Goal: Task Accomplishment & Management: Use online tool/utility

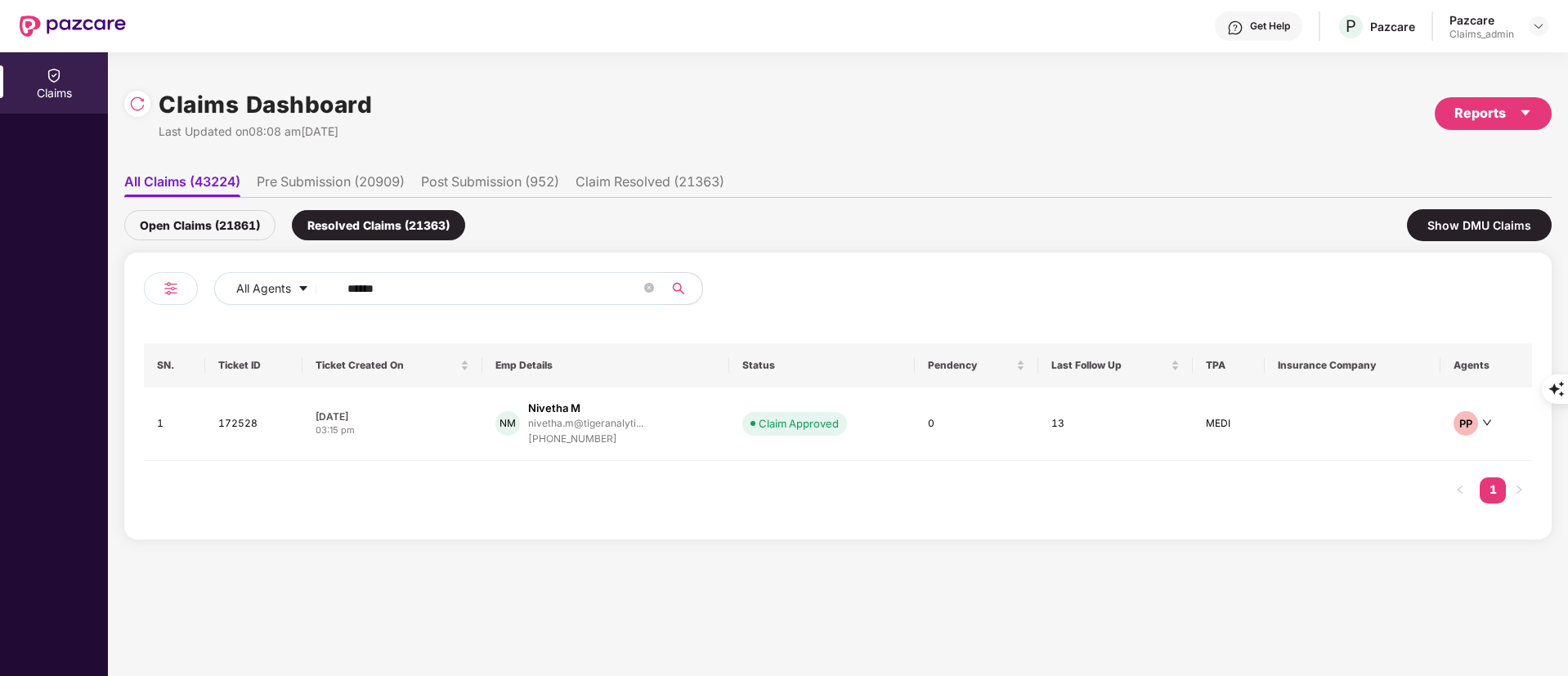
type input "******"
click at [216, 217] on div "Open Claims (21861)" at bounding box center [200, 225] width 151 height 30
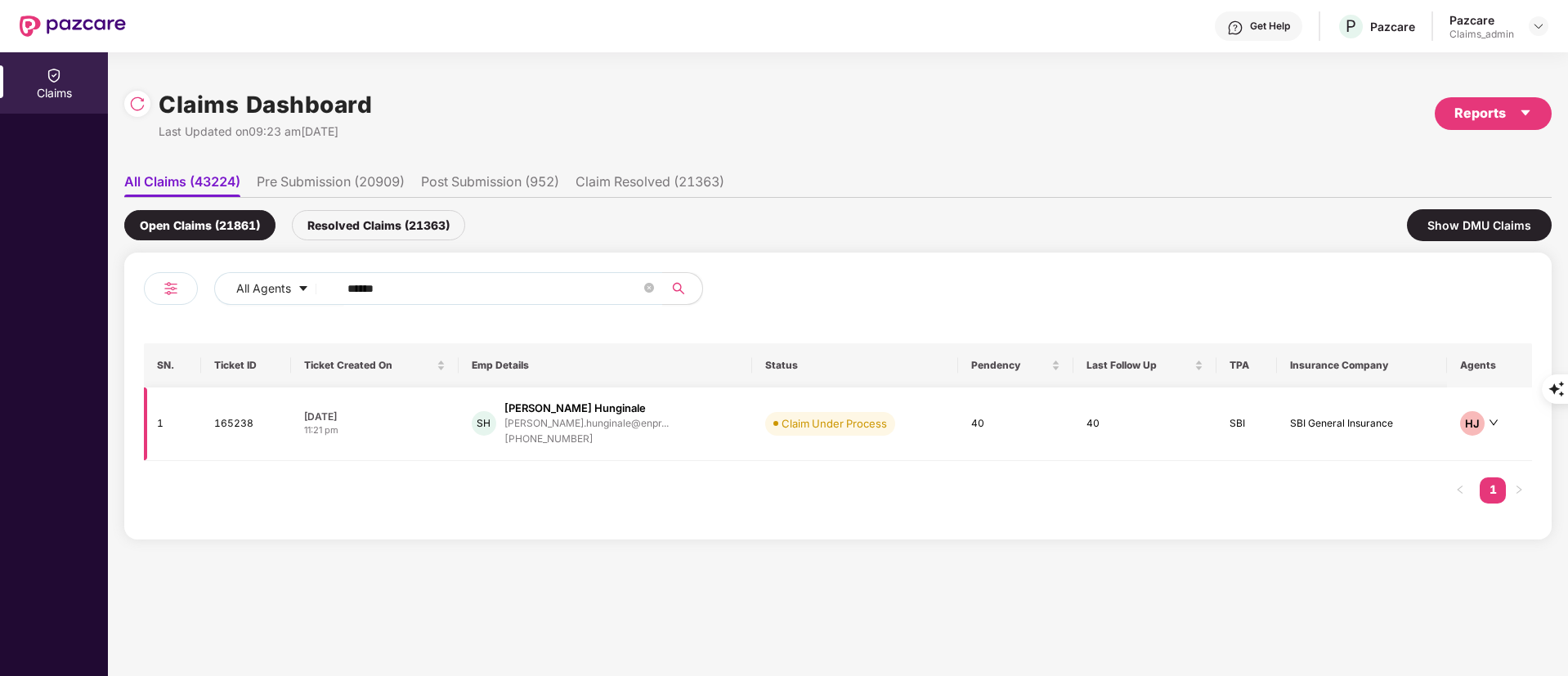
click at [595, 410] on div "Shravan Rau Hunginale" at bounding box center [574, 408] width 141 height 15
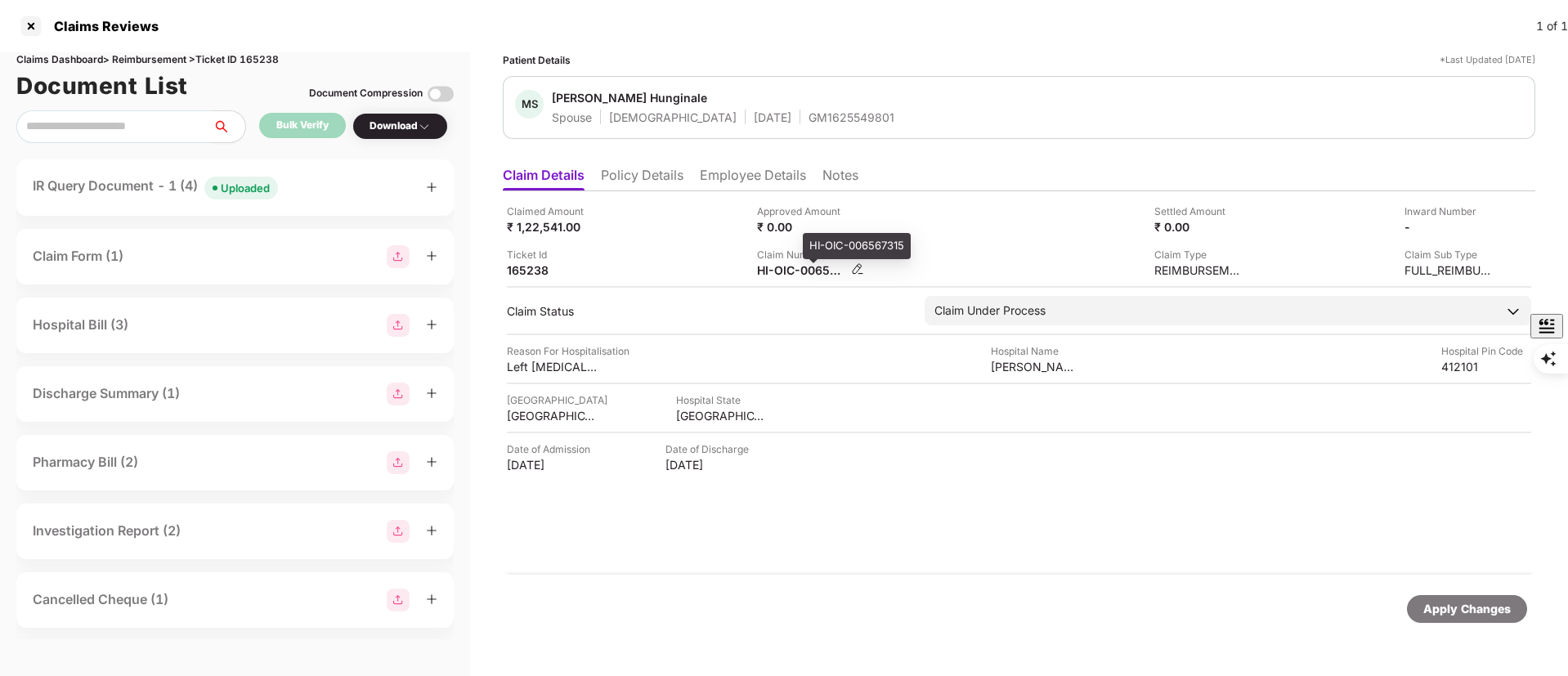
click at [789, 277] on div "HI-OIC-006567315" at bounding box center [802, 269] width 90 height 15
click at [824, 250] on div "HI-OIC-006567315" at bounding box center [856, 246] width 108 height 26
copy div "HI-OIC-006567315"
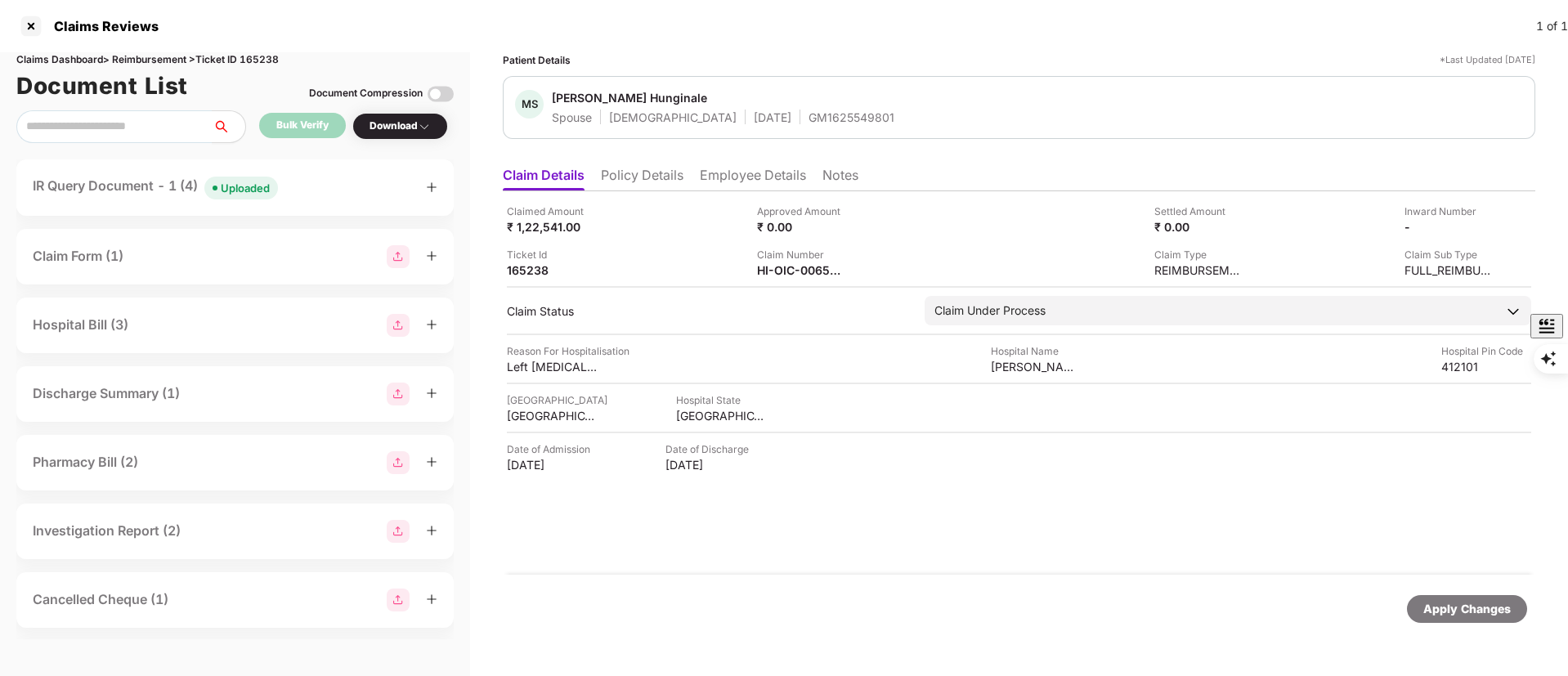
click at [133, 184] on div "IR Query Document - 1 (4) Uploaded" at bounding box center [156, 187] width 246 height 24
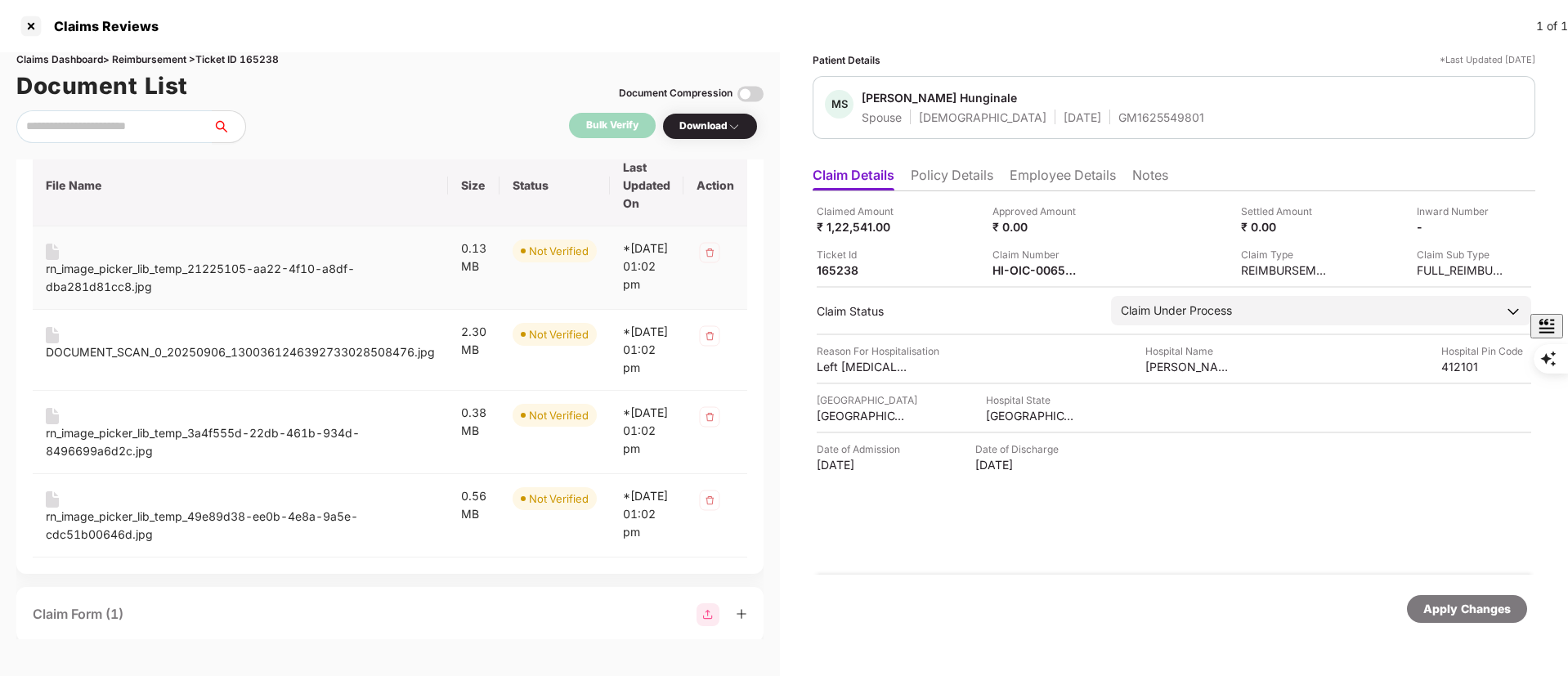
scroll to position [246, 0]
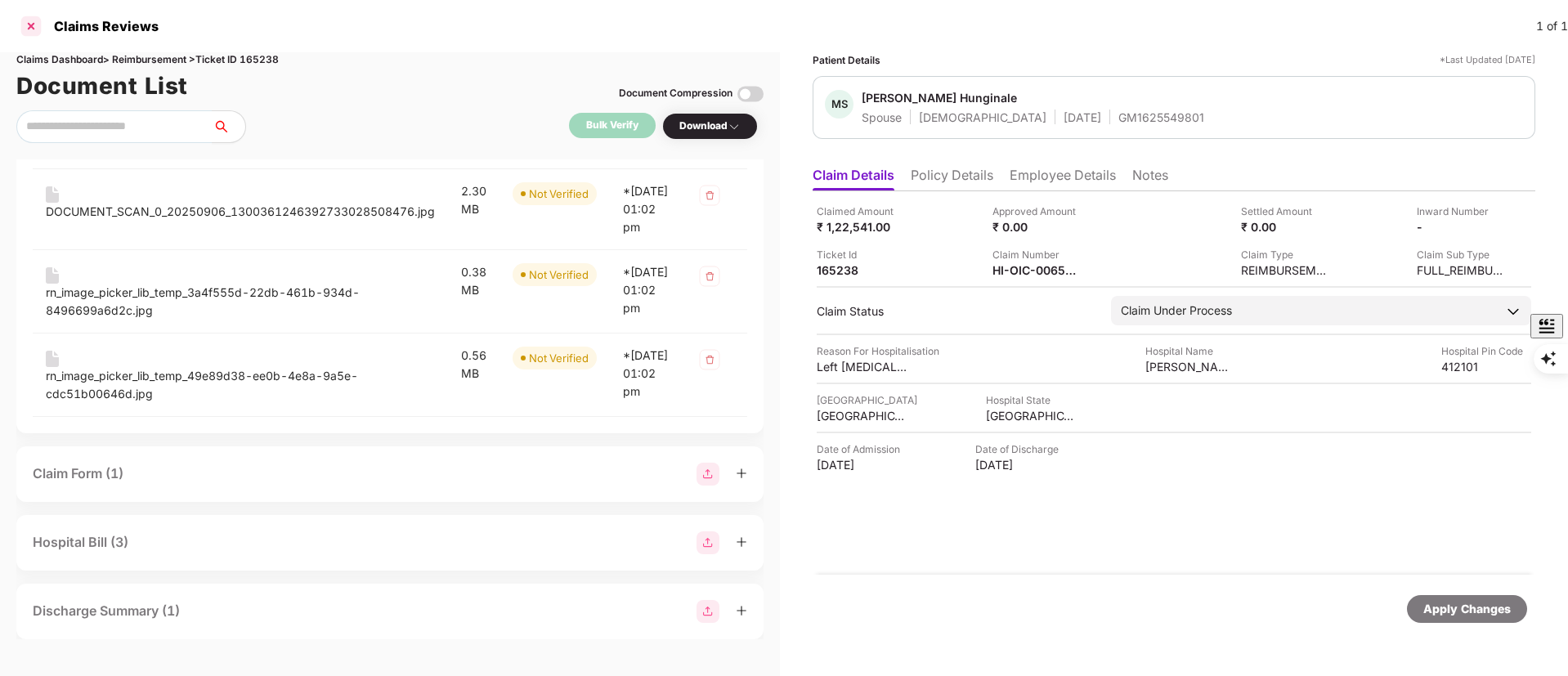
click at [26, 16] on div at bounding box center [31, 25] width 26 height 26
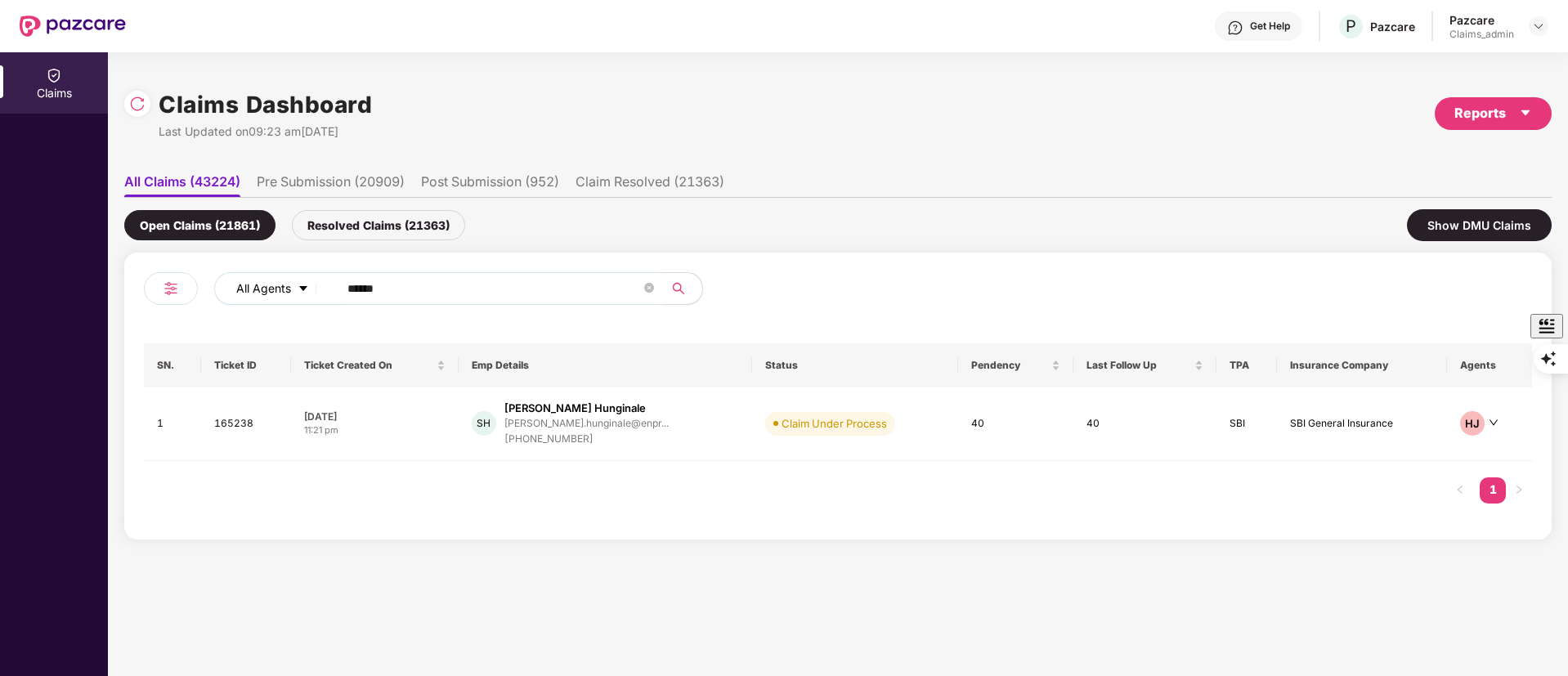
drag, startPoint x: 353, startPoint y: 288, endPoint x: 252, endPoint y: 288, distance: 101.0
click at [202, 294] on div "All Agents ******" at bounding box center [491, 295] width 694 height 45
paste input "text"
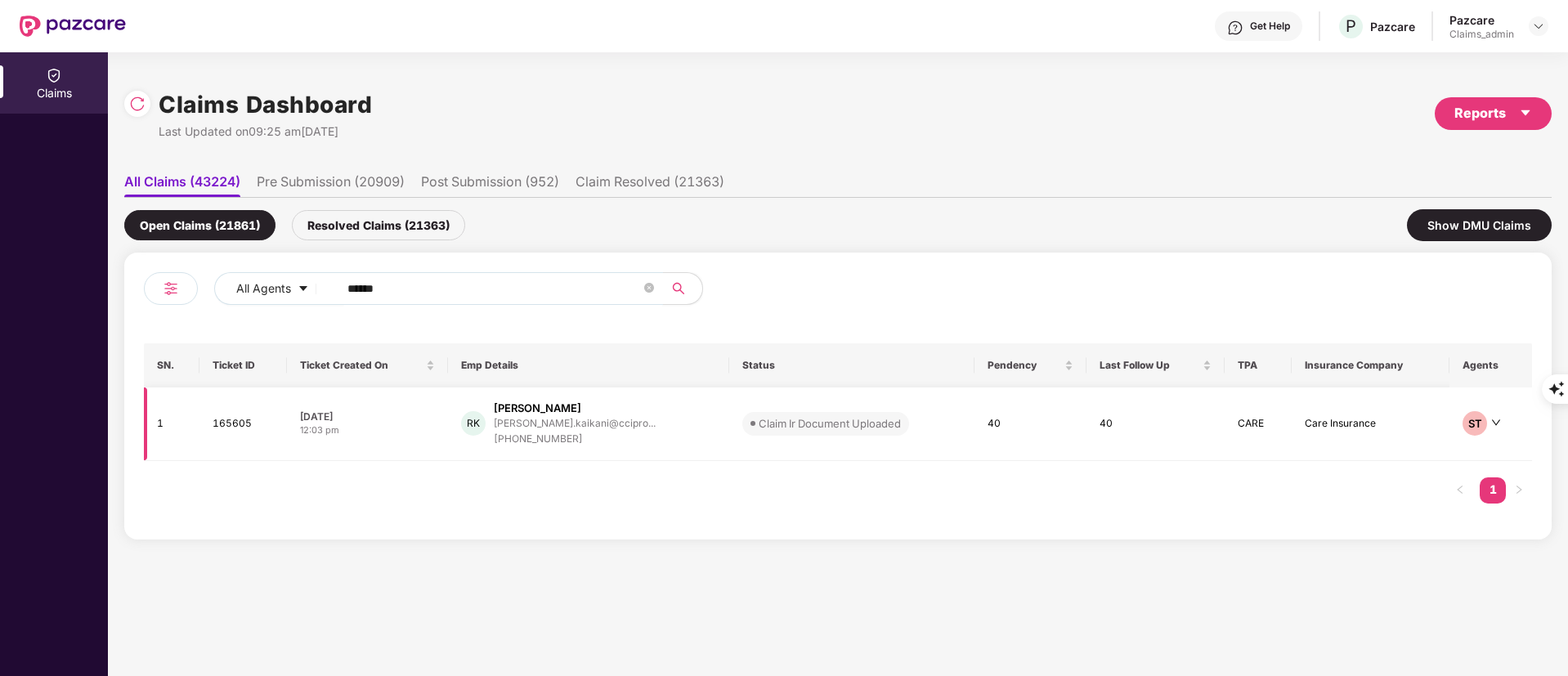
type input "******"
click at [557, 428] on div "ruthvik.kaikani@ccipro..." at bounding box center [575, 423] width 162 height 11
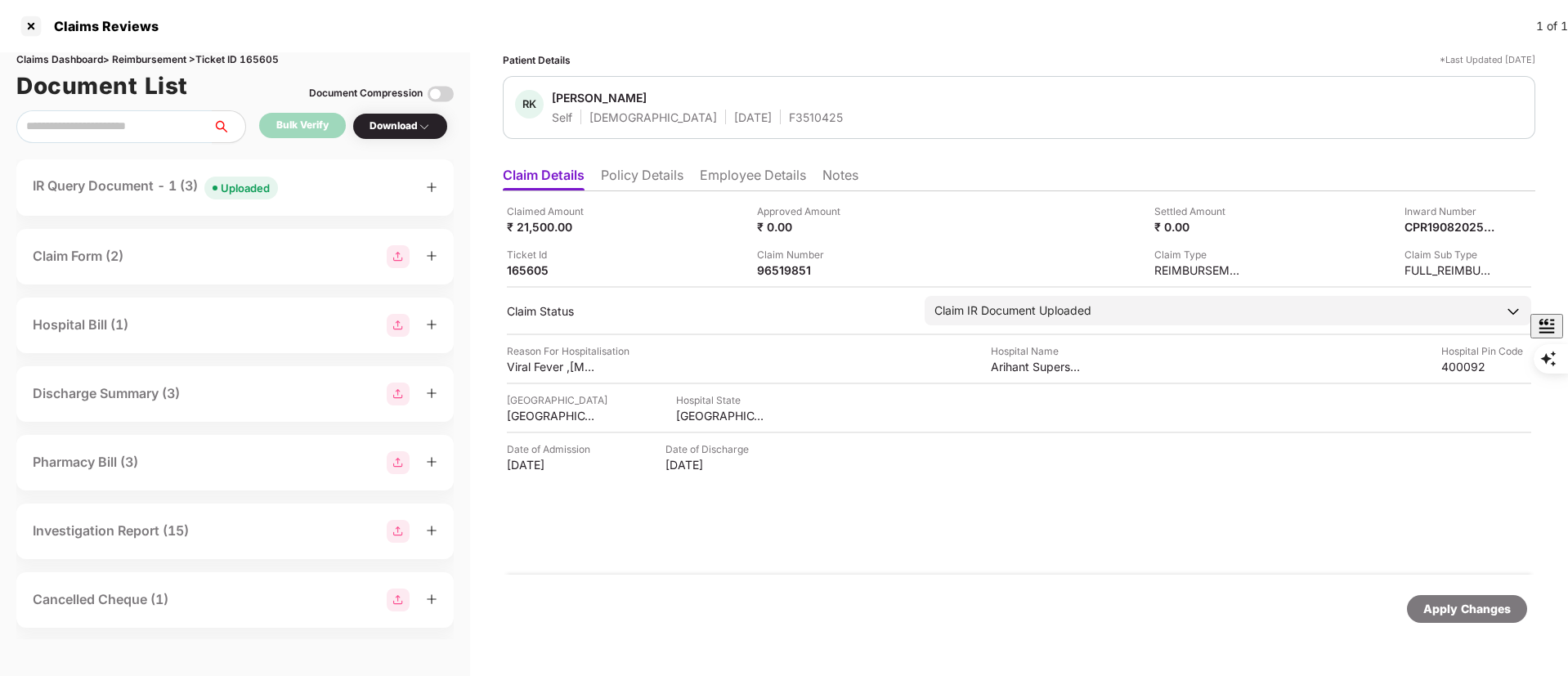
click at [180, 189] on div "IR Query Document - 1 (3) Uploaded" at bounding box center [156, 187] width 246 height 24
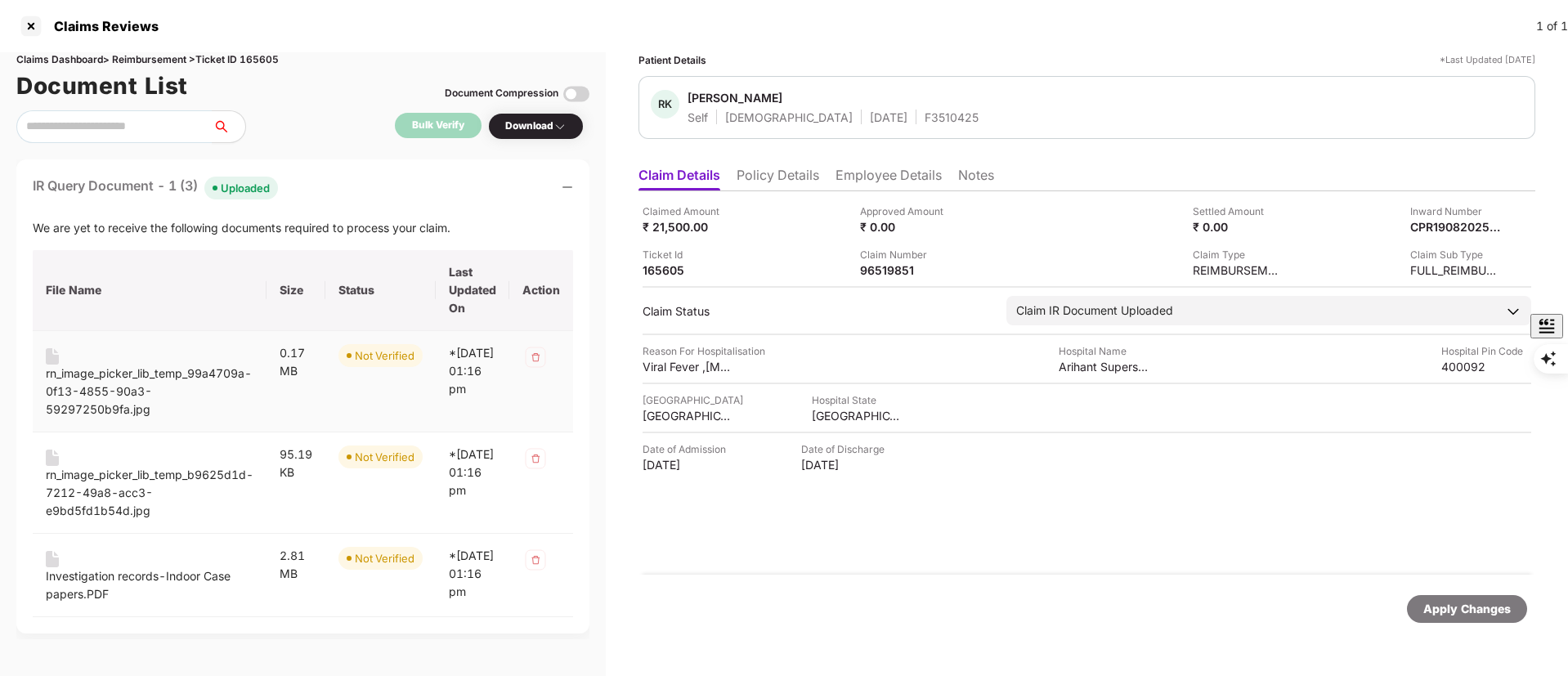
click at [127, 400] on div "rn_image_picker_lib_temp_99a4709a-0f13-4855-90a3-59297250b9fa.jpg" at bounding box center [149, 391] width 207 height 54
click at [132, 482] on div "rn_image_picker_lib_temp_b9625d1d-7212-49a8-acc3-e9bd5fd1b54d.jpg" at bounding box center [149, 492] width 207 height 54
click at [122, 583] on div "Investigation records-Indoor Case papers.PDF" at bounding box center [149, 586] width 207 height 36
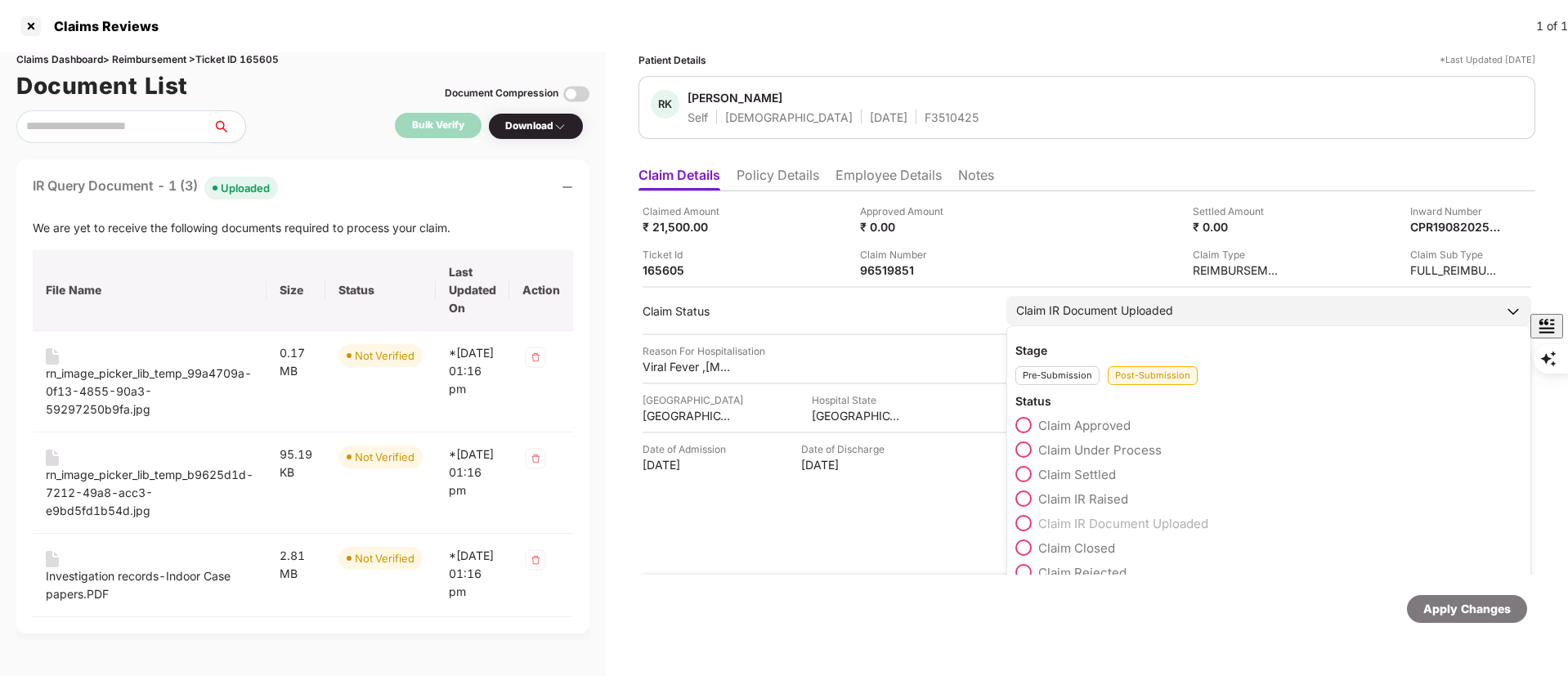
click at [1076, 459] on div "Claim Under Process" at bounding box center [1269, 453] width 507 height 25
click at [1054, 453] on span "Claim Under Process" at bounding box center [1100, 449] width 124 height 15
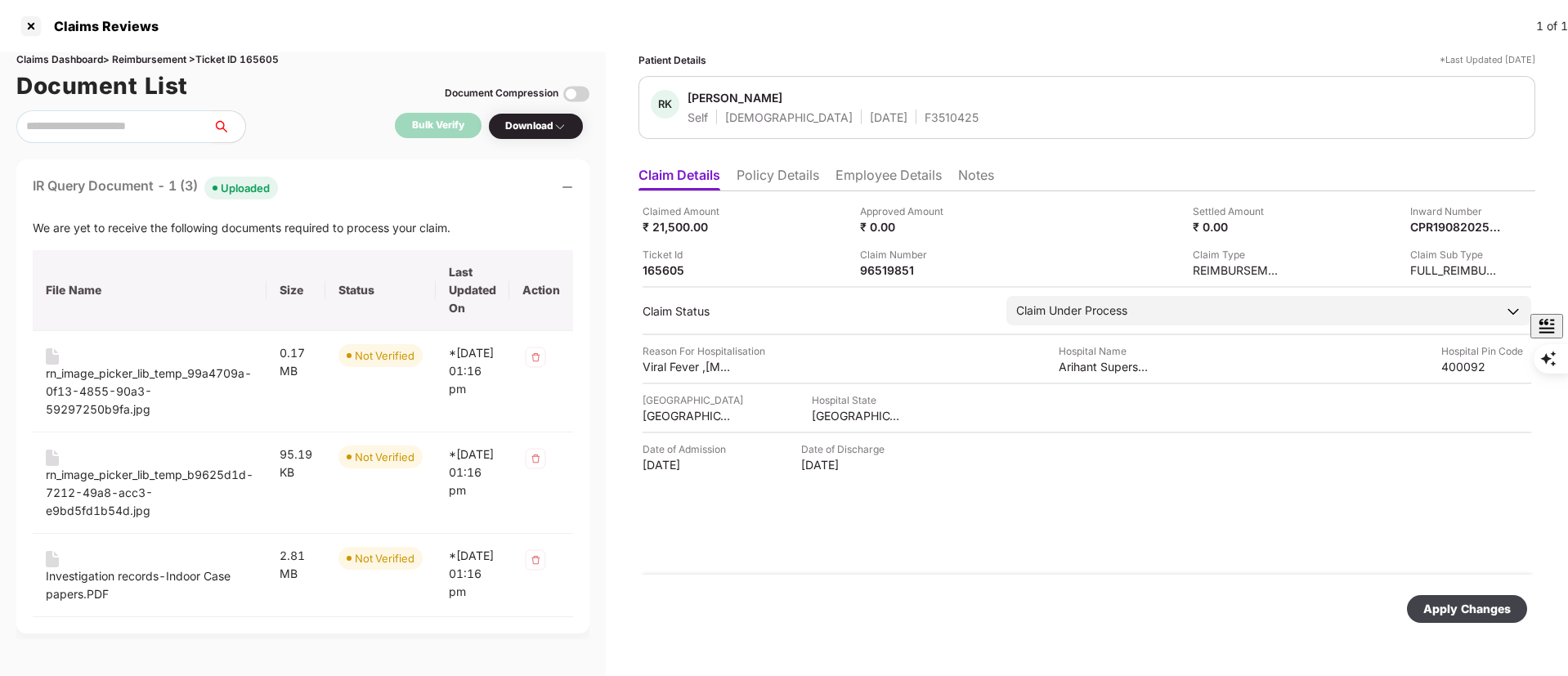
click at [1446, 607] on div "Apply Changes" at bounding box center [1467, 610] width 87 height 18
click at [875, 273] on div "96519851" at bounding box center [905, 269] width 90 height 15
copy div "96519851"
click at [887, 334] on div at bounding box center [1087, 335] width 889 height 2
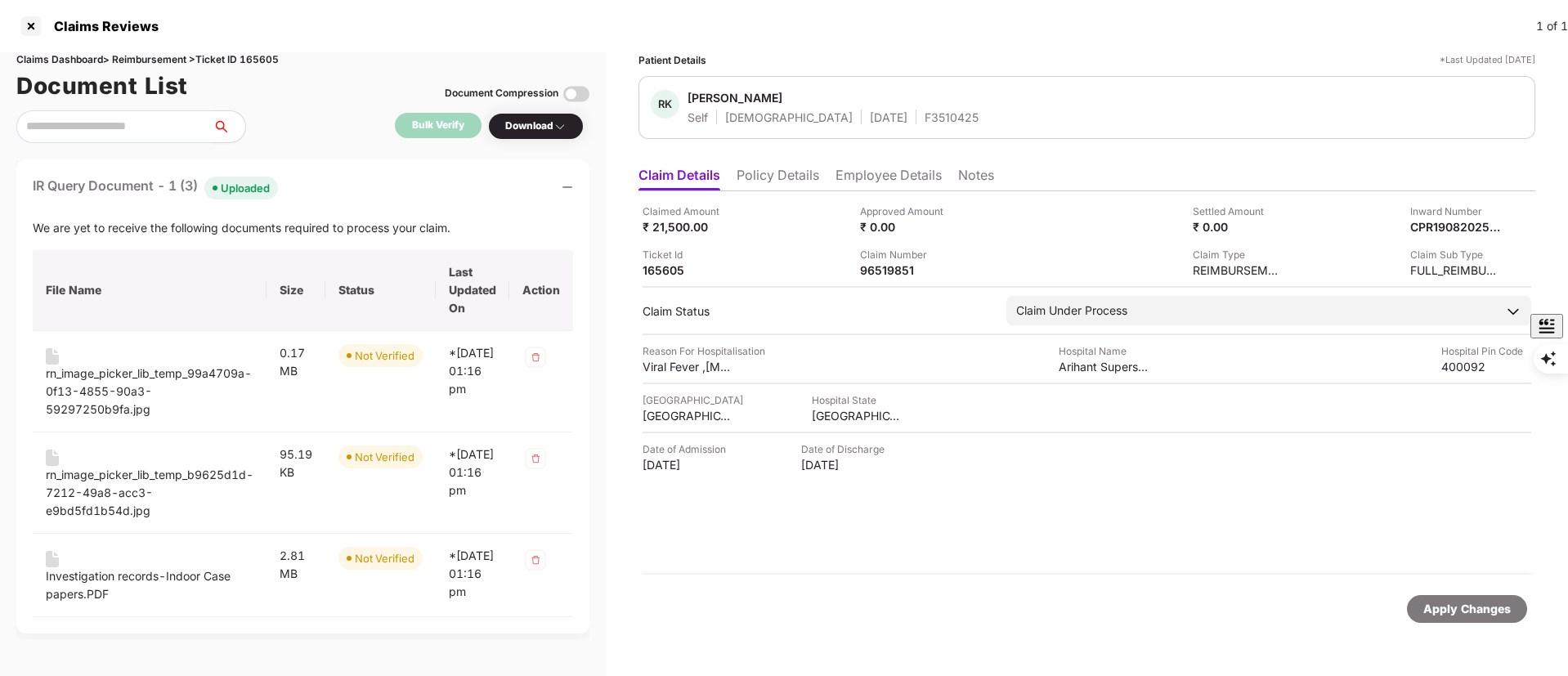
click at [925, 110] on div "F3510425" at bounding box center [951, 116] width 54 height 15
copy div "F3510425"
click at [858, 171] on li "Employee Details" at bounding box center [888, 178] width 106 height 24
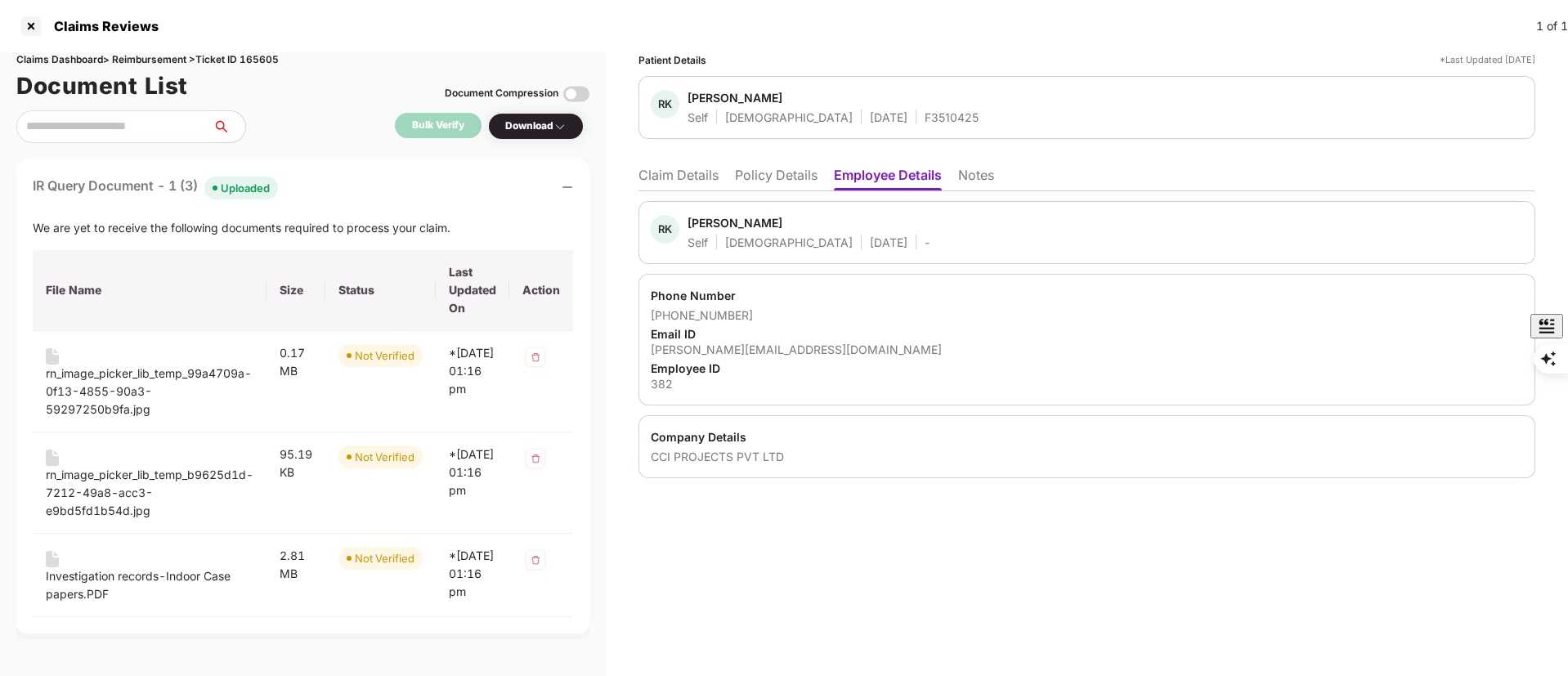
click at [792, 177] on li "Policy Details" at bounding box center [776, 178] width 83 height 24
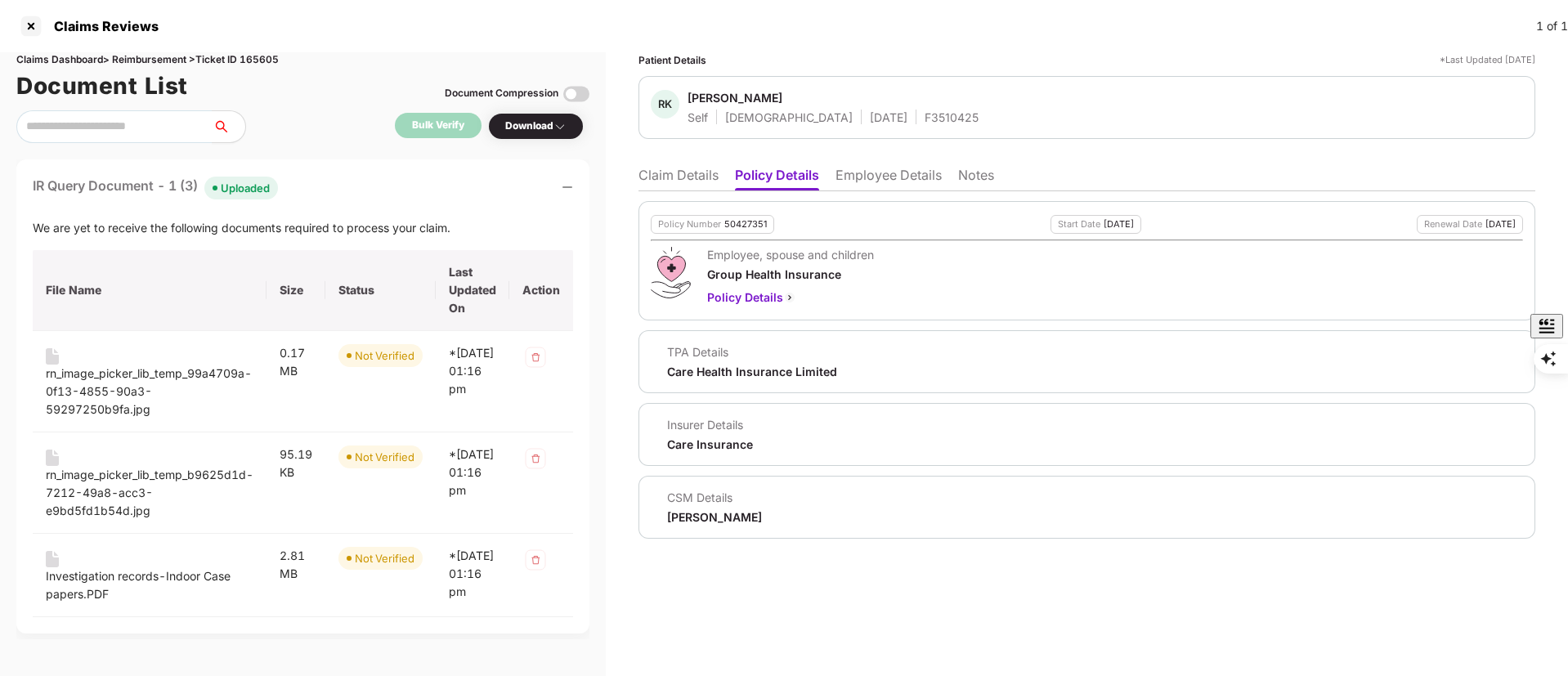
click at [761, 219] on div "50427351" at bounding box center [745, 225] width 43 height 11
copy div "50427351"
click at [25, 22] on div at bounding box center [31, 25] width 26 height 26
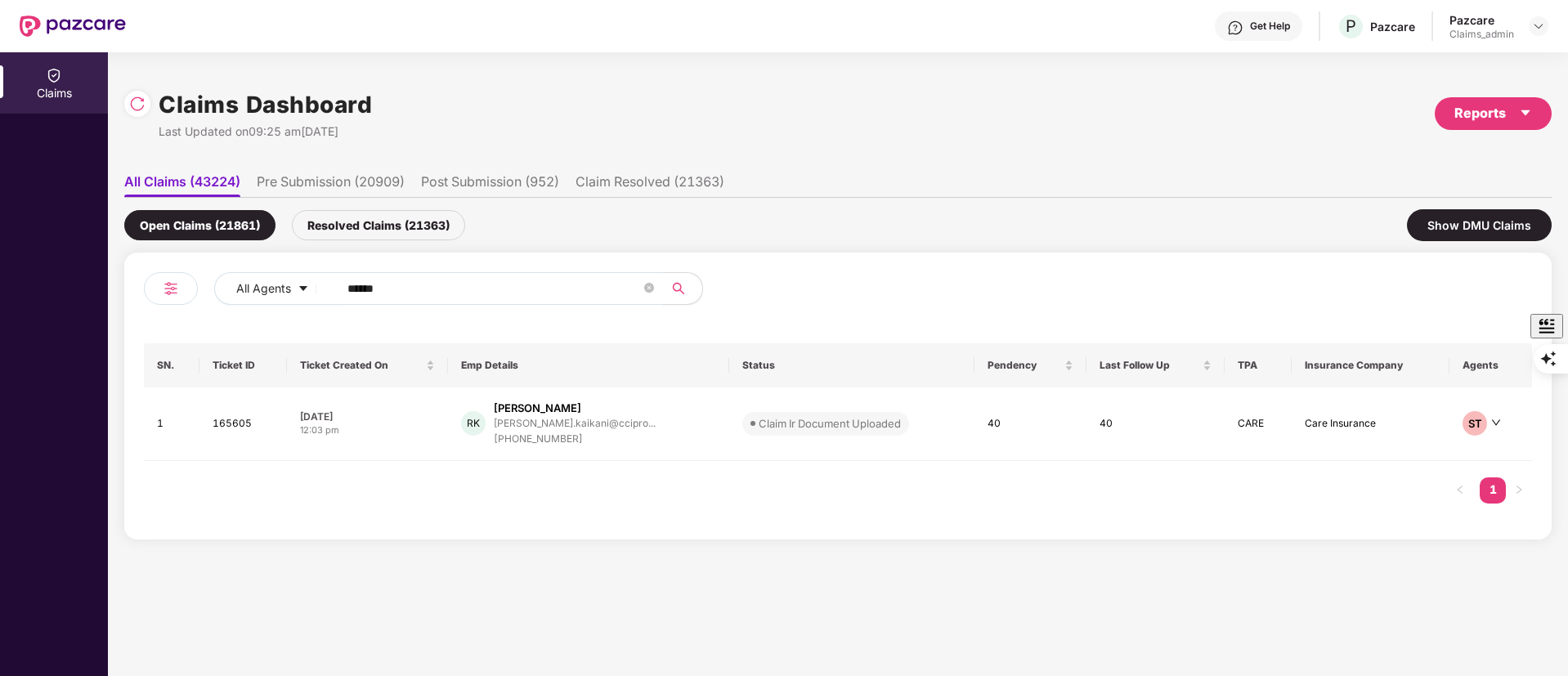
drag, startPoint x: 427, startPoint y: 290, endPoint x: 168, endPoint y: 286, distance: 259.0
click at [171, 288] on div "All Agents ******" at bounding box center [491, 295] width 694 height 45
paste input "text"
type input "*****"
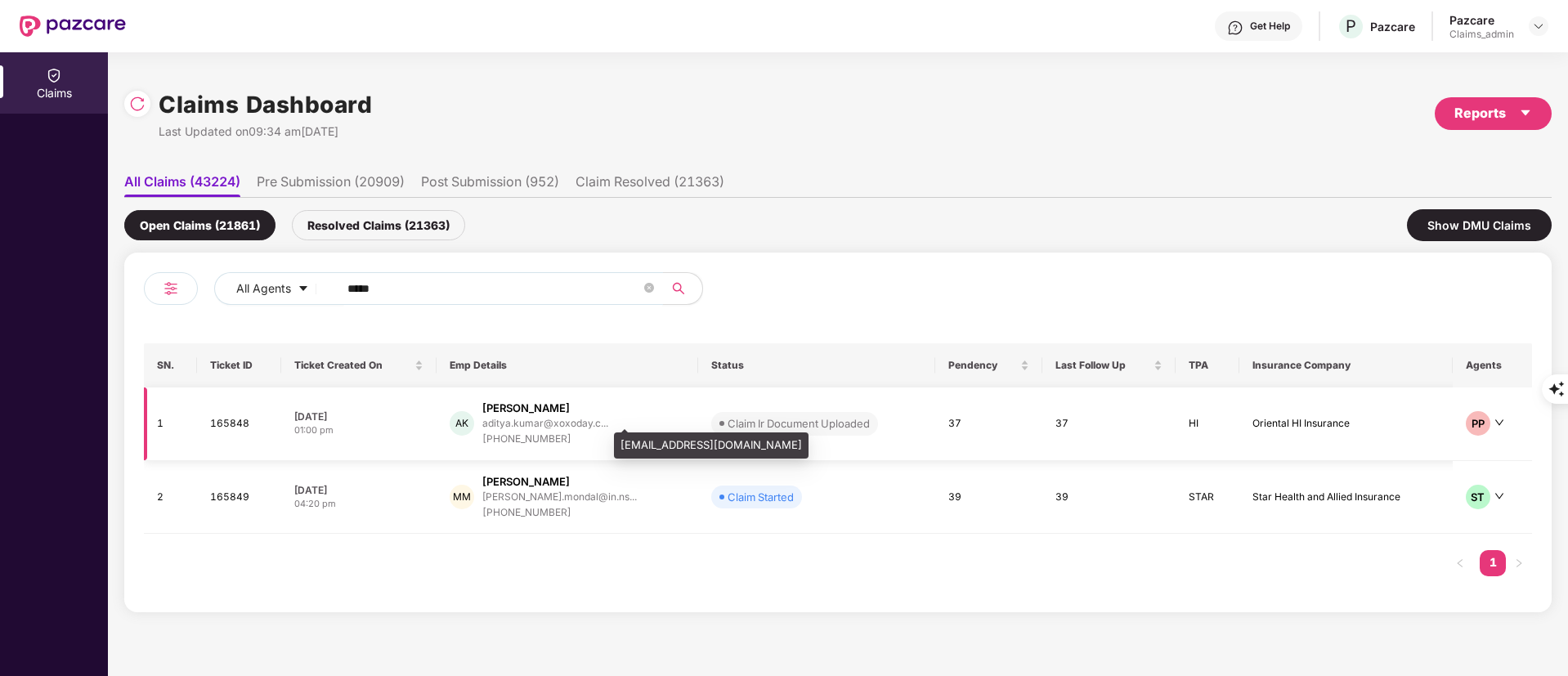
click at [527, 419] on div "aditya.kumar@xoxoday.c..." at bounding box center [545, 423] width 126 height 11
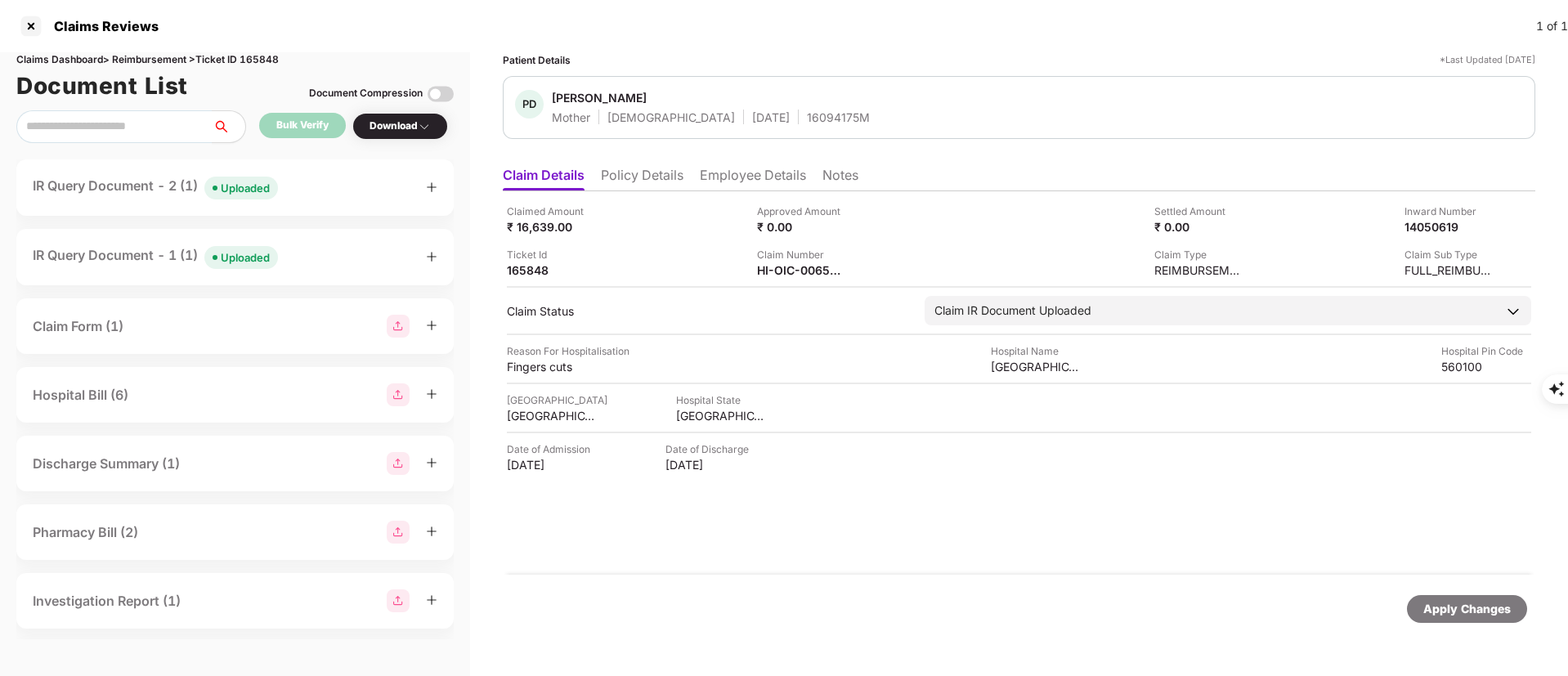
drag, startPoint x: 527, startPoint y: 418, endPoint x: 311, endPoint y: 584, distance: 272.4
click at [310, 584] on div "Investigation Report (1)" at bounding box center [235, 600] width 438 height 55
click at [790, 272] on div "HI-OIC-006564715(0)" at bounding box center [802, 269] width 90 height 15
click at [789, 271] on div "HI-OIC-006564715(0)" at bounding box center [802, 269] width 90 height 15
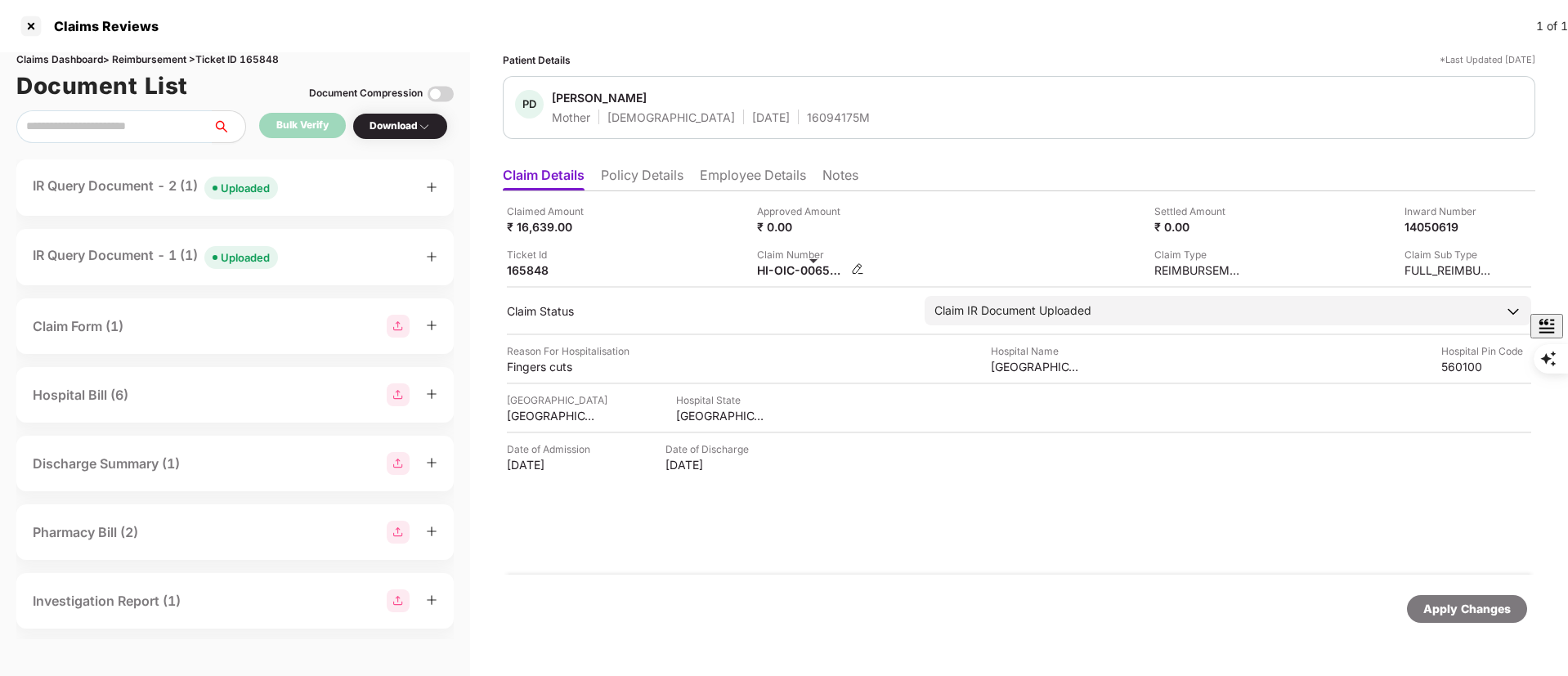
copy div
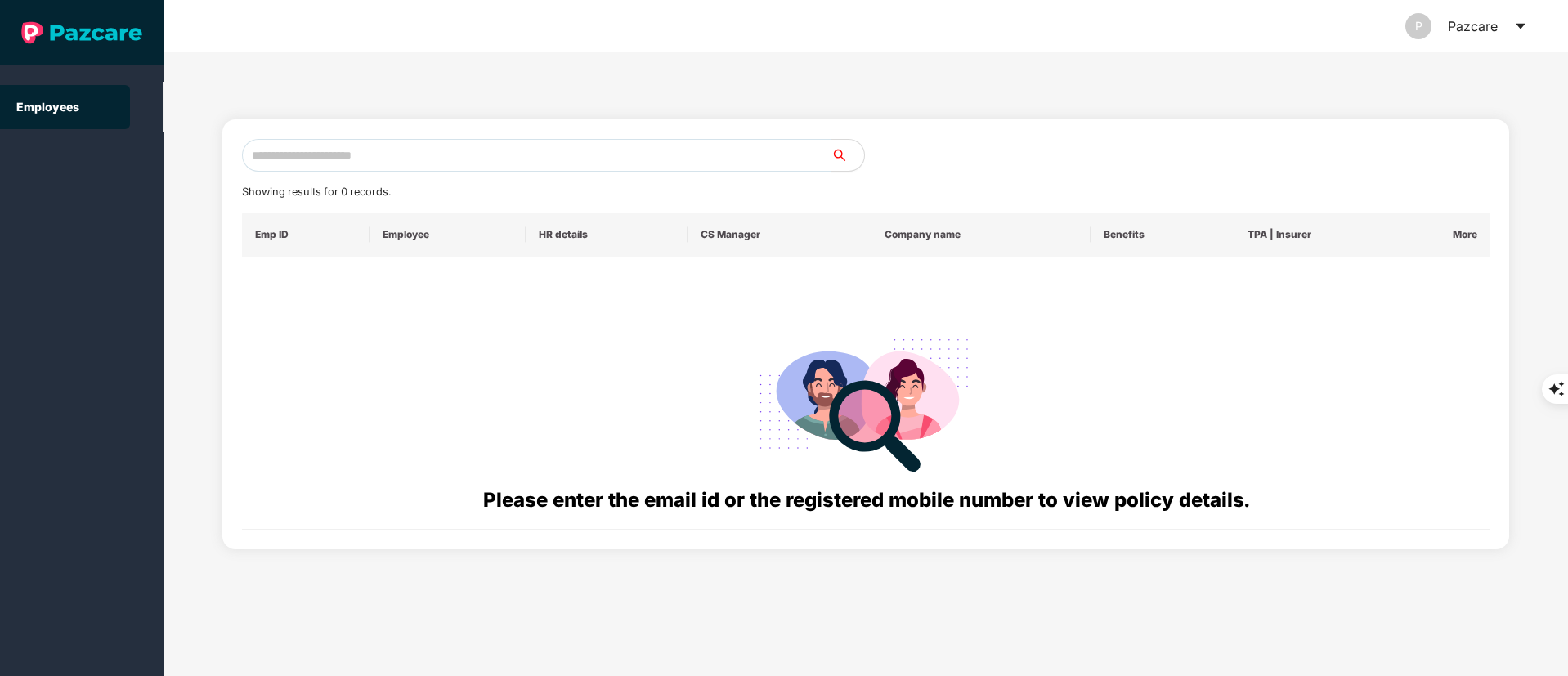
click at [302, 167] on input "text" at bounding box center [537, 156] width 590 height 33
click at [301, 149] on input "text" at bounding box center [537, 156] width 590 height 33
paste input "**********"
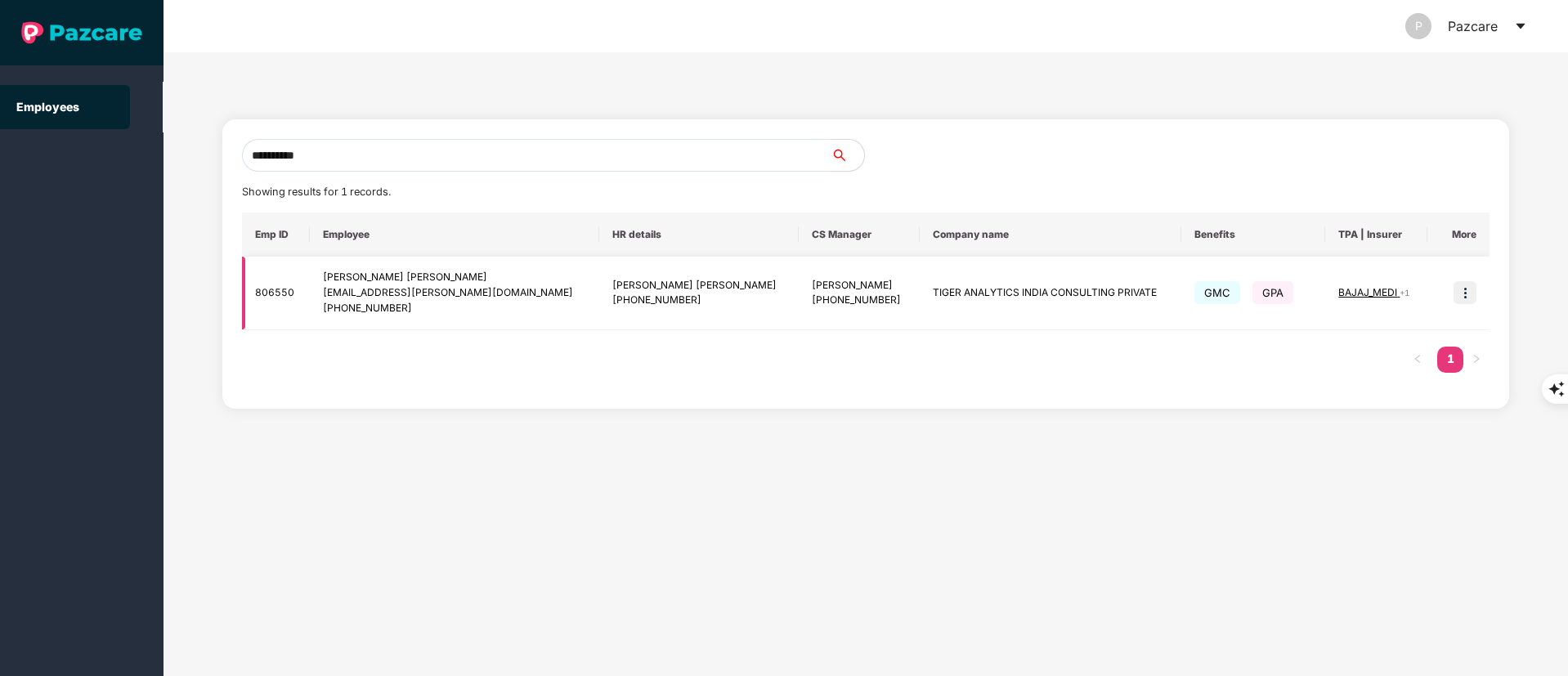
type input "**********"
click at [1464, 292] on img at bounding box center [1465, 292] width 23 height 23
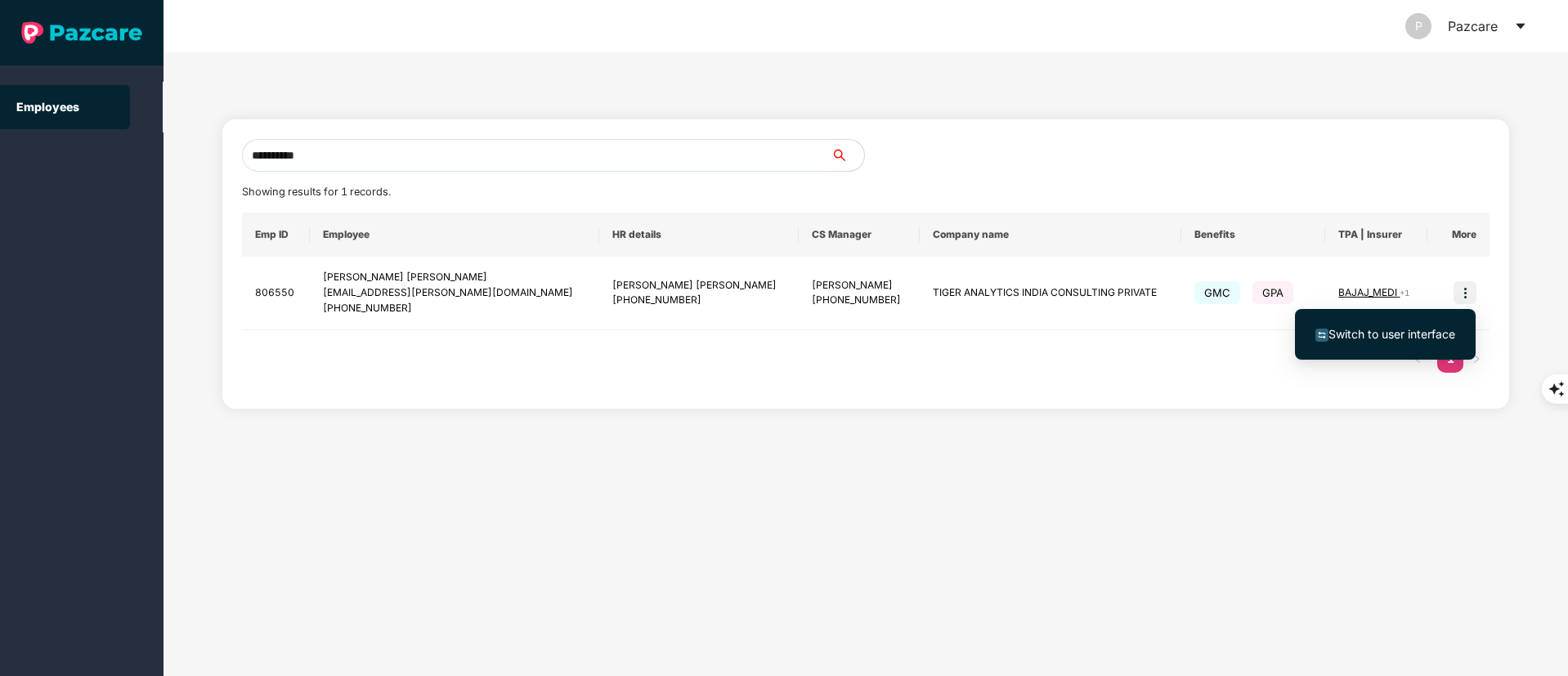
click at [1382, 328] on span "Switch to user interface" at bounding box center [1391, 333] width 126 height 14
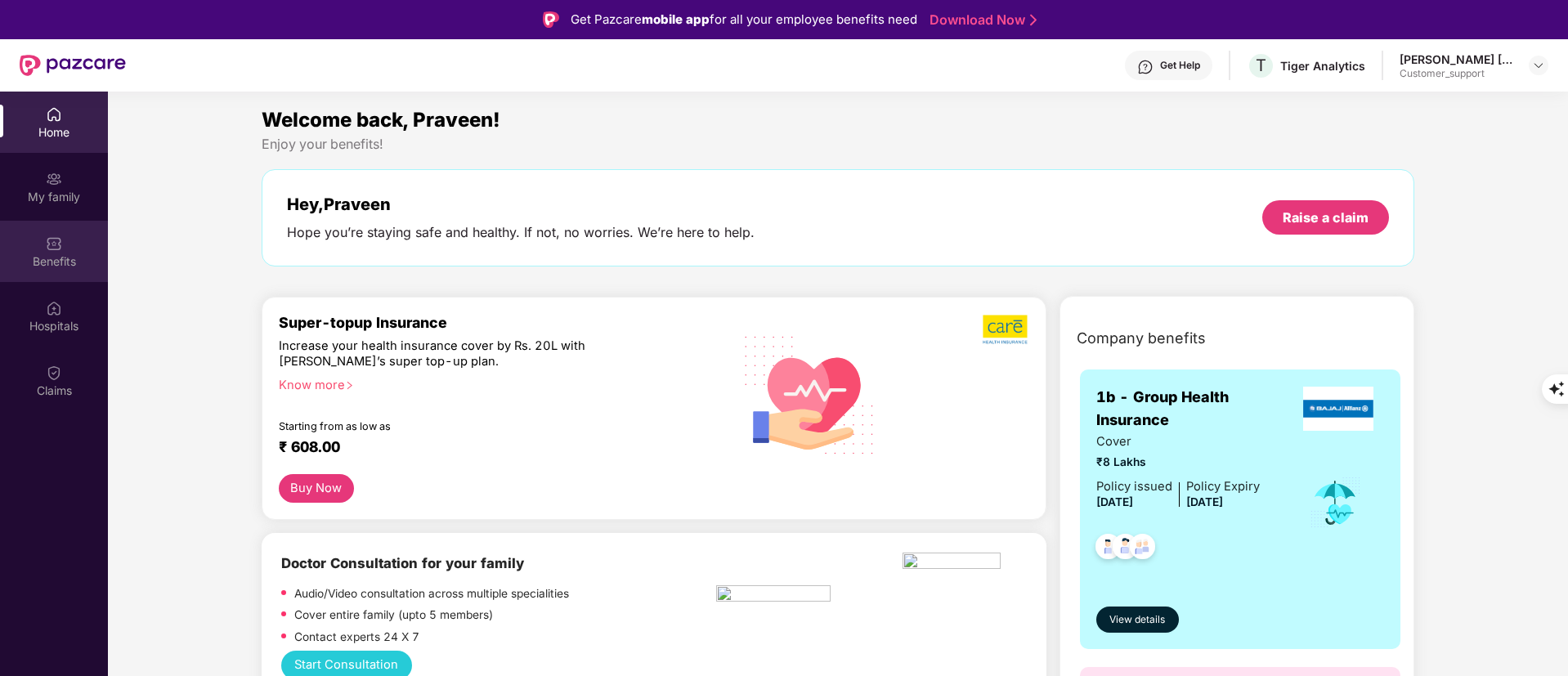
click at [89, 267] on div "Benefits" at bounding box center [54, 262] width 108 height 16
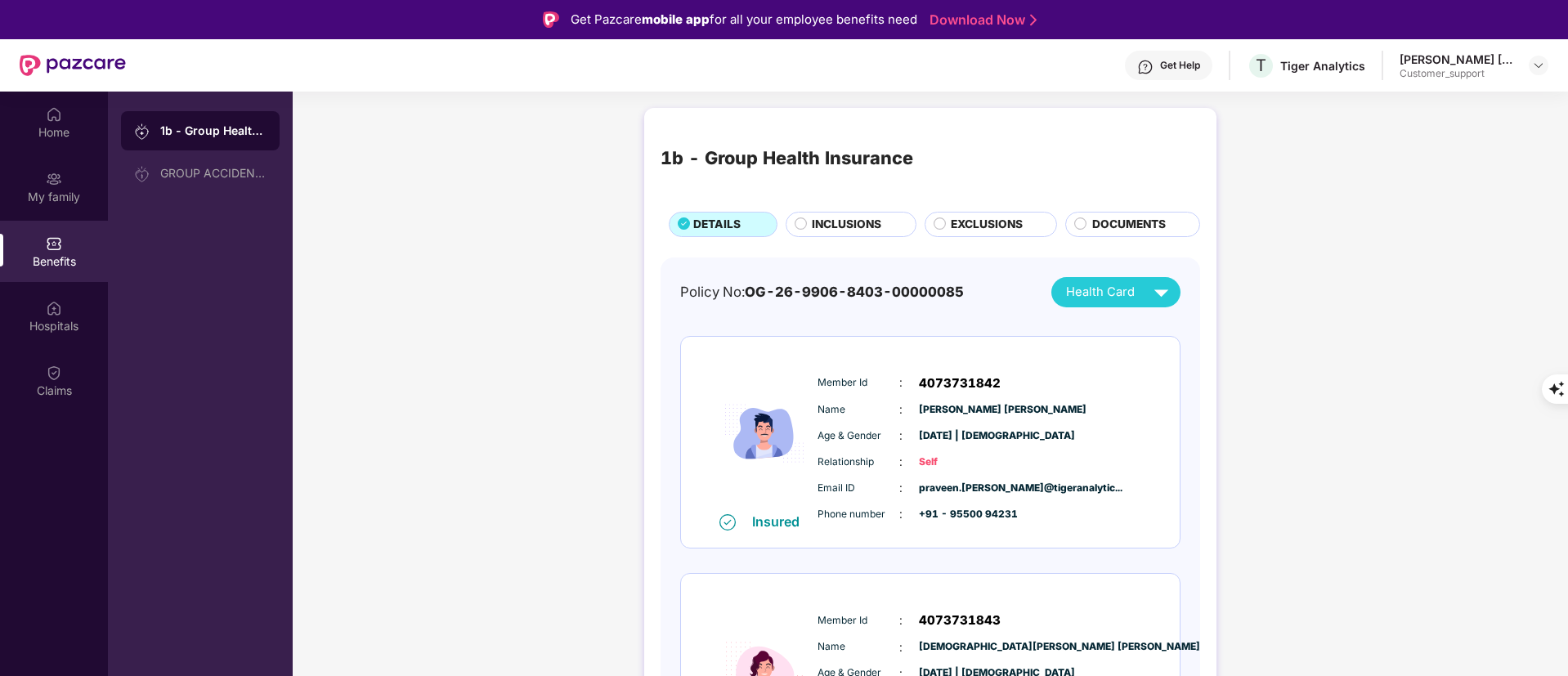
click at [943, 227] on div "EXCLUSIONS" at bounding box center [996, 226] width 106 height 20
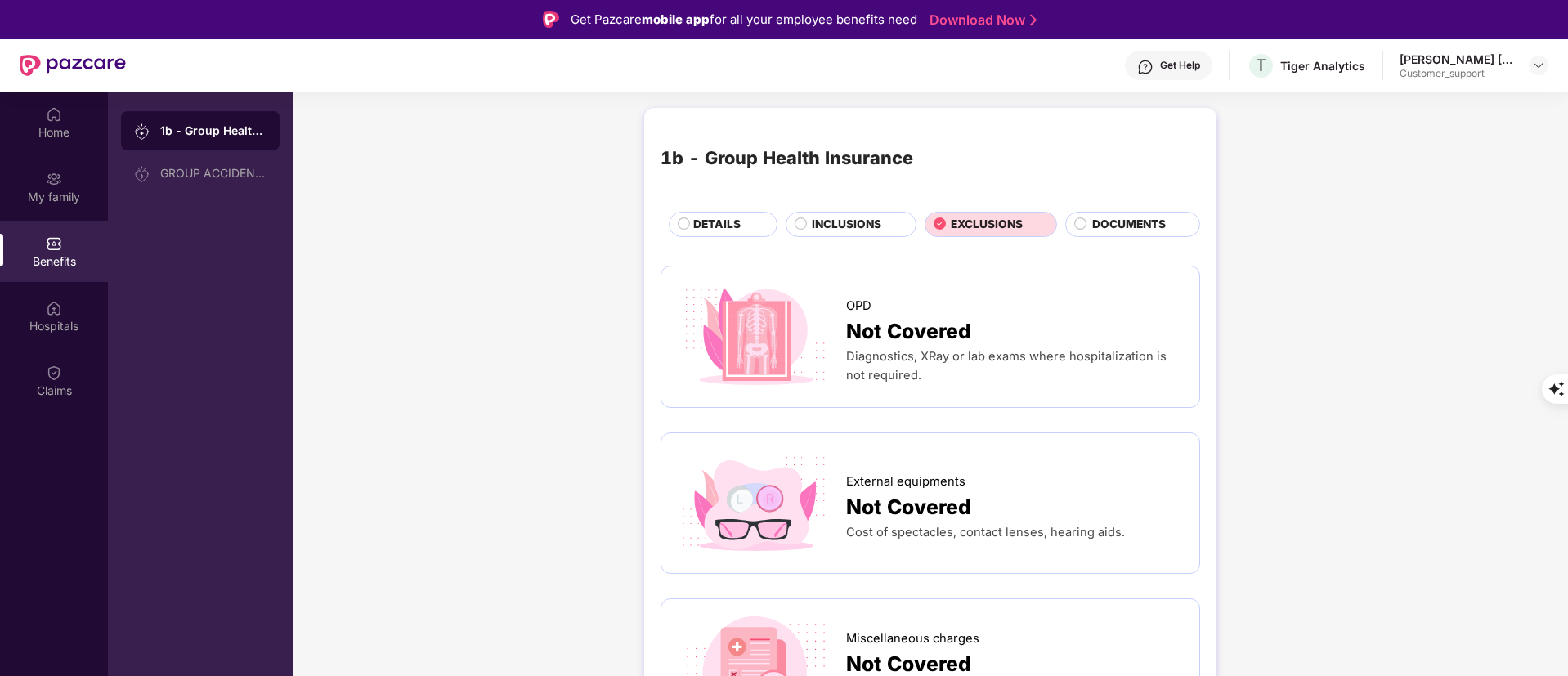
click at [680, 227] on circle at bounding box center [684, 223] width 12 height 12
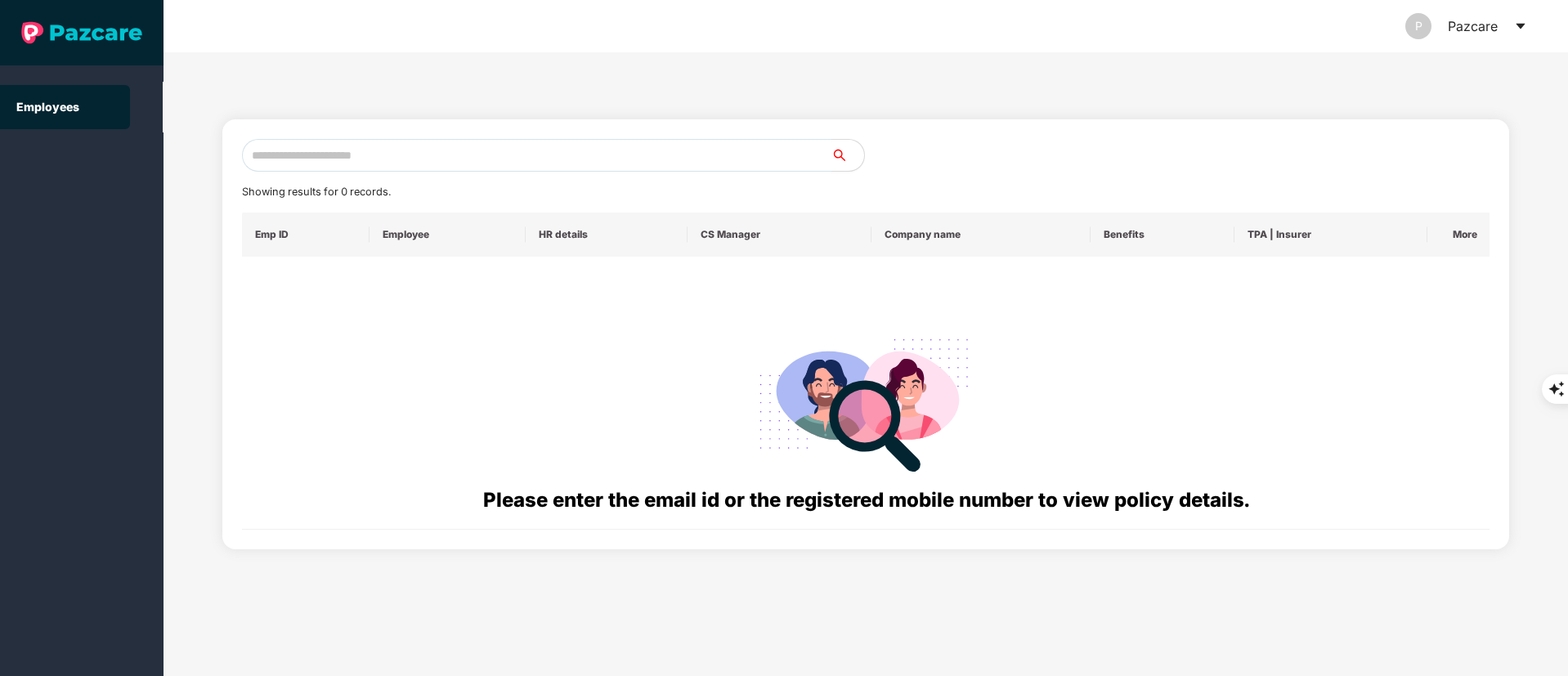
click at [299, 145] on input "text" at bounding box center [537, 156] width 590 height 33
paste input "**********"
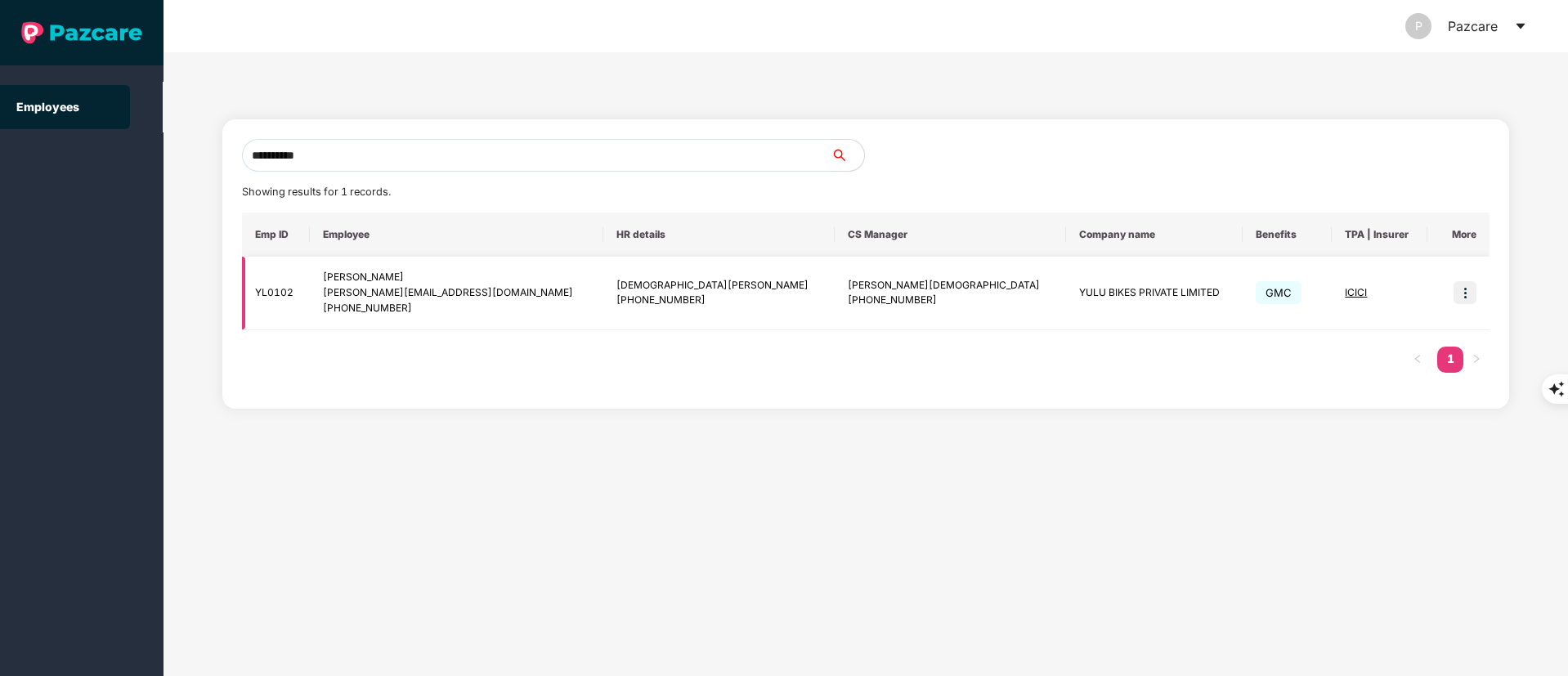
type input "**********"
click at [1459, 293] on img at bounding box center [1465, 292] width 23 height 23
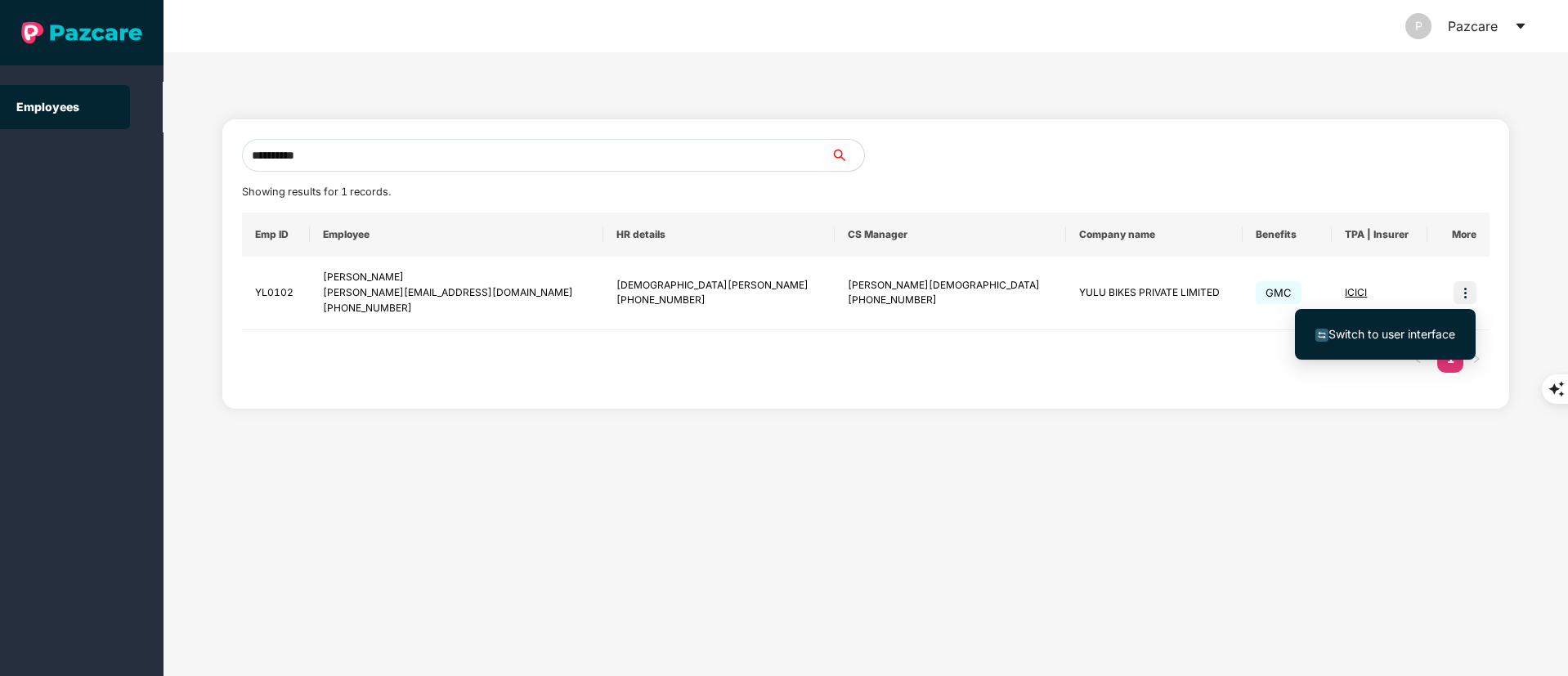
click at [1401, 338] on span "Switch to user interface" at bounding box center [1391, 333] width 126 height 14
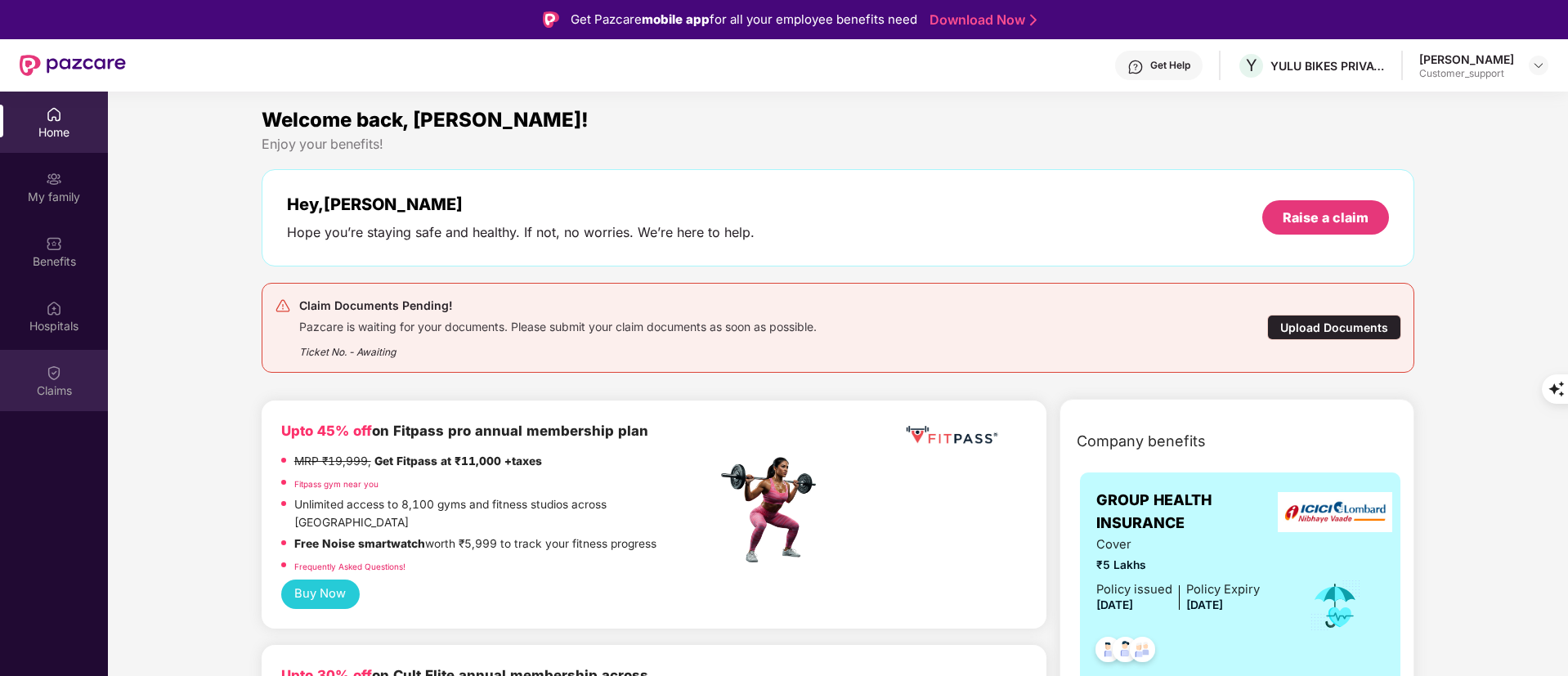
click at [85, 368] on div "Claims" at bounding box center [54, 380] width 108 height 61
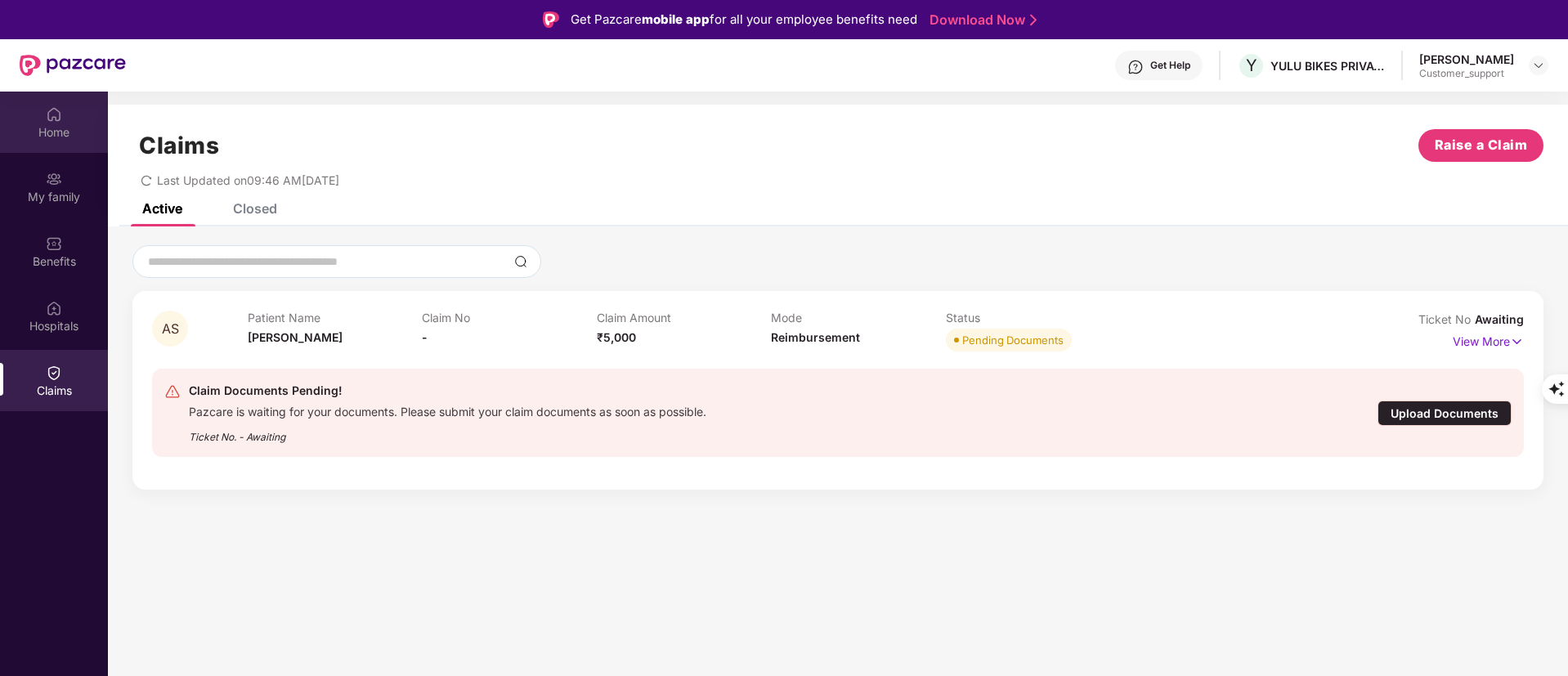
click at [66, 132] on div "Home" at bounding box center [54, 133] width 108 height 16
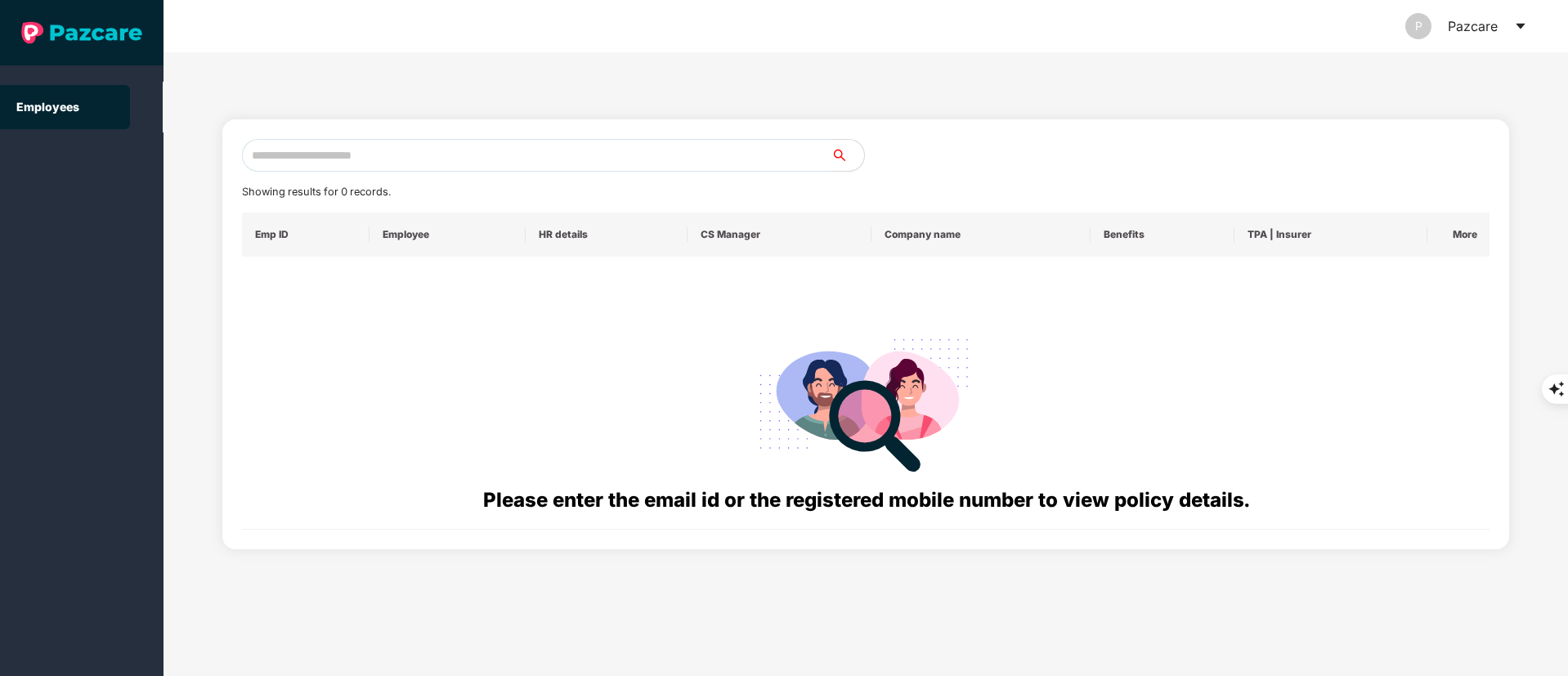
click at [317, 156] on input "text" at bounding box center [537, 156] width 590 height 33
paste input "**********"
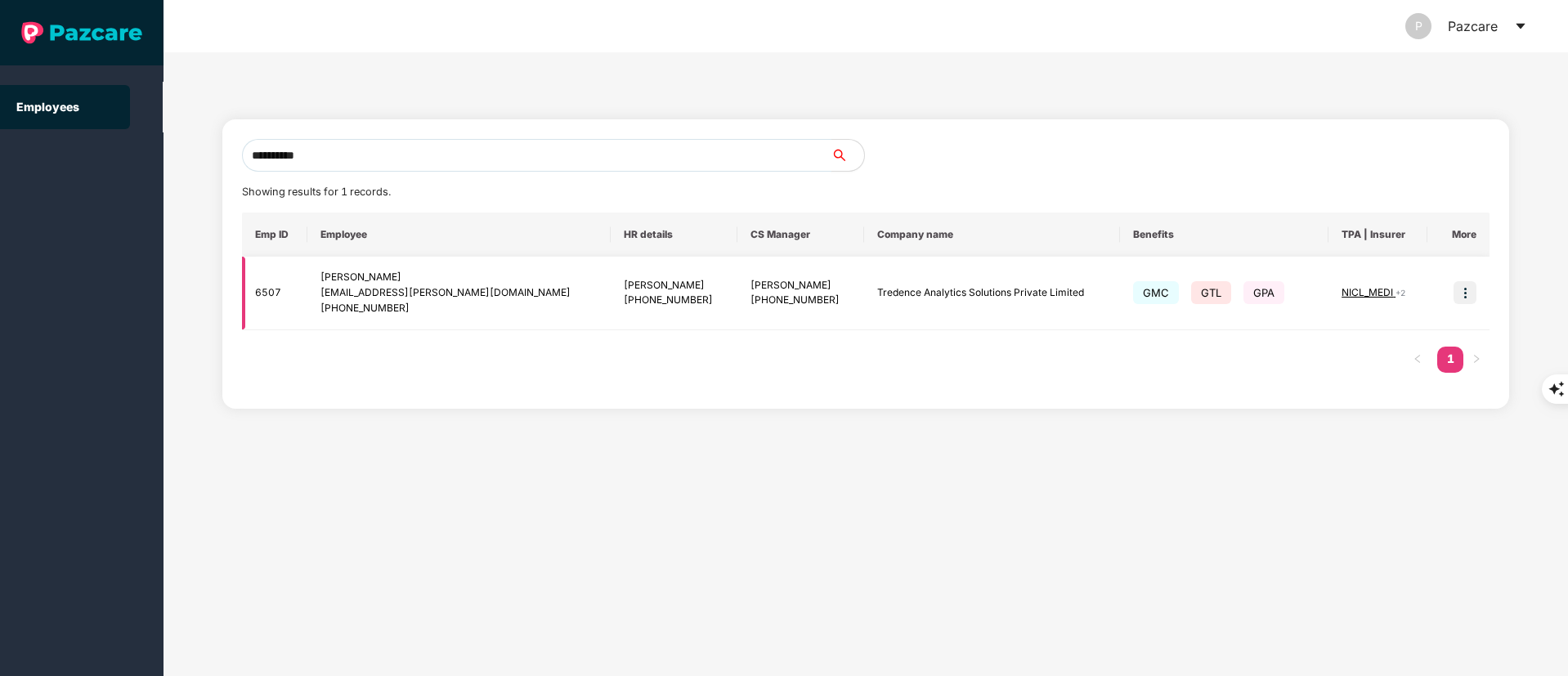
type input "**********"
click at [1473, 293] on img at bounding box center [1465, 292] width 23 height 23
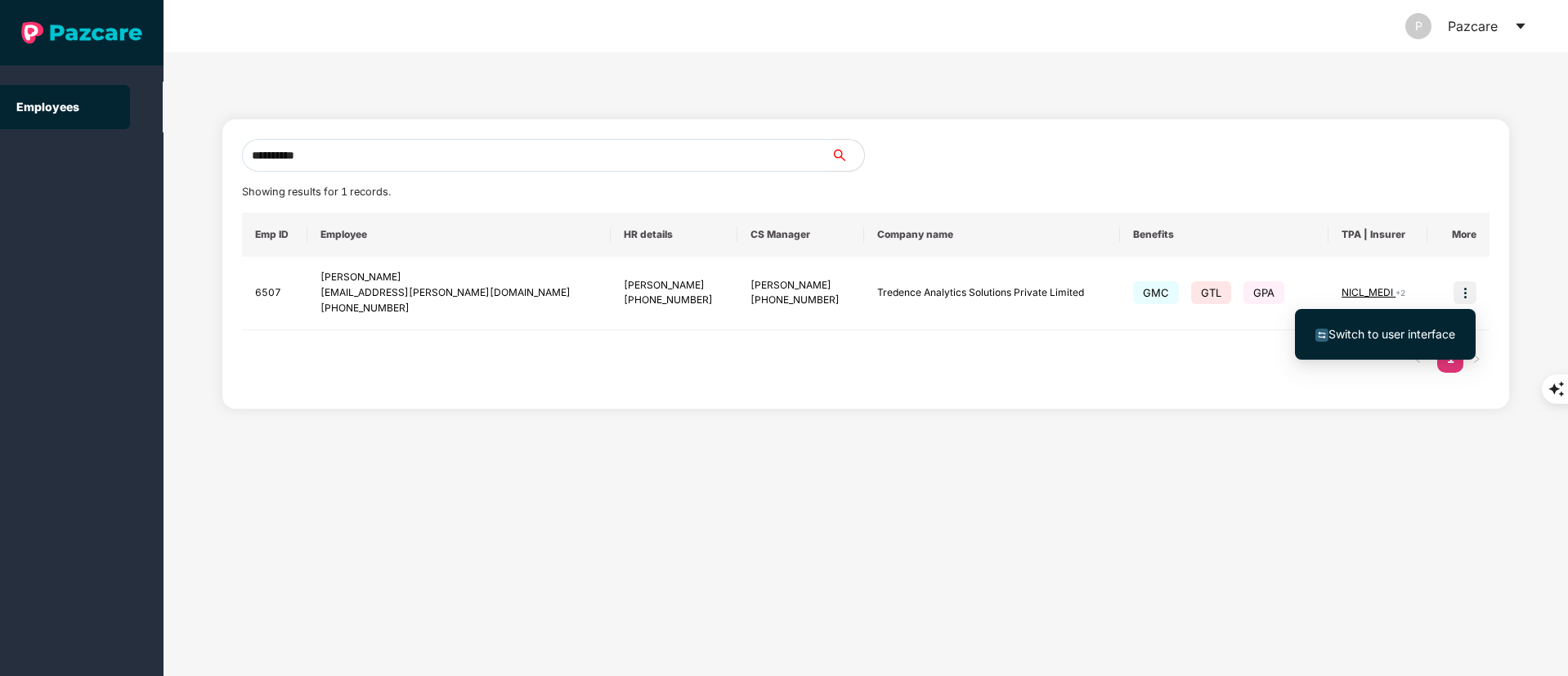
click at [1415, 334] on span "Switch to user interface" at bounding box center [1391, 333] width 126 height 14
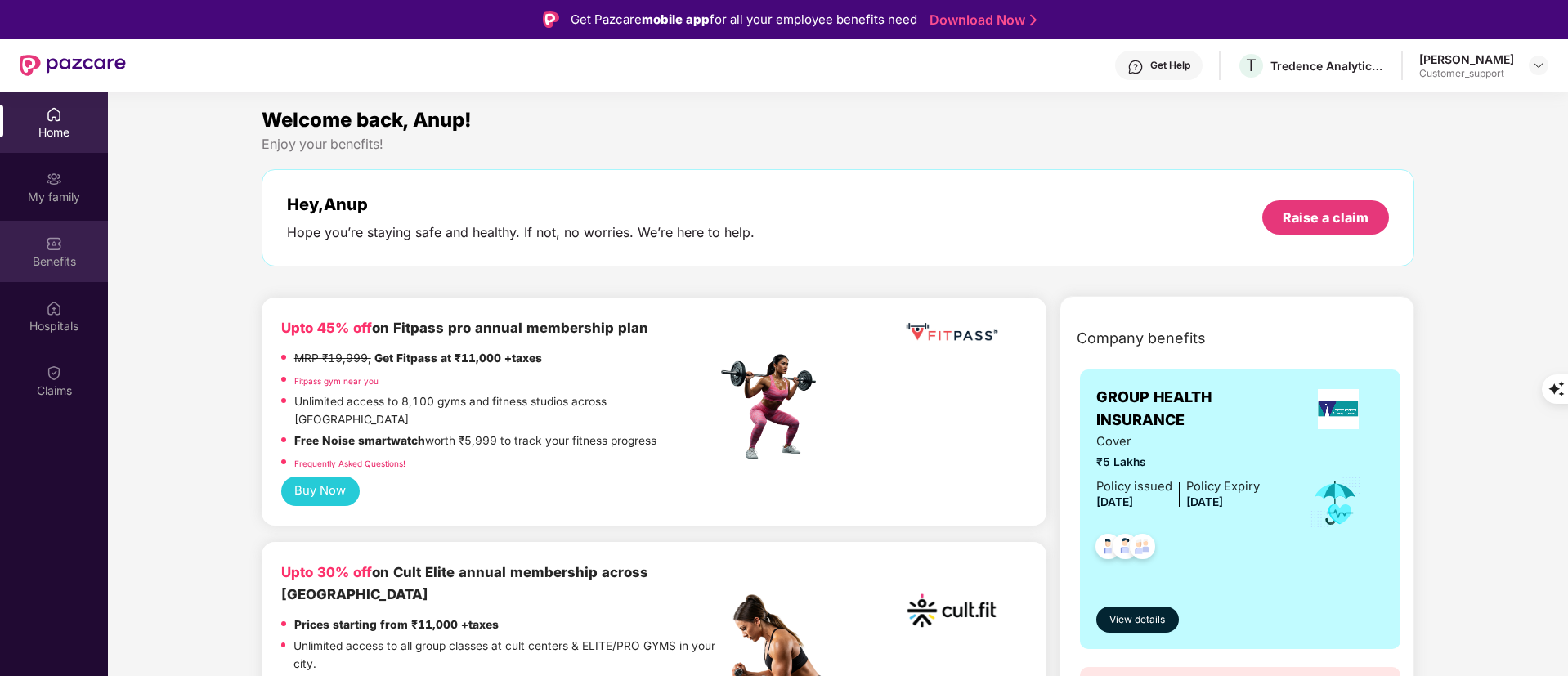
click at [48, 260] on div "Benefits" at bounding box center [54, 262] width 108 height 16
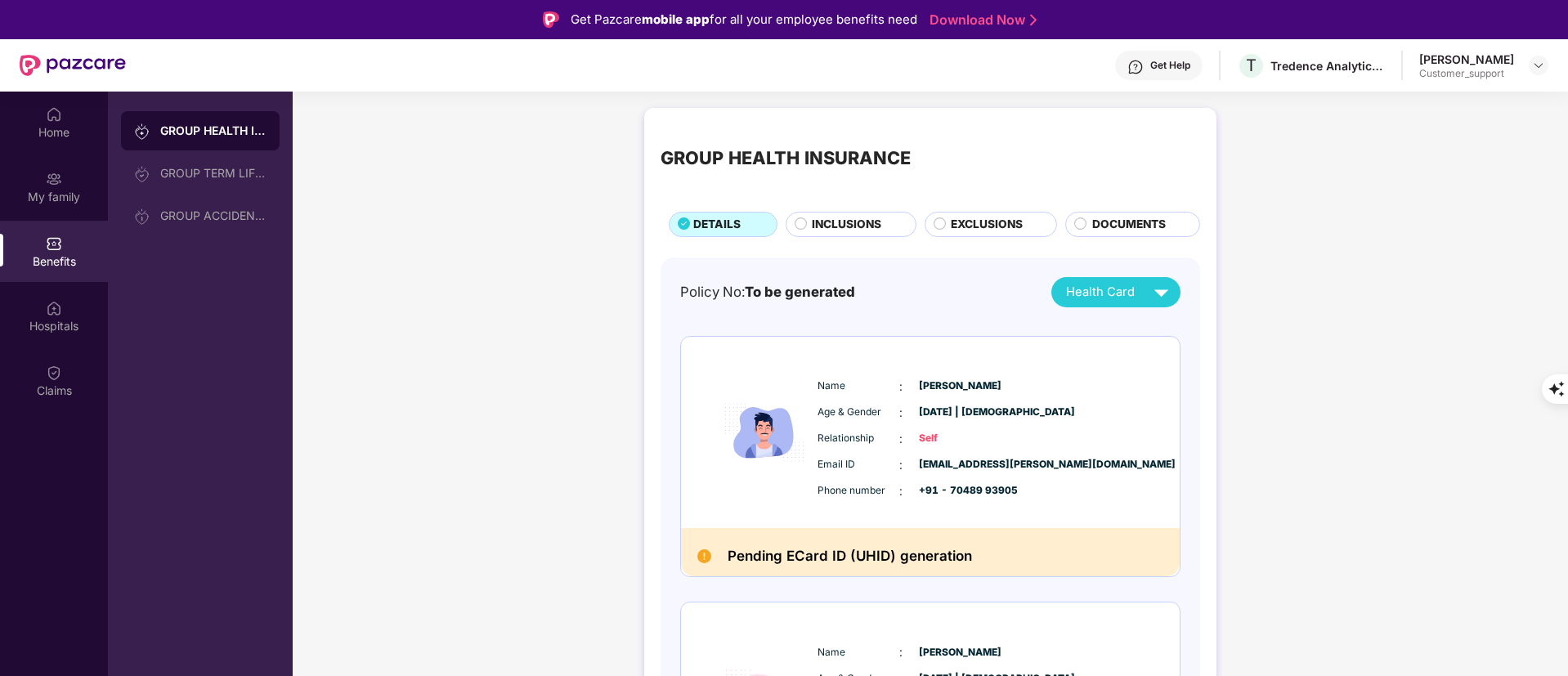
click at [837, 227] on span "INCLUSIONS" at bounding box center [846, 225] width 69 height 18
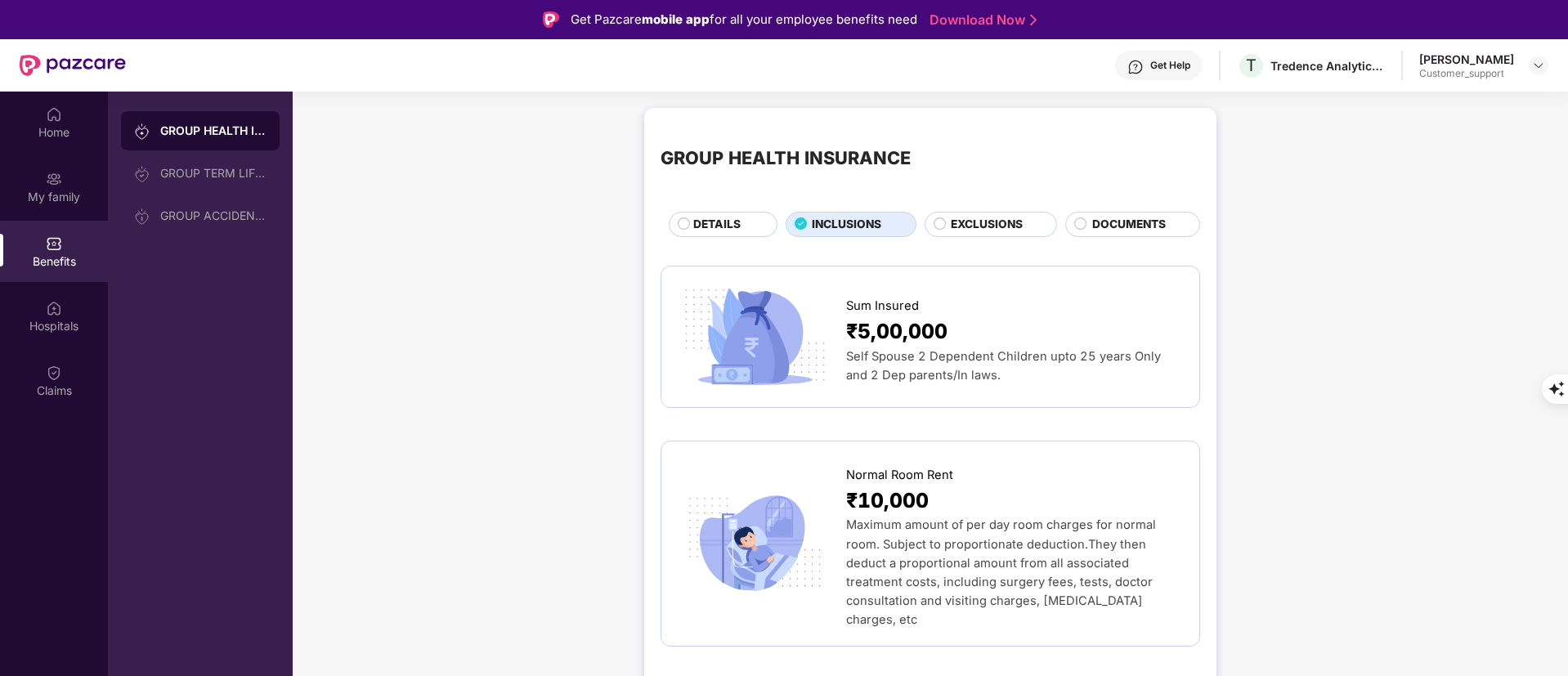
click at [968, 224] on span "EXCLUSIONS" at bounding box center [986, 225] width 72 height 18
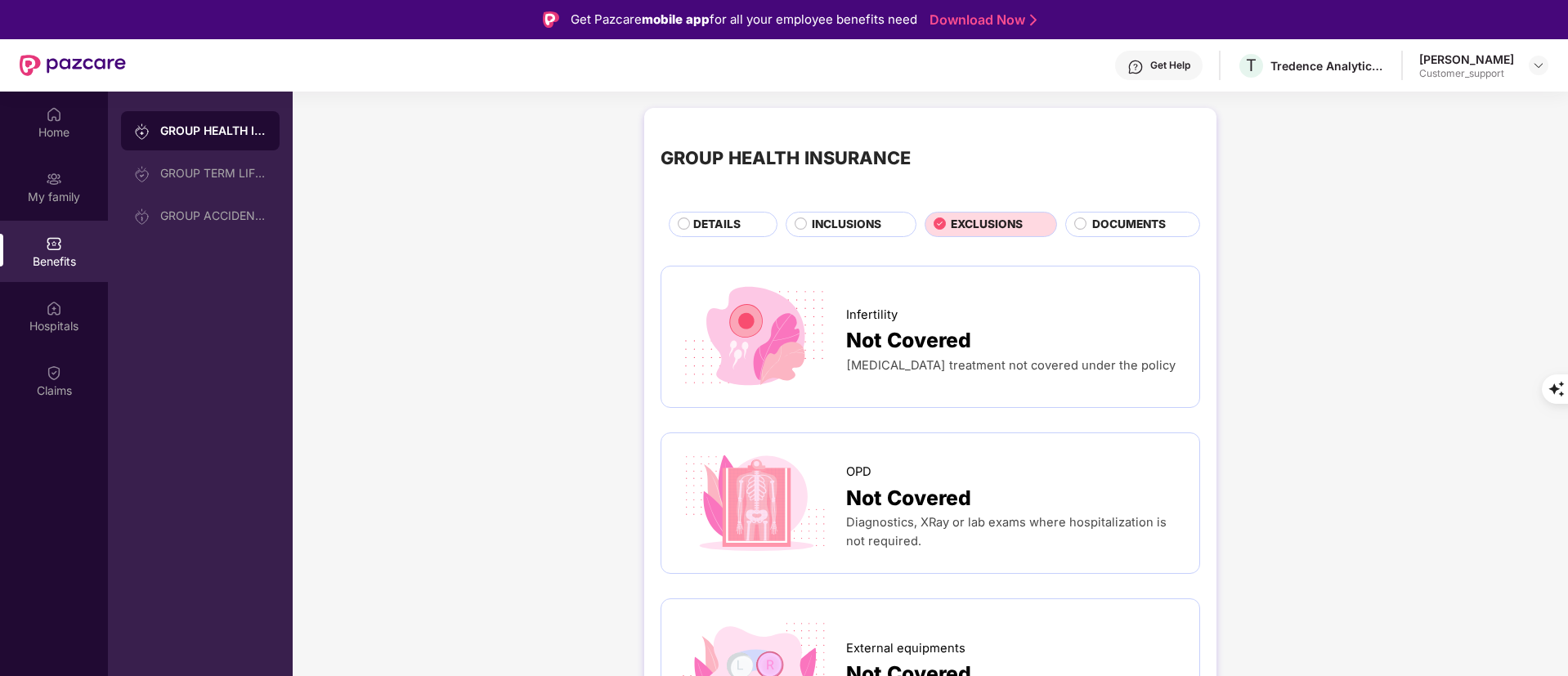
click at [702, 225] on span "DETAILS" at bounding box center [717, 225] width 47 height 18
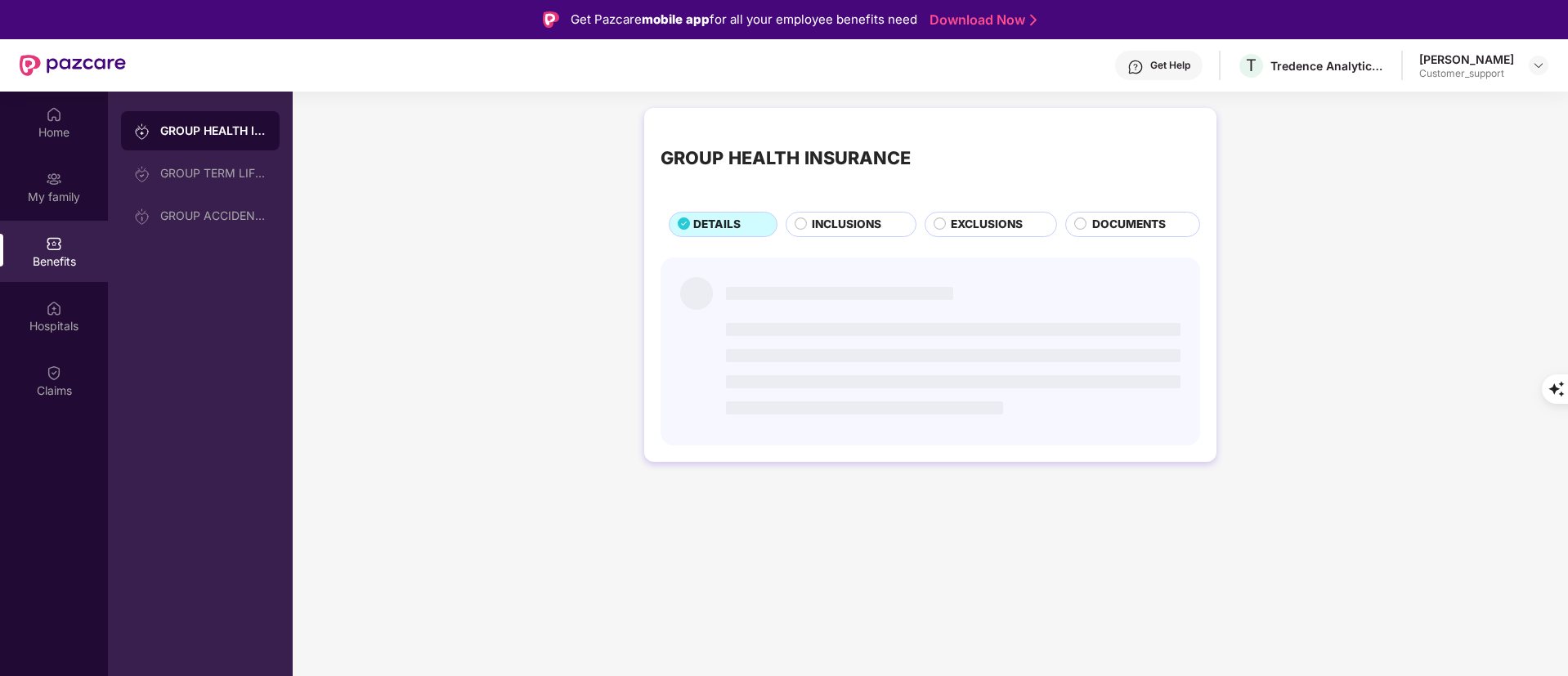
click at [702, 225] on span "DETAILS" at bounding box center [717, 225] width 47 height 18
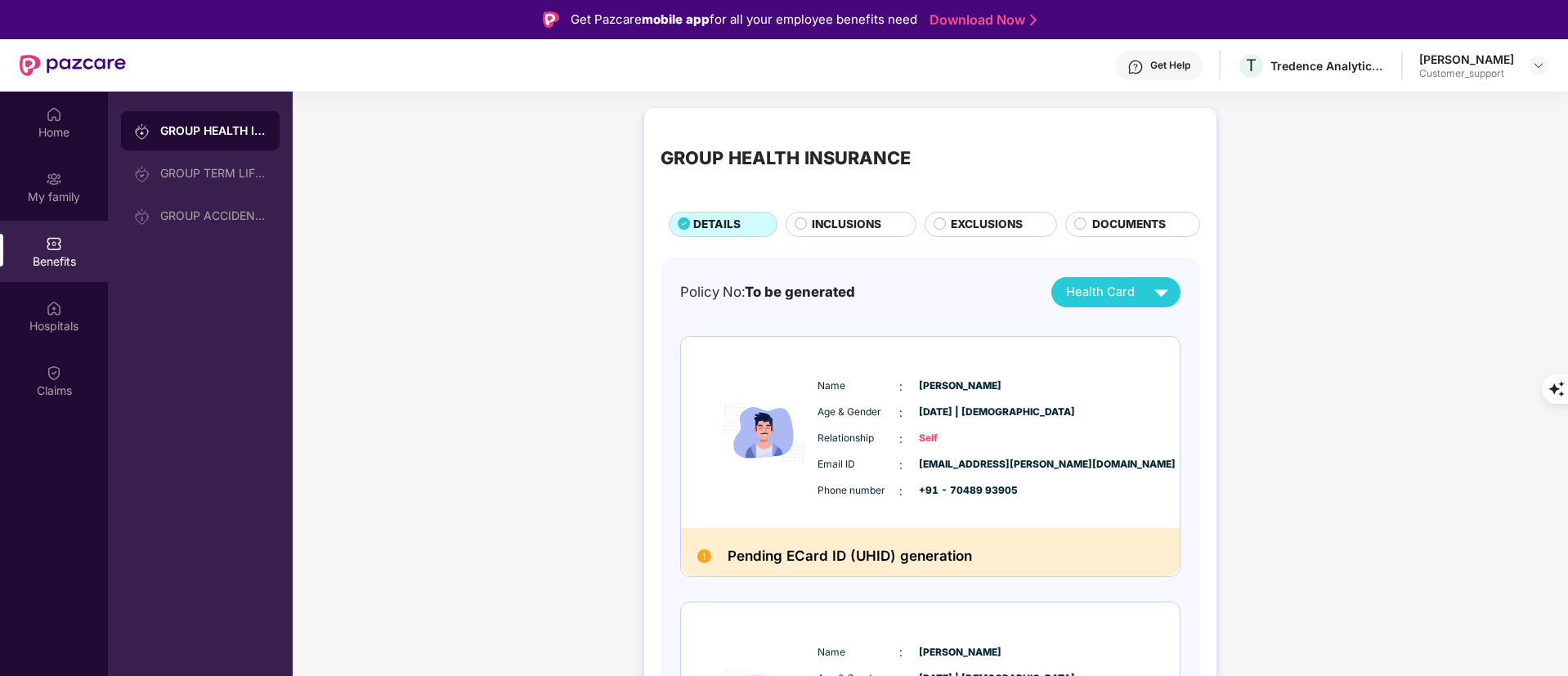
click at [973, 221] on span "EXCLUSIONS" at bounding box center [986, 225] width 72 height 18
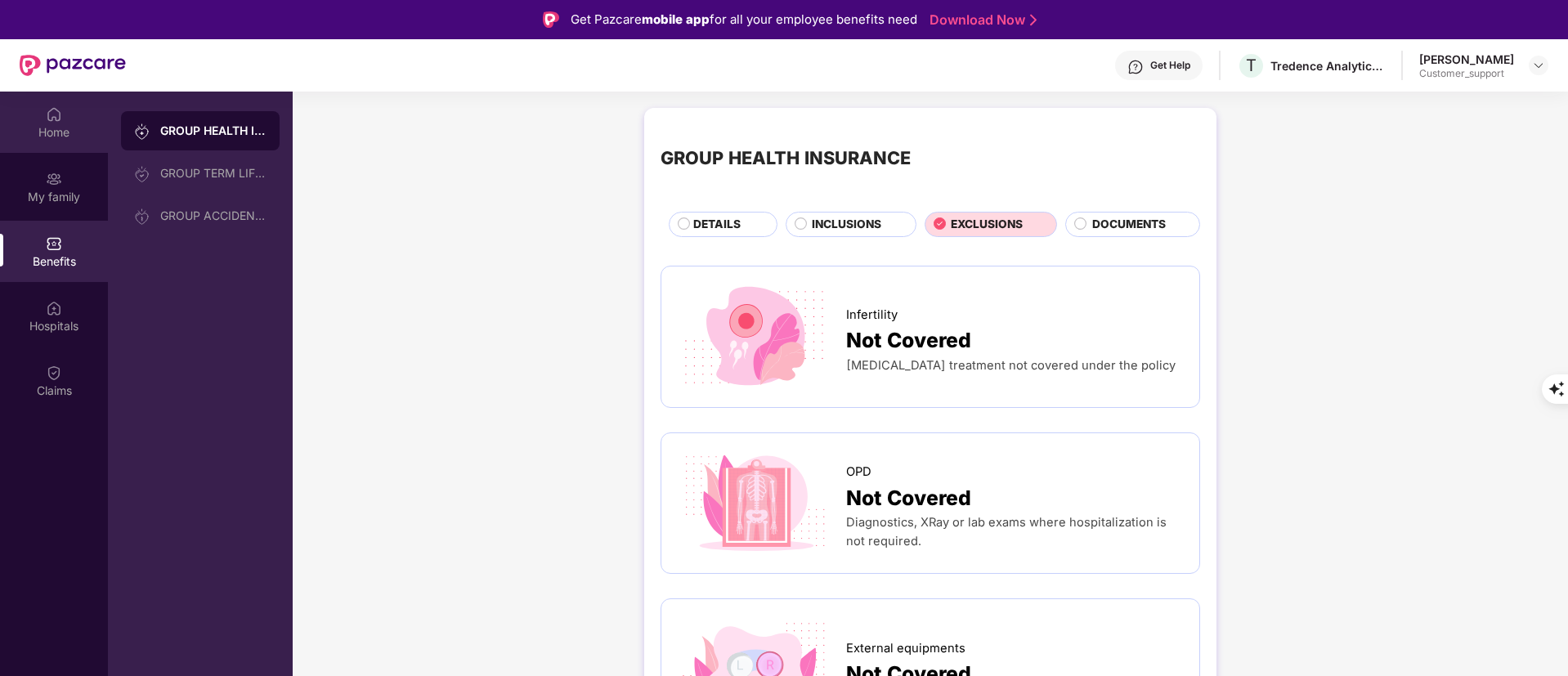
click at [69, 126] on div "Home" at bounding box center [54, 133] width 108 height 16
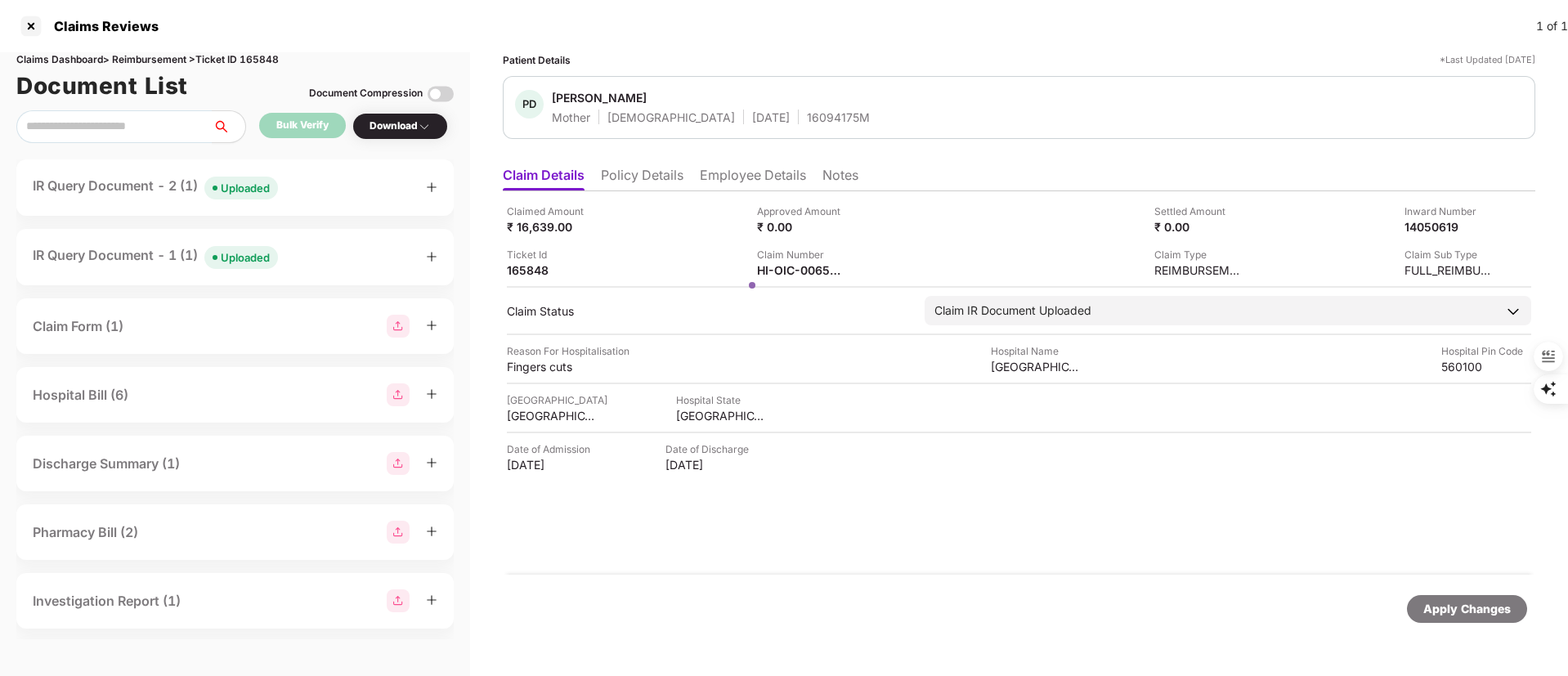
drag, startPoint x: 620, startPoint y: 196, endPoint x: 626, endPoint y: 172, distance: 24.7
click at [621, 194] on div "Claimed Amount ₹ 16,639.00 Approved Amount ₹ 0.00 Settled Amount ₹ 0.00 Inward …" at bounding box center [1019, 382] width 1033 height 383
click at [626, 170] on li "Policy Details" at bounding box center [642, 178] width 83 height 24
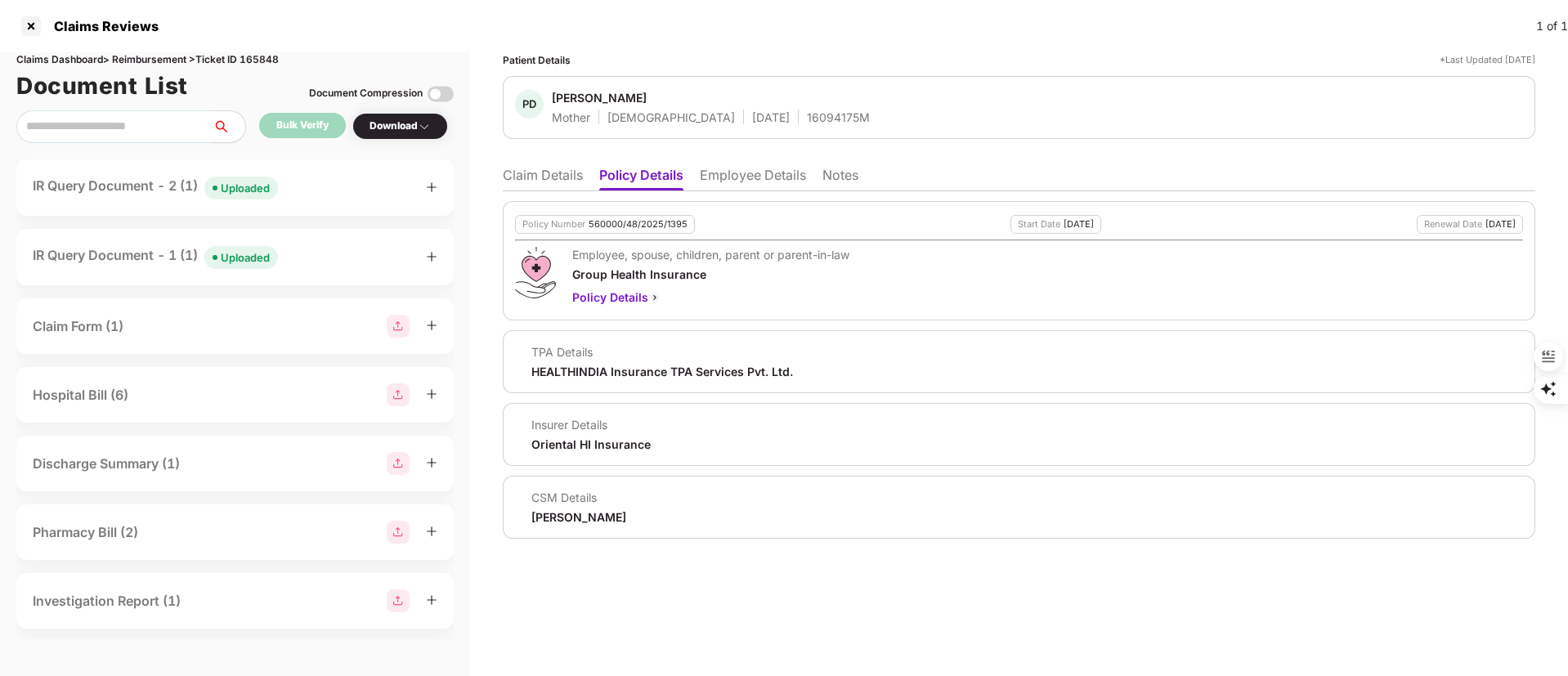
click at [741, 167] on li "Employee Details" at bounding box center [753, 178] width 106 height 24
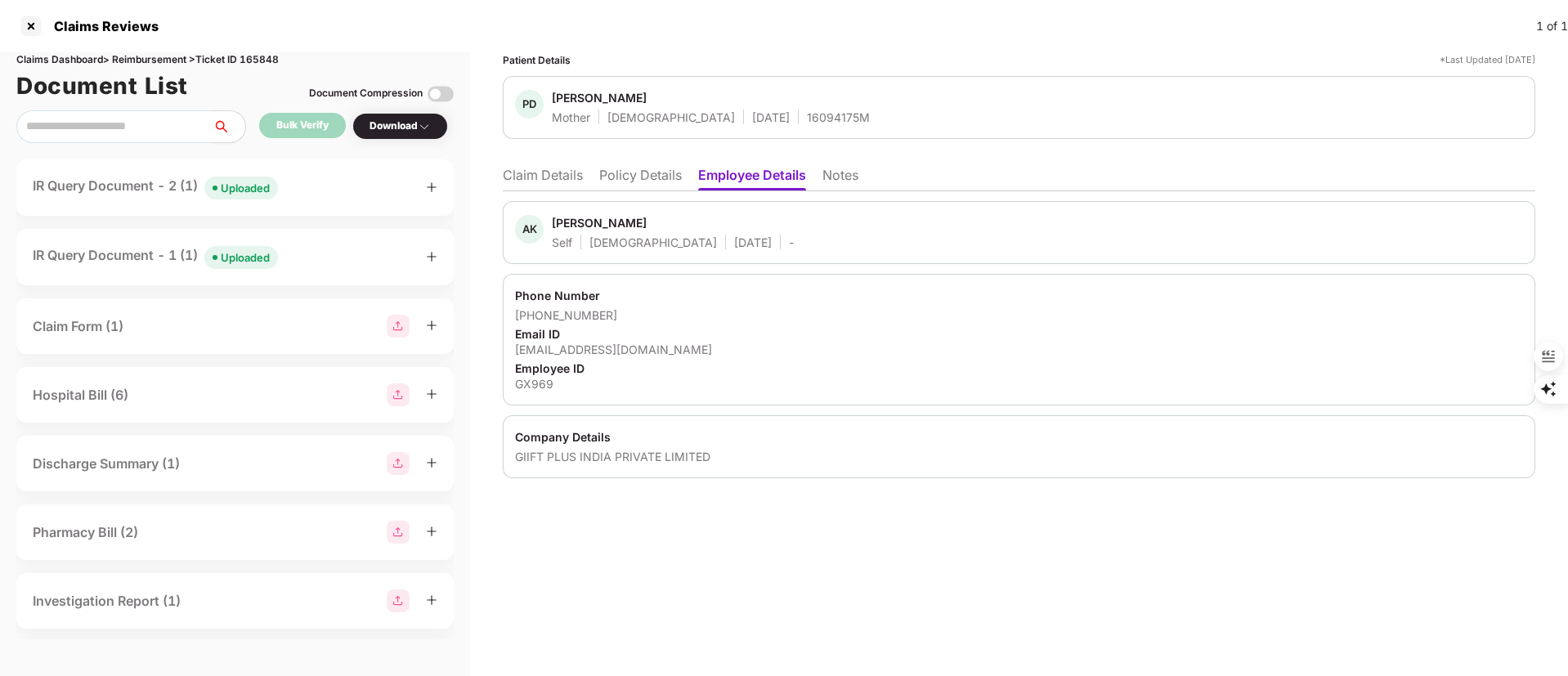
click at [534, 181] on li "Claim Details" at bounding box center [543, 178] width 80 height 24
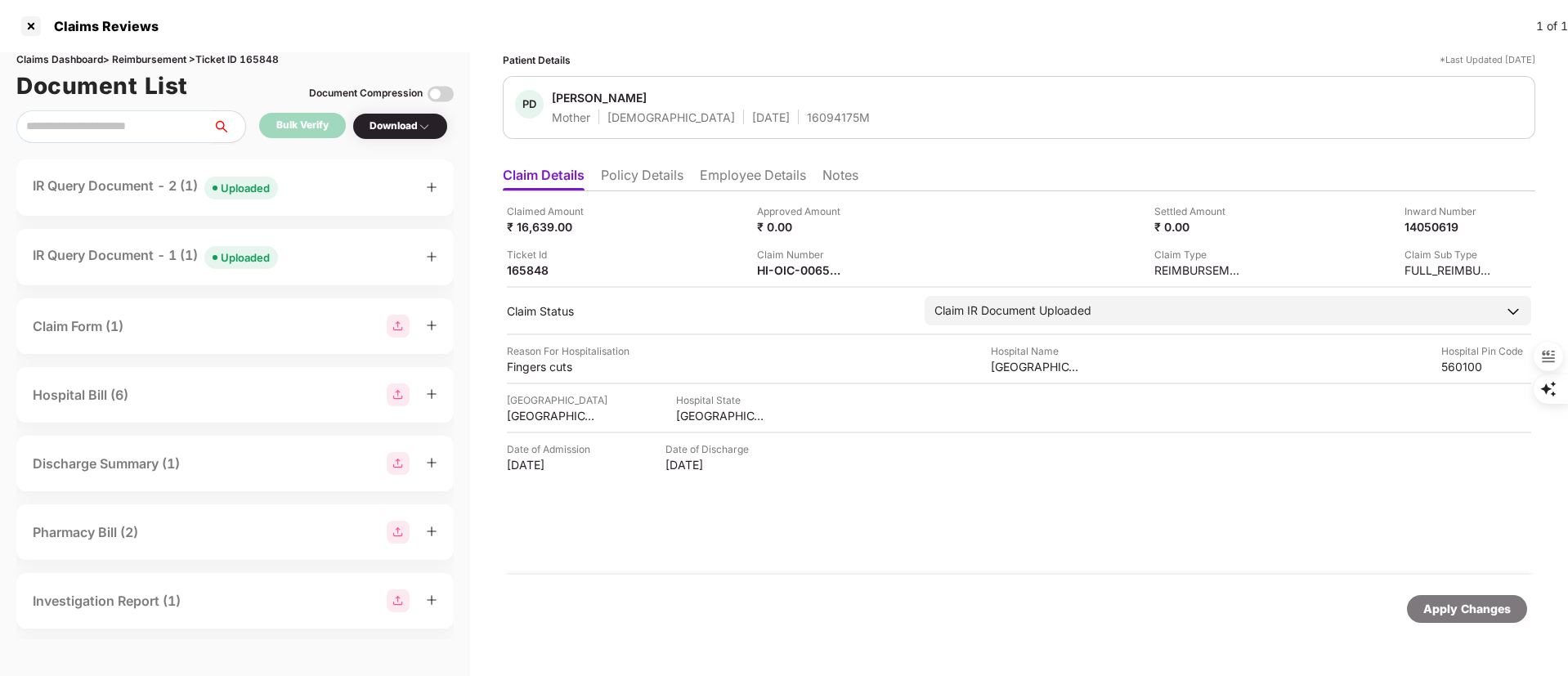
click at [656, 167] on li "Policy Details" at bounding box center [642, 178] width 83 height 24
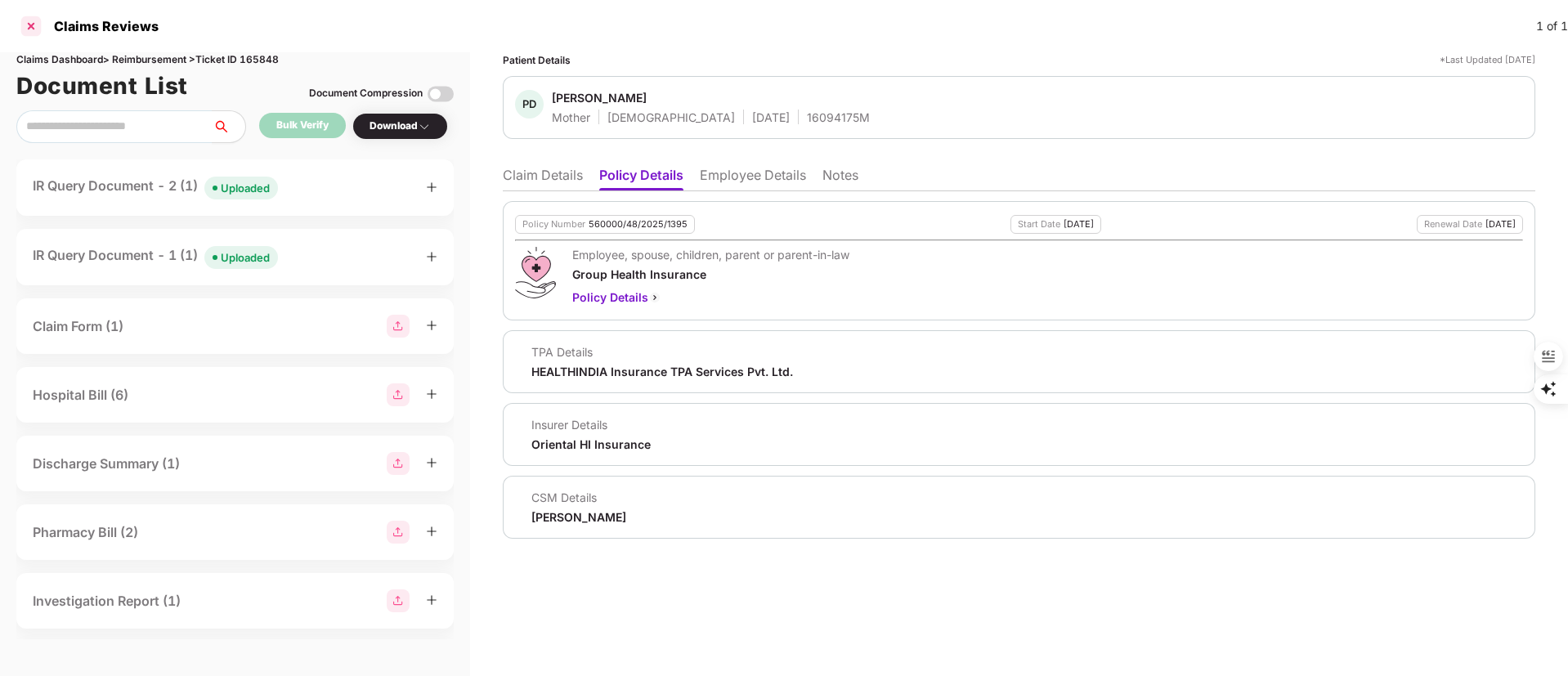
click at [31, 22] on div at bounding box center [31, 25] width 26 height 26
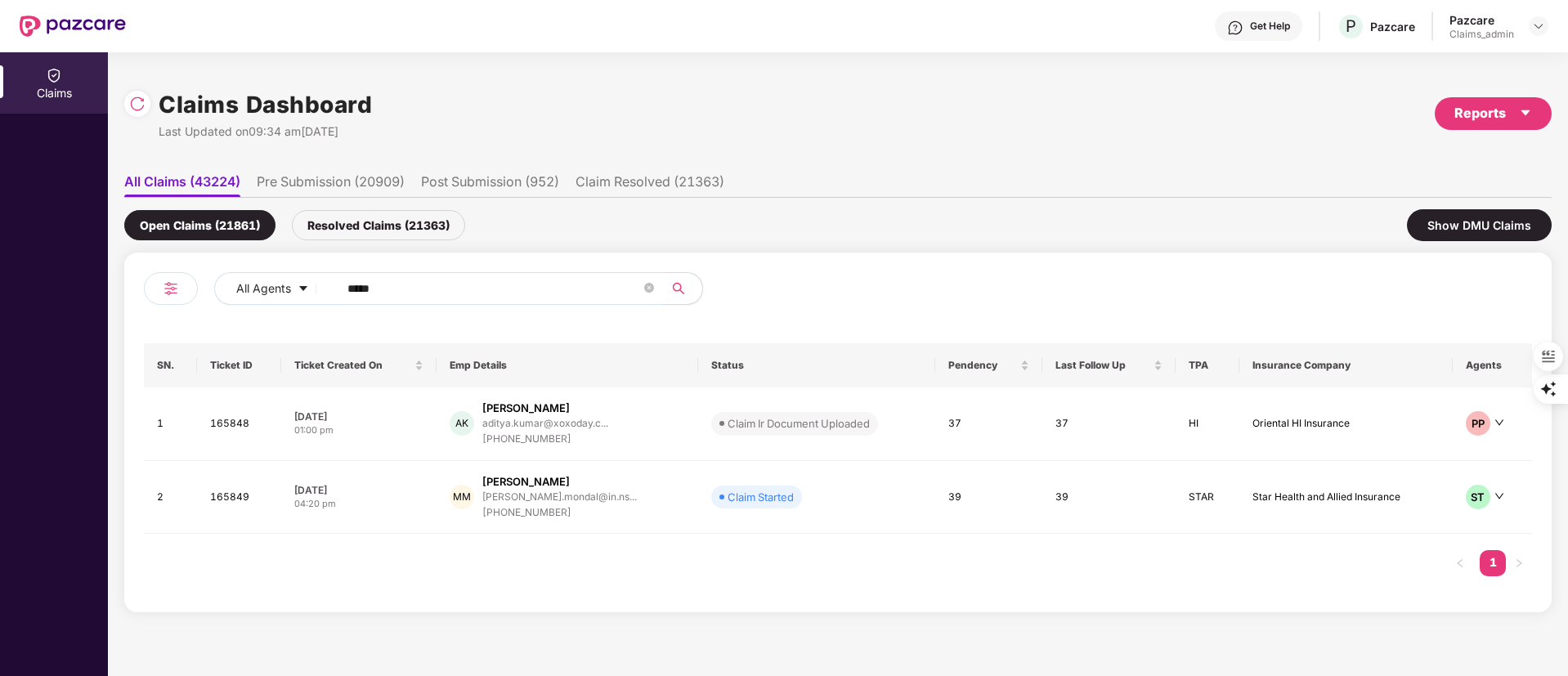
drag, startPoint x: 301, startPoint y: 290, endPoint x: 76, endPoint y: 290, distance: 225.0
click at [76, 290] on div "Claims Claims Dashboard Last Updated on 09:34 am, 22 Sep 2025 Reports All Claim…" at bounding box center [784, 365] width 1568 height 624
paste input "*"
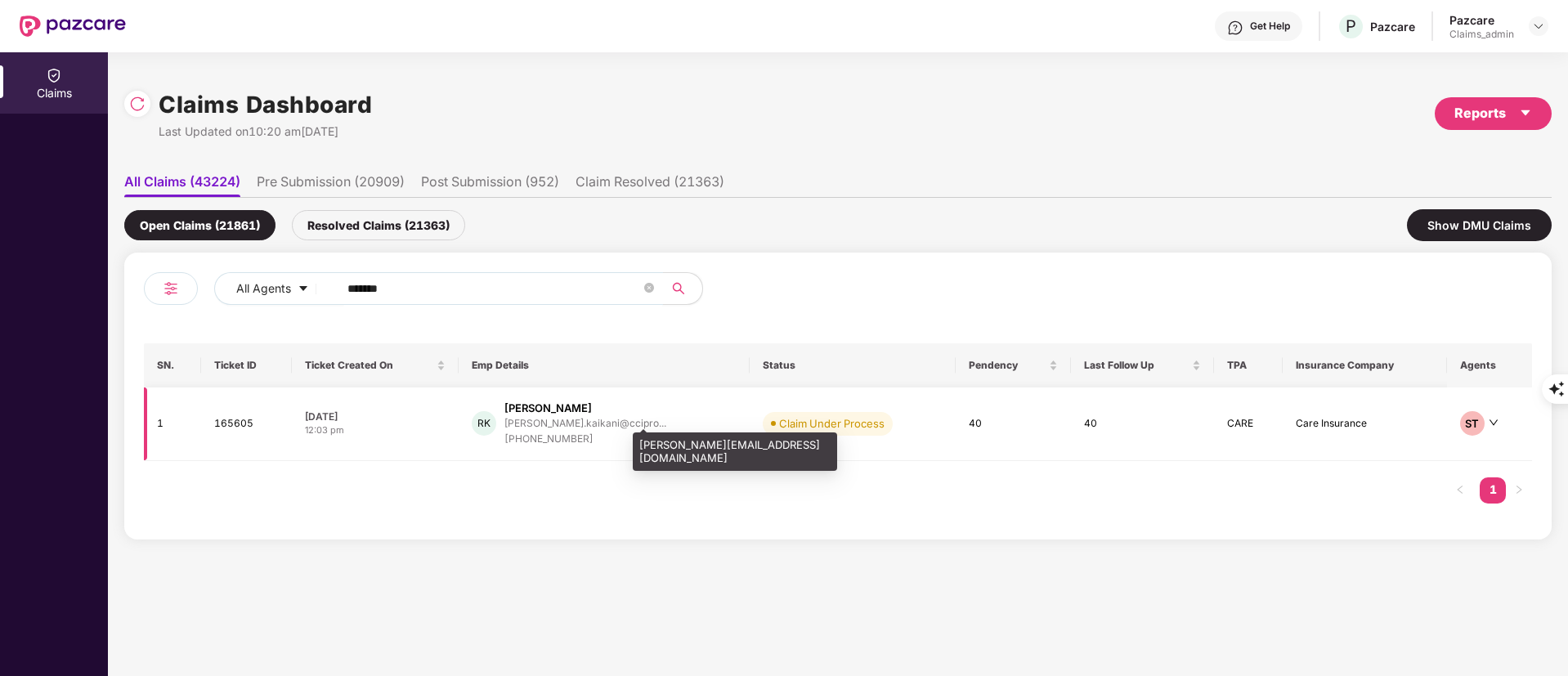
type input "******"
click at [627, 426] on div "ruthvik.kaikani@ccipro..." at bounding box center [585, 423] width 162 height 11
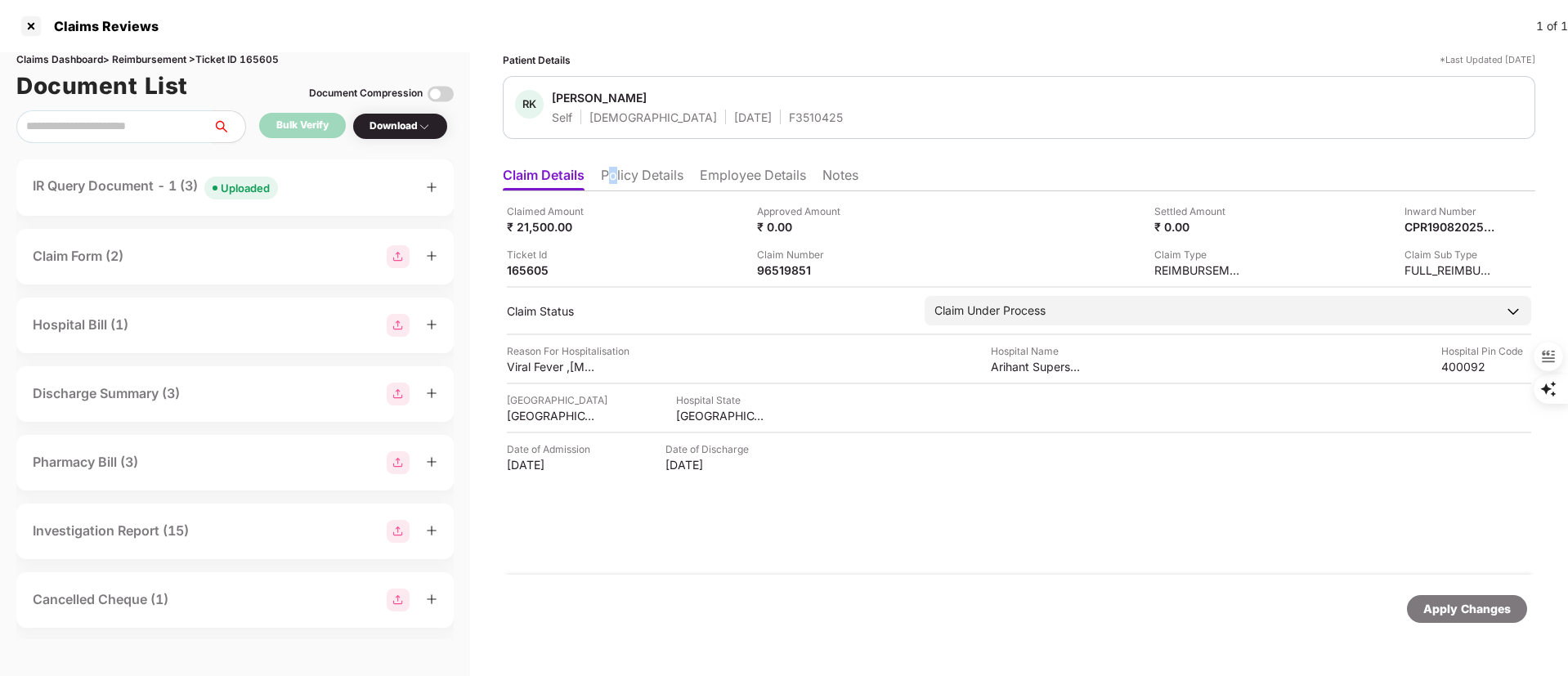
click at [616, 168] on li "Policy Details" at bounding box center [642, 178] width 83 height 24
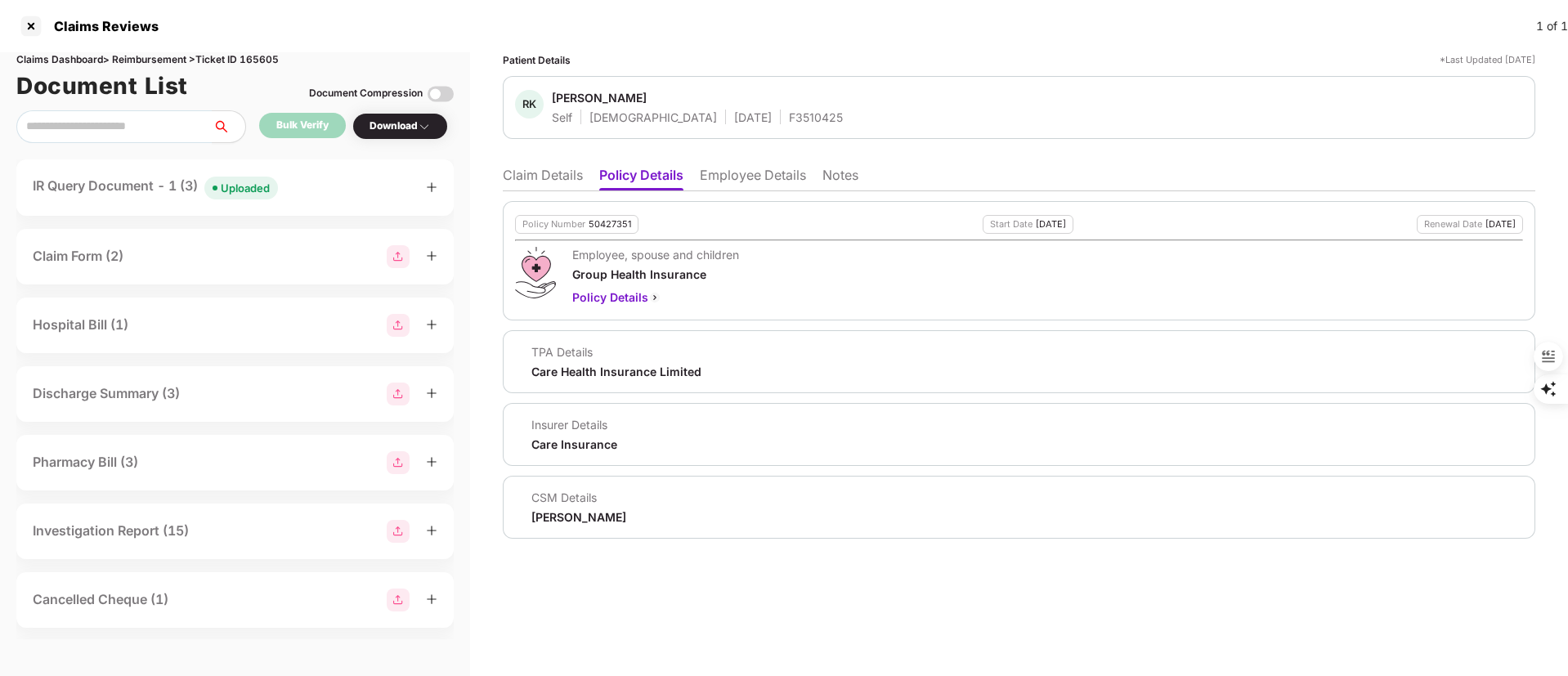
click at [610, 227] on div "50427351" at bounding box center [610, 225] width 43 height 11
copy div "50427351"
click at [789, 113] on div "F3510425" at bounding box center [815, 116] width 54 height 15
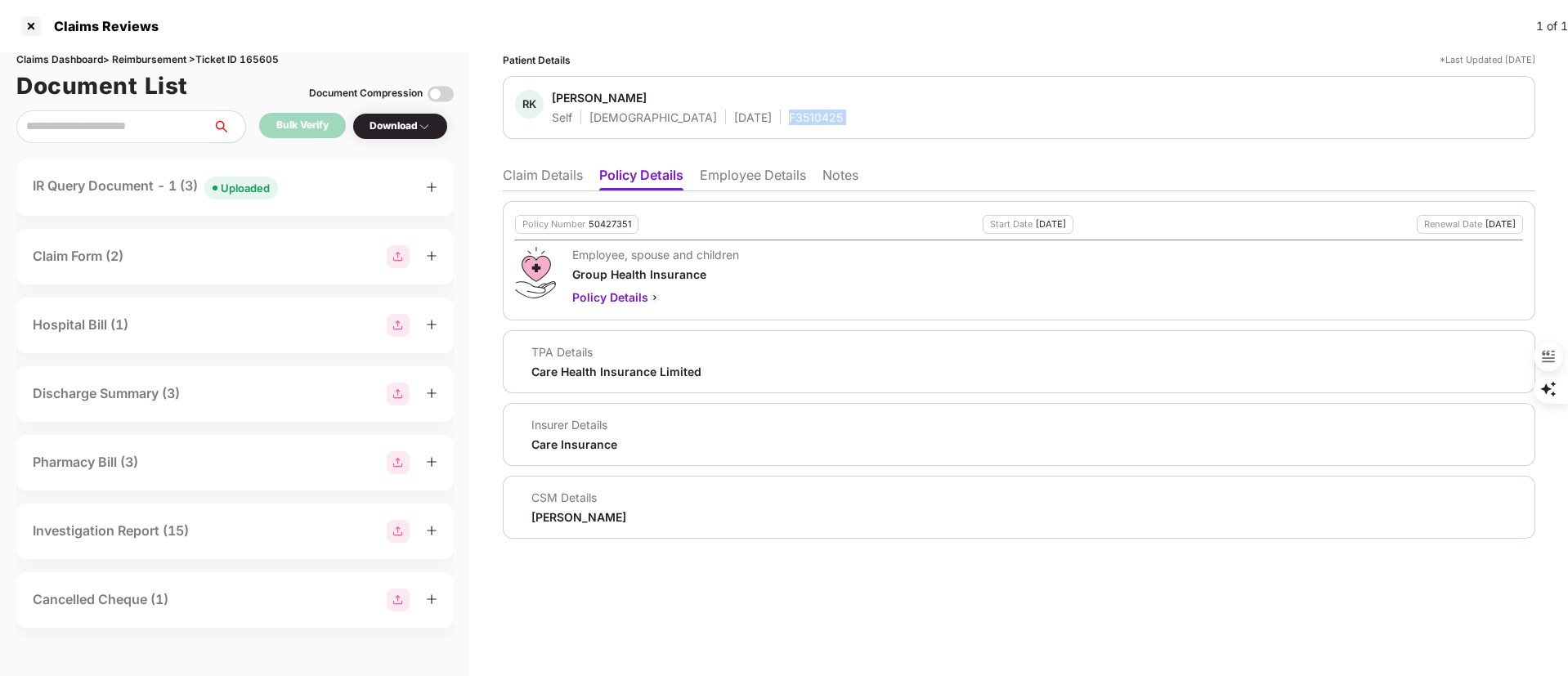
click at [789, 113] on div "F3510425" at bounding box center [815, 116] width 54 height 15
copy div "F3510425"
click at [552, 158] on ul "Claim Details Policy Details Employee Details Notes" at bounding box center [1019, 175] width 1033 height 33
click at [34, 36] on div at bounding box center [31, 25] width 26 height 26
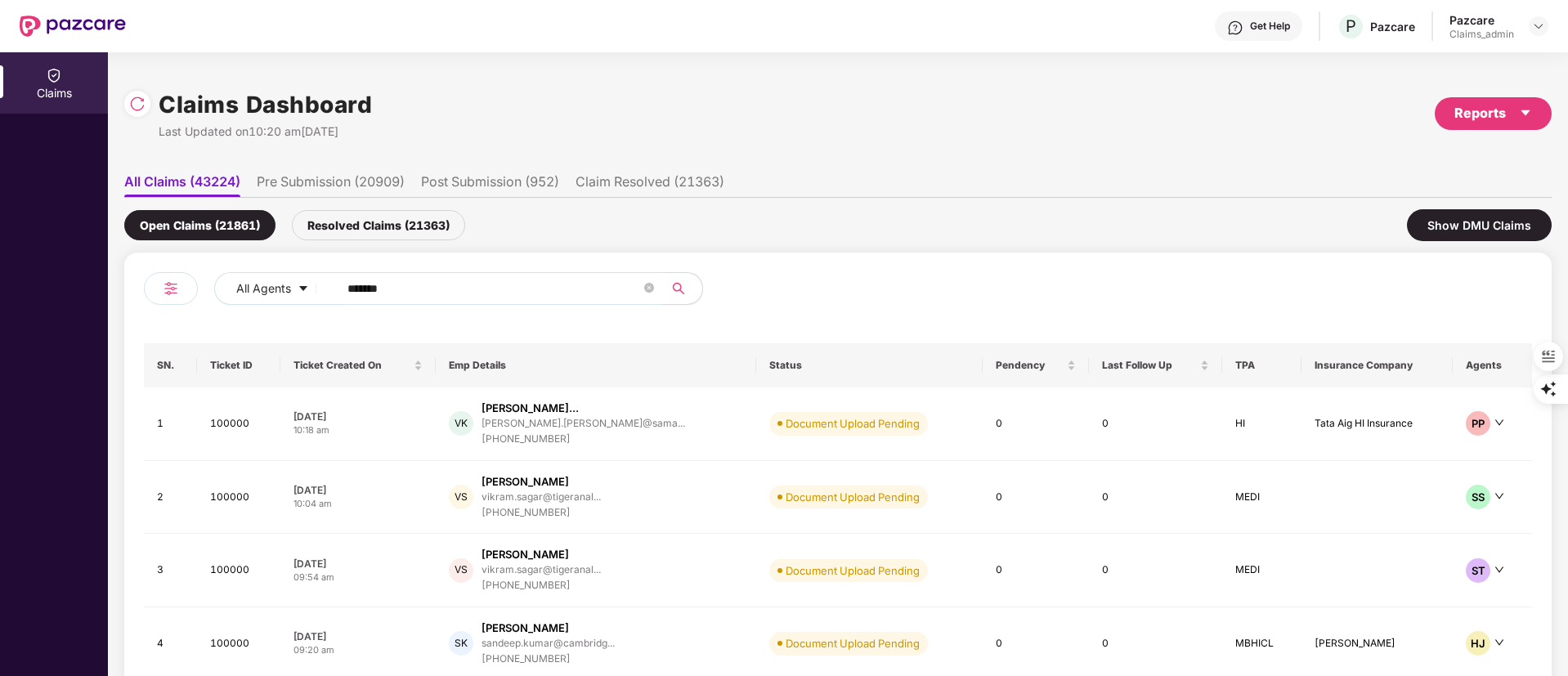
click at [33, 27] on img at bounding box center [73, 25] width 106 height 21
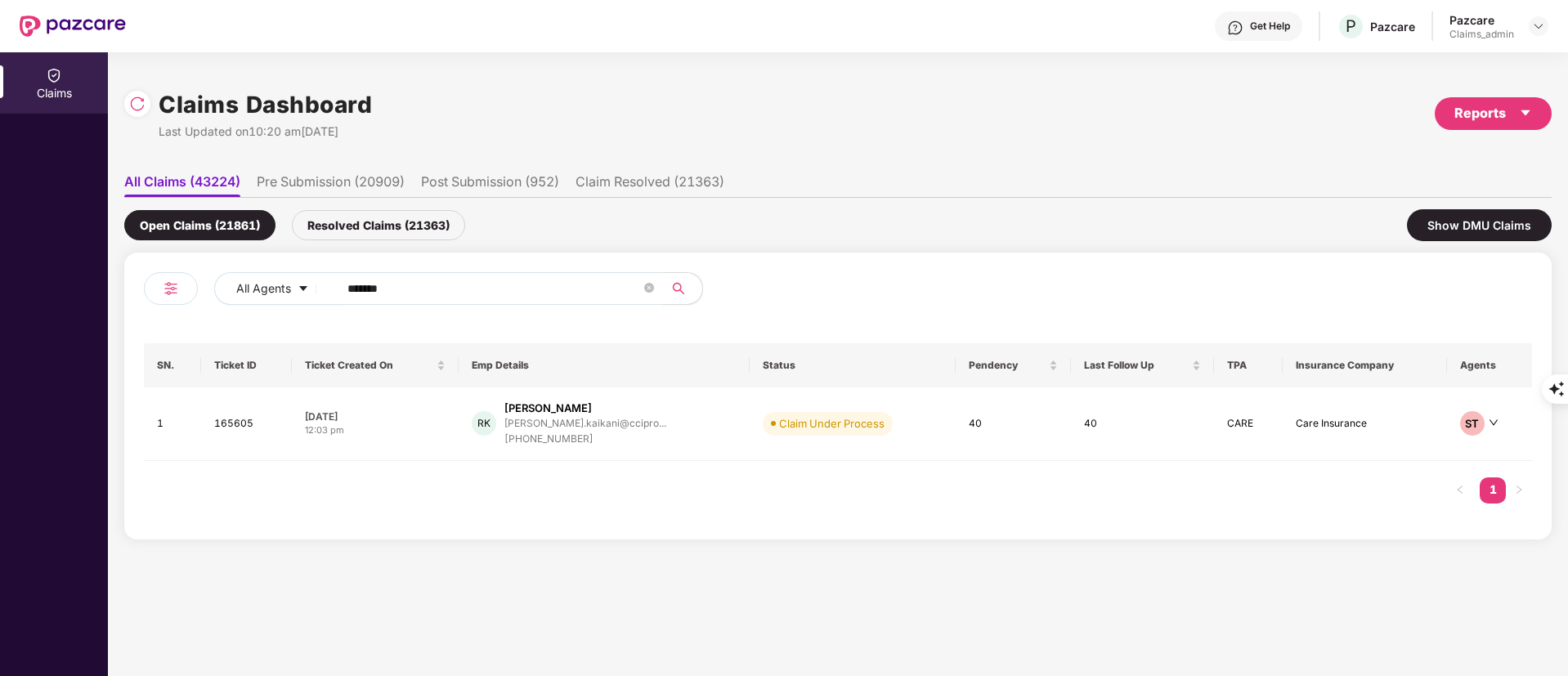
click at [450, 273] on div "All Agents ****** SN. Ticket ID Ticket Created On Emp Details Status Pendency L…" at bounding box center [838, 396] width 1428 height 287
drag, startPoint x: 446, startPoint y: 280, endPoint x: 331, endPoint y: 290, distance: 115.4
click at [331, 290] on span "******" at bounding box center [495, 288] width 335 height 33
paste input "text"
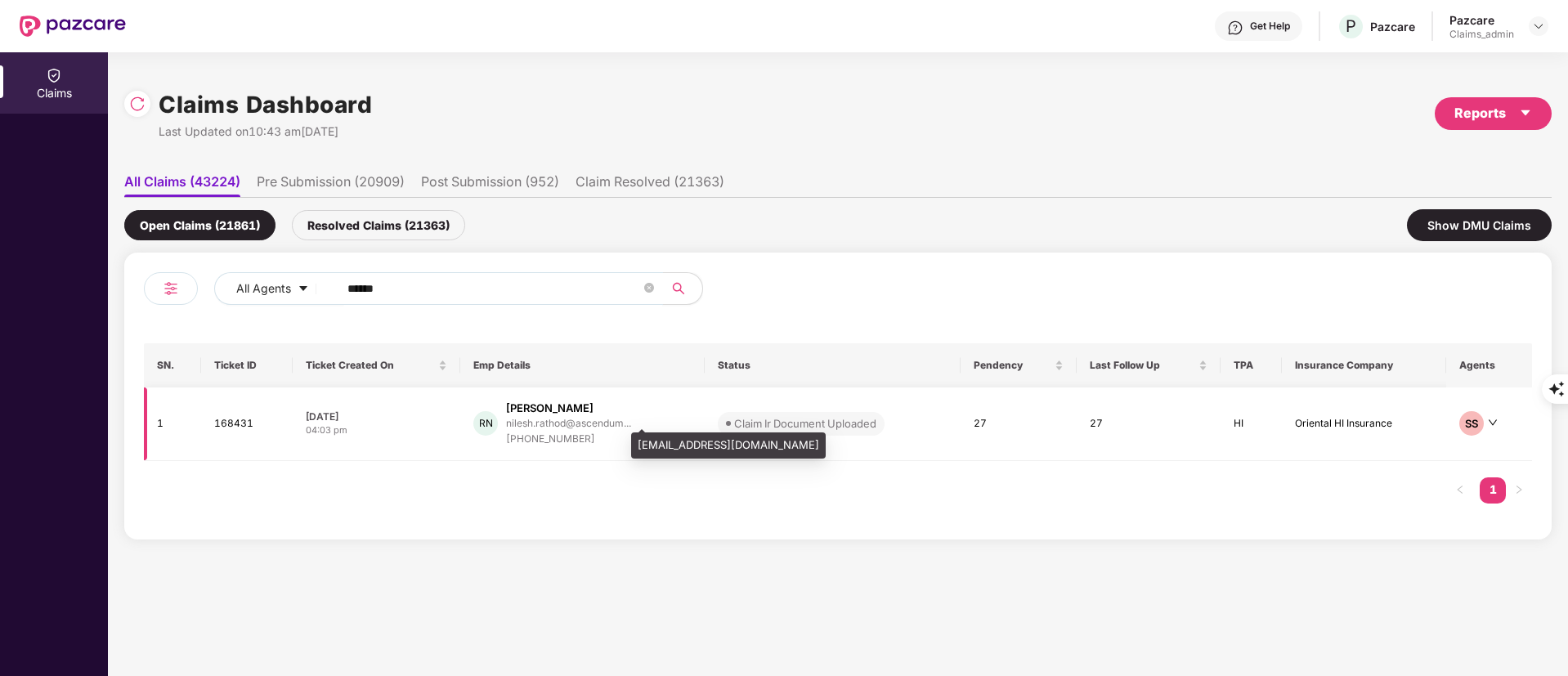
type input "******"
click at [612, 418] on div "nilesh.rathod@ascendum..." at bounding box center [568, 423] width 125 height 11
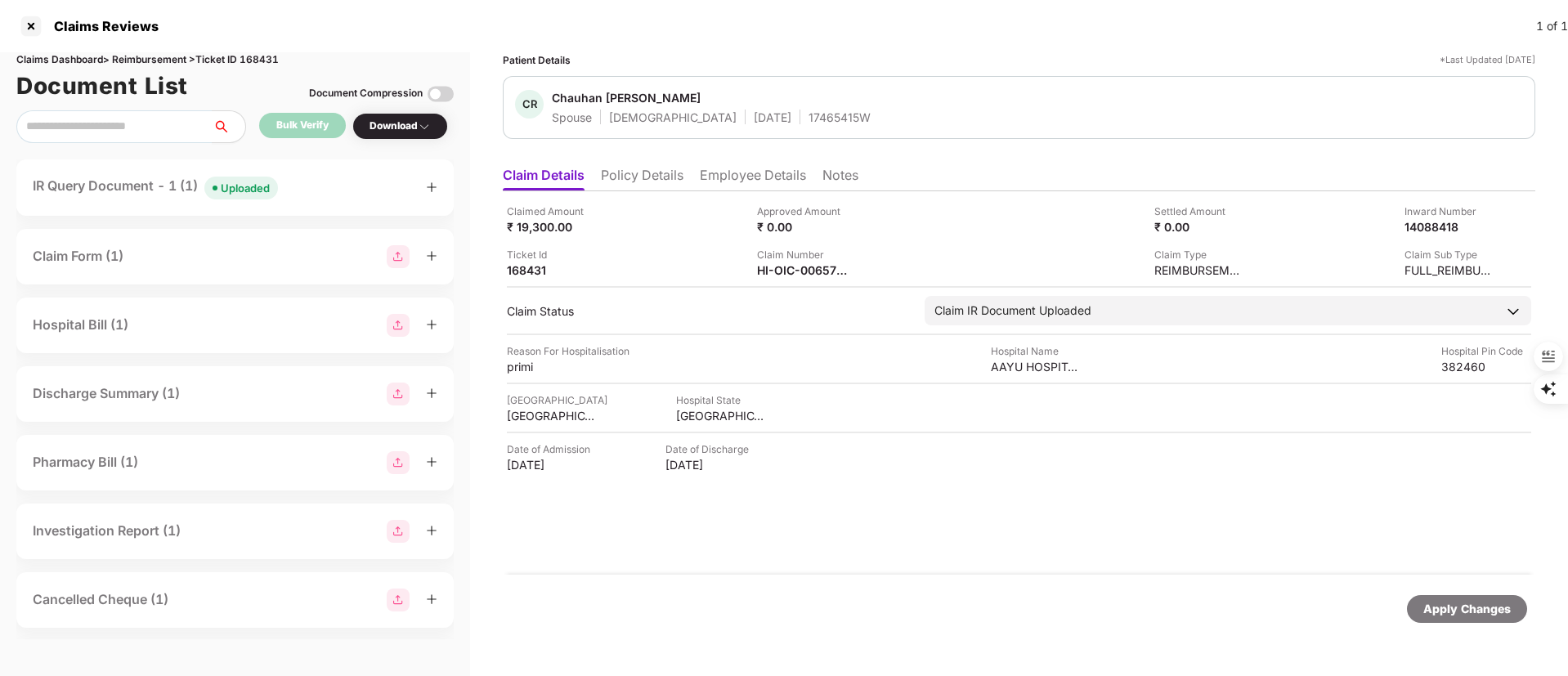
click at [106, 200] on div "IR Query Document - 1 (1) Uploaded" at bounding box center [235, 187] width 438 height 56
click at [124, 198] on div "IR Query Document - 1 (1) Uploaded" at bounding box center [156, 187] width 246 height 24
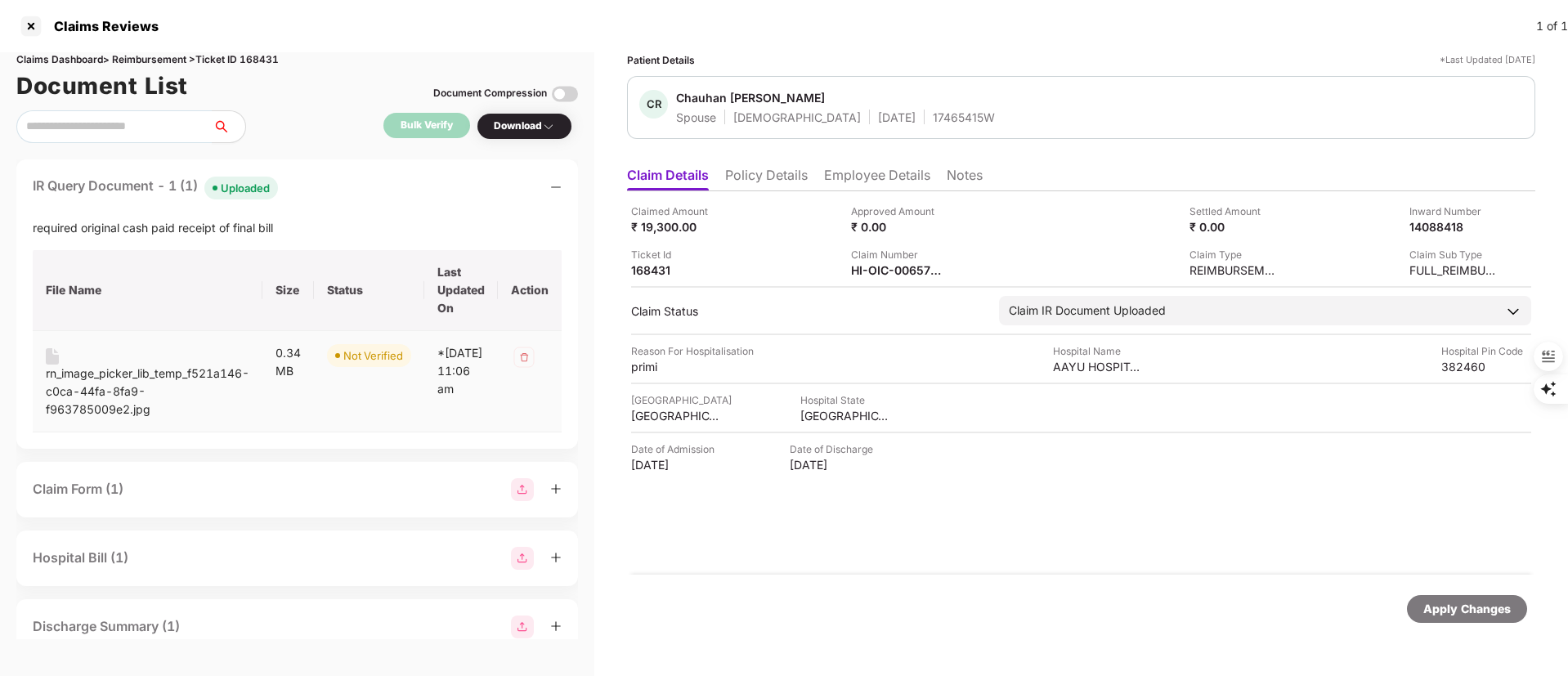
click at [134, 373] on div "rn_image_picker_lib_temp_f521a146-c0ca-44fa-8fa9-f963785009e2.jpg" at bounding box center [147, 391] width 204 height 54
click at [28, 30] on div at bounding box center [31, 25] width 26 height 26
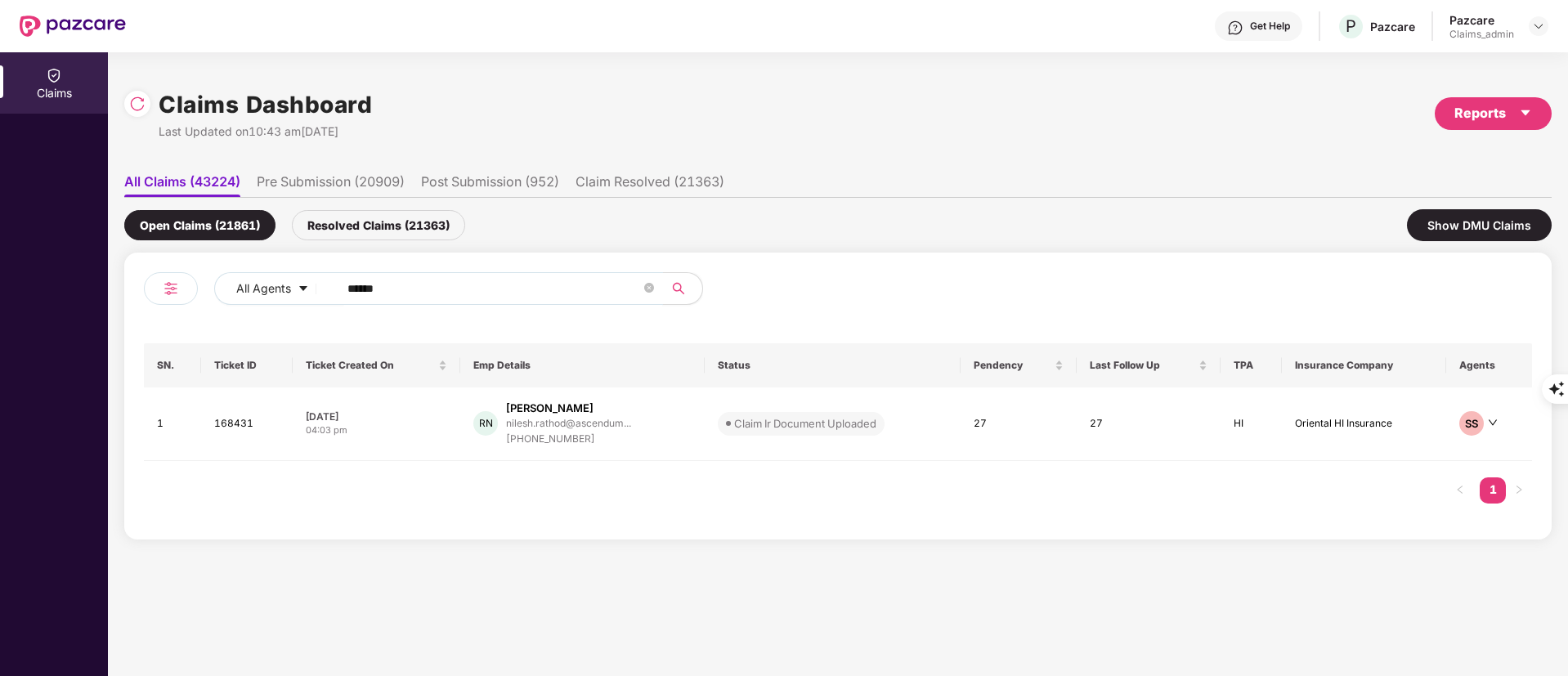
drag, startPoint x: 447, startPoint y: 296, endPoint x: 115, endPoint y: 342, distance: 335.2
click at [115, 342] on div "Claims Dashboard Last Updated on 10:43 am, 22 Sep 2025 Reports All Claims (4322…" at bounding box center [838, 365] width 1461 height 624
paste input "text"
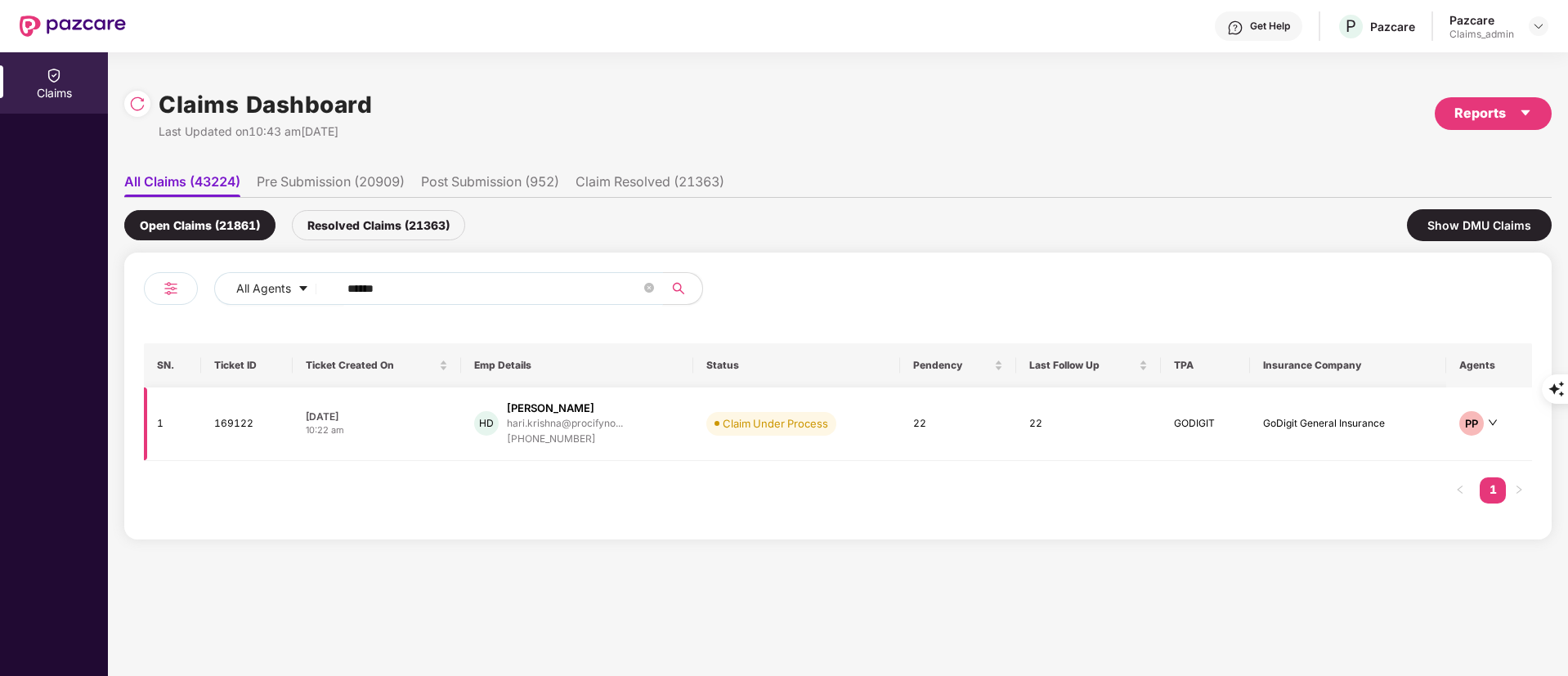
type input "******"
click at [537, 440] on div "+919445842664" at bounding box center [565, 439] width 116 height 15
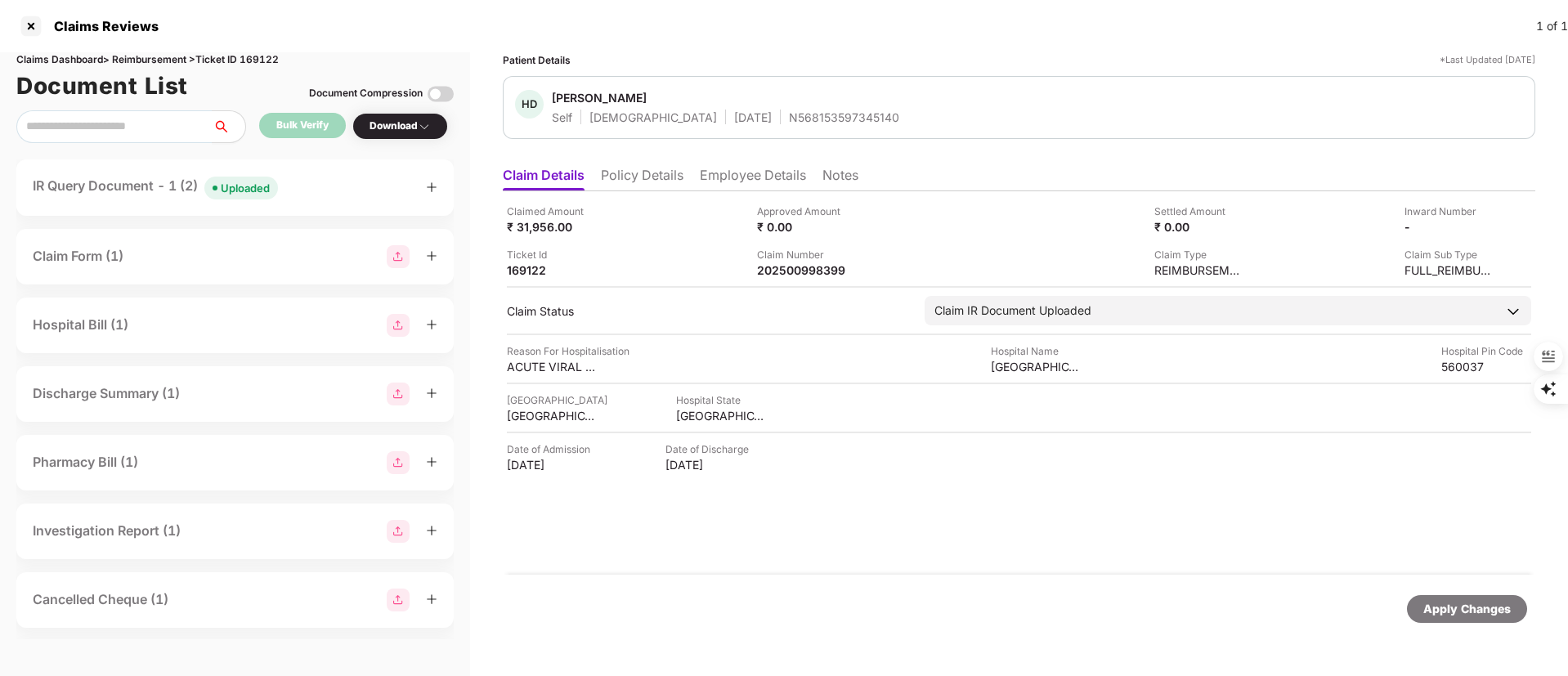
click at [334, 203] on div "IR Query Document - 1 (2) Uploaded" at bounding box center [235, 187] width 438 height 56
click at [262, 180] on div "Uploaded" at bounding box center [246, 188] width 49 height 16
click at [147, 188] on div "IR Query Document - 1 (2) Uploaded" at bounding box center [156, 187] width 246 height 24
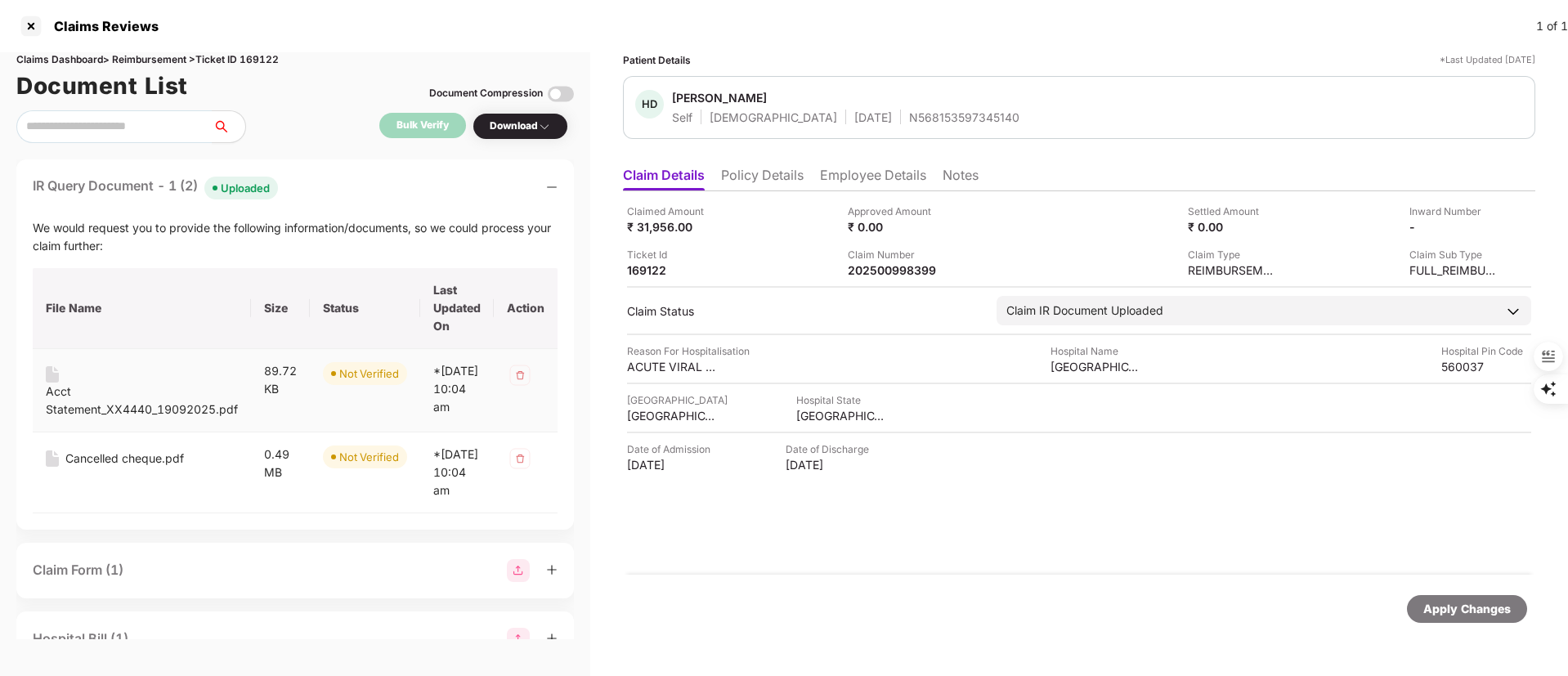
click at [116, 404] on div "Acct Statement_XX4440_19092025.pdf" at bounding box center [141, 400] width 192 height 36
click at [161, 468] on div "Cancelled cheque.pdf" at bounding box center [125, 459] width 118 height 18
click at [25, 35] on div at bounding box center [31, 25] width 26 height 26
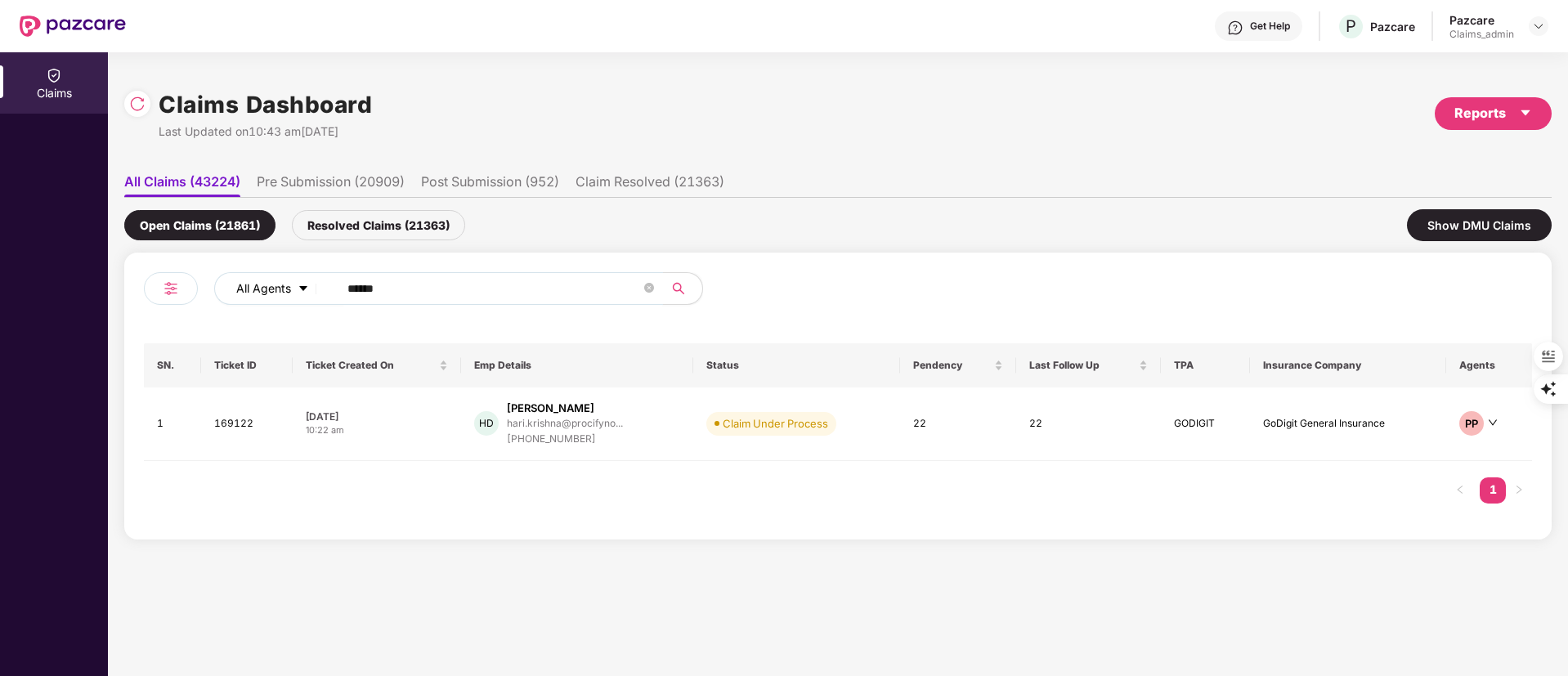
drag, startPoint x: 411, startPoint y: 298, endPoint x: 229, endPoint y: 286, distance: 182.4
click at [219, 287] on div "All Agents ******" at bounding box center [631, 288] width 834 height 33
paste input "text"
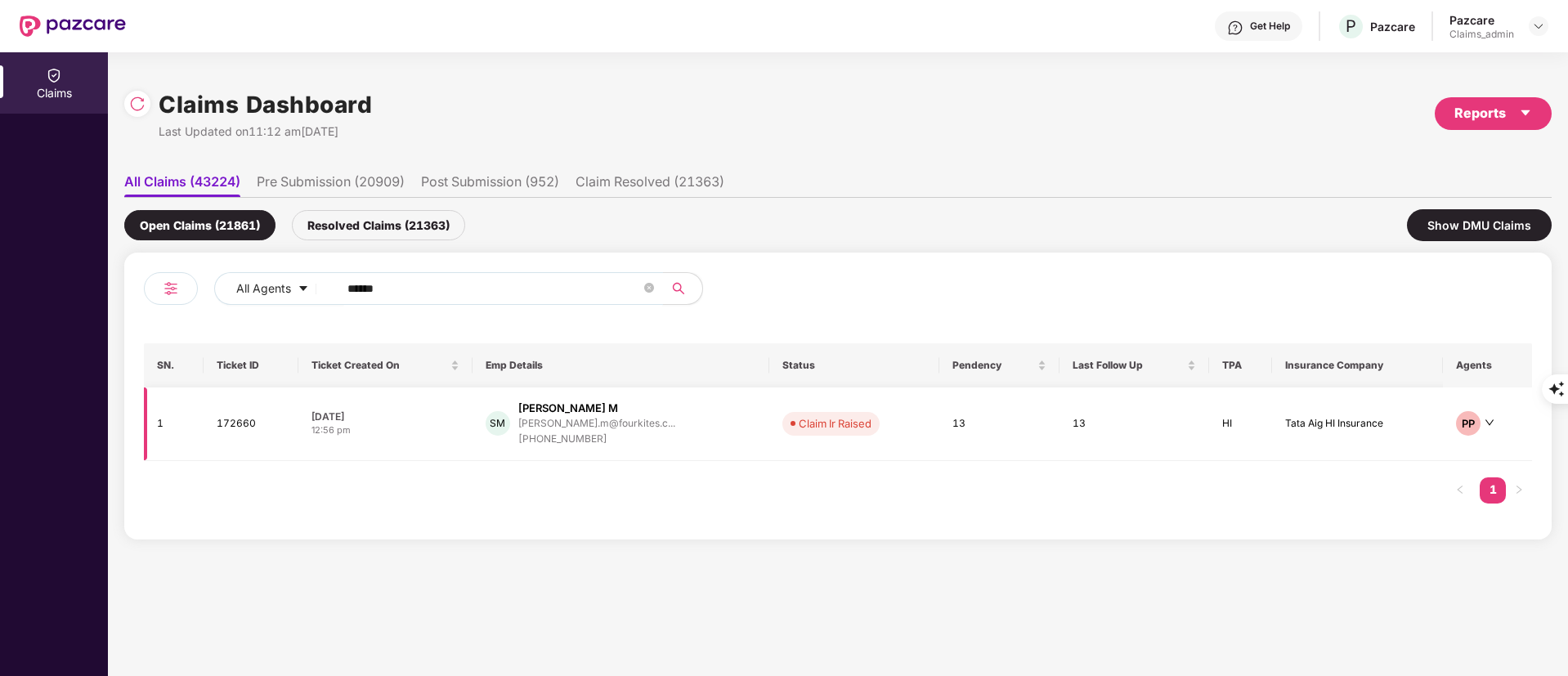
type input "******"
click at [596, 419] on div "sreejith.m@fourkites.c..." at bounding box center [597, 423] width 157 height 11
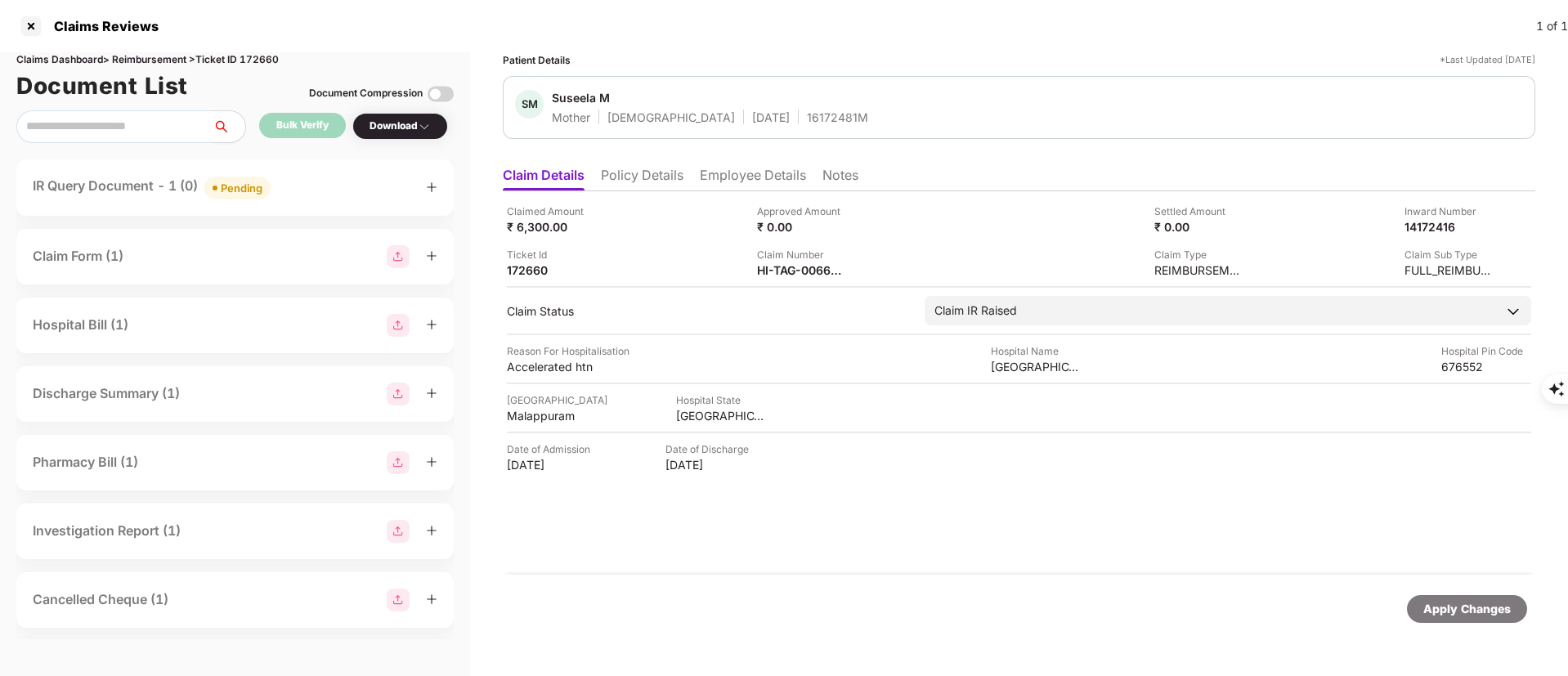
click at [325, 197] on div "IR Query Document - 1 (0) Pending" at bounding box center [235, 187] width 405 height 24
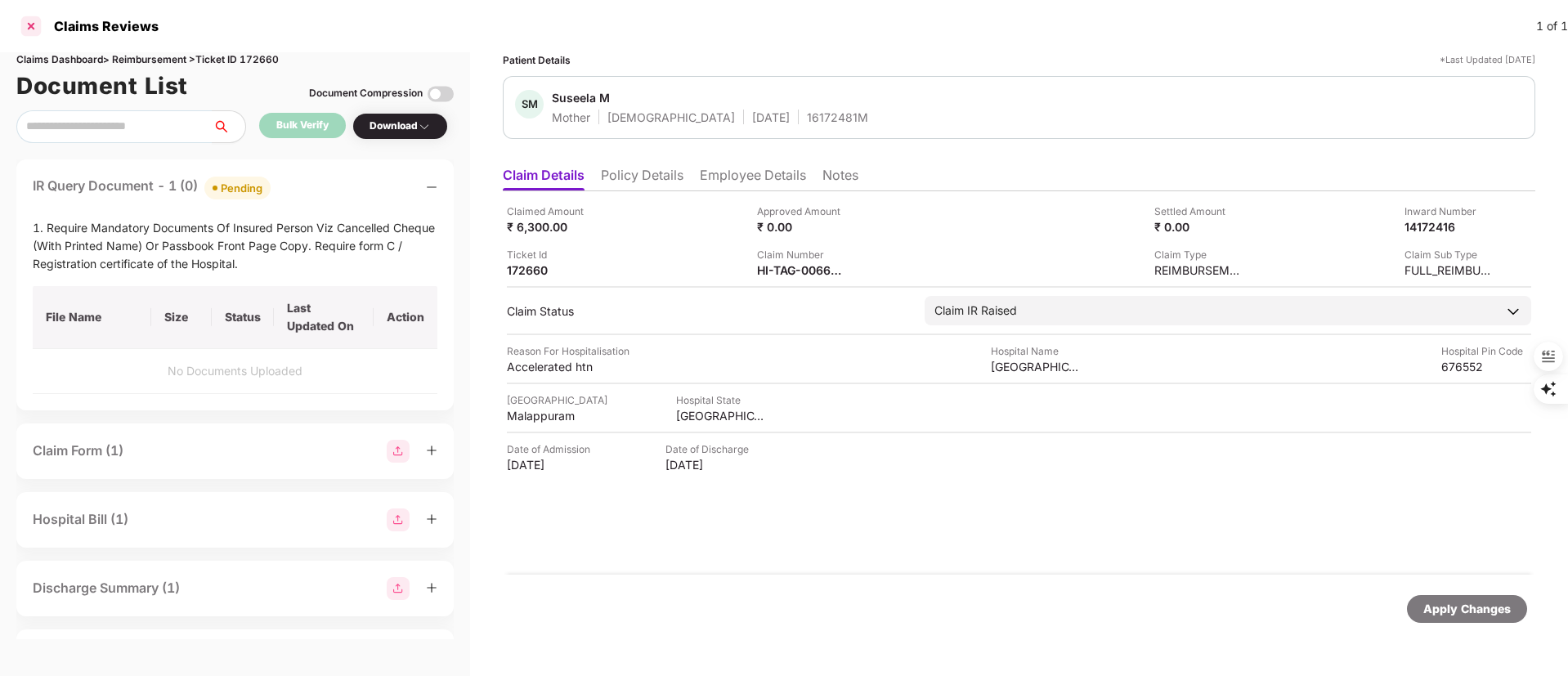
click at [31, 29] on div at bounding box center [31, 25] width 26 height 26
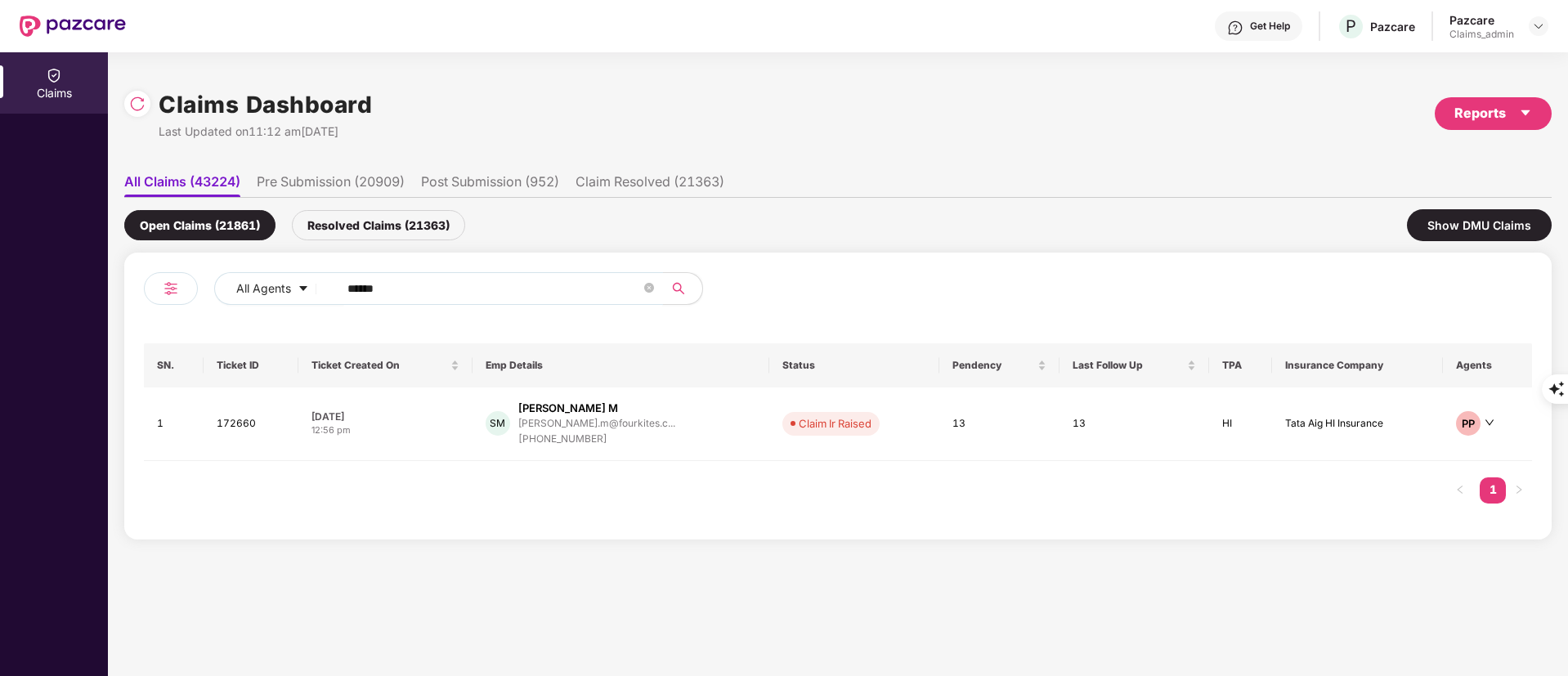
drag, startPoint x: 396, startPoint y: 286, endPoint x: 191, endPoint y: 282, distance: 205.0
click at [195, 289] on div "All Agents ******" at bounding box center [491, 295] width 694 height 45
paste input "text"
type input "******"
click at [590, 413] on div "Rushikesh Manohar Gavh..." at bounding box center [568, 408] width 97 height 15
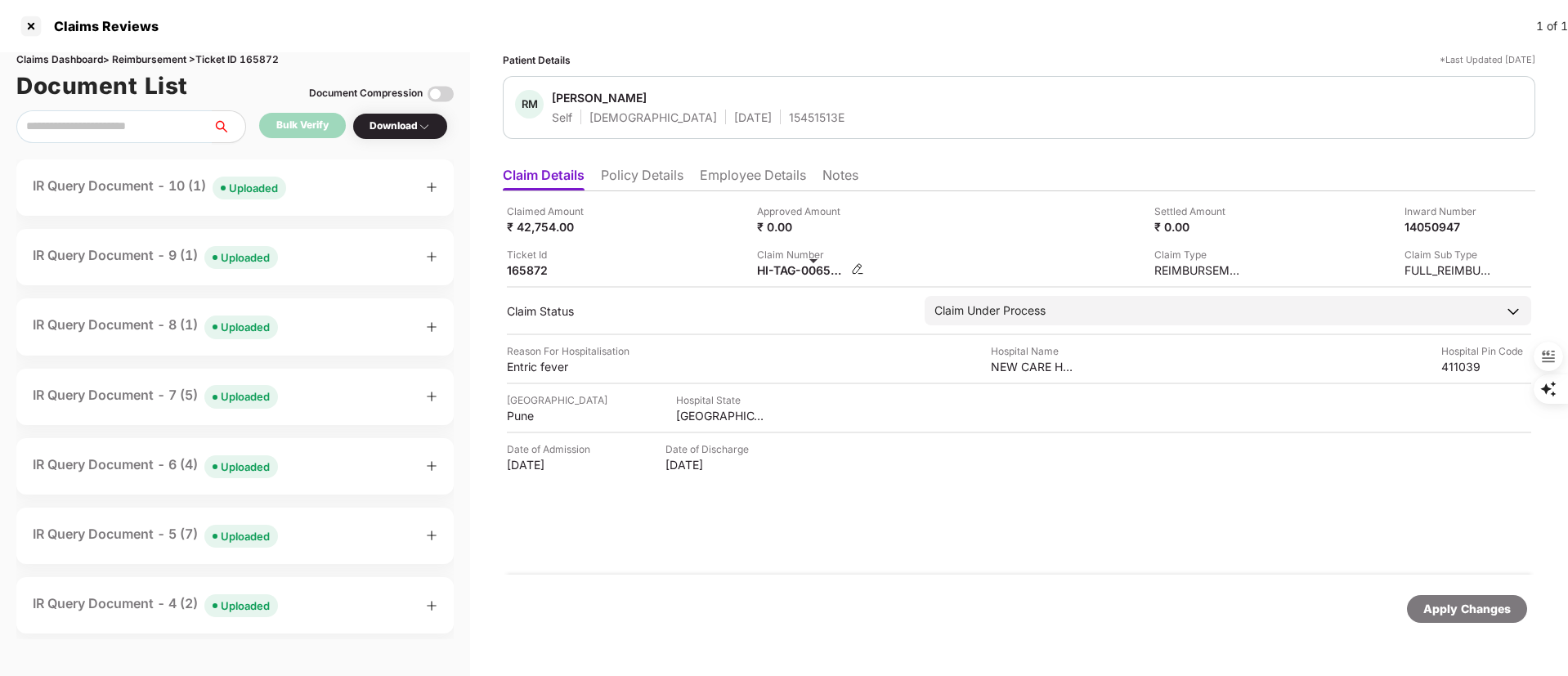
click at [794, 266] on div "HI-TAG-006564884(0)" at bounding box center [802, 269] width 90 height 15
copy div
click at [824, 8] on div "Claims Reviews 1 of 1" at bounding box center [784, 26] width 1568 height 53
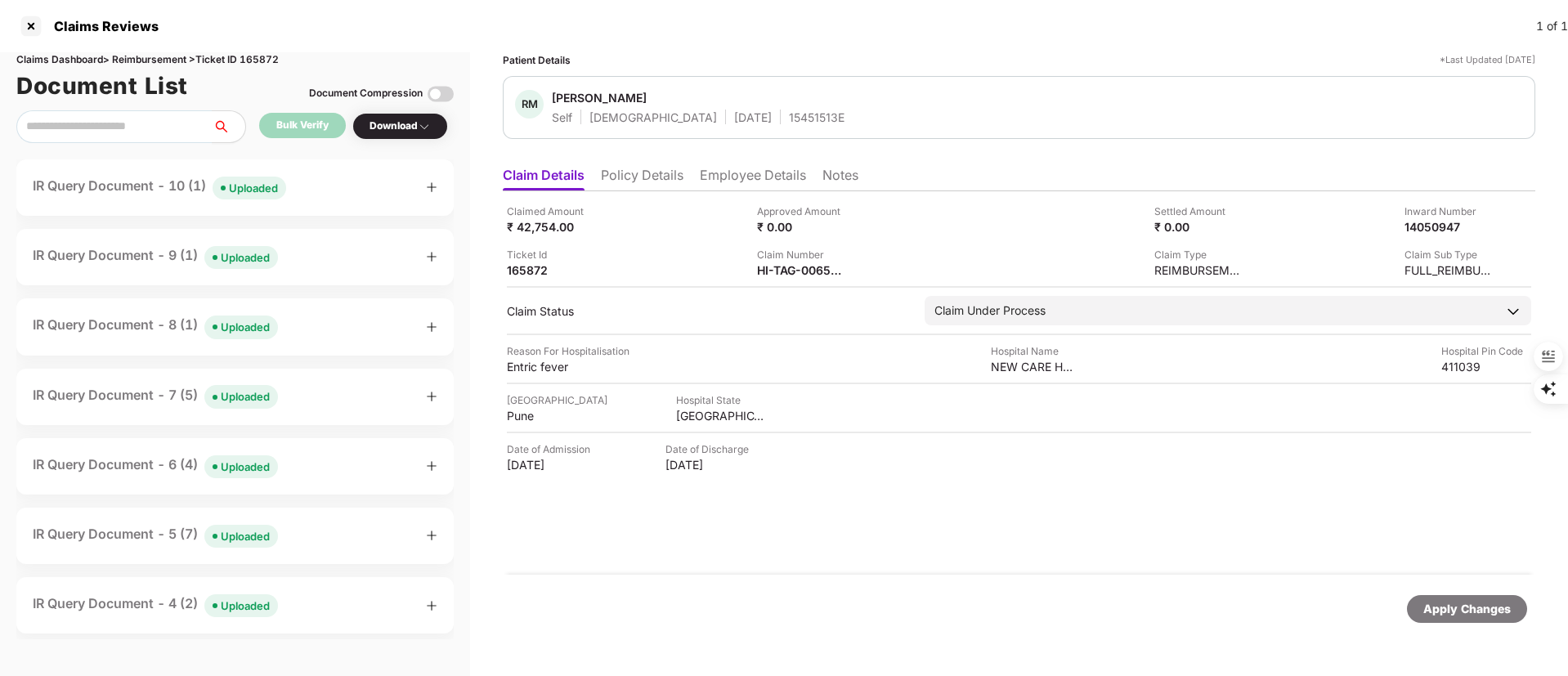
click at [885, 402] on div "Hospital City Pune Hospital State Maharashtra" at bounding box center [1019, 408] width 1025 height 31
click at [28, 33] on div at bounding box center [31, 25] width 26 height 26
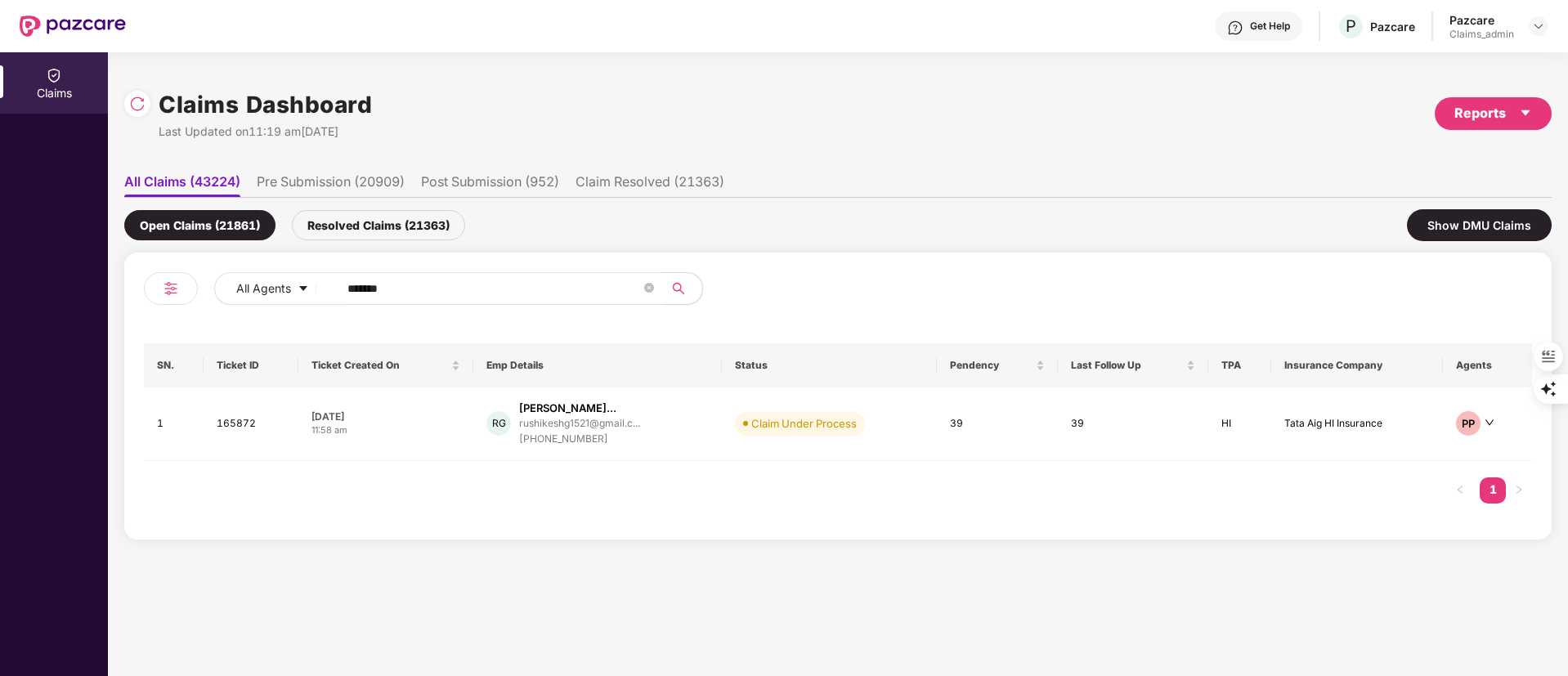
drag, startPoint x: 484, startPoint y: 283, endPoint x: 44, endPoint y: 298, distance: 440.3
click at [44, 299] on div "Claims Claims Dashboard Last Updated on 11:19 am, 22 Sep 2025 Reports All Claim…" at bounding box center [784, 365] width 1568 height 624
paste input "text"
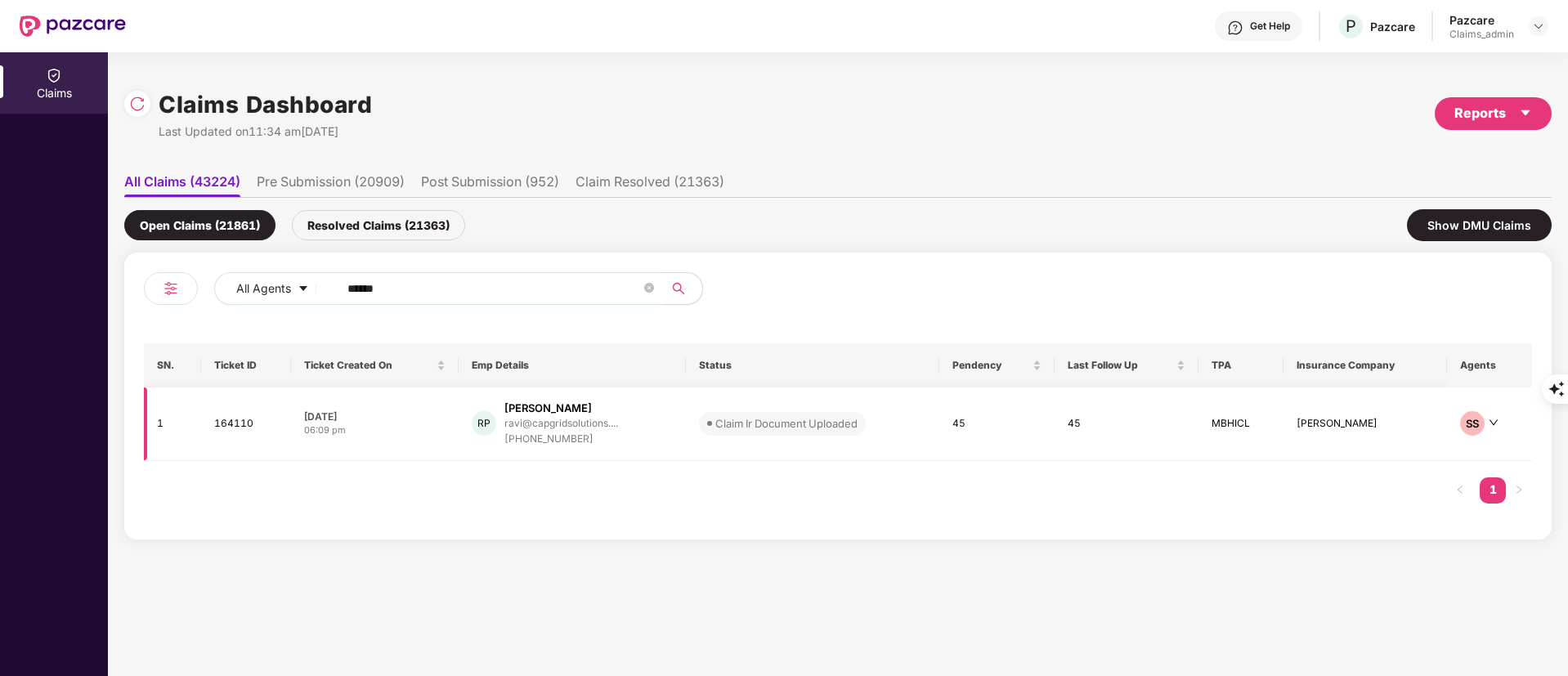
type input "******"
click at [518, 409] on div "[PERSON_NAME]" at bounding box center [548, 408] width 87 height 15
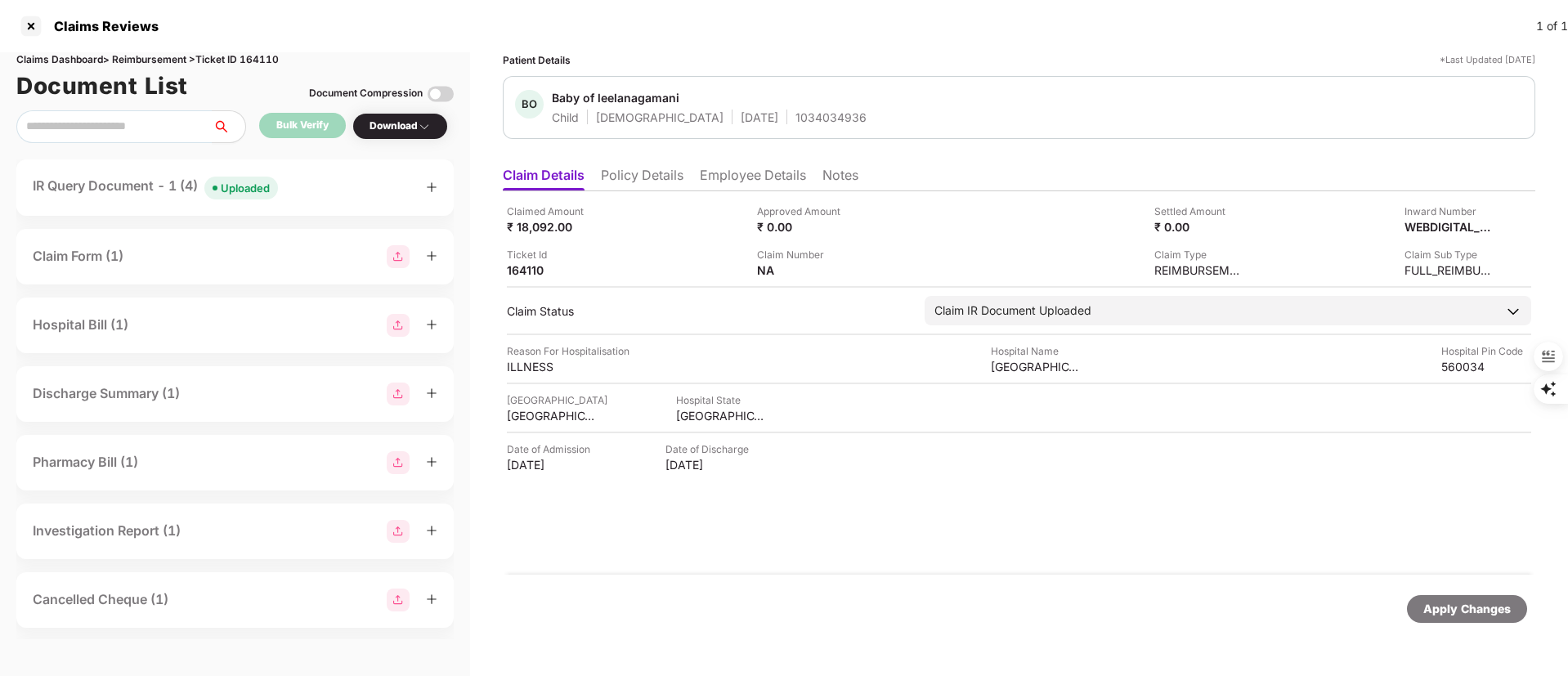
click at [147, 185] on div "IR Query Document - 1 (4) Uploaded" at bounding box center [156, 187] width 246 height 24
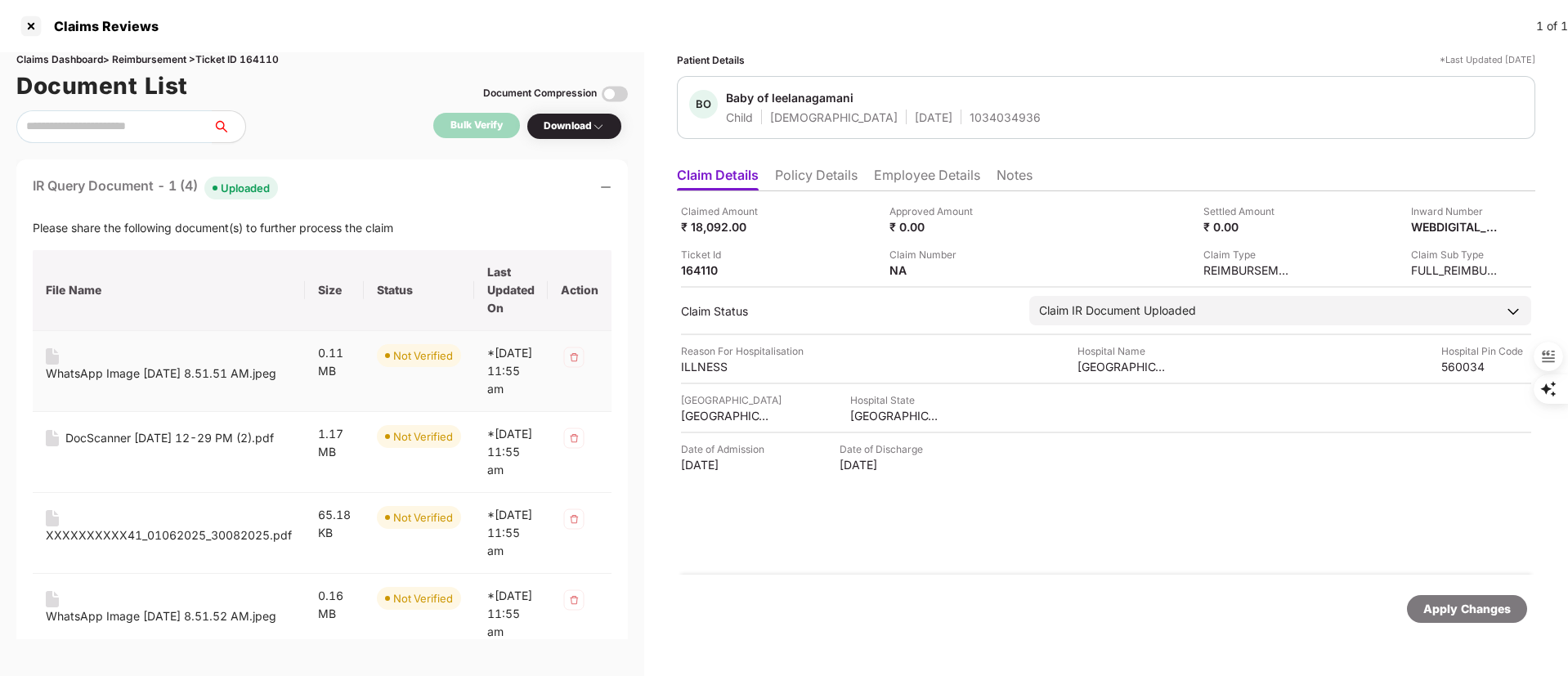
click at [124, 378] on div "WhatsApp Image [DATE] 8.51.51 AM.jpeg" at bounding box center [160, 374] width 230 height 18
click at [144, 447] on div "DocScanner [DATE] 12-29 PM (2).pdf" at bounding box center [169, 439] width 208 height 18
click at [183, 544] on div "XXXXXXXXXX41_01062025_30082025.pdf" at bounding box center [168, 536] width 246 height 18
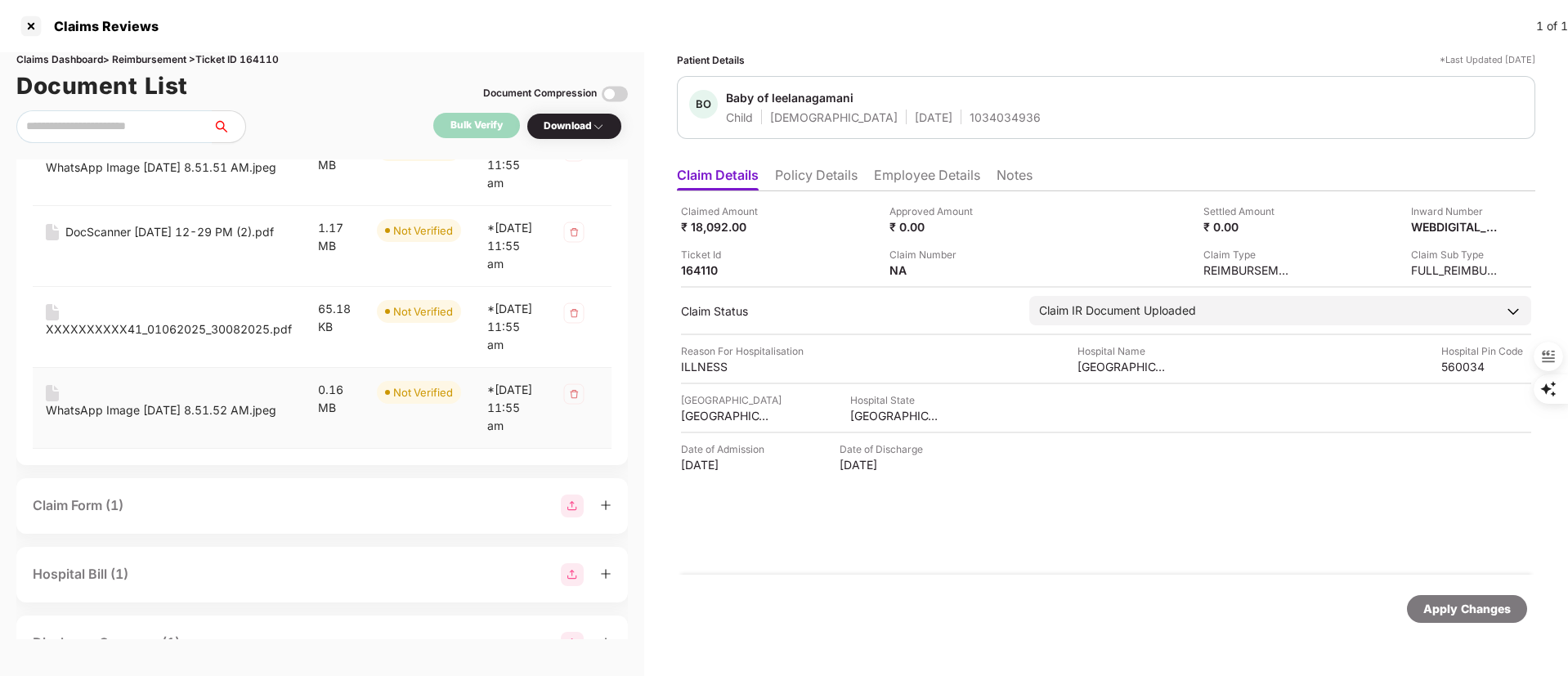
scroll to position [246, 0]
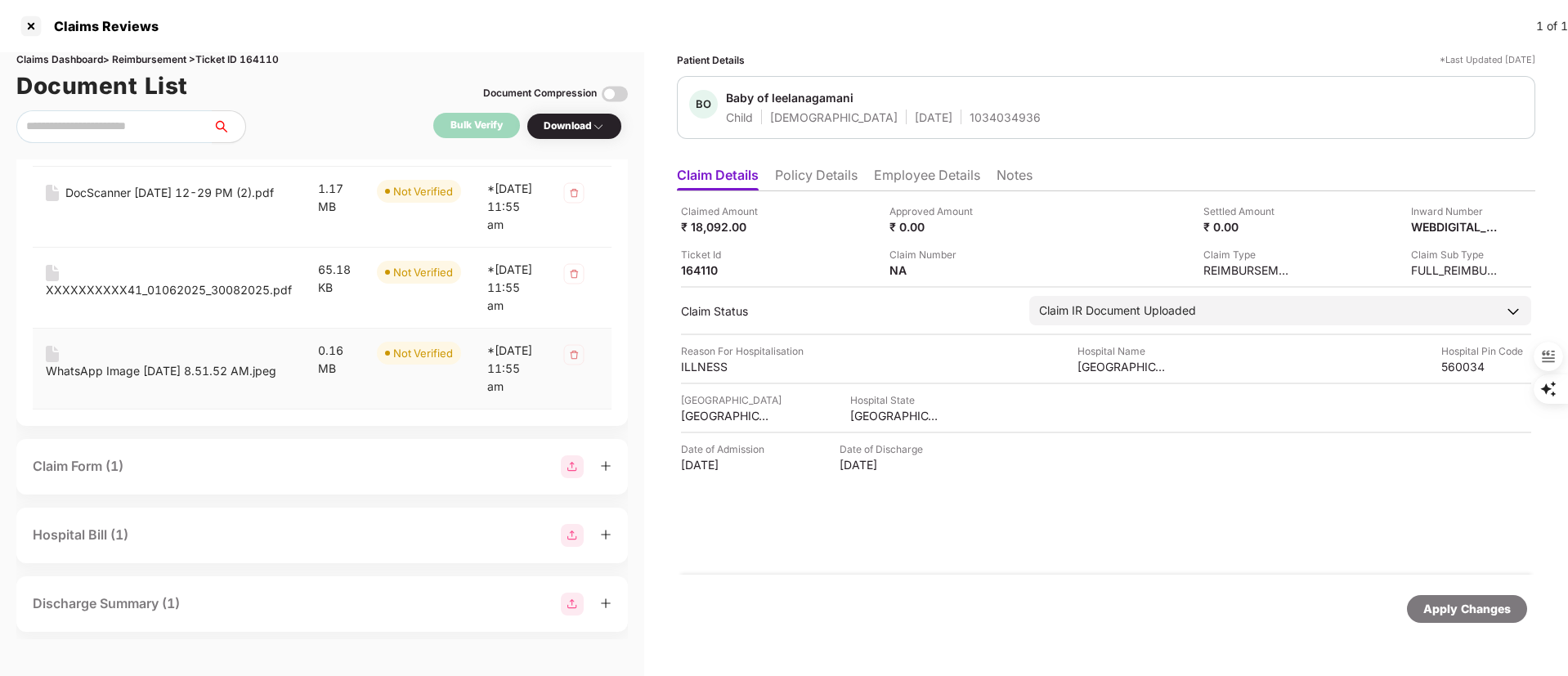
click at [157, 380] on div "WhatsApp Image [DATE] 8.51.52 AM.jpeg" at bounding box center [160, 371] width 230 height 18
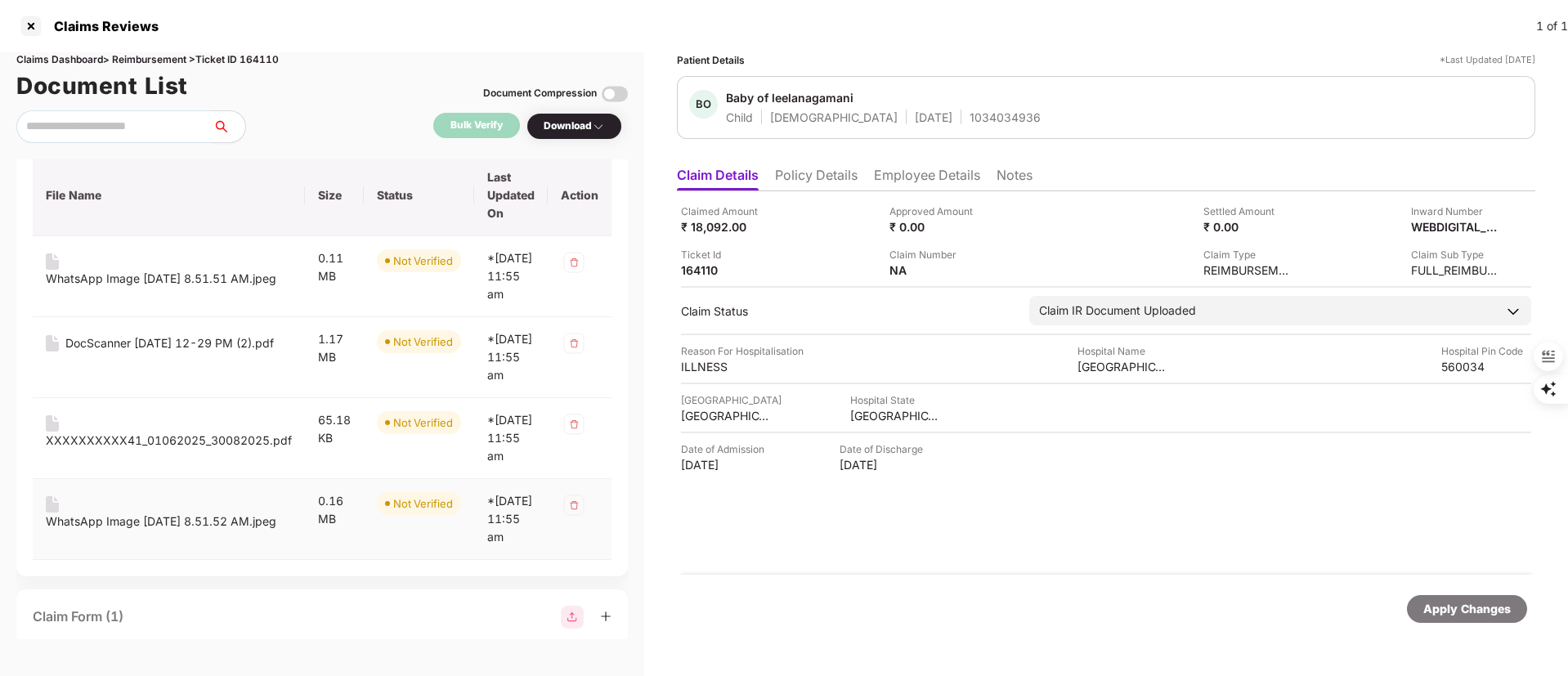
scroll to position [123, 0]
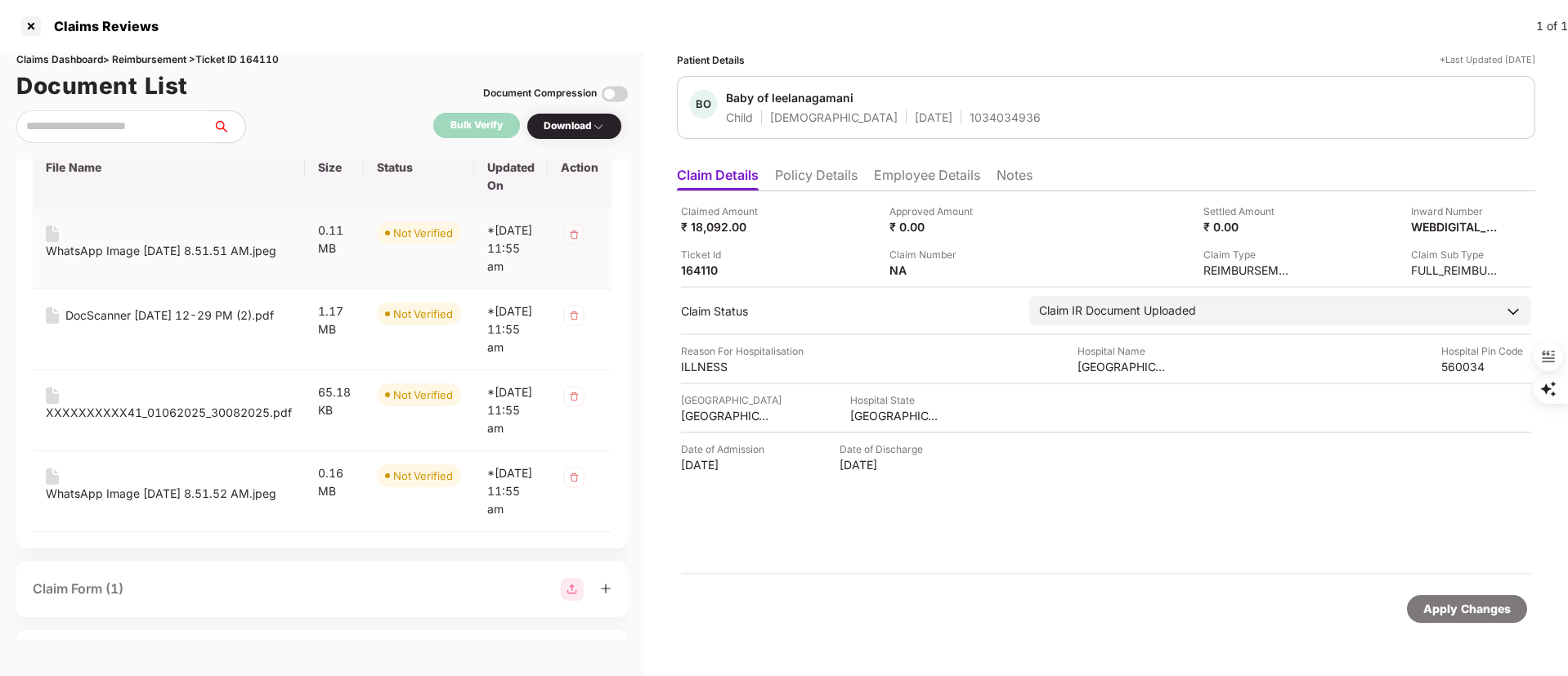
click at [149, 247] on div "WhatsApp Image [DATE] 8.51.51 AM.jpeg" at bounding box center [160, 251] width 230 height 18
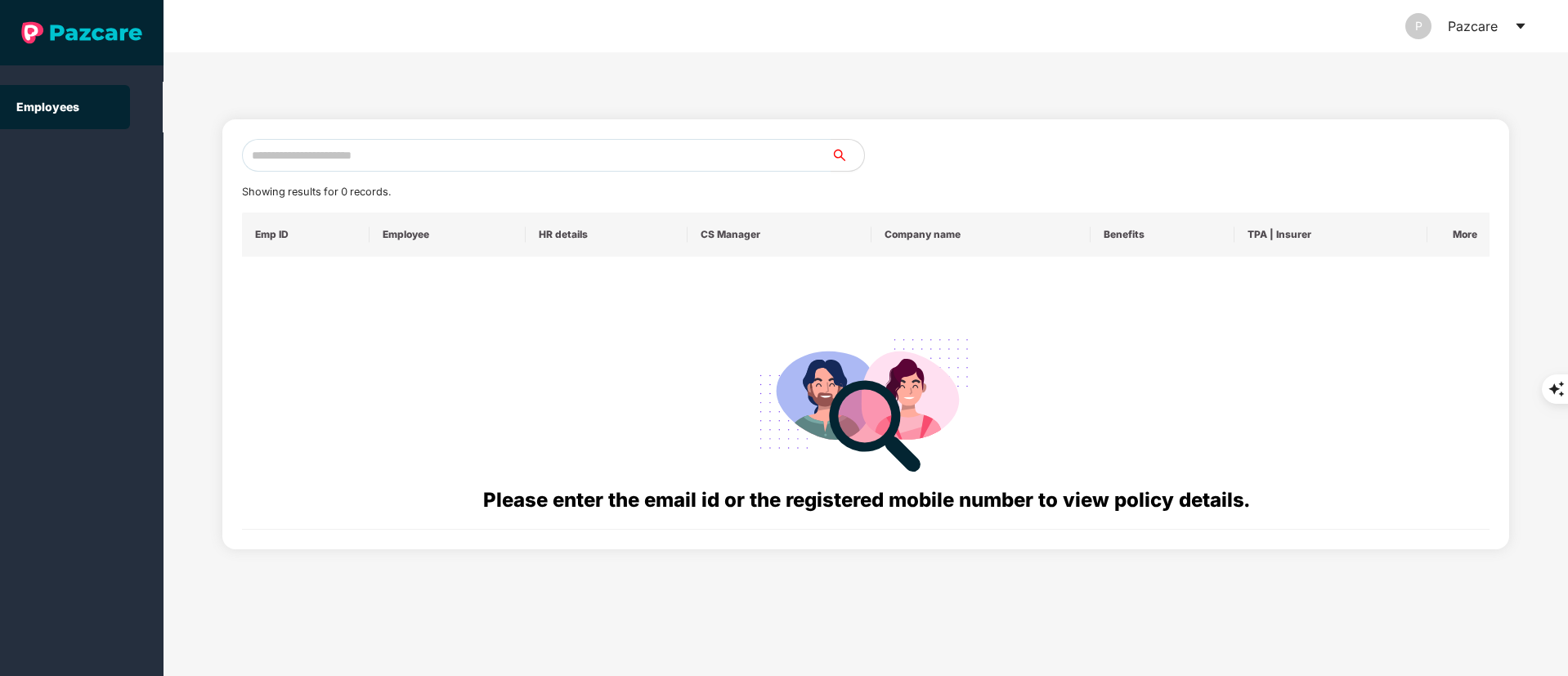
click at [298, 133] on div "Showing results for 0 records. Emp ID Employee HR details CS Manager Company na…" at bounding box center [865, 334] width 1288 height 430
click at [310, 152] on input "text" at bounding box center [537, 156] width 590 height 33
paste input "**********"
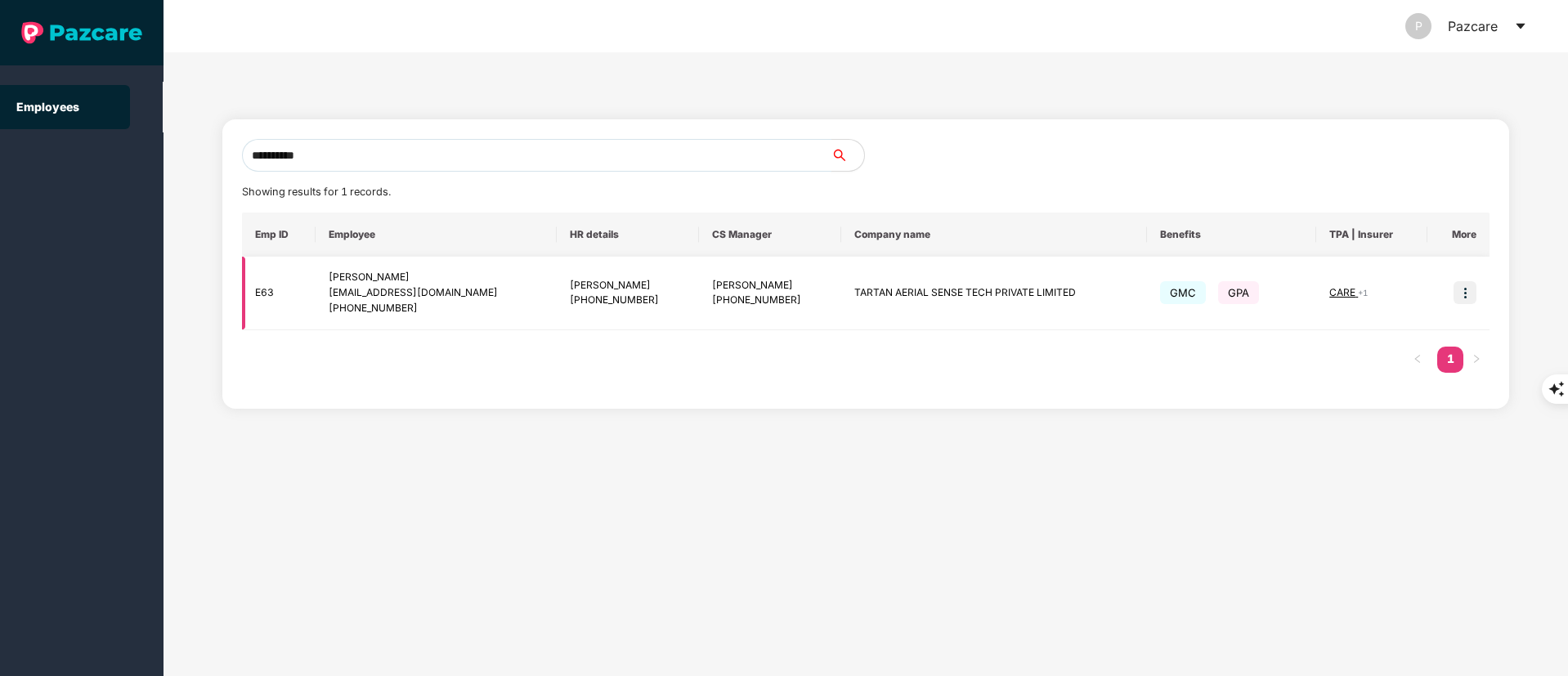
type input "**********"
click at [1462, 298] on img at bounding box center [1465, 292] width 23 height 23
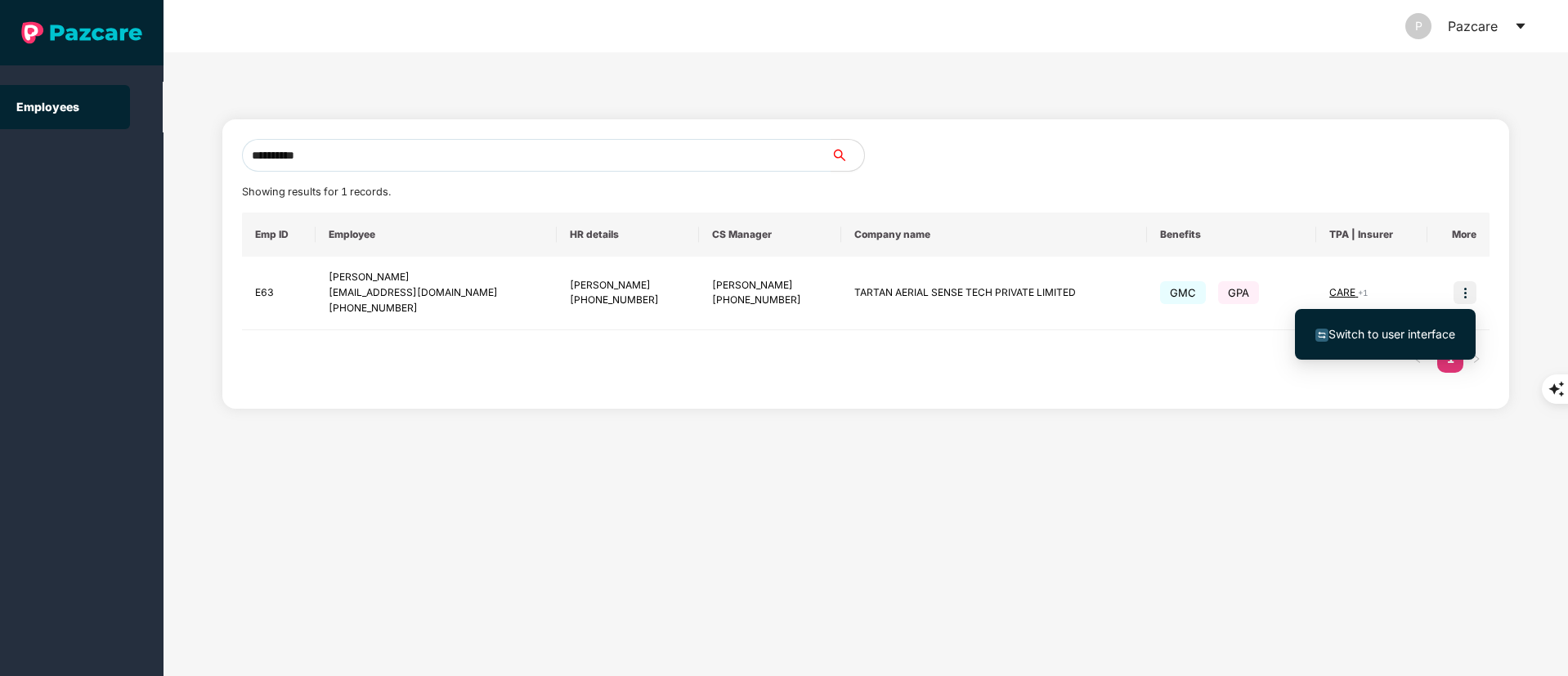
click at [1411, 328] on span "Switch to user interface" at bounding box center [1391, 333] width 126 height 14
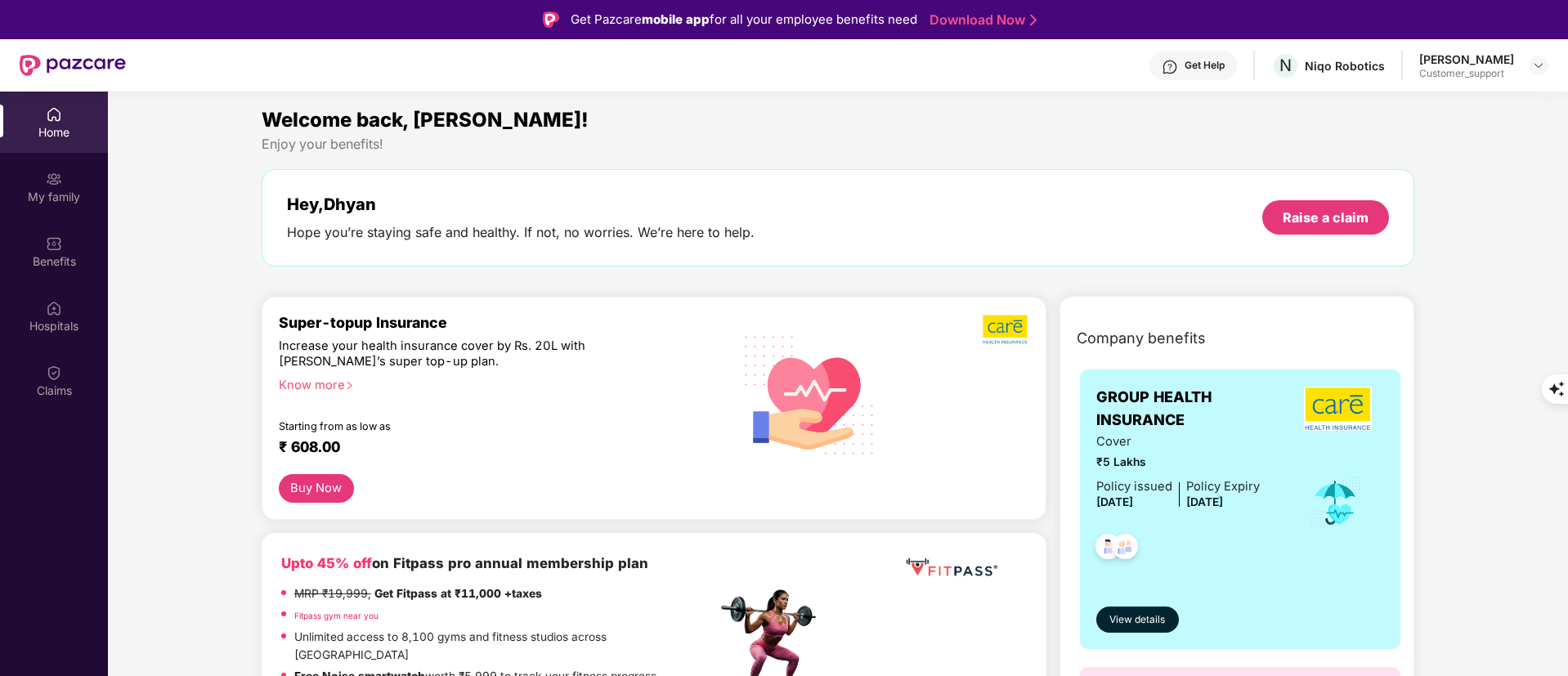
click at [53, 301] on img at bounding box center [54, 308] width 16 height 16
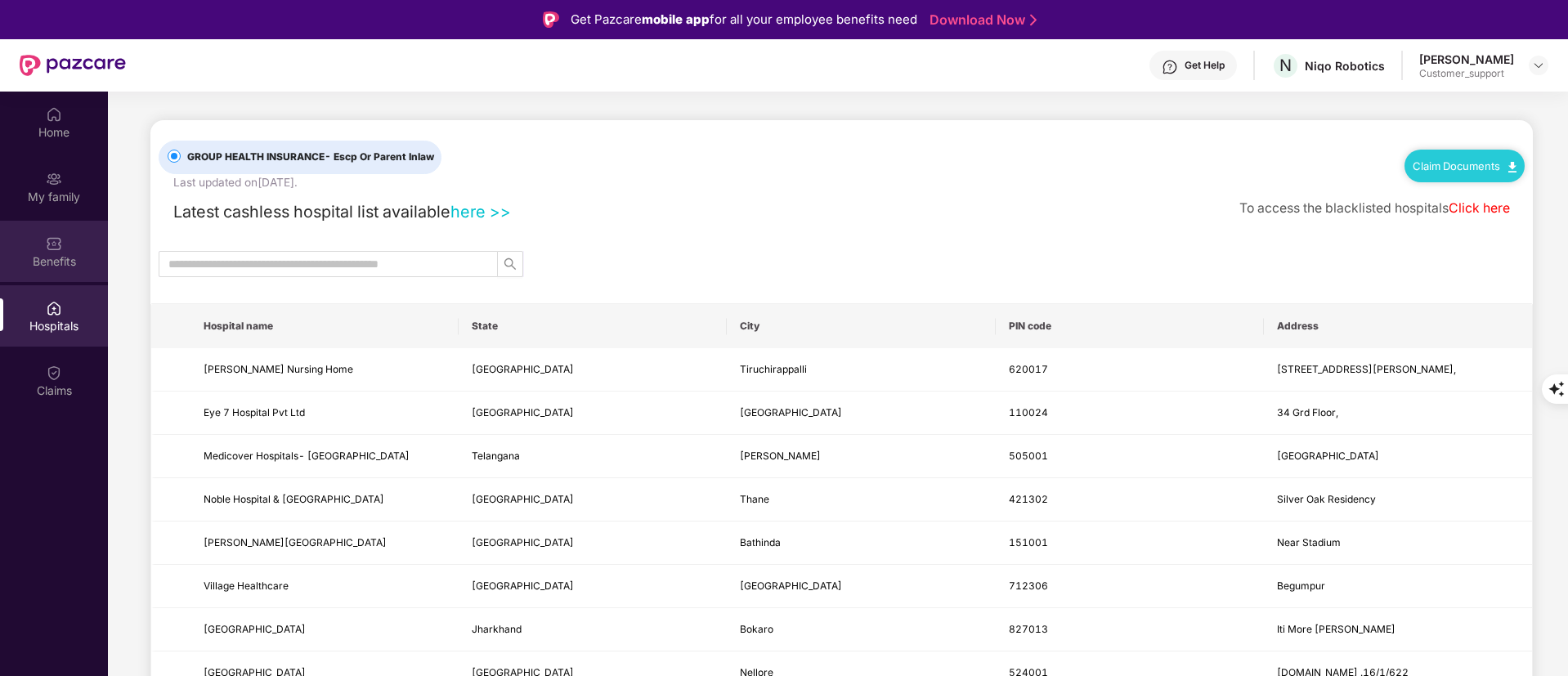
click at [17, 238] on div "Benefits" at bounding box center [54, 251] width 108 height 61
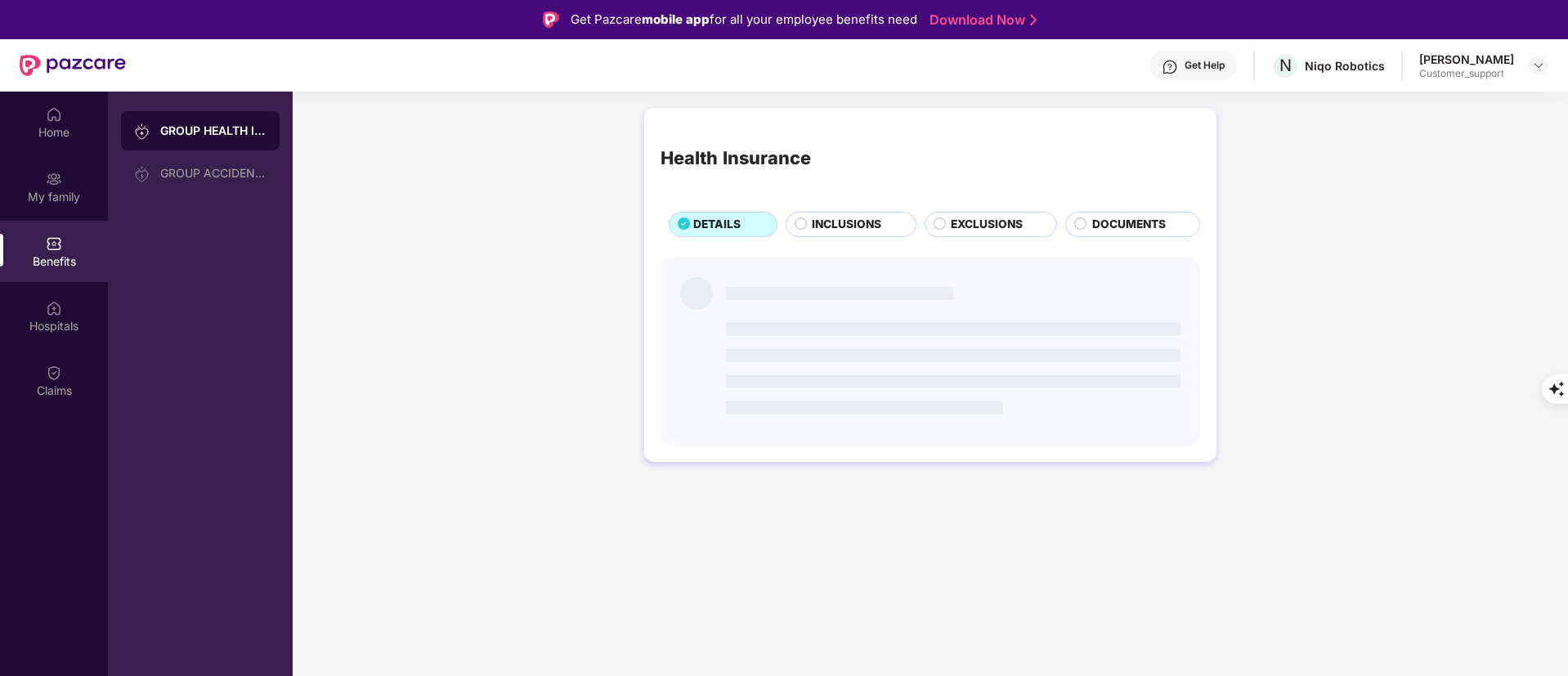
click at [847, 219] on span "INCLUSIONS" at bounding box center [846, 225] width 69 height 18
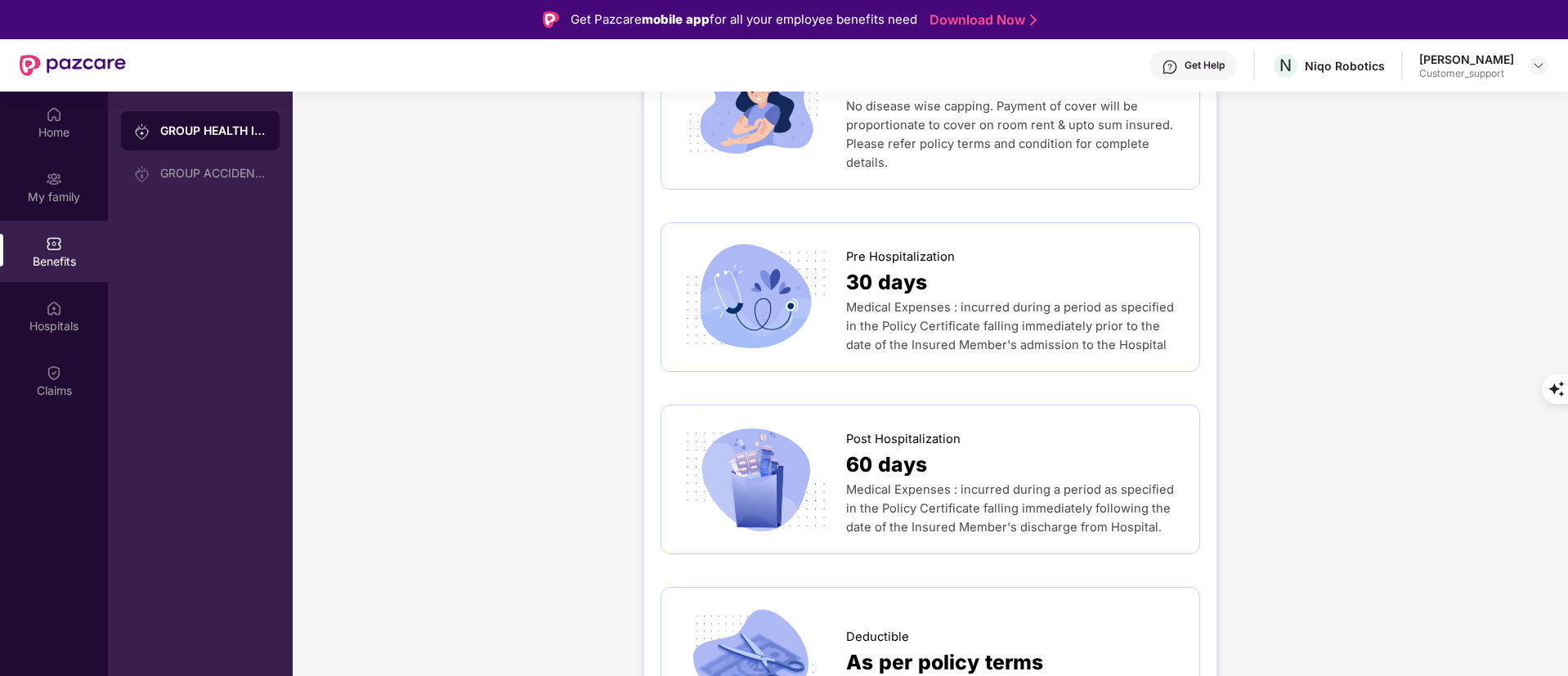
scroll to position [858, 0]
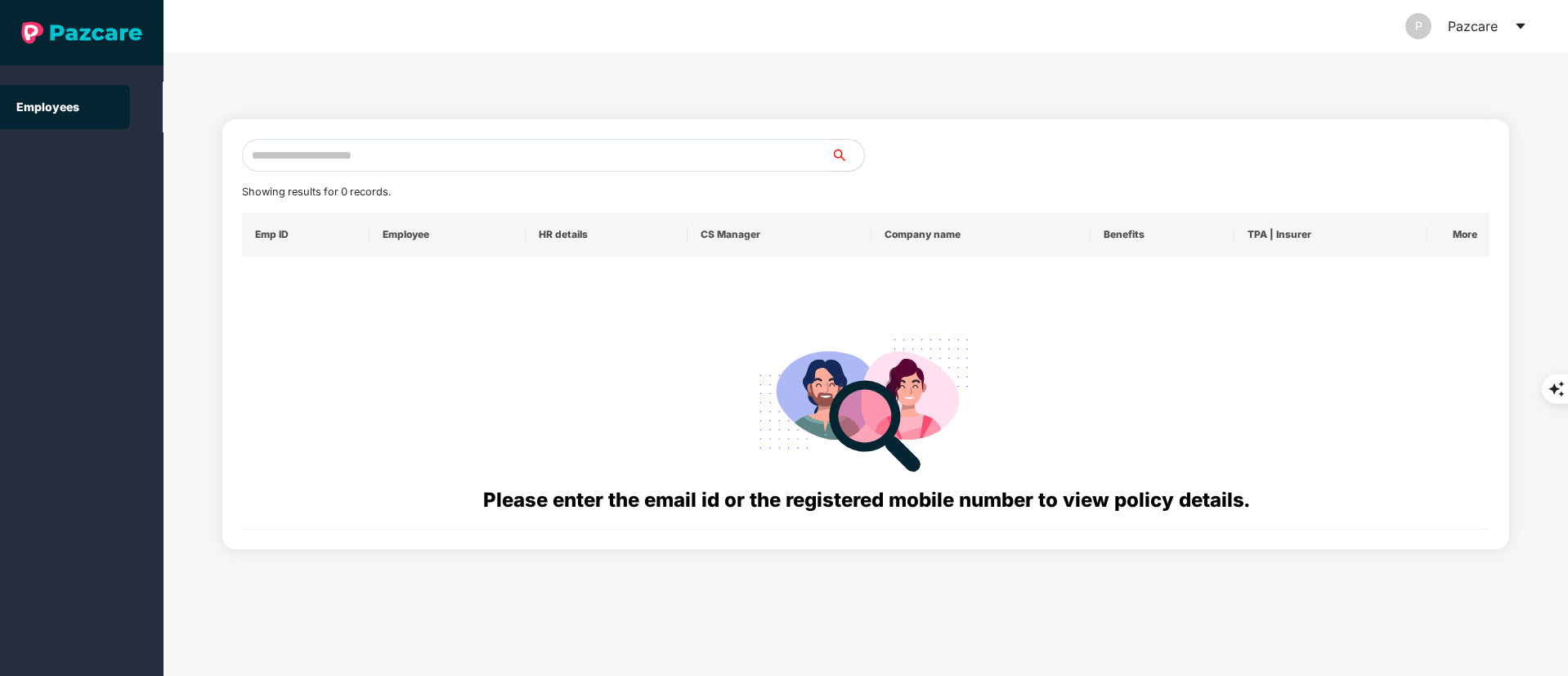
click at [418, 163] on input "text" at bounding box center [537, 156] width 590 height 33
paste input "**********"
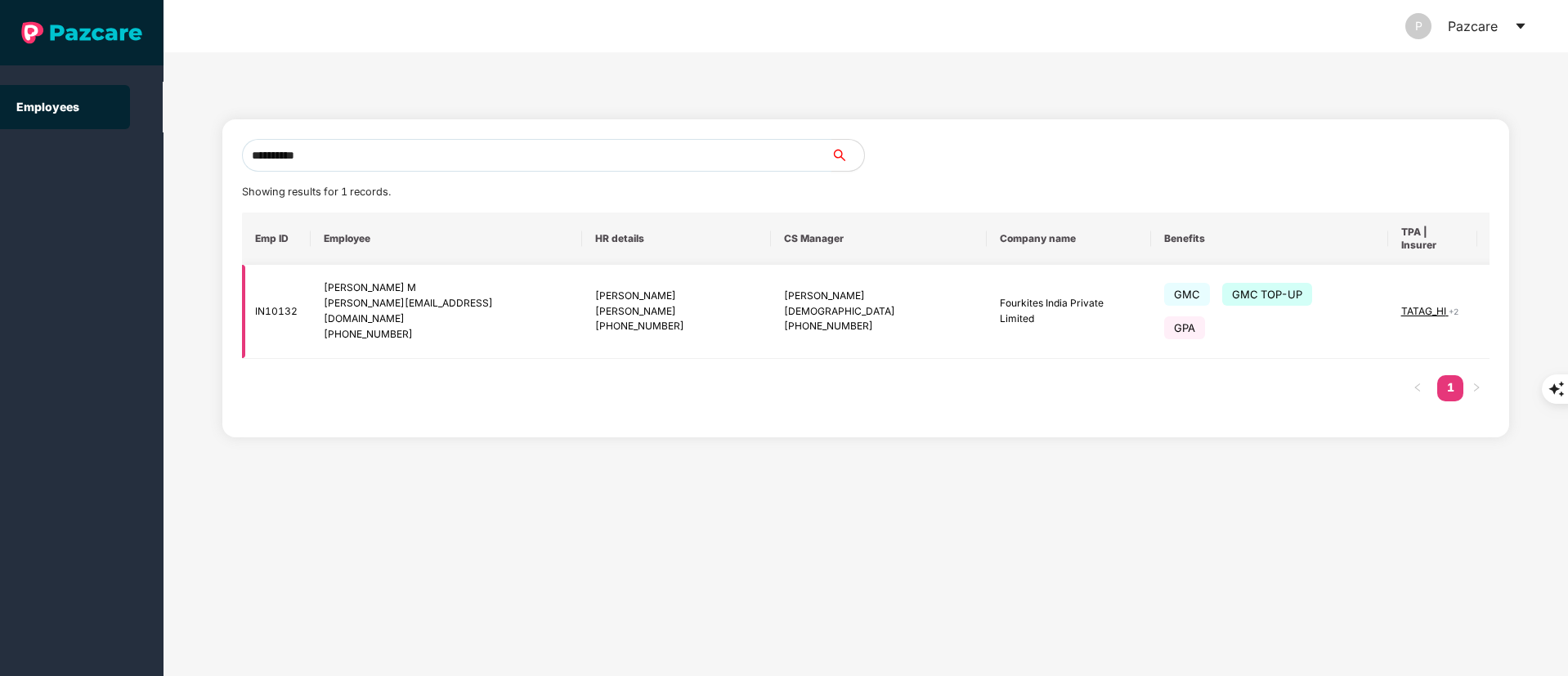
type input "**********"
click at [1401, 305] on span "TATAG_HI" at bounding box center [1425, 310] width 47 height 12
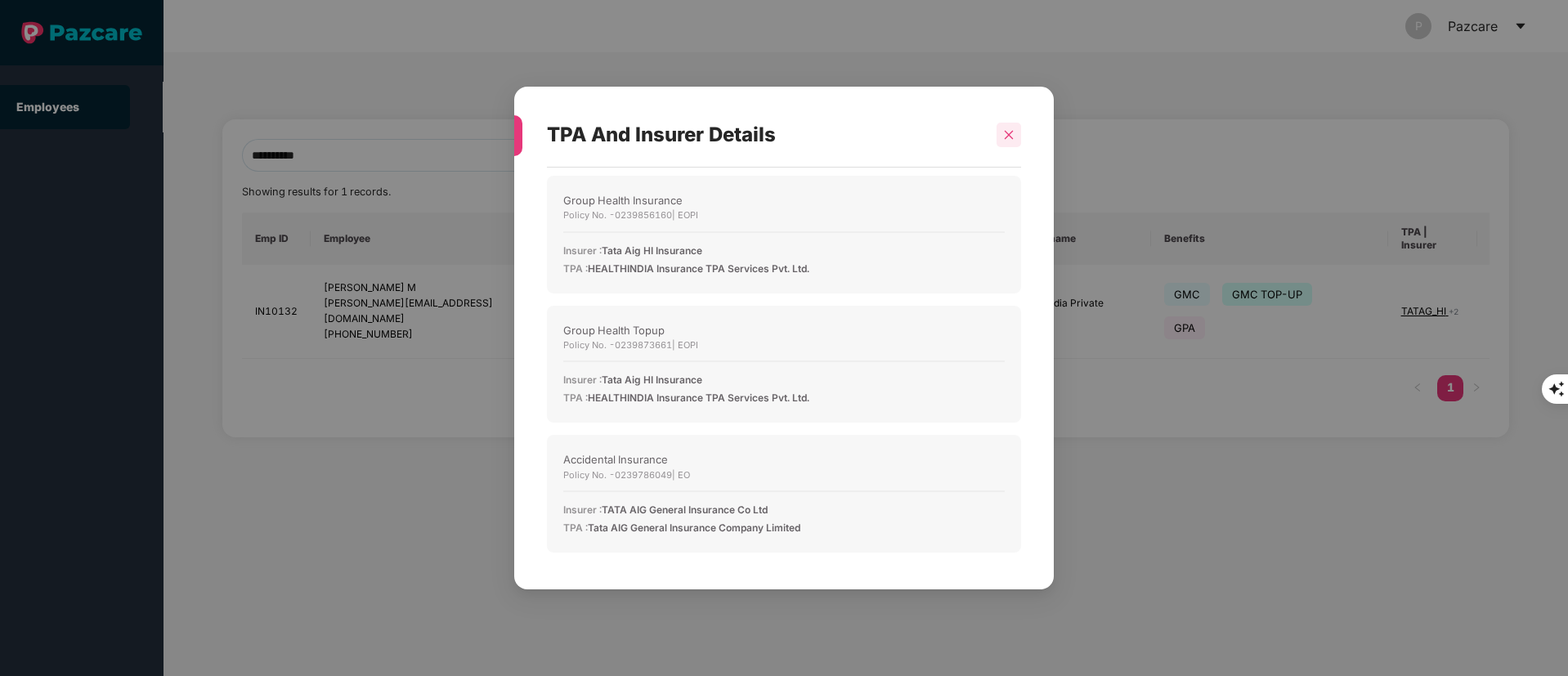
click at [1006, 134] on icon "close" at bounding box center [1008, 135] width 12 height 12
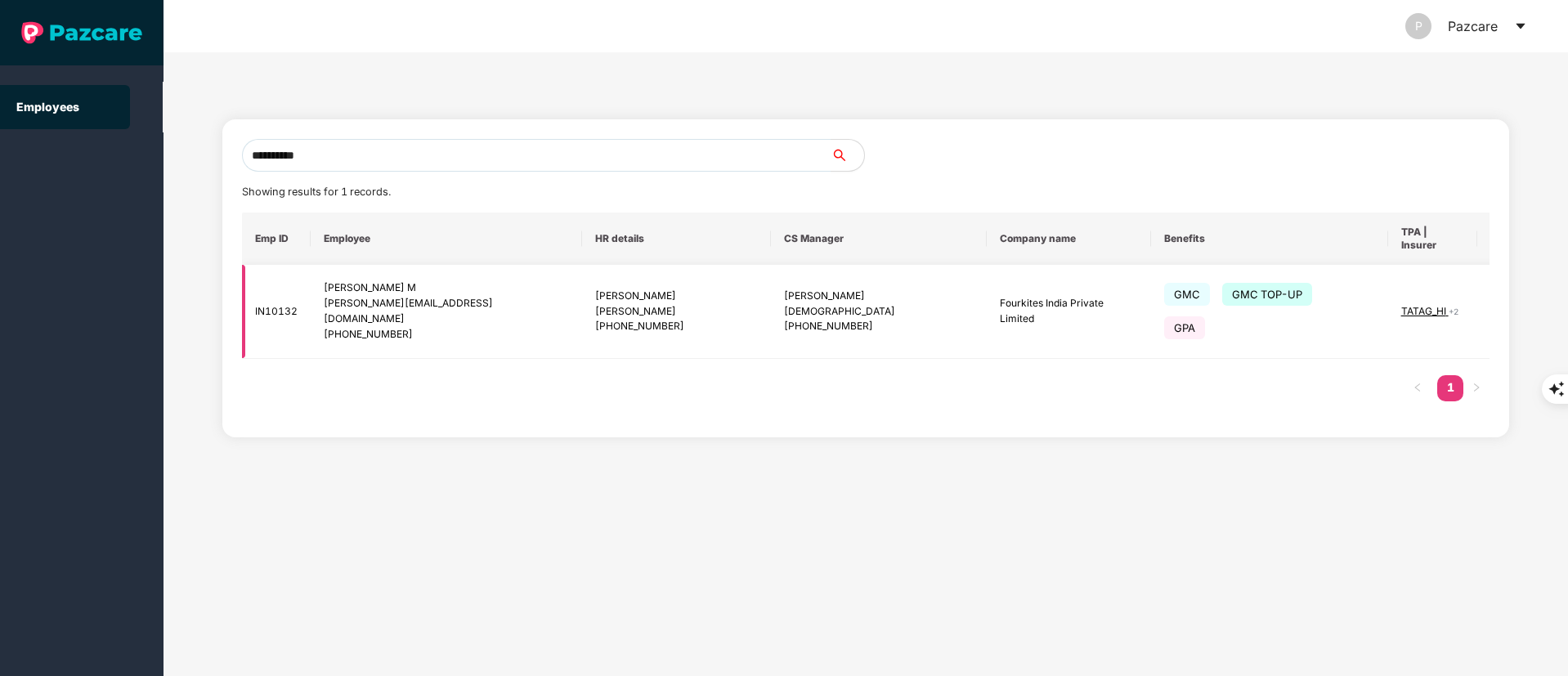
click at [1507, 300] on img at bounding box center [1518, 311] width 23 height 23
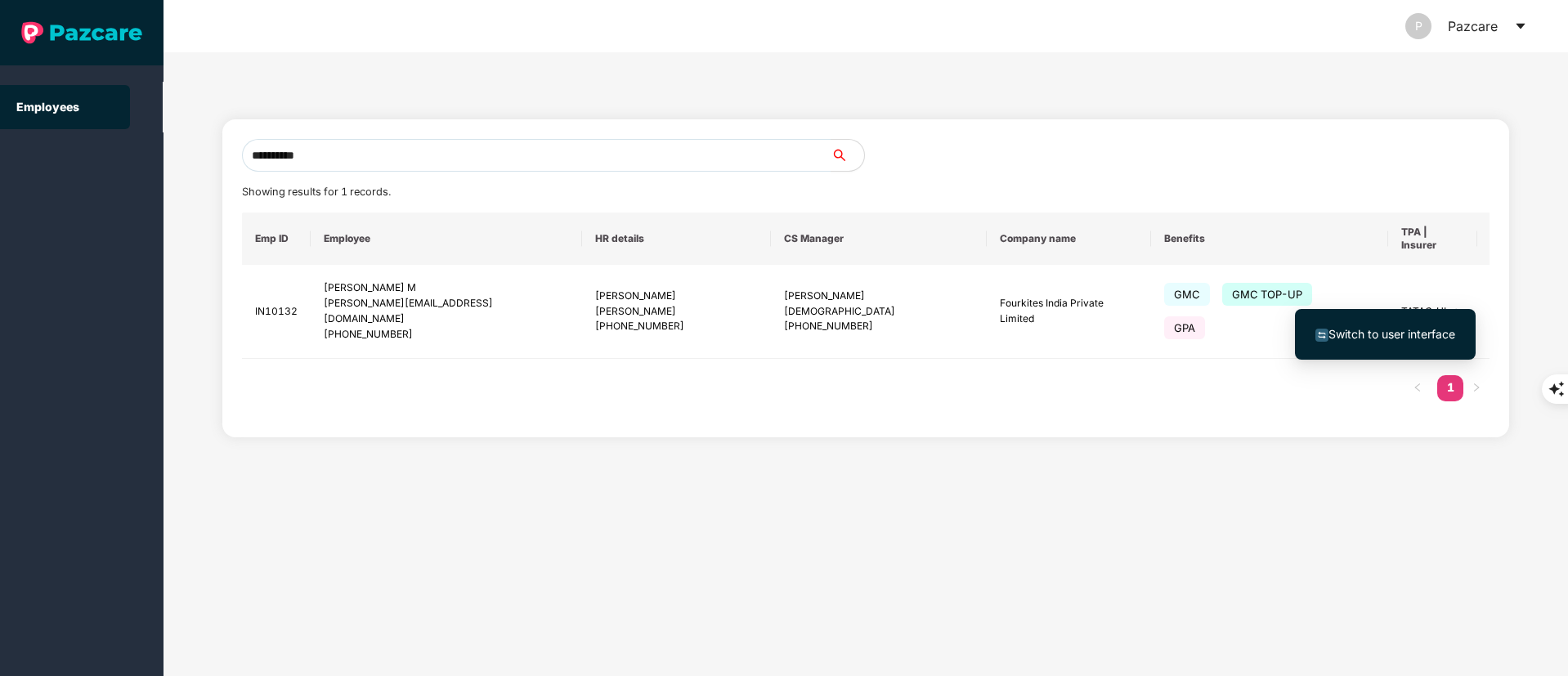
click at [1331, 349] on li "Switch to user interface" at bounding box center [1385, 335] width 181 height 35
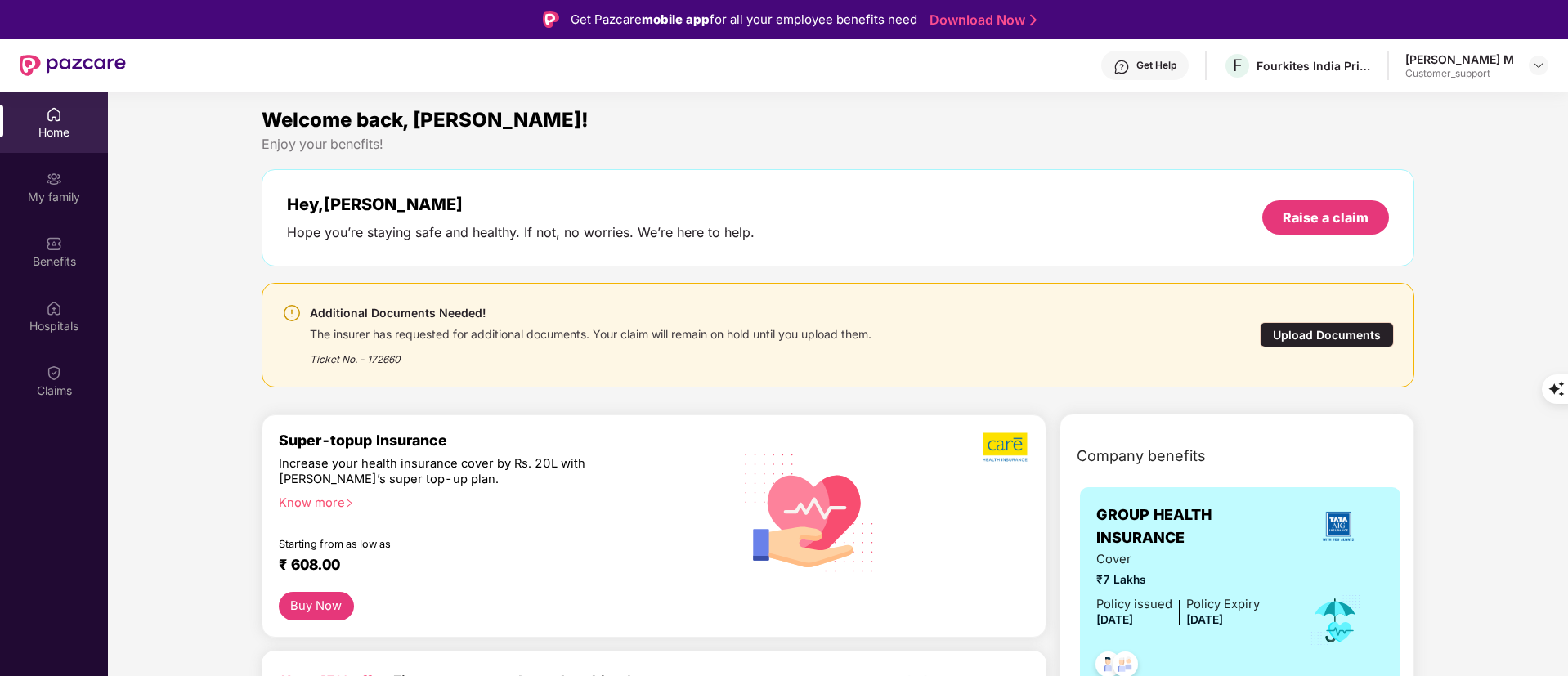
click at [376, 354] on div "Ticket No. - 172660" at bounding box center [591, 355] width 561 height 25
copy div "172660"
click at [61, 368] on img at bounding box center [54, 373] width 16 height 16
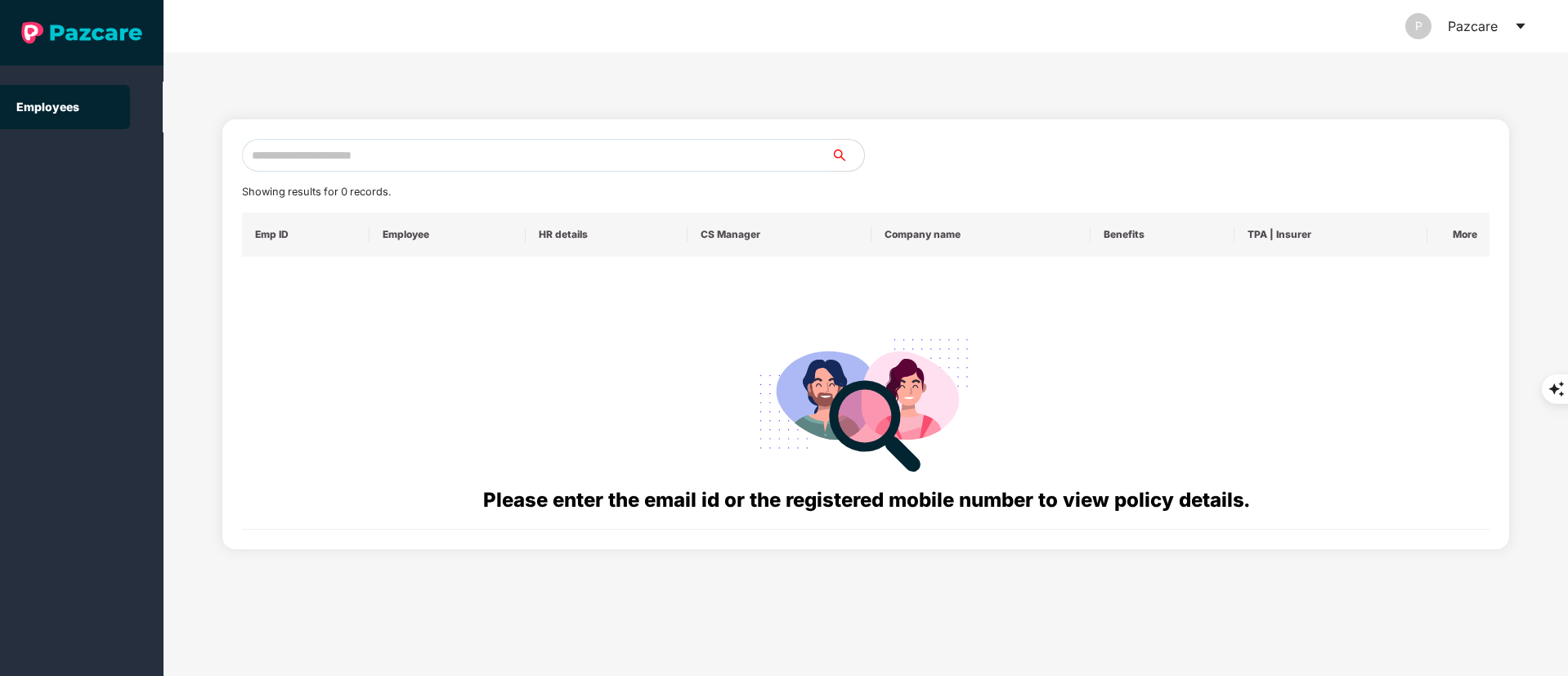
click at [289, 153] on input "text" at bounding box center [537, 156] width 590 height 33
paste input "**********"
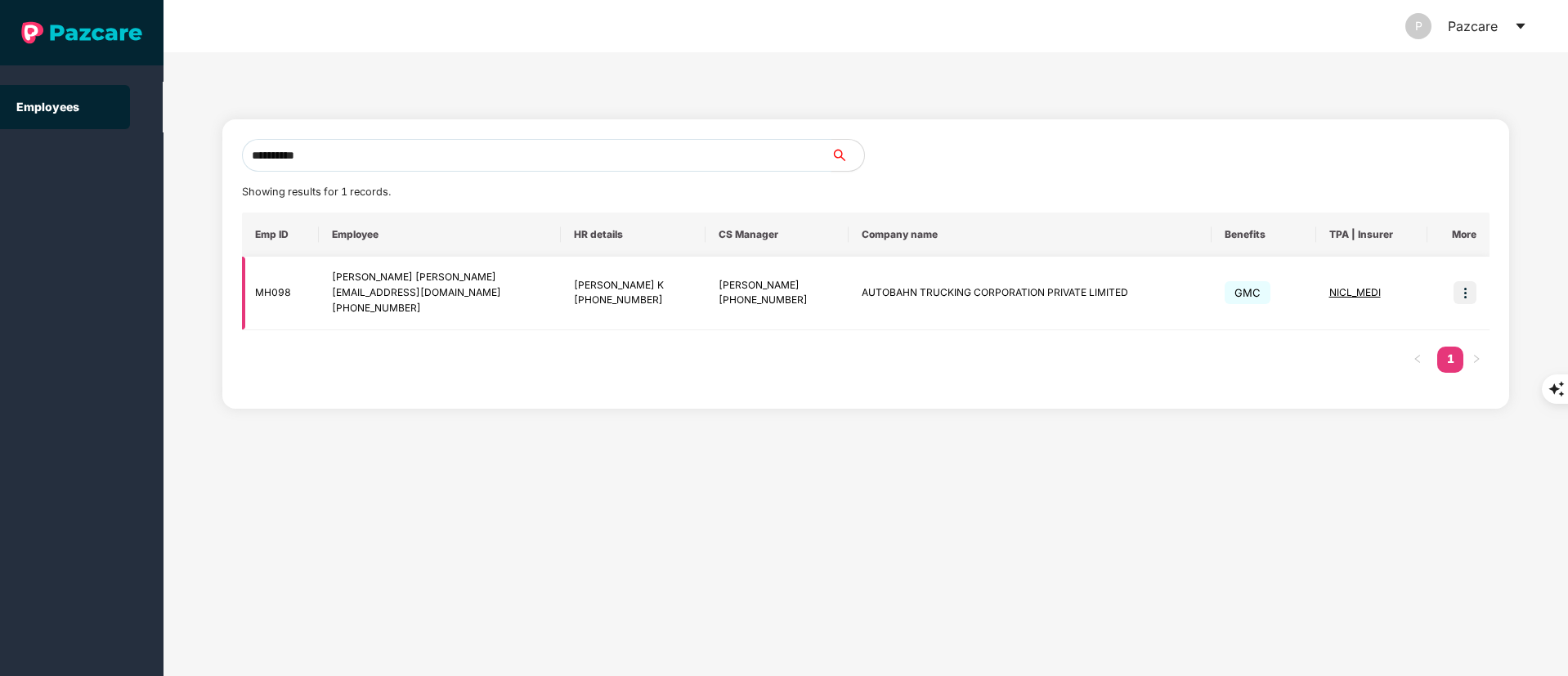
type input "**********"
click at [1463, 290] on img at bounding box center [1465, 292] width 23 height 23
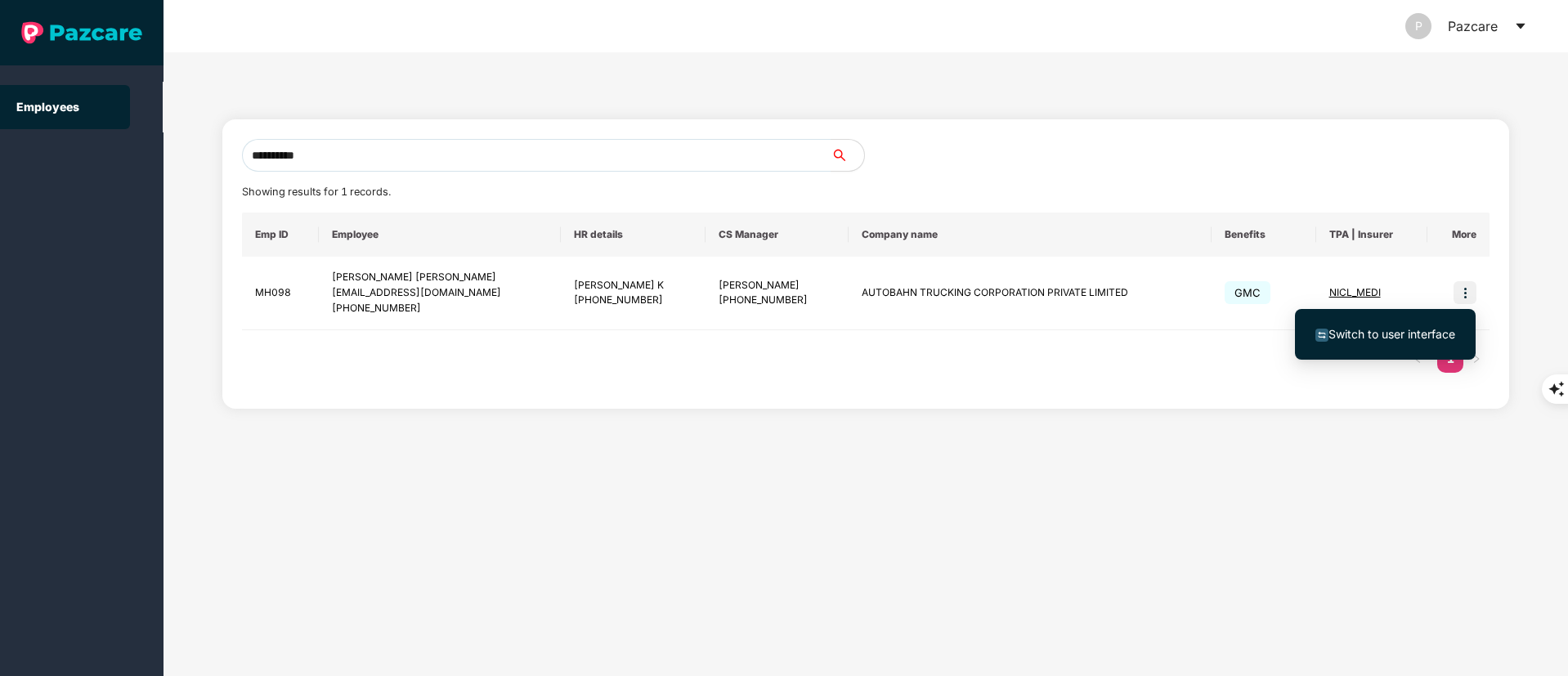
click at [1373, 342] on span "Switch to user interface" at bounding box center [1386, 335] width 140 height 18
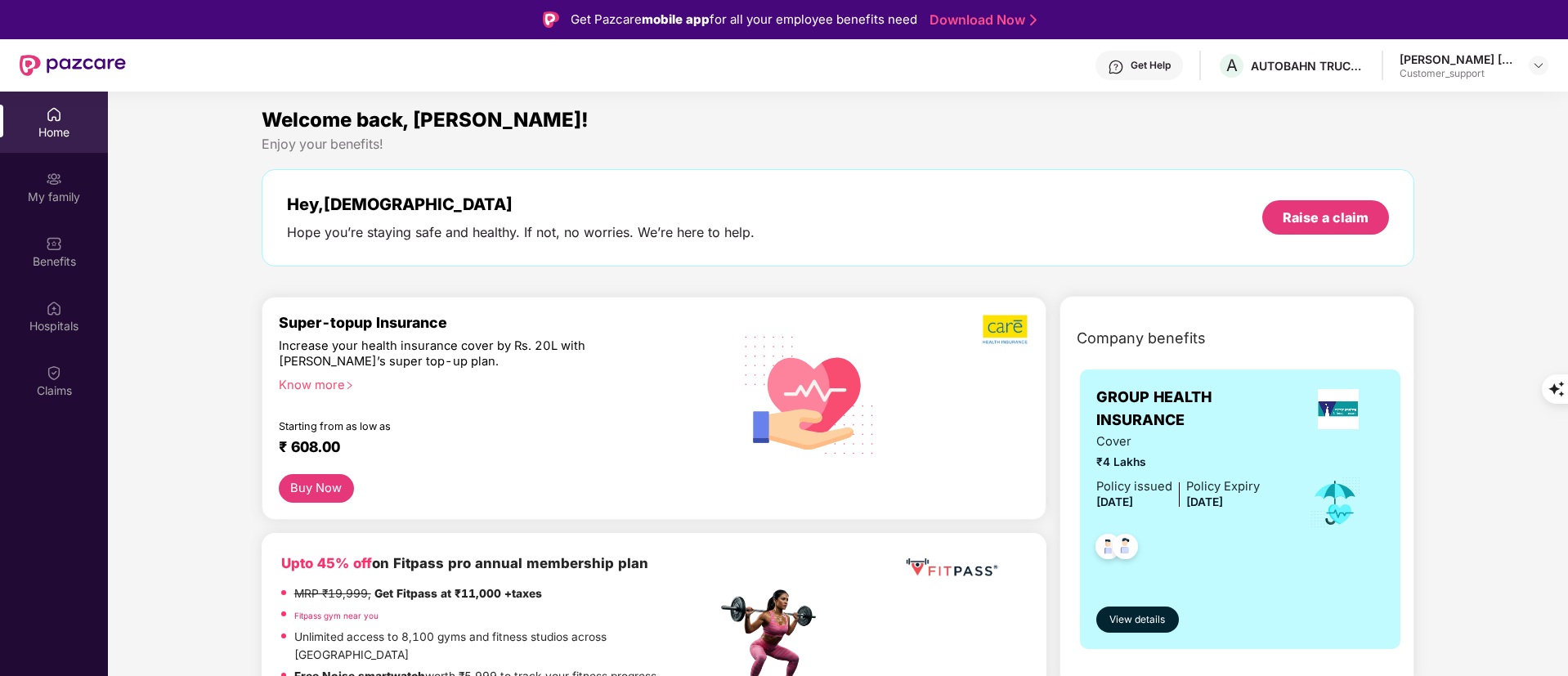
click at [48, 190] on div "My family" at bounding box center [54, 197] width 108 height 16
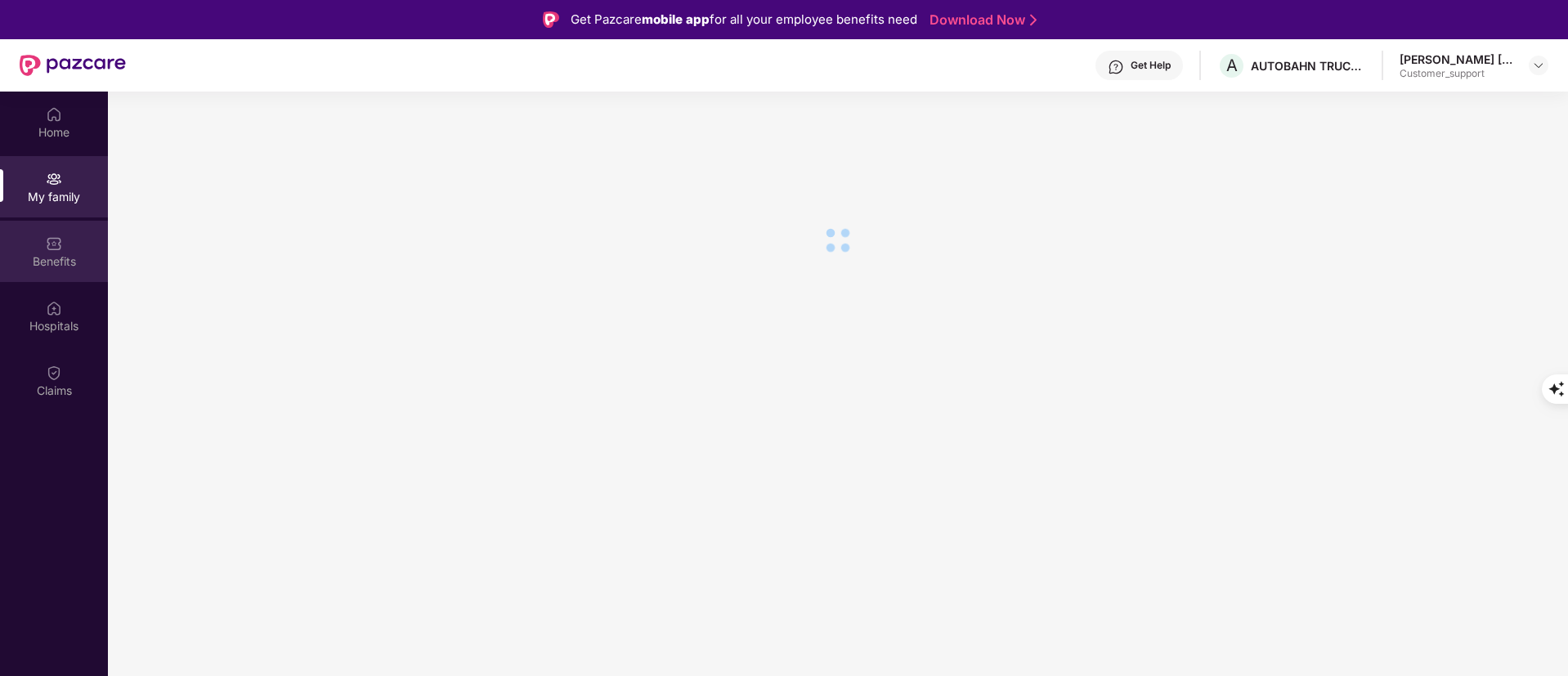
click at [43, 248] on div "Benefits" at bounding box center [54, 251] width 108 height 61
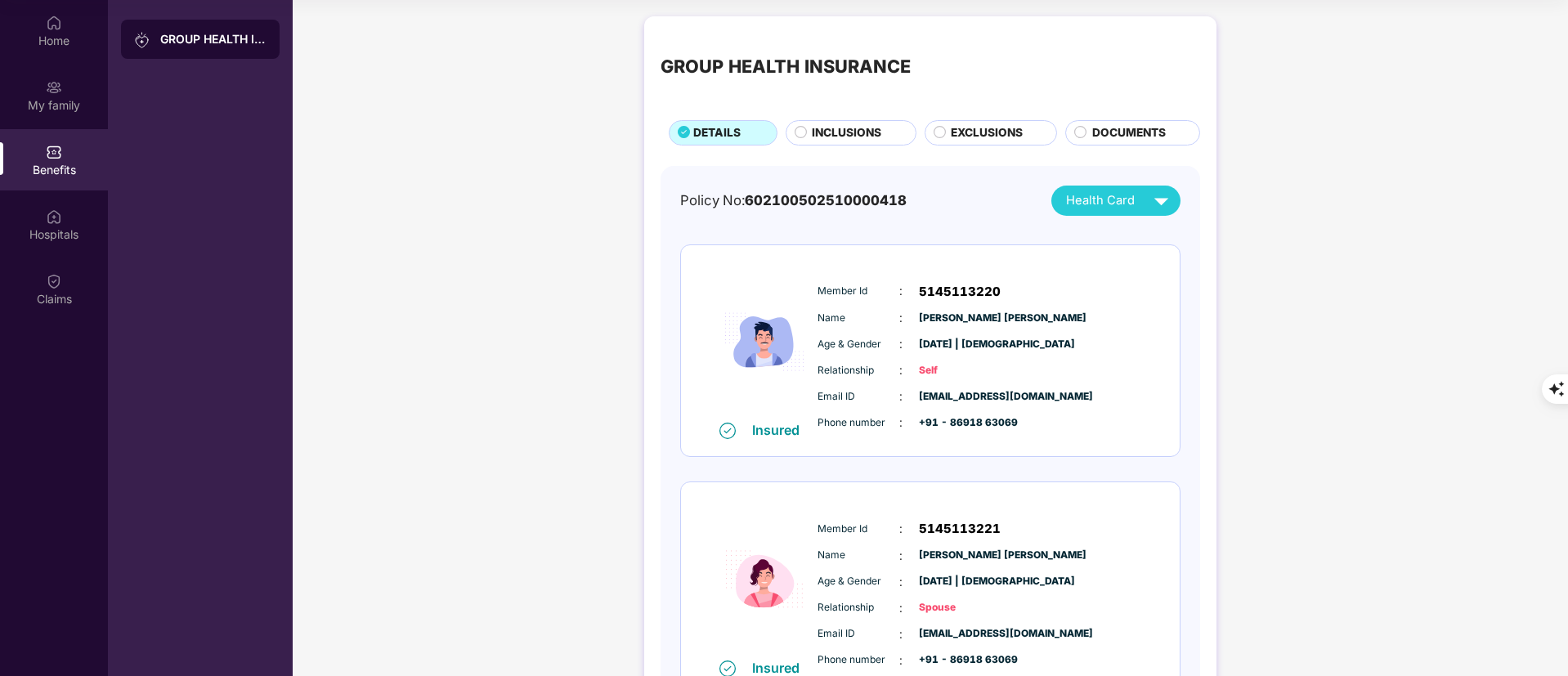
click at [855, 201] on span "602100502510000418" at bounding box center [826, 200] width 162 height 16
drag, startPoint x: 791, startPoint y: 257, endPoint x: 783, endPoint y: 253, distance: 8.9
click at [787, 257] on div "Insured Member Id : 5145113220 Name : Vaibhav Vitthal Lohar Age & Gender : 26 O…" at bounding box center [930, 351] width 499 height 212
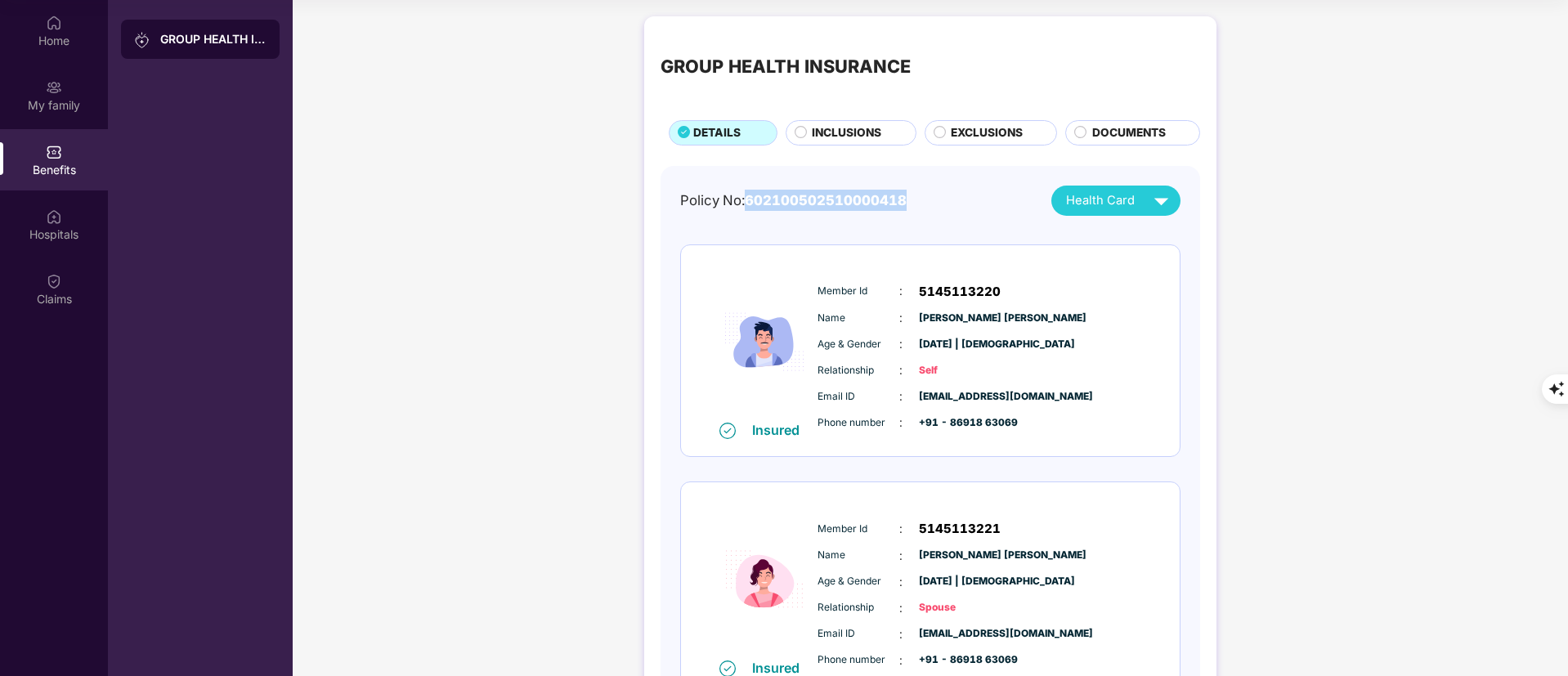
drag, startPoint x: 933, startPoint y: 205, endPoint x: 751, endPoint y: 200, distance: 182.1
click at [751, 200] on div "Policy No: 602100502510000418 Health Card" at bounding box center [931, 200] width 501 height 30
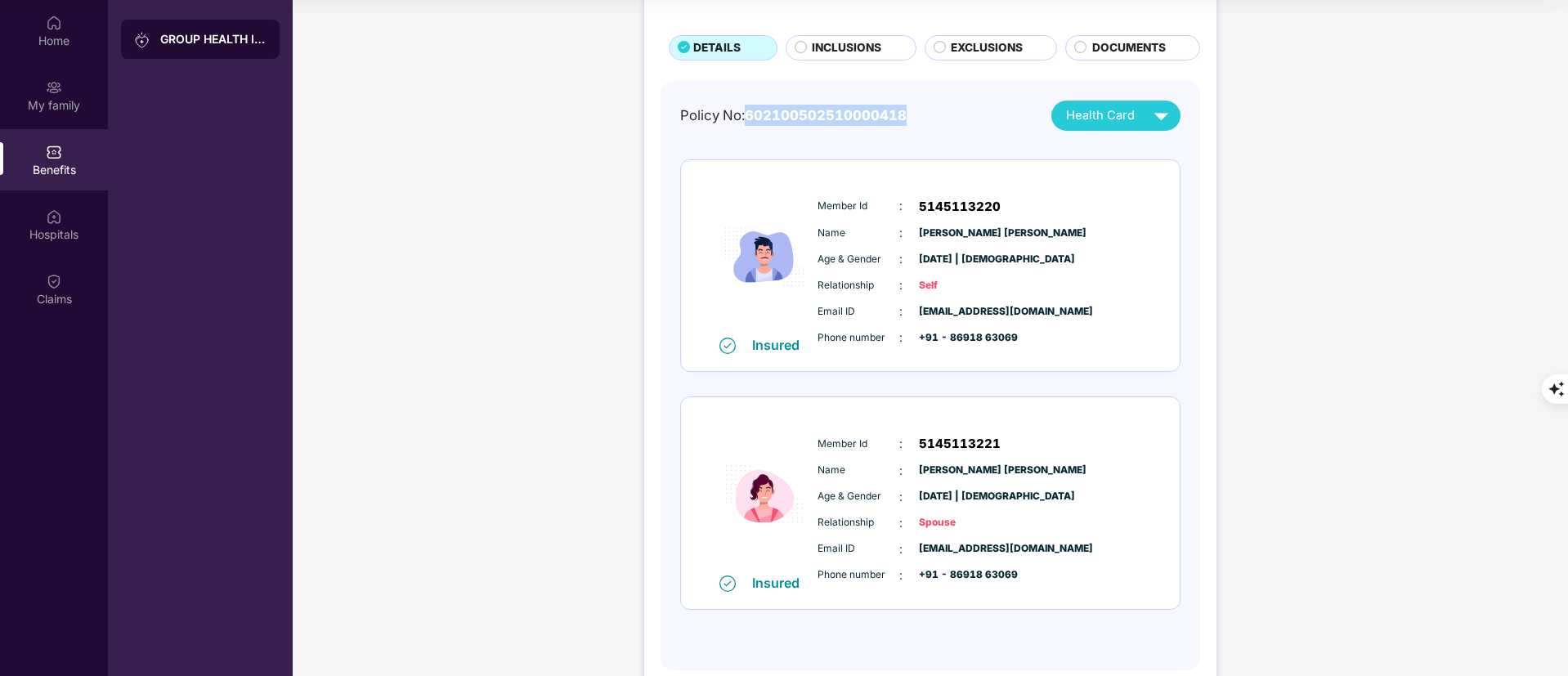
scroll to position [120, 0]
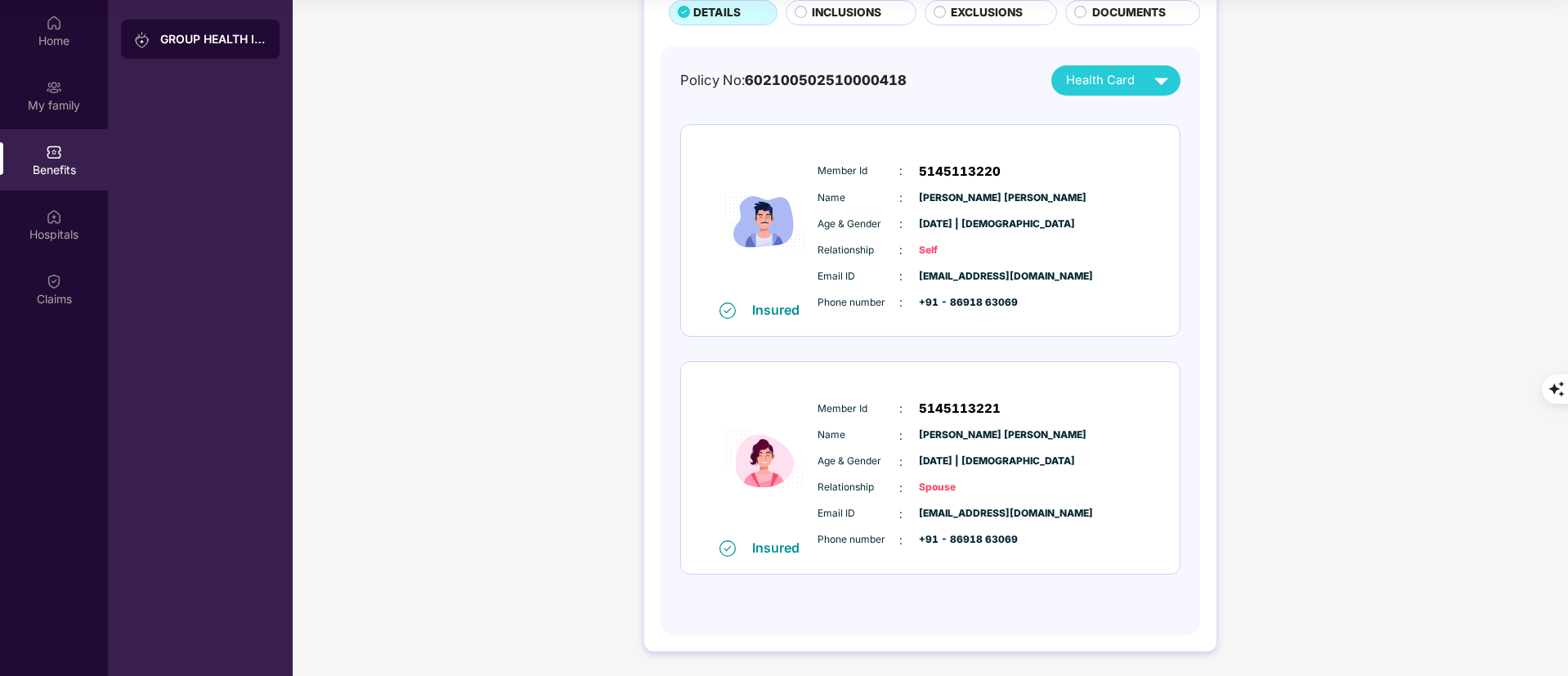
click at [1079, 407] on div "Member Id : 5145113221" at bounding box center [980, 409] width 325 height 20
drag, startPoint x: 1018, startPoint y: 313, endPoint x: 948, endPoint y: 307, distance: 70.3
click at [948, 307] on div "Member Id : 5145113220 Name : Vaibhav Vitthal Lohar Age & Gender : 26 Oct 1994 …" at bounding box center [980, 237] width 333 height 166
copy span "86918 63069"
click at [1001, 303] on span "+91 - 86918 63069" at bounding box center [960, 302] width 82 height 15
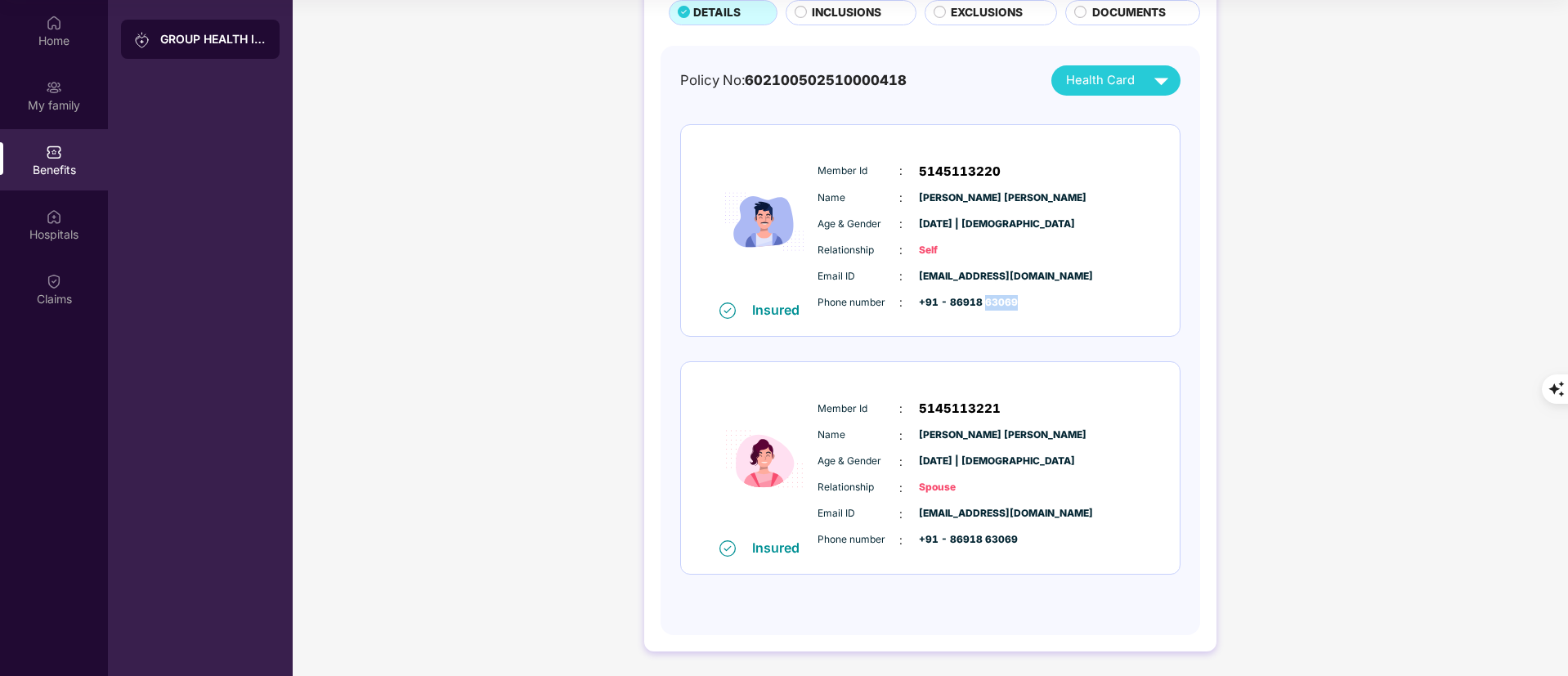
click at [1001, 303] on span "+91 - 86918 63069" at bounding box center [960, 302] width 82 height 15
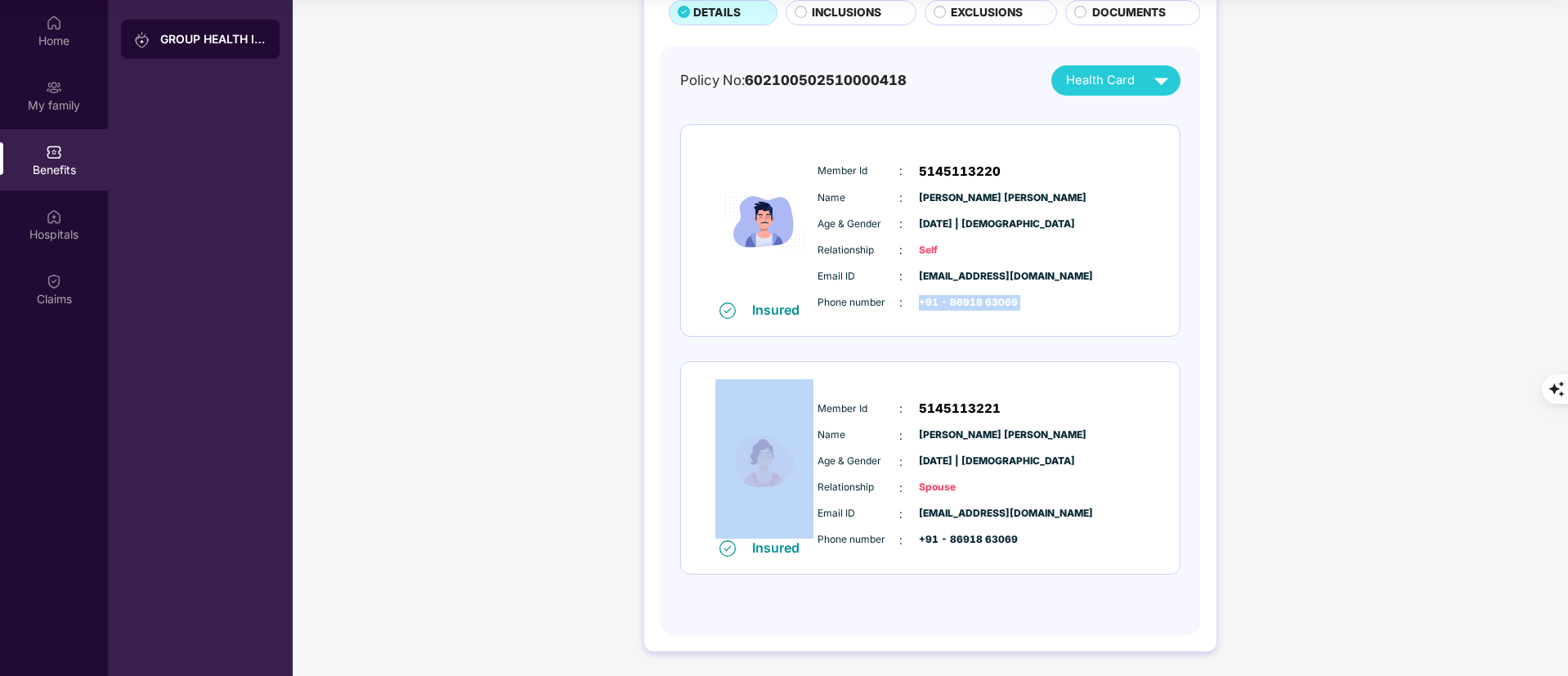
click at [1001, 303] on span "+91 - 86918 63069" at bounding box center [960, 302] width 82 height 15
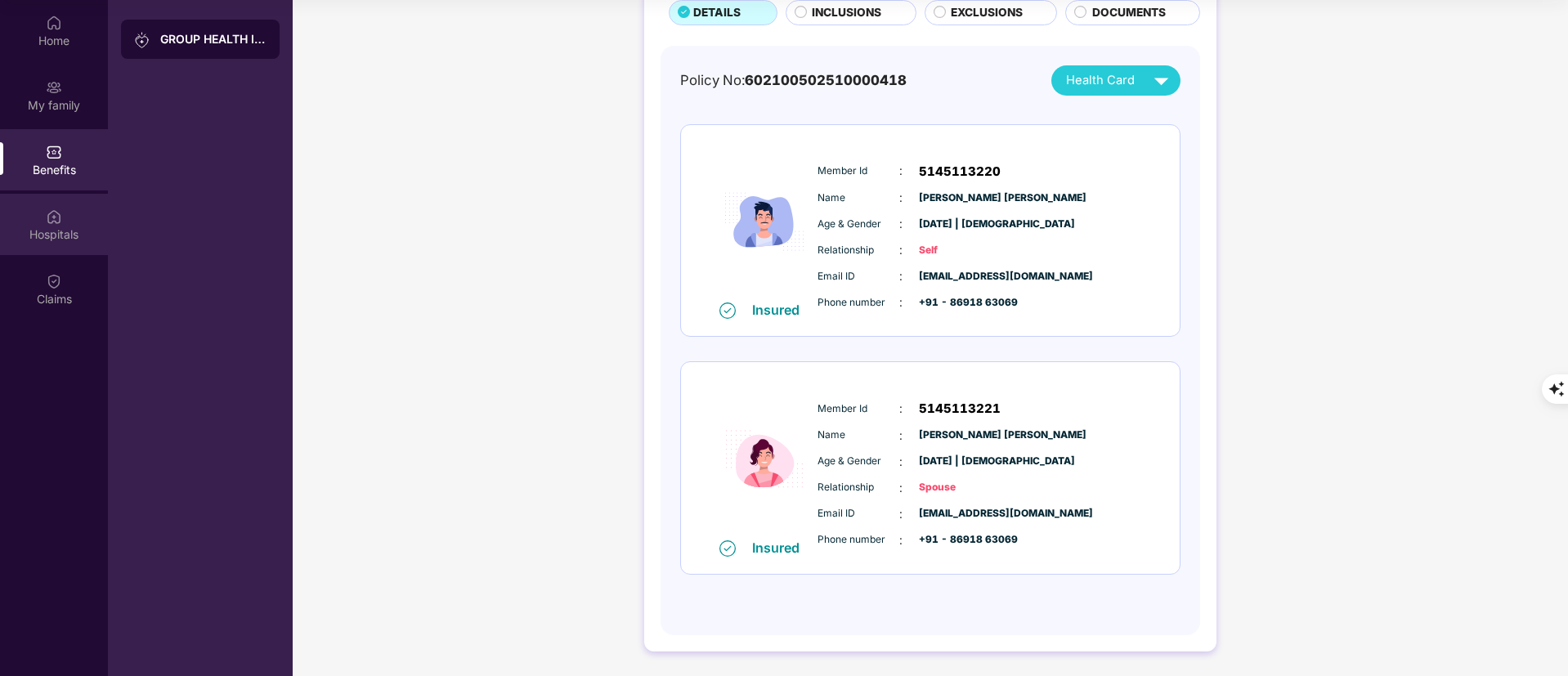
click at [63, 221] on div "Hospitals" at bounding box center [54, 224] width 108 height 61
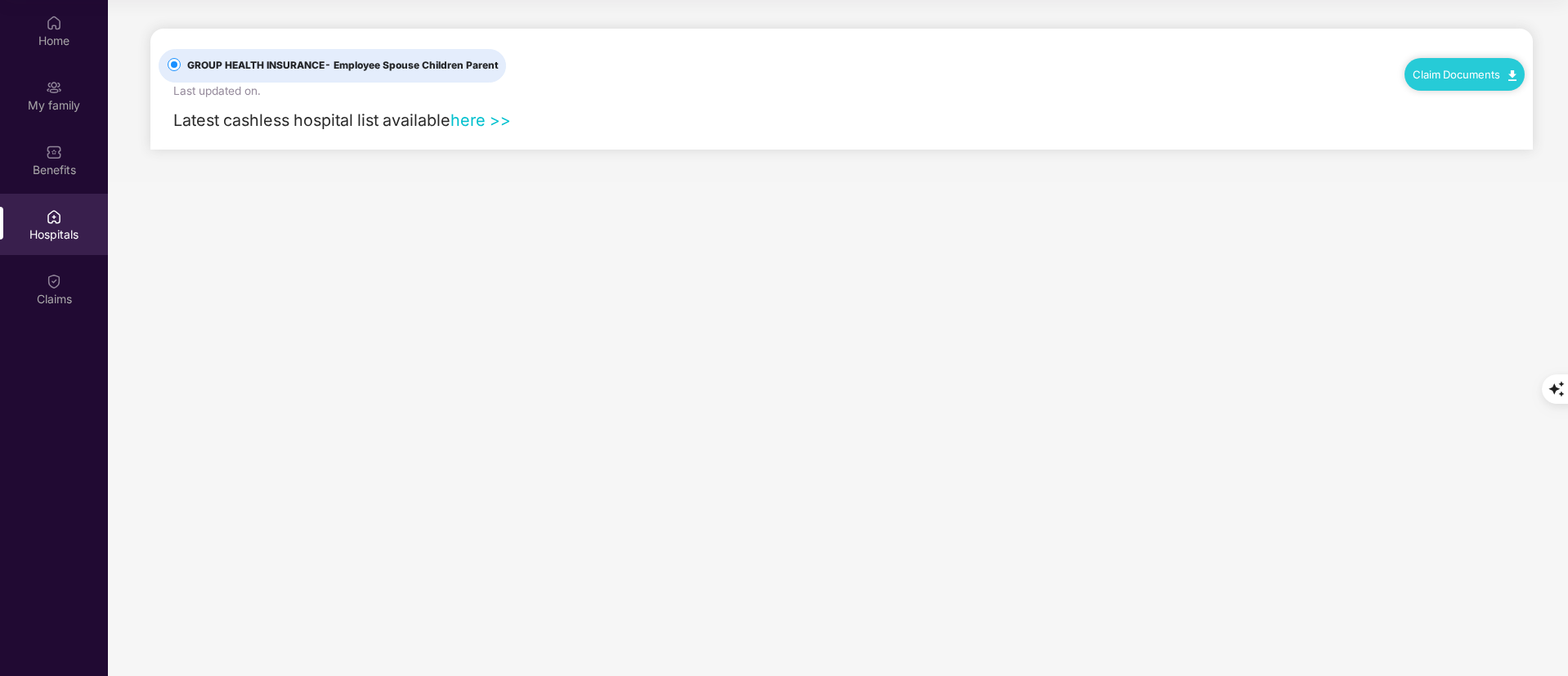
scroll to position [0, 0]
click at [478, 130] on div "Latest cashless hospital list available here >>" at bounding box center [334, 121] width 352 height 25
drag, startPoint x: 1457, startPoint y: 305, endPoint x: 1025, endPoint y: 24, distance: 515.3
click at [1458, 306] on main "GROUP HEALTH INSURANCE - Employee Spouse Children Parent Last updated on . Clai…" at bounding box center [838, 338] width 1461 height 676
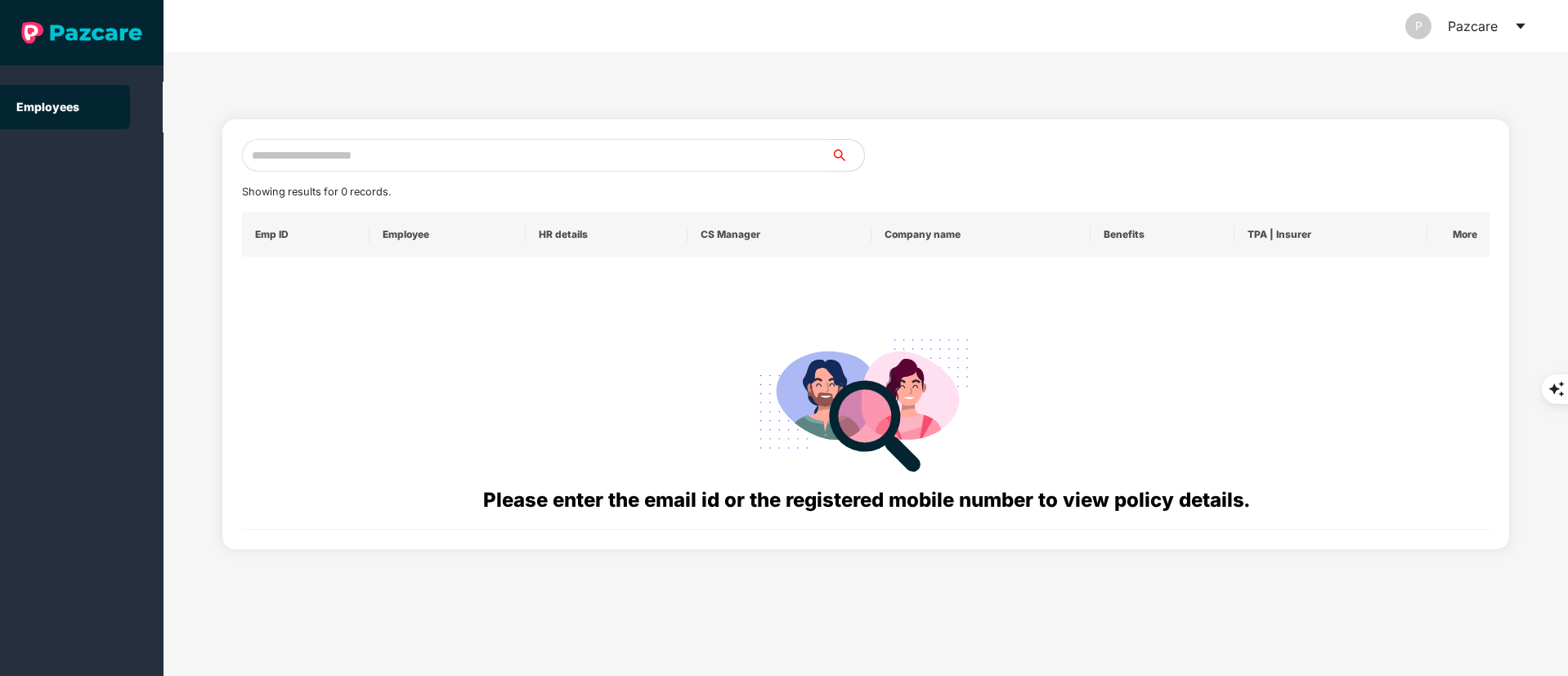
click at [319, 156] on input "text" at bounding box center [537, 156] width 590 height 33
paste input "**********"
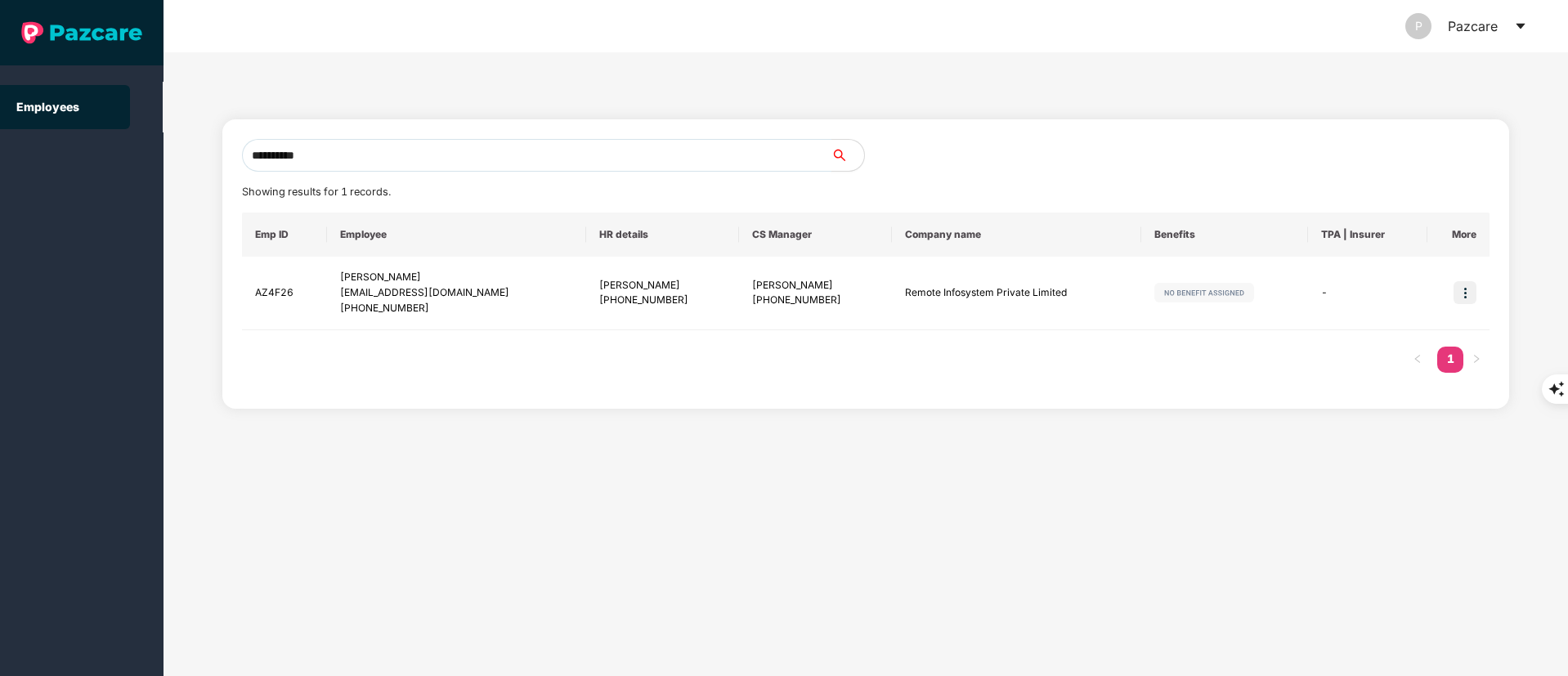
drag, startPoint x: 399, startPoint y: 155, endPoint x: 37, endPoint y: 197, distance: 364.4
click at [37, 197] on section "**********" at bounding box center [784, 338] width 1568 height 676
paste input "text"
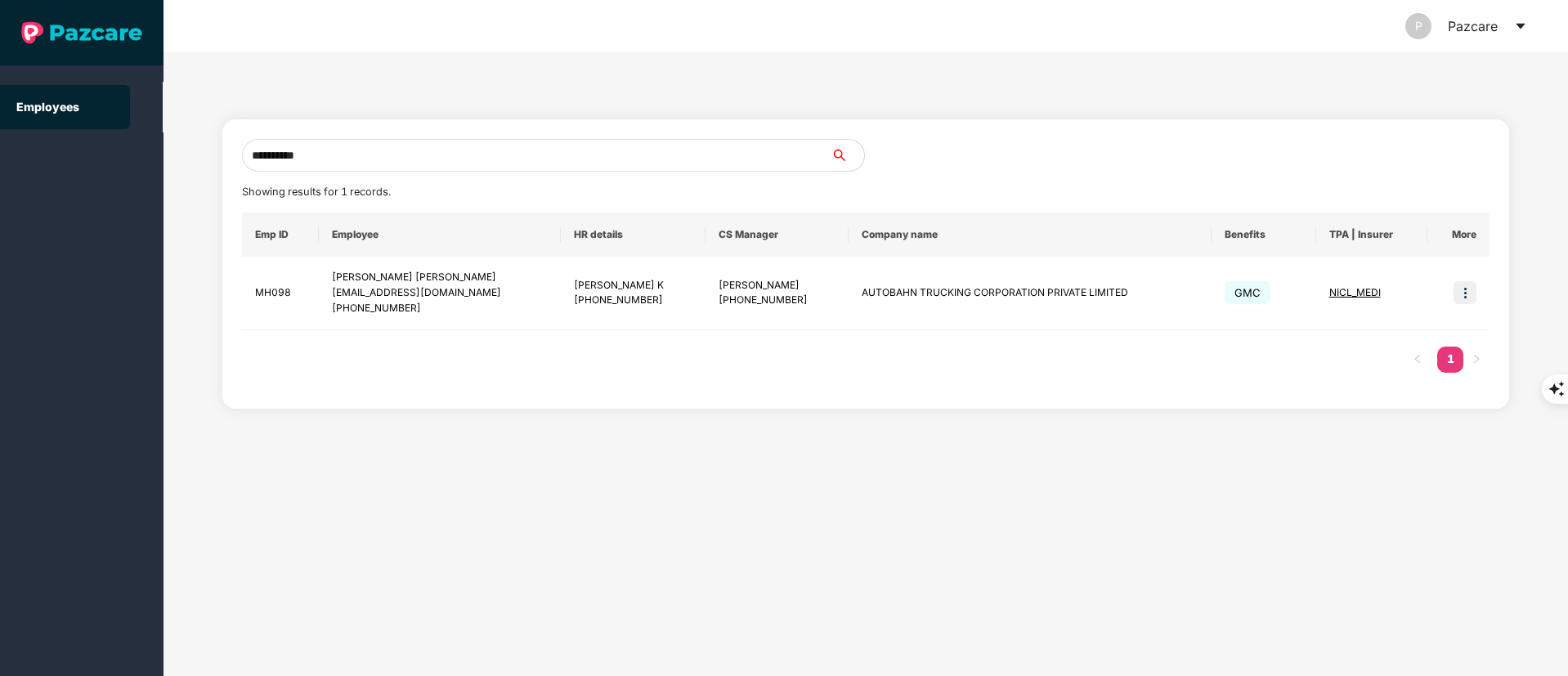
drag, startPoint x: 334, startPoint y: 157, endPoint x: 0, endPoint y: 156, distance: 334.0
click at [0, 156] on section "**********" at bounding box center [784, 338] width 1568 height 676
paste input "text"
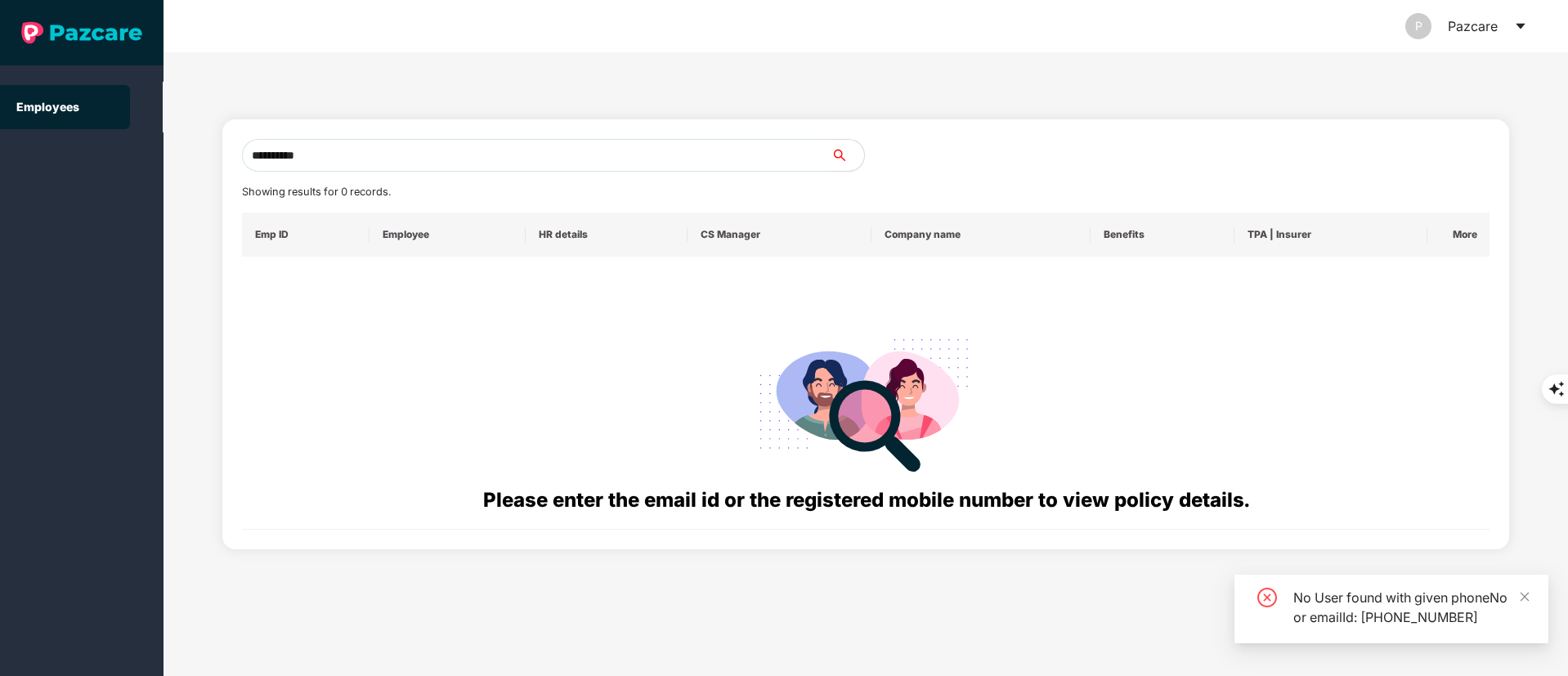
drag, startPoint x: 383, startPoint y: 158, endPoint x: 0, endPoint y: 181, distance: 383.7
click at [0, 181] on section "**********" at bounding box center [784, 338] width 1568 height 676
type input "*"
paste input "**********"
type input "*"
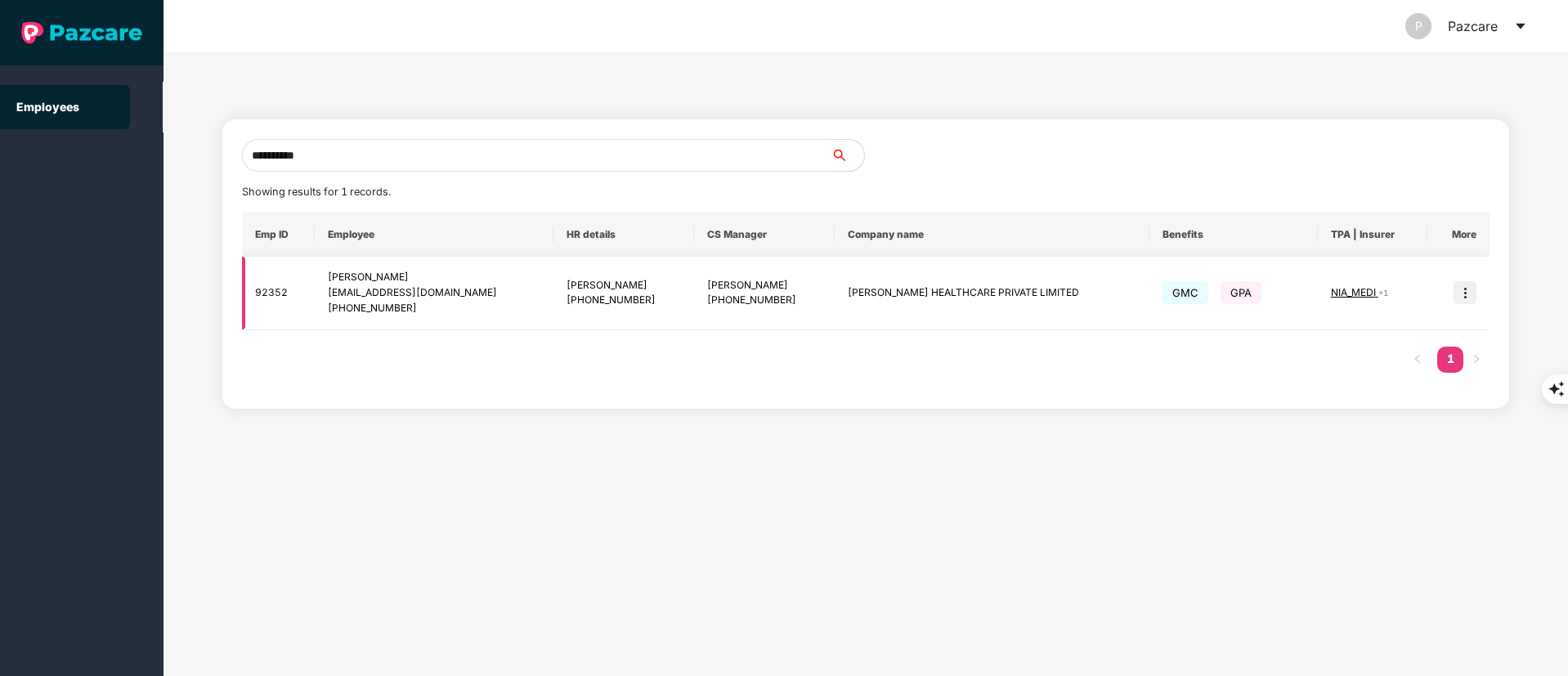
type input "**********"
click at [1464, 302] on img at bounding box center [1465, 292] width 23 height 23
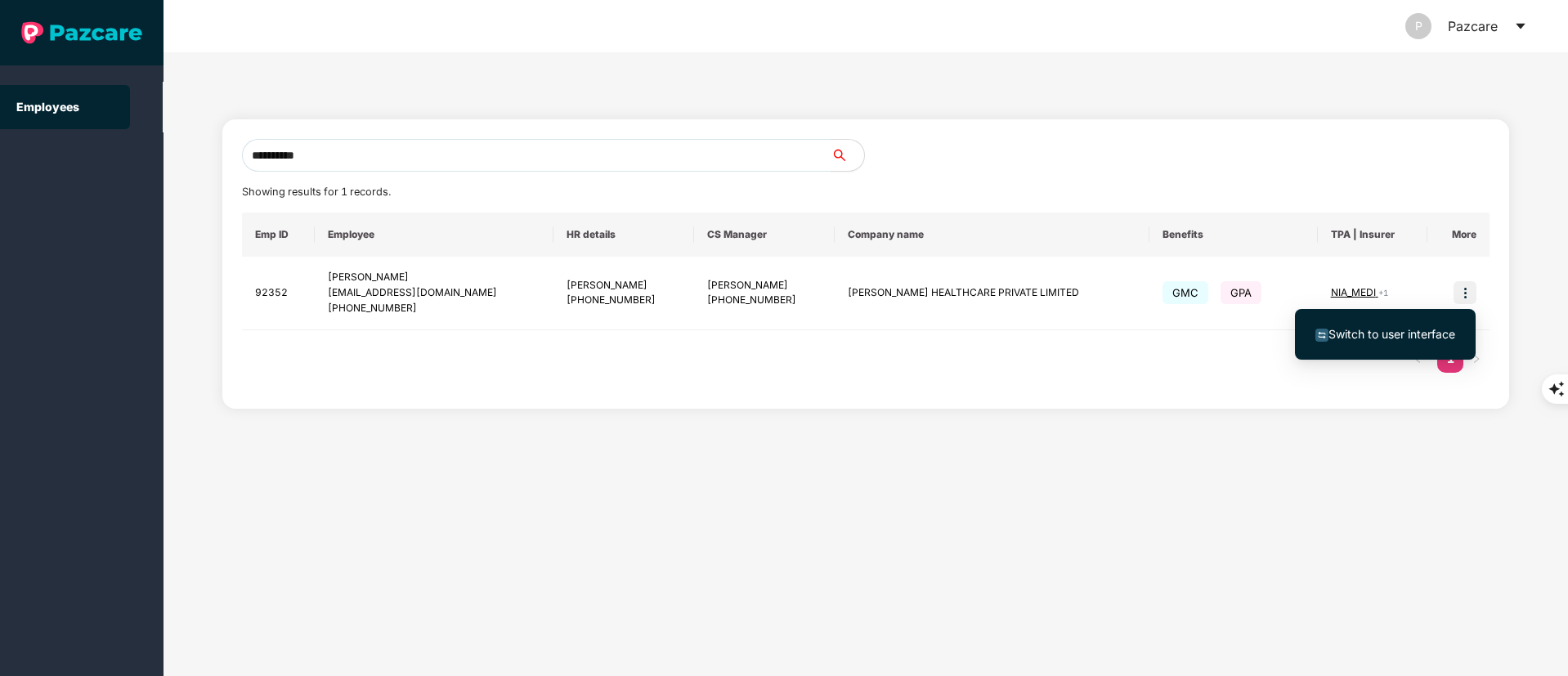
click at [1371, 358] on ul "Switch to user interface" at bounding box center [1385, 335] width 181 height 51
click at [1351, 336] on span "Switch to user interface" at bounding box center [1391, 333] width 126 height 14
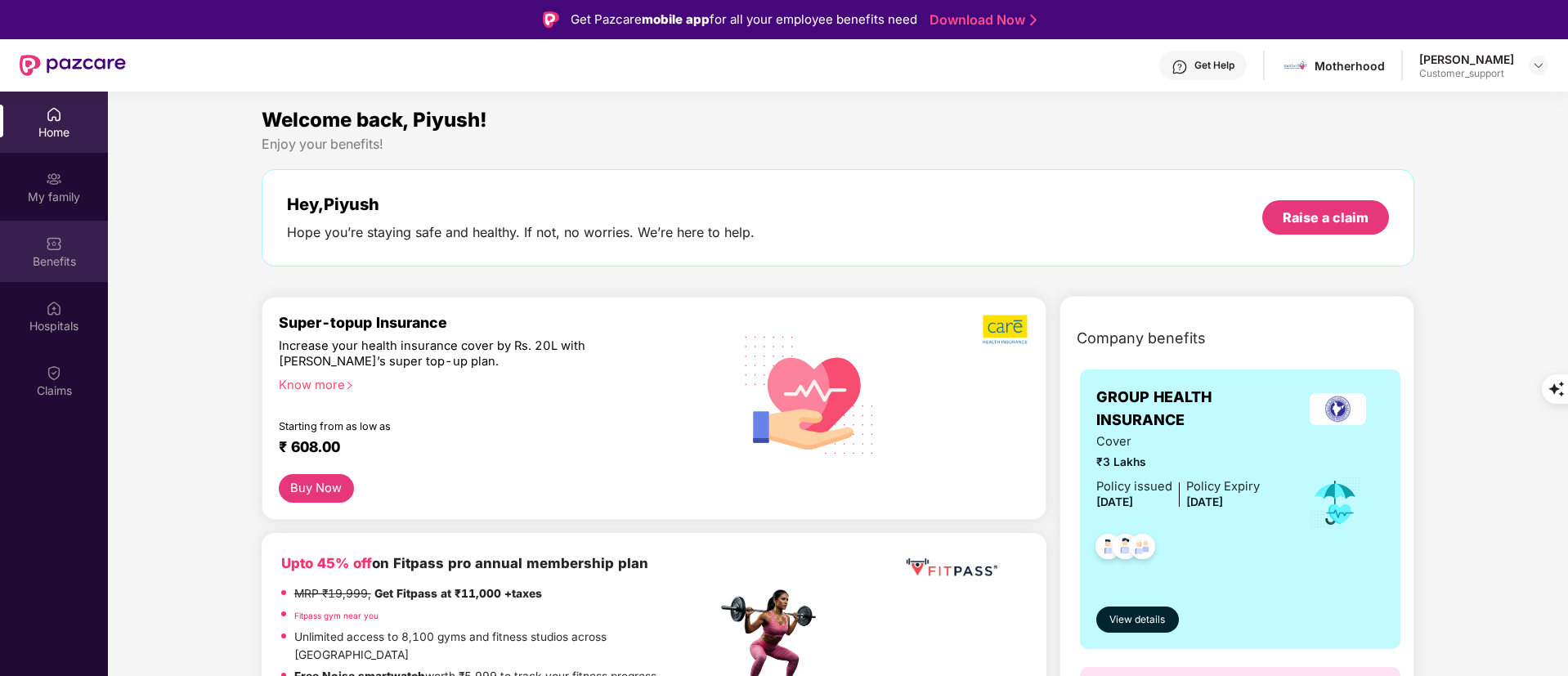
click at [49, 277] on div "Benefits" at bounding box center [54, 251] width 108 height 61
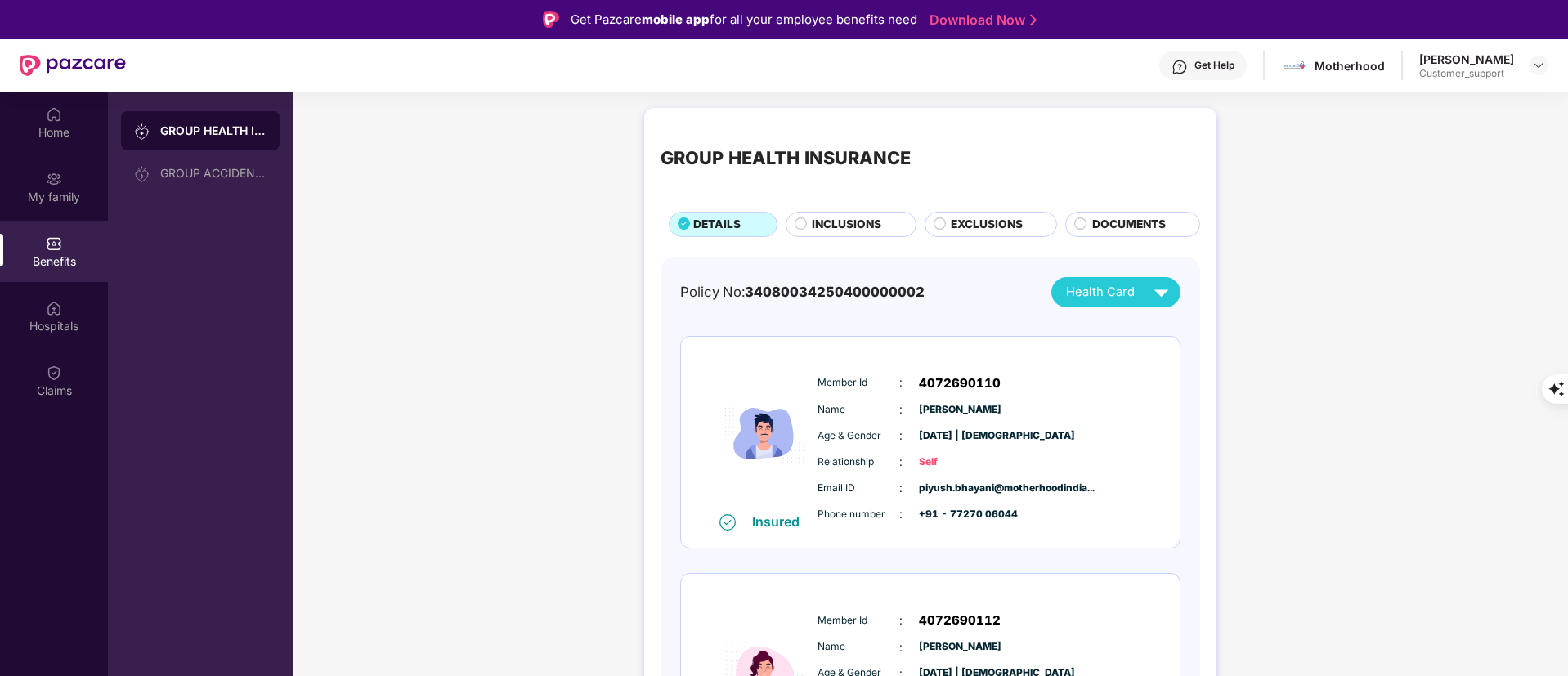
click at [834, 229] on span "INCLUSIONS" at bounding box center [846, 225] width 69 height 18
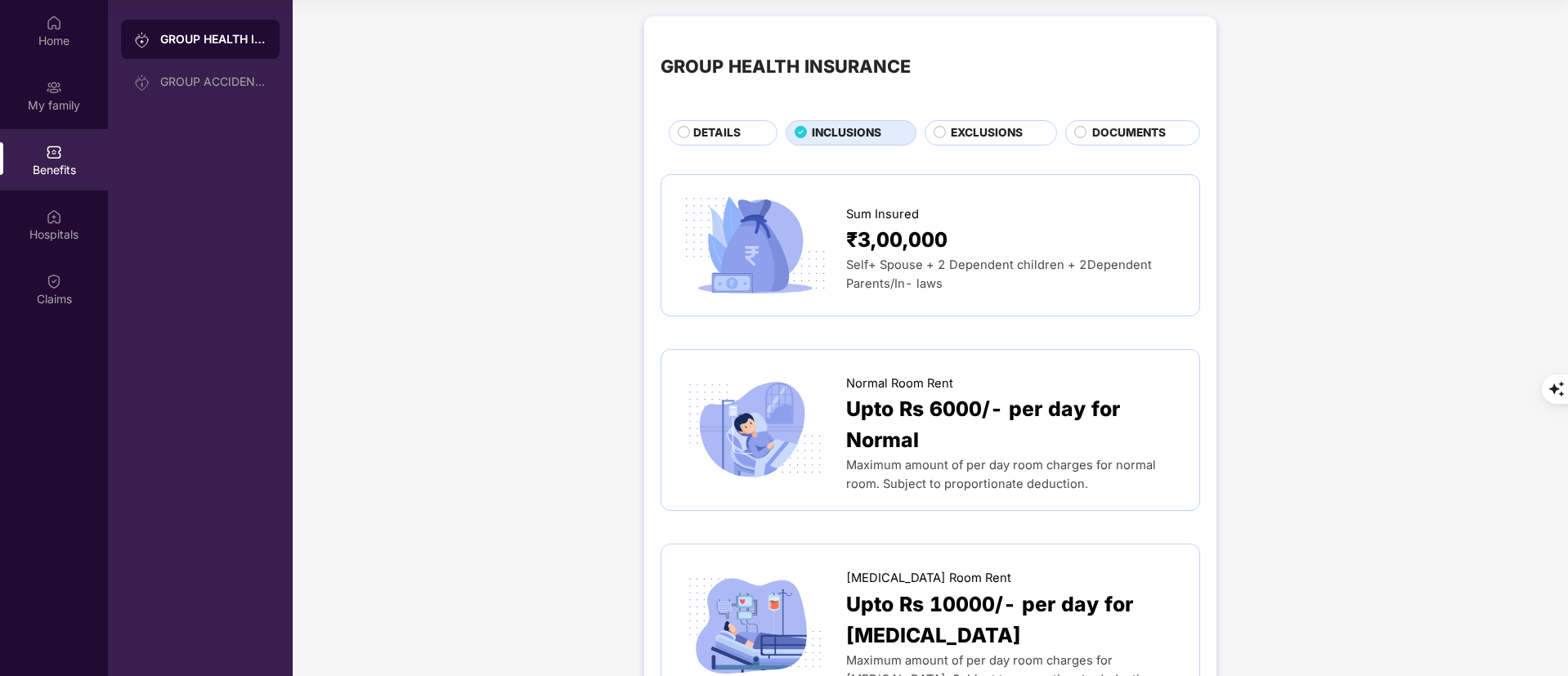
click at [1107, 143] on div "DOCUMENTS" at bounding box center [1138, 135] width 107 height 20
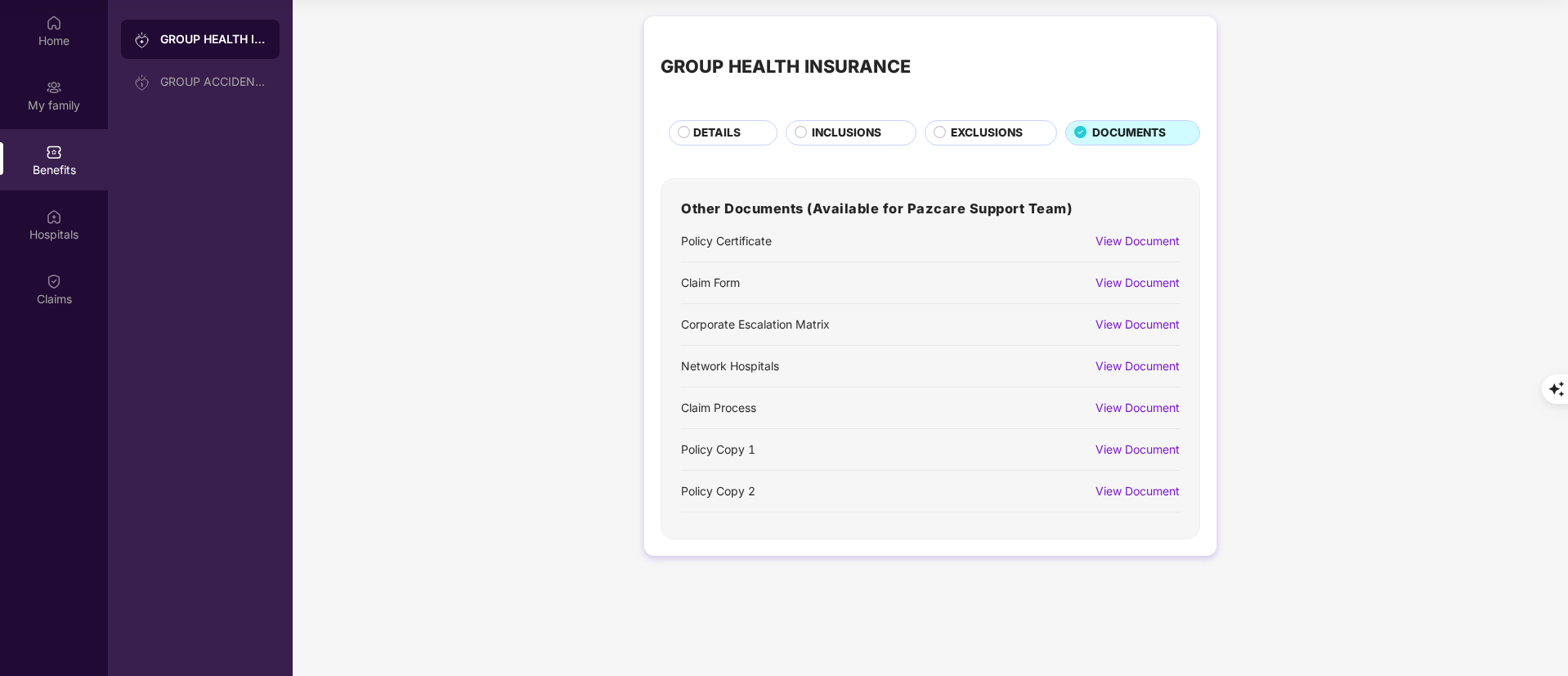
click at [1119, 452] on div "View Document" at bounding box center [1138, 449] width 85 height 18
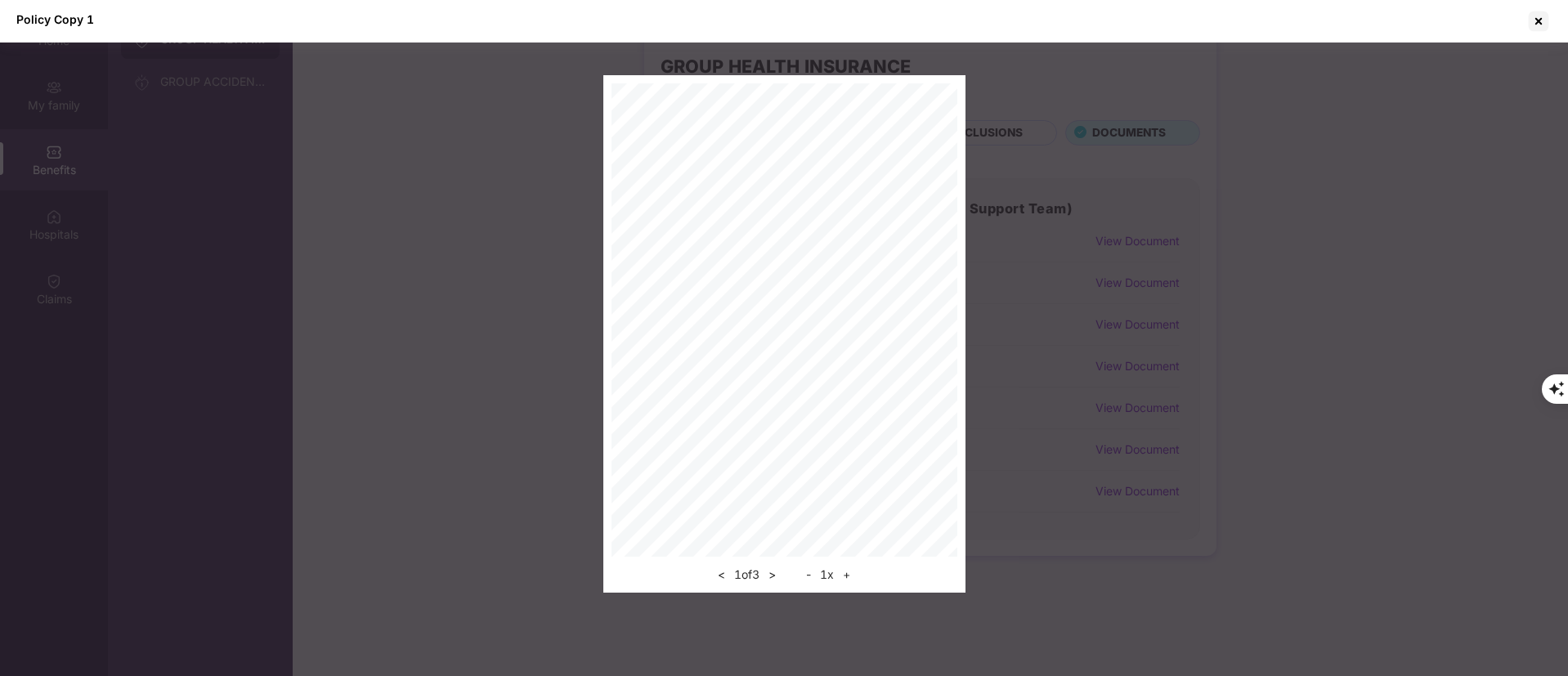
click at [851, 576] on button "+" at bounding box center [846, 575] width 17 height 20
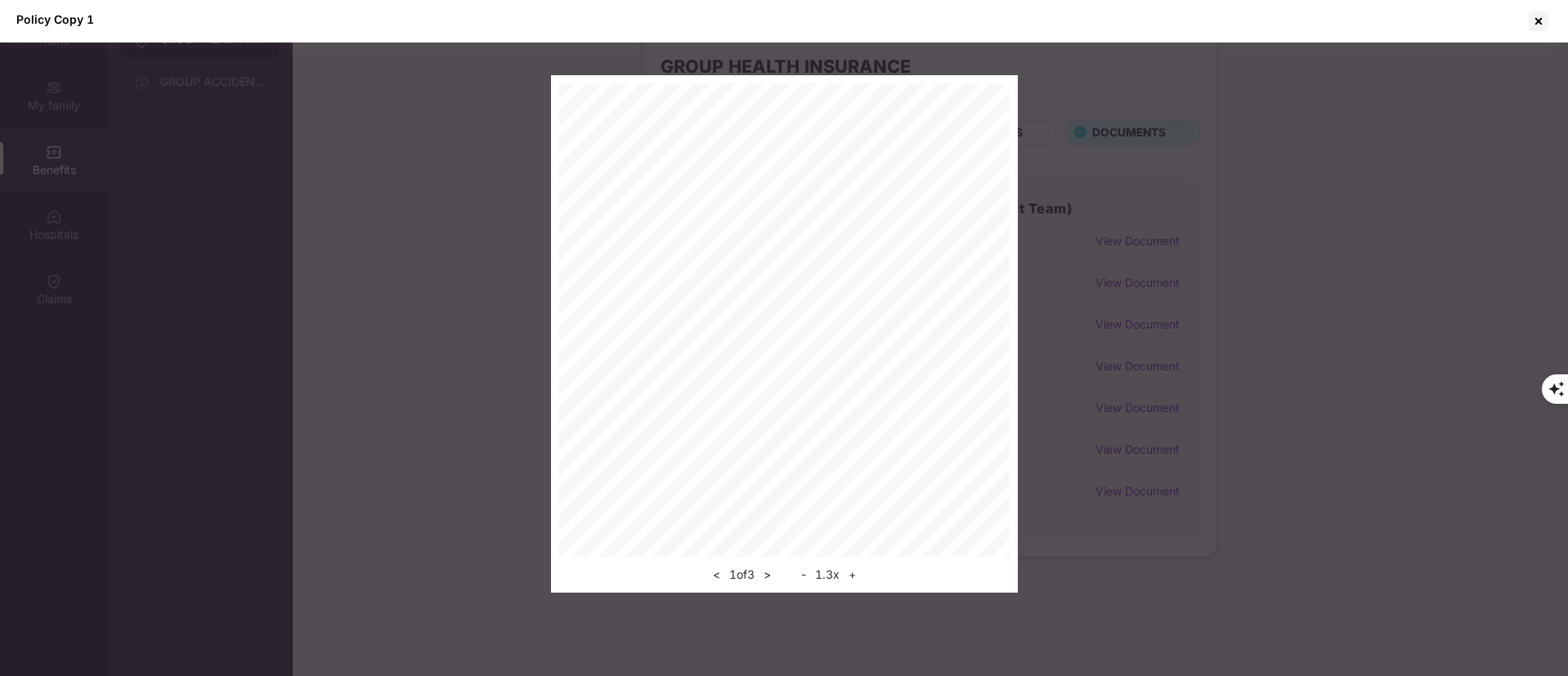
click at [851, 576] on button "+" at bounding box center [852, 575] width 17 height 20
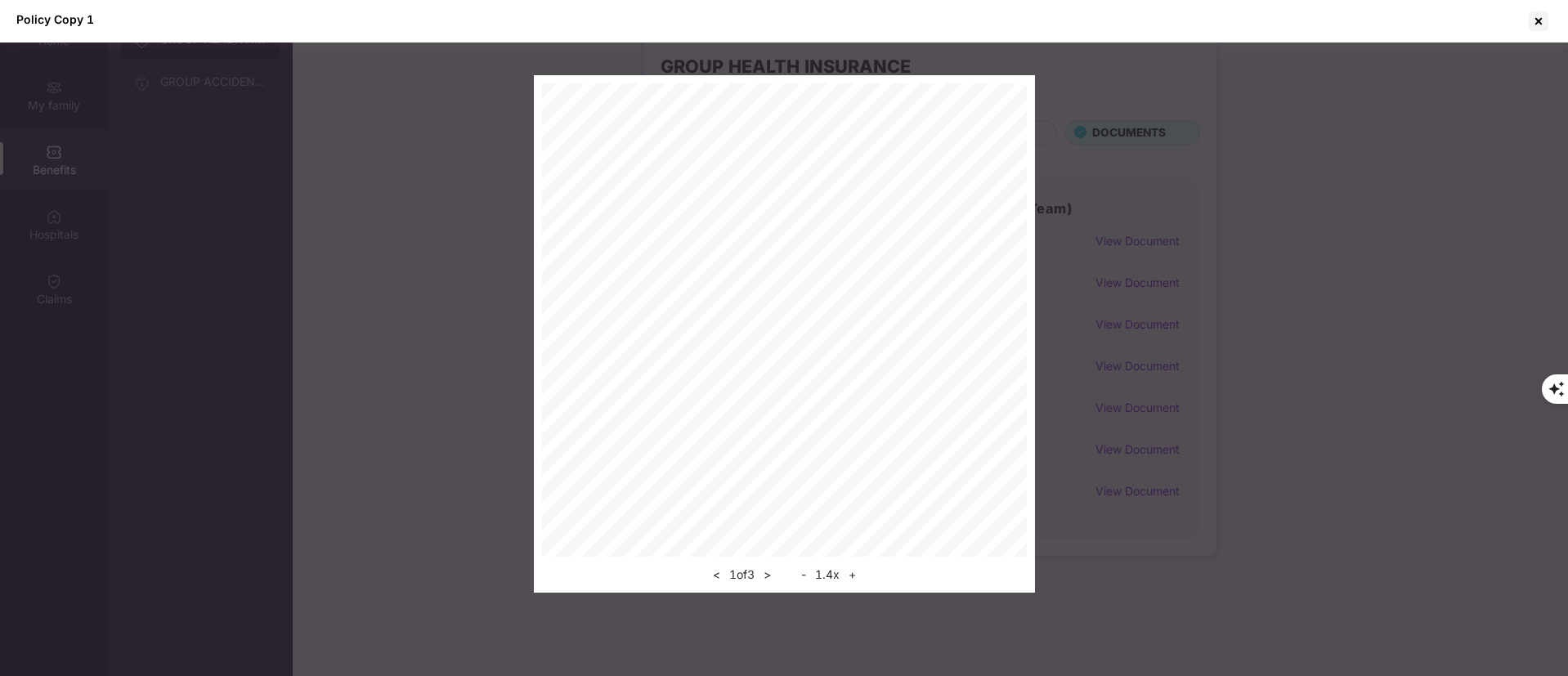
click at [851, 576] on button "+" at bounding box center [852, 575] width 17 height 20
click at [851, 575] on button "+" at bounding box center [852, 575] width 17 height 20
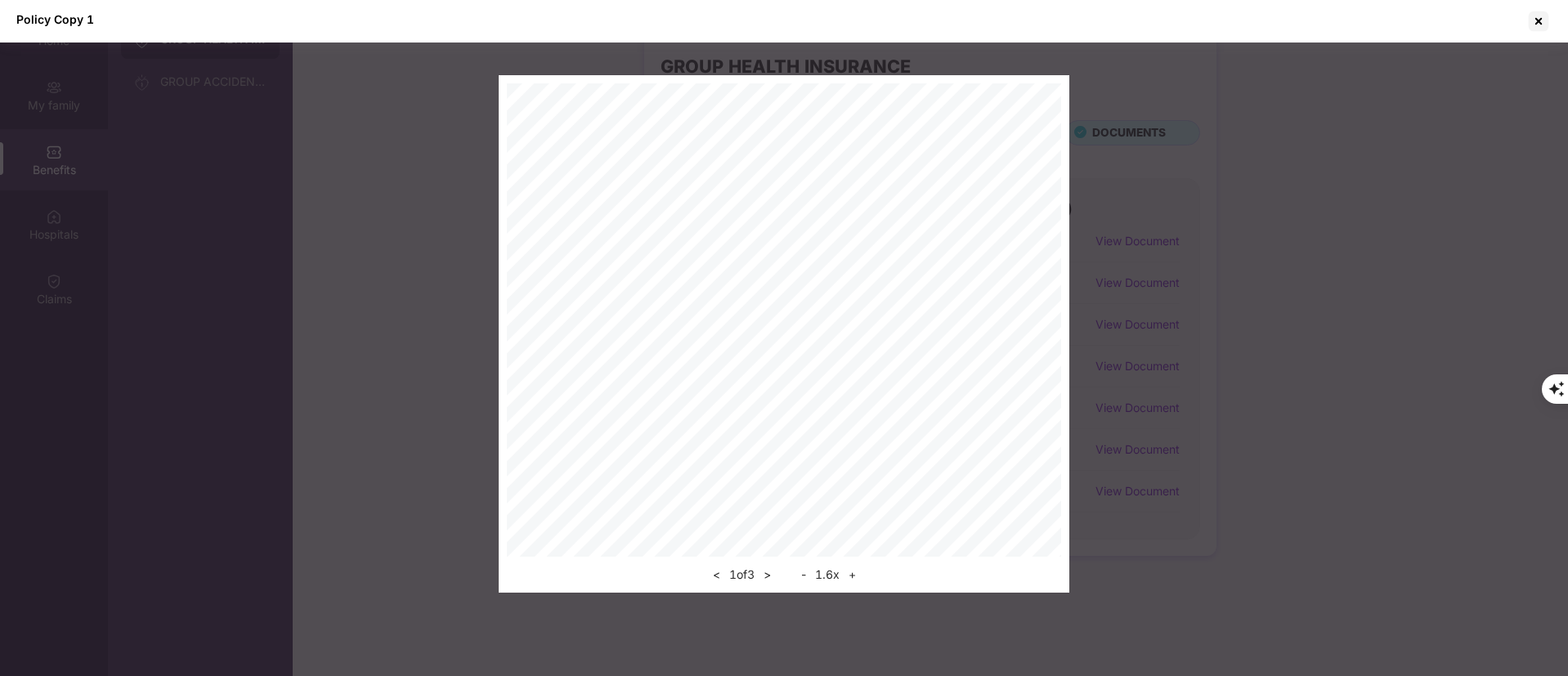
click at [850, 573] on button "+" at bounding box center [852, 575] width 17 height 20
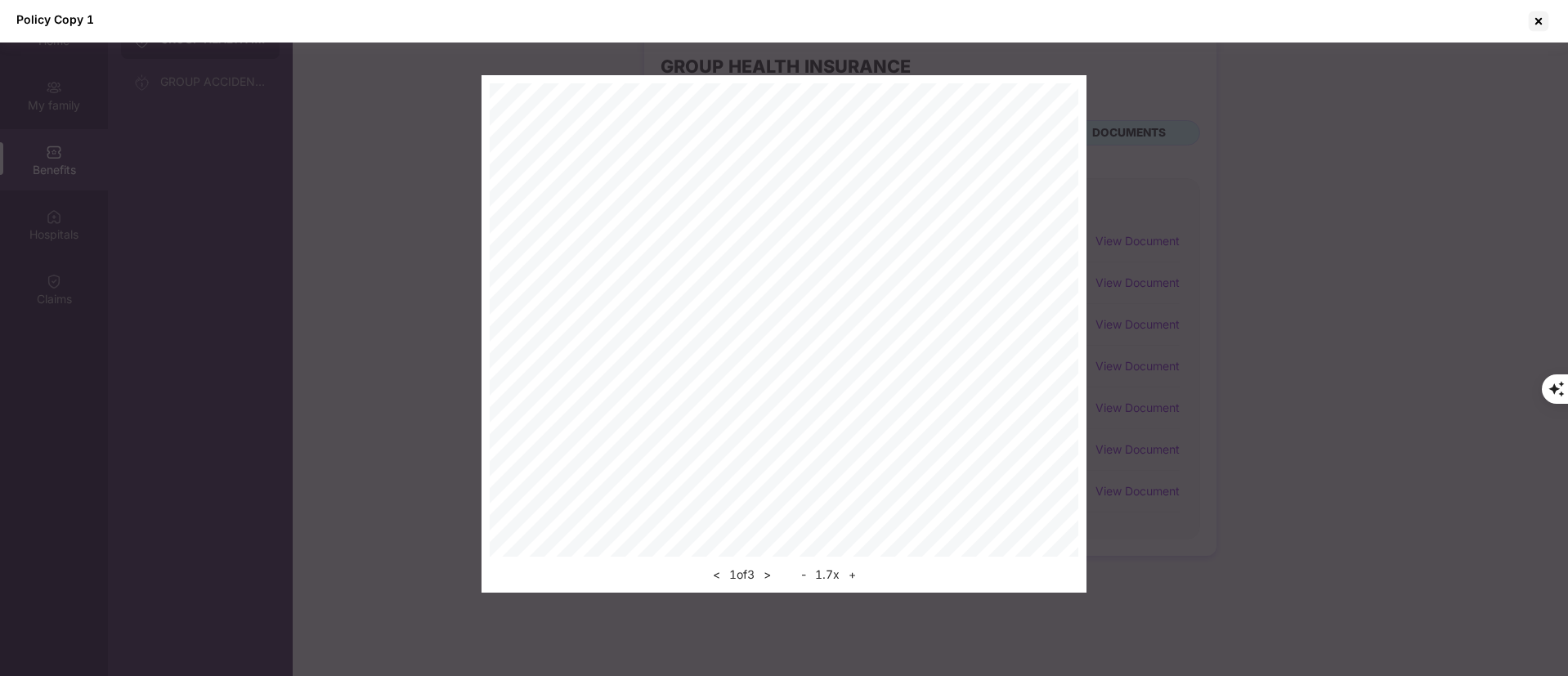
click at [850, 573] on button "+" at bounding box center [852, 575] width 17 height 20
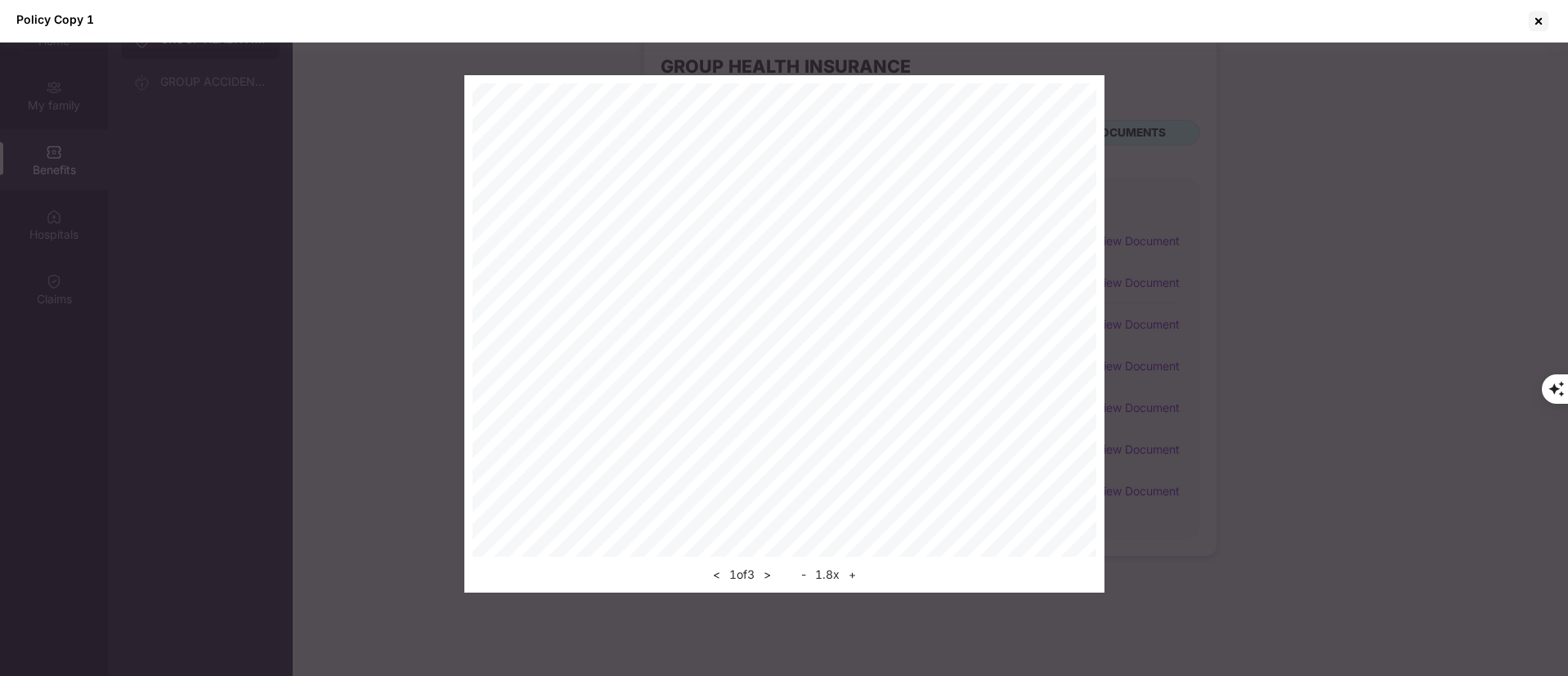
scroll to position [409, 0]
click at [768, 572] on button ">" at bounding box center [767, 575] width 17 height 20
click at [770, 579] on button ">" at bounding box center [767, 575] width 17 height 20
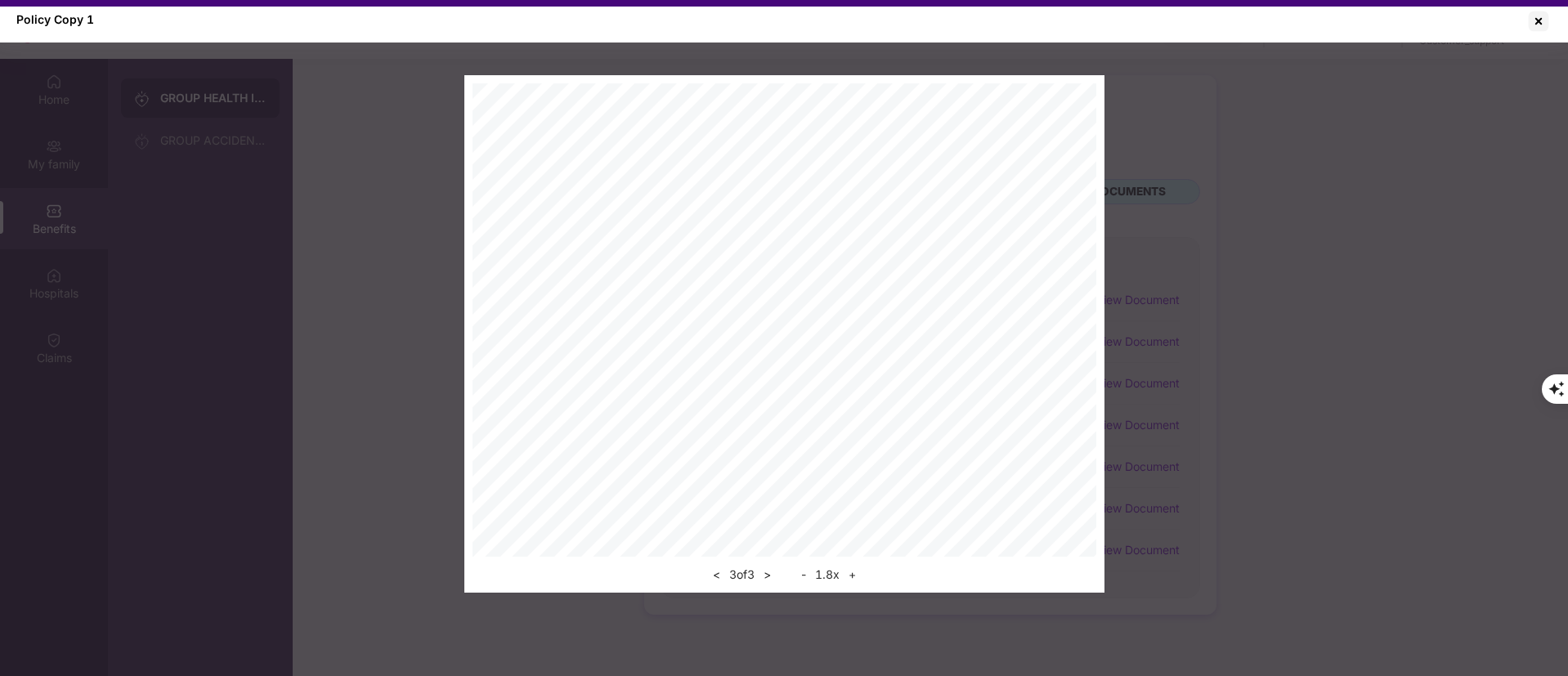
scroll to position [0, 0]
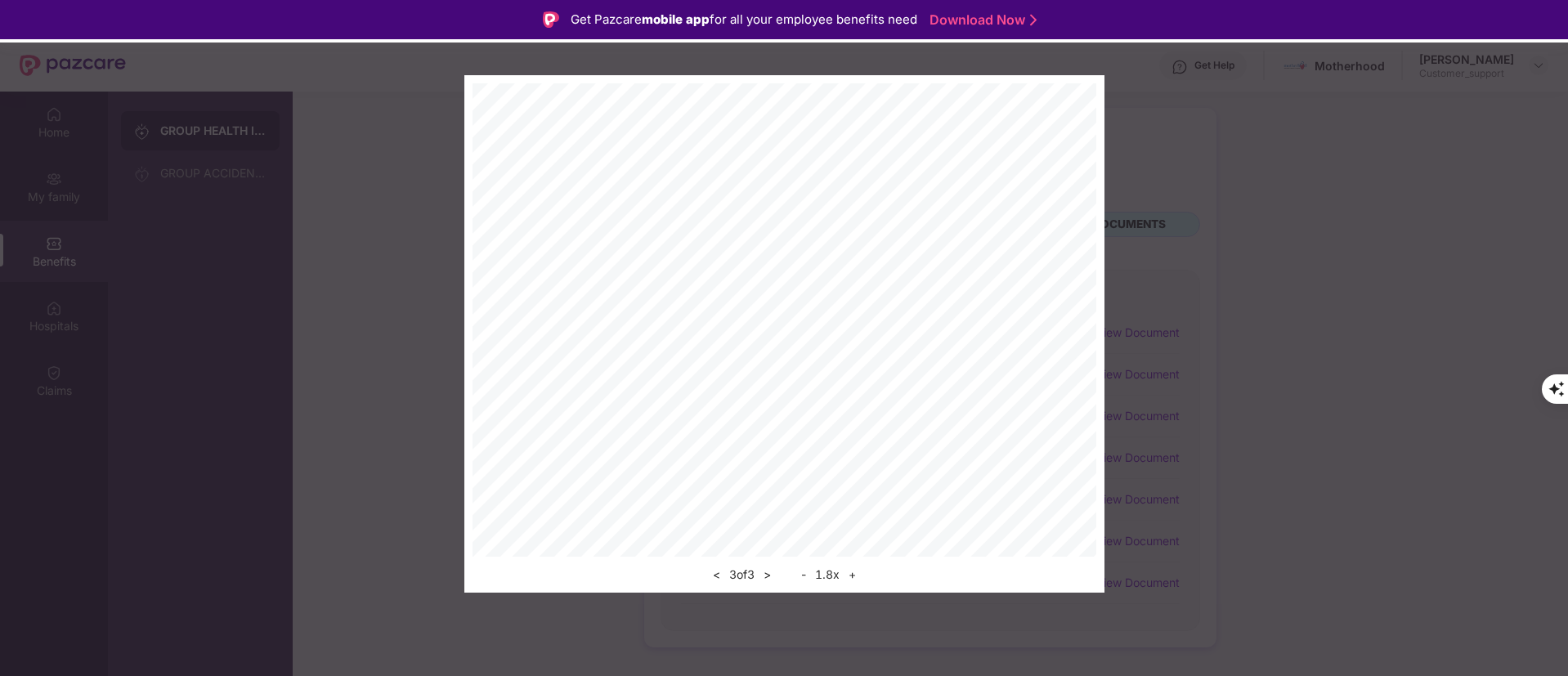
click at [1263, 274] on div "< 3 of 3 > - 1.8 x +" at bounding box center [784, 334] width 1568 height 518
click at [1138, 399] on div "< 3 of 3 > - 1.8 x +" at bounding box center [784, 334] width 1568 height 518
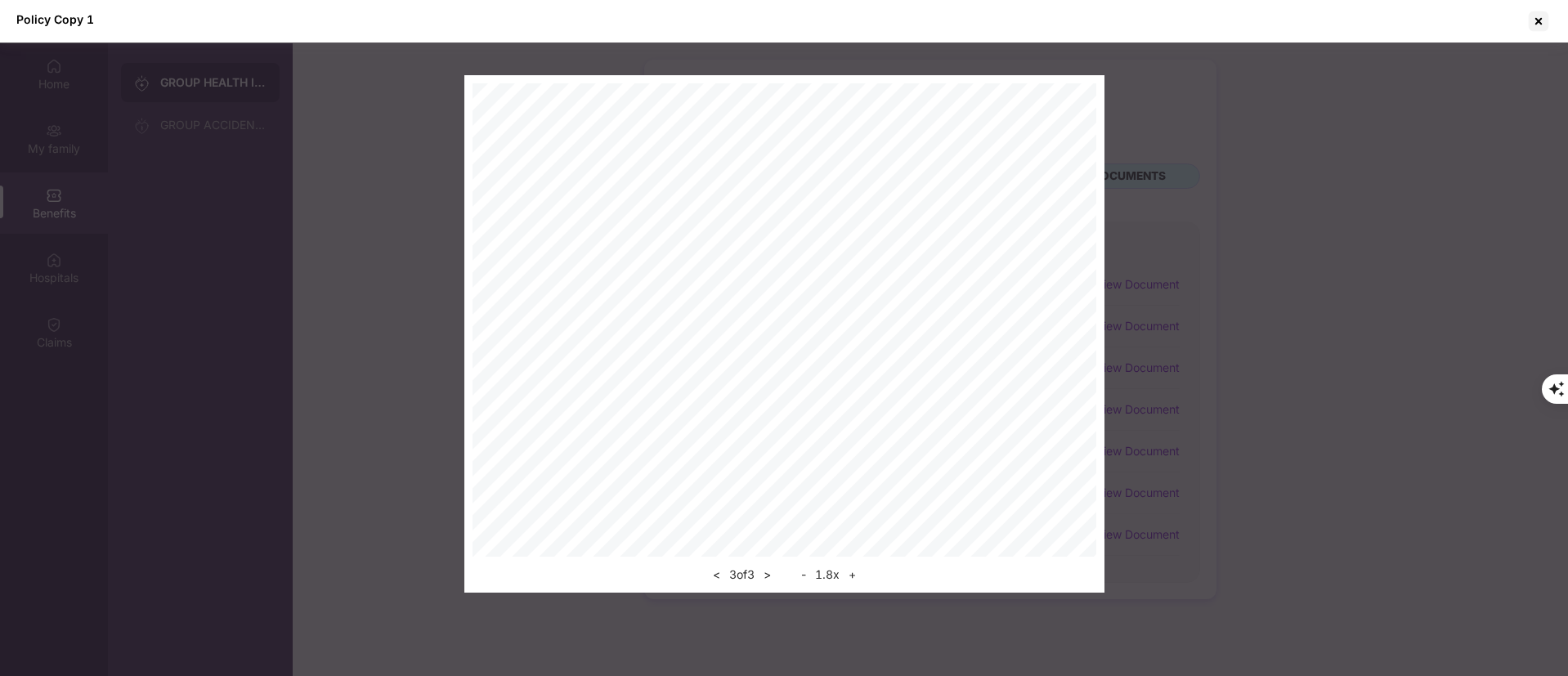
scroll to position [92, 0]
click at [1534, 20] on div at bounding box center [1539, 21] width 26 height 26
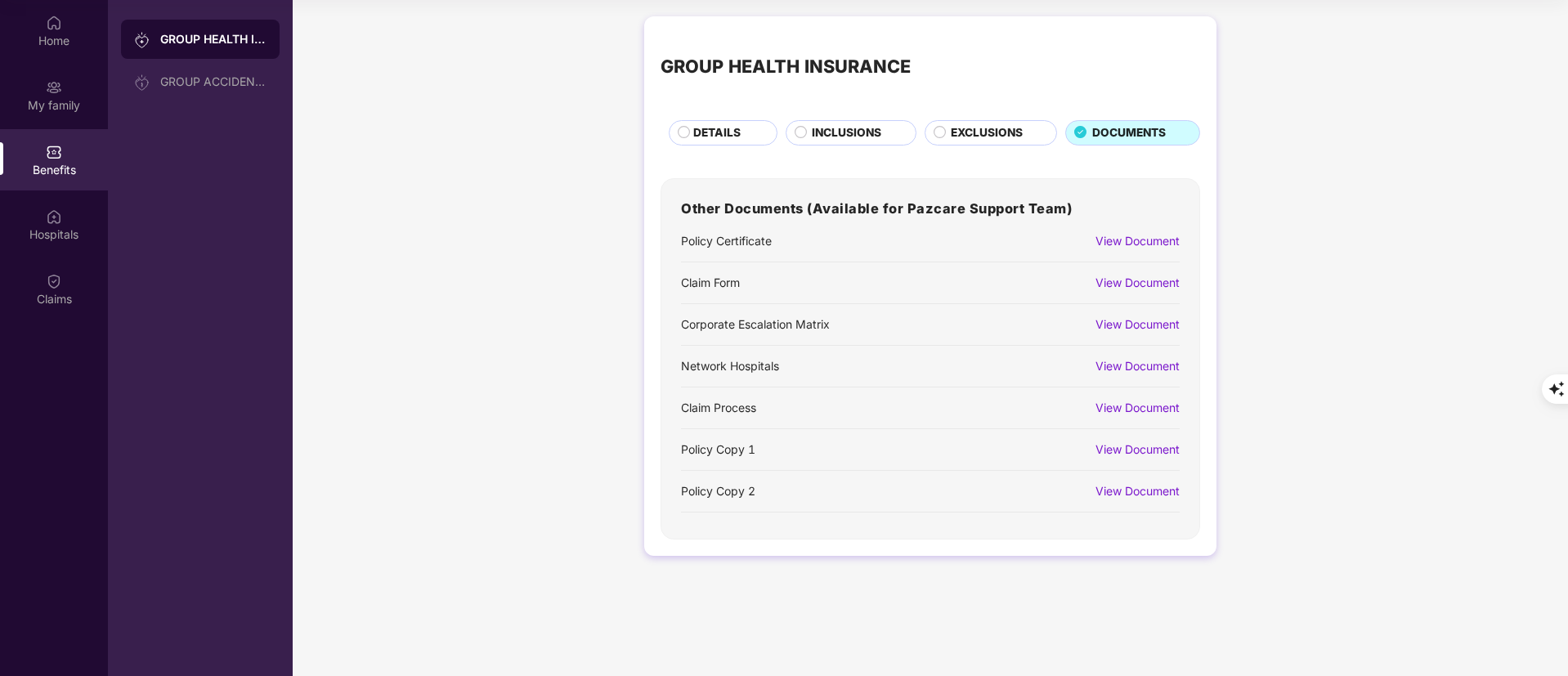
click at [1131, 491] on div "View Document" at bounding box center [1138, 491] width 85 height 18
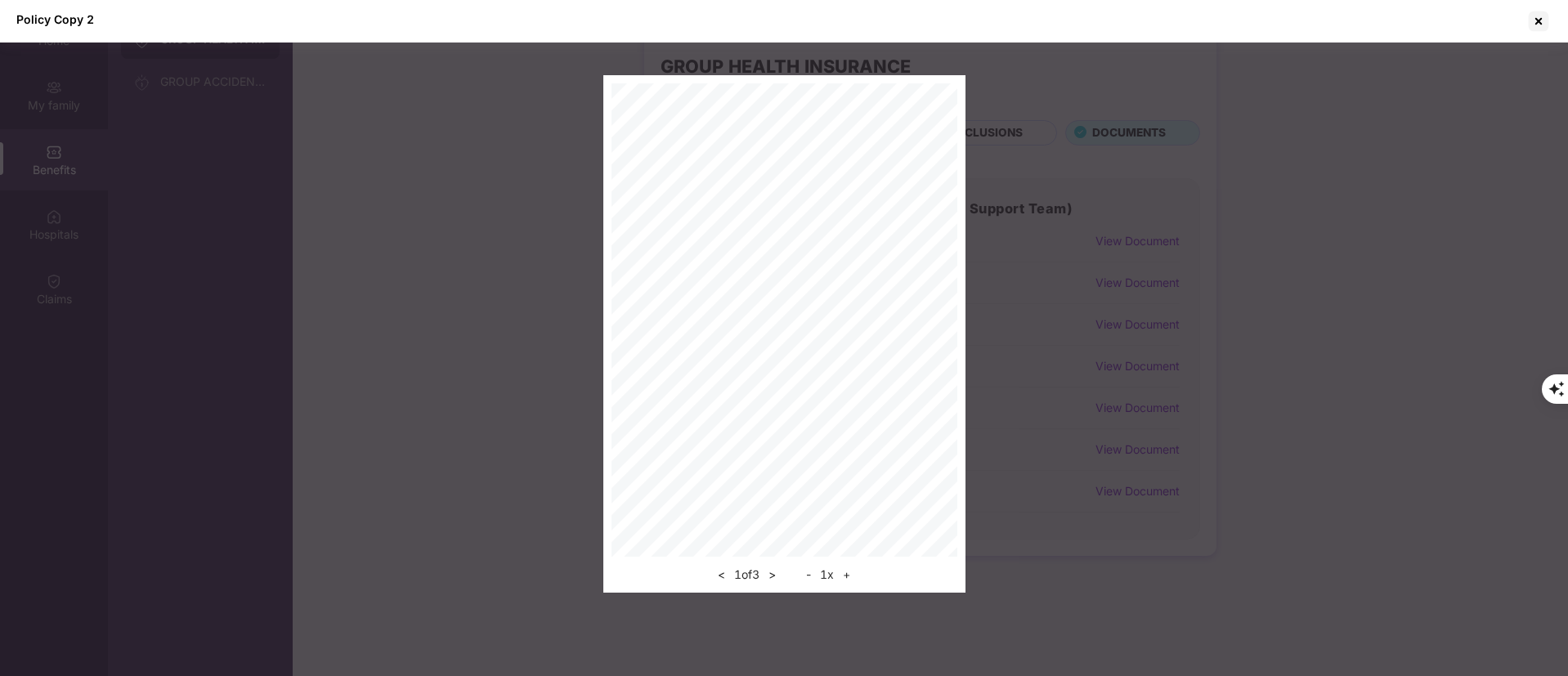
drag, startPoint x: 1249, startPoint y: 399, endPoint x: 1269, endPoint y: 288, distance: 112.8
click at [1249, 399] on div "< 1 of 3 > - 1 x +" at bounding box center [784, 334] width 1568 height 518
click at [1544, 25] on div at bounding box center [1539, 21] width 26 height 26
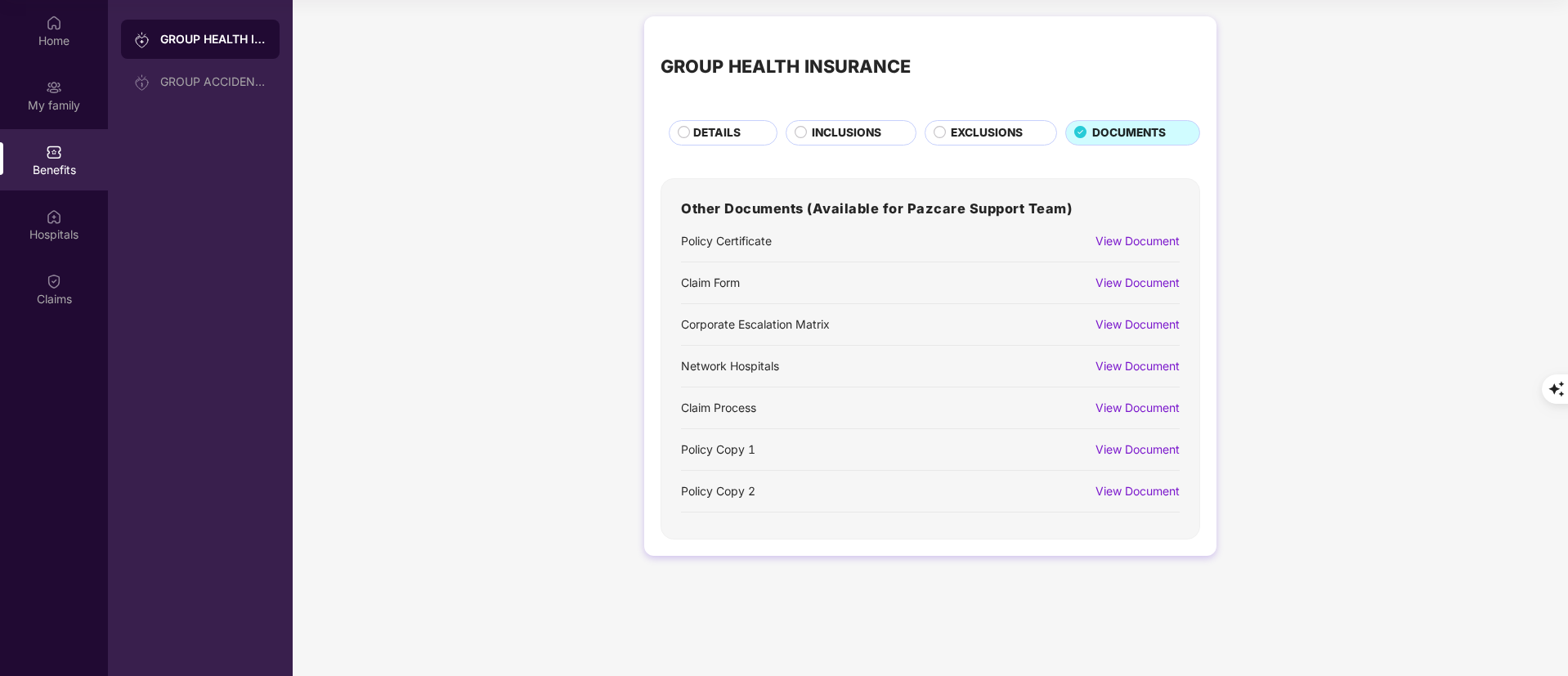
click at [1142, 490] on div "View Document" at bounding box center [1138, 491] width 85 height 18
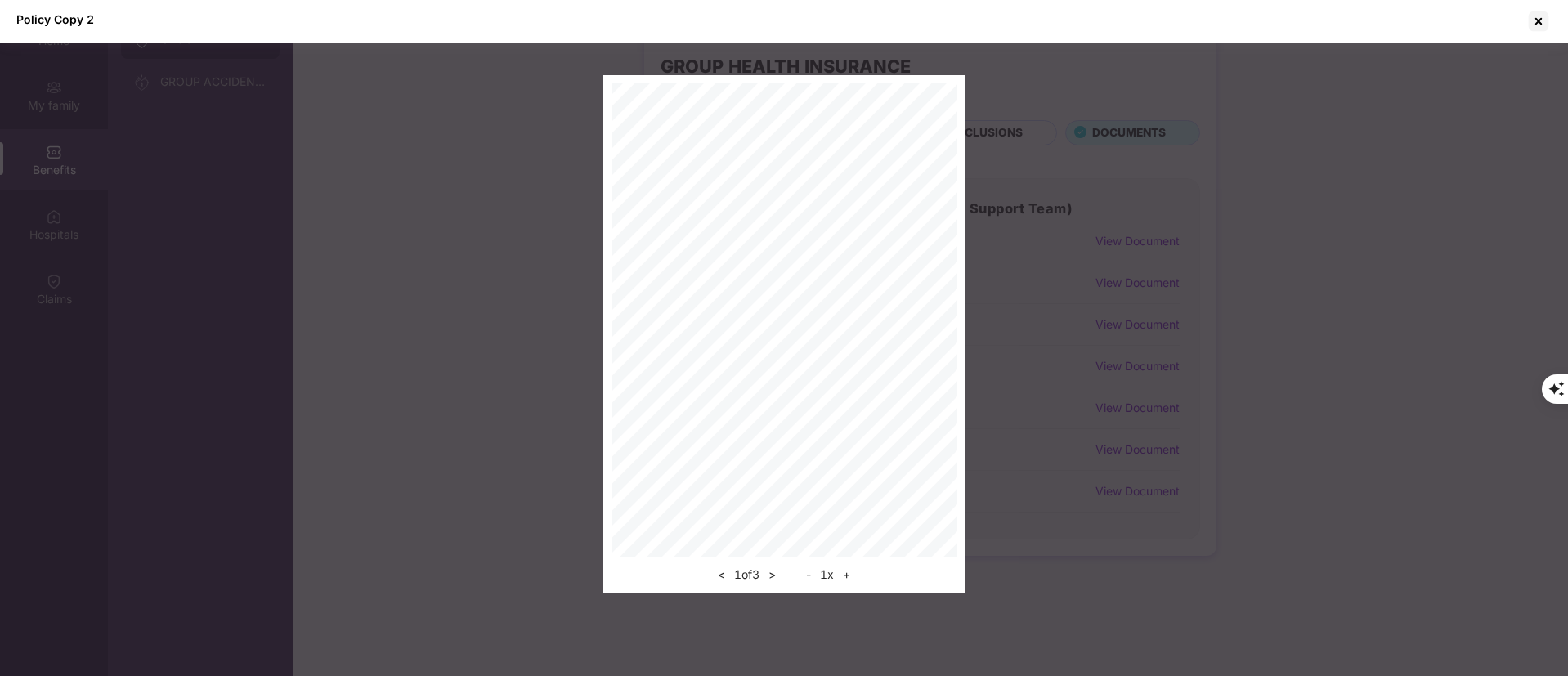
scroll to position [0, 0]
click at [1155, 214] on div "< 1 of 3 > - 1 x +" at bounding box center [784, 334] width 1568 height 518
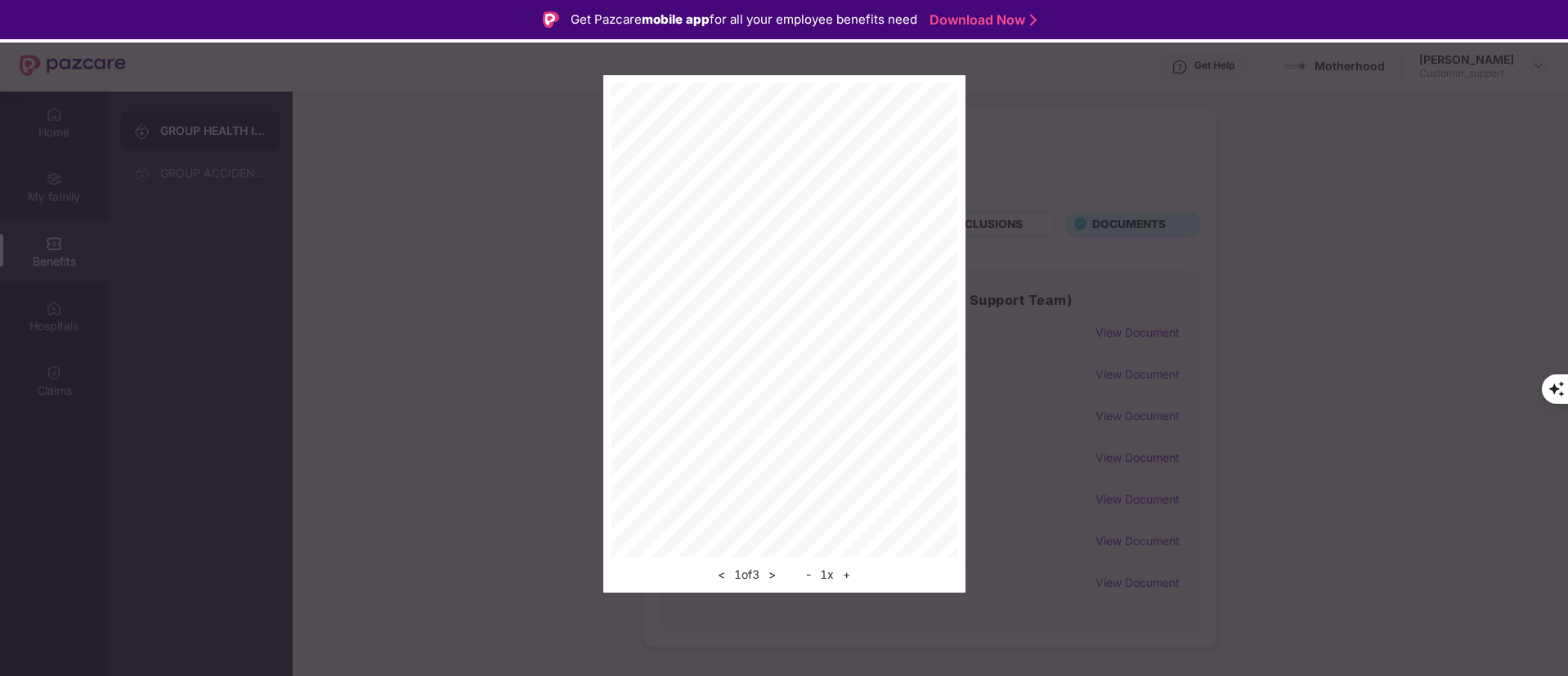
click at [1172, 396] on div "< 1 of 3 > - 1 x +" at bounding box center [784, 334] width 1568 height 518
click at [1166, 247] on div "< 1 of 3 > - 1 x +" at bounding box center [784, 334] width 1568 height 518
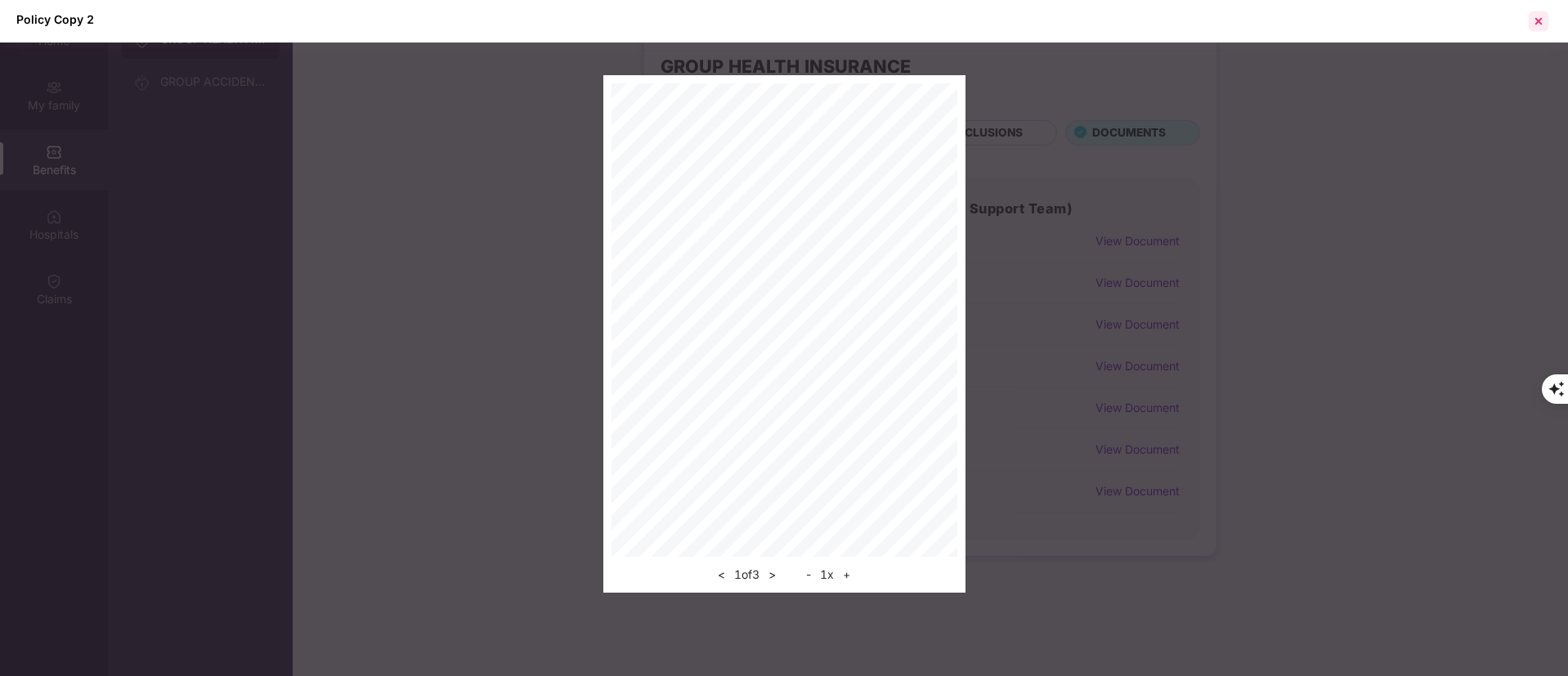
click at [1548, 25] on div at bounding box center [1539, 21] width 26 height 26
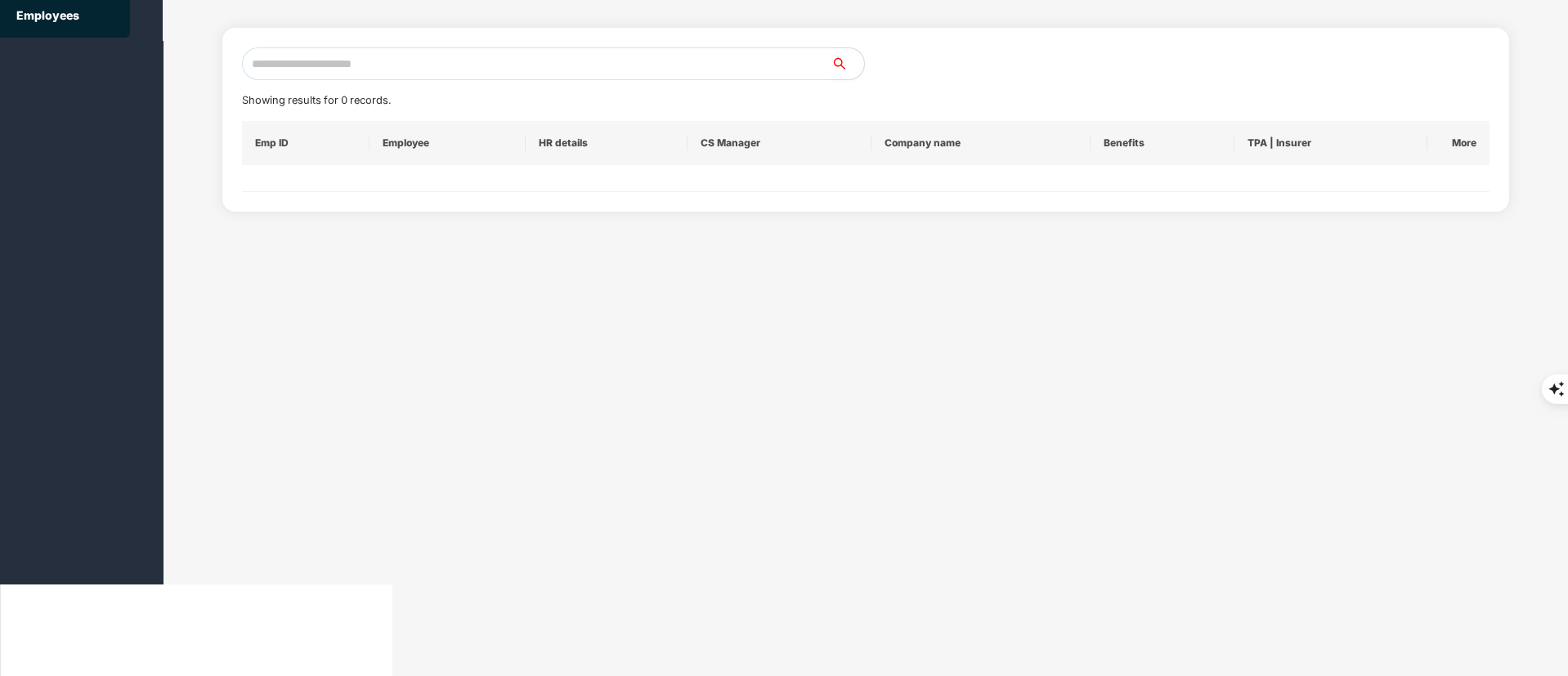
scroll to position [0, 0]
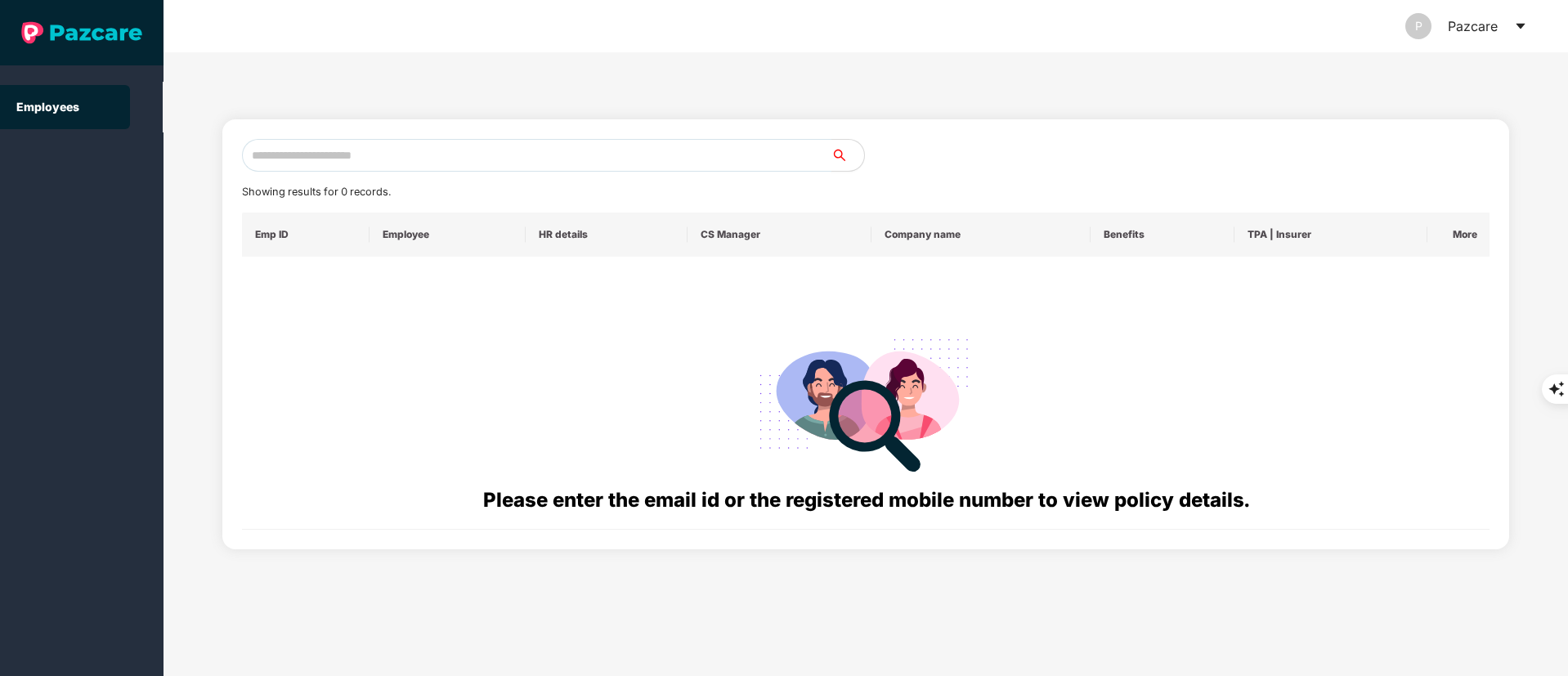
click at [359, 145] on input "text" at bounding box center [537, 156] width 590 height 33
paste input "**********"
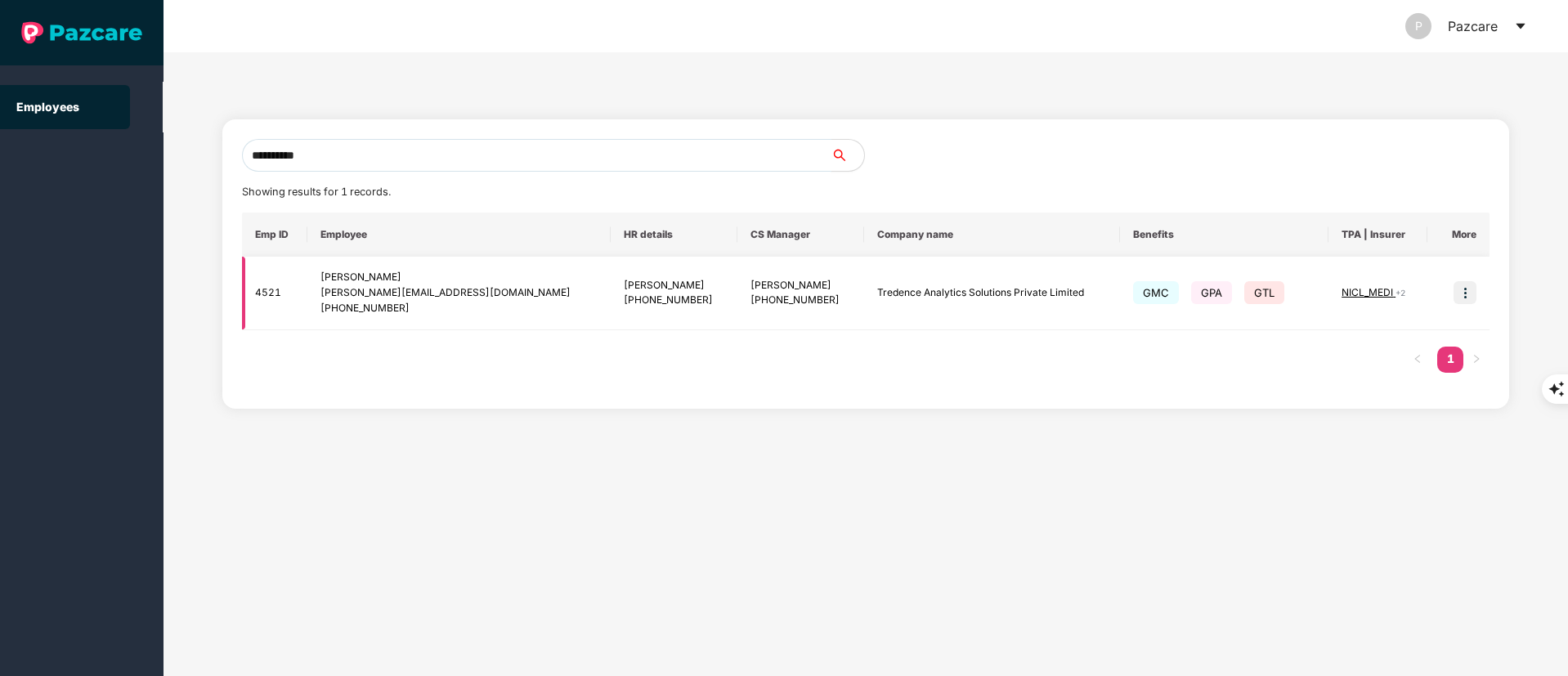
type input "**********"
click at [1469, 284] on img at bounding box center [1465, 292] width 23 height 23
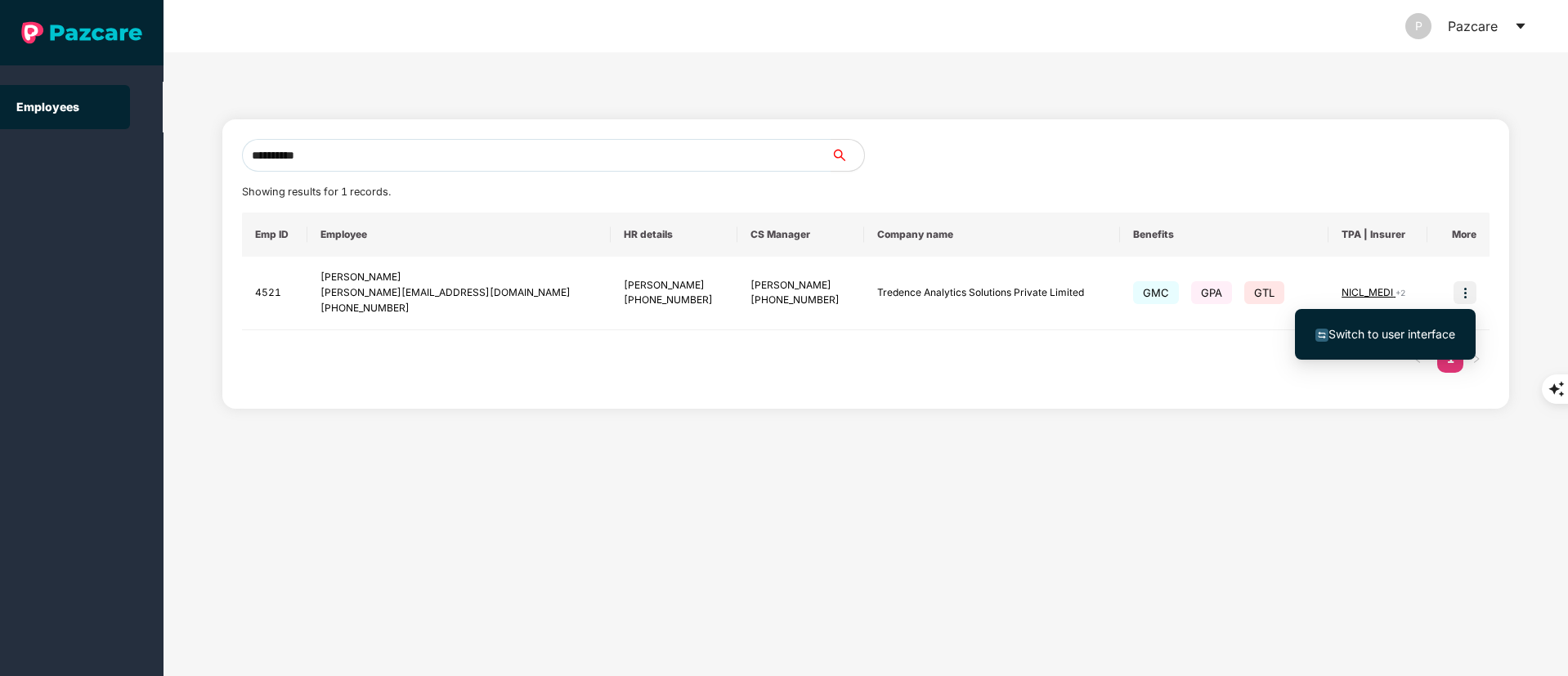
click at [1401, 329] on span "Switch to user interface" at bounding box center [1391, 333] width 126 height 14
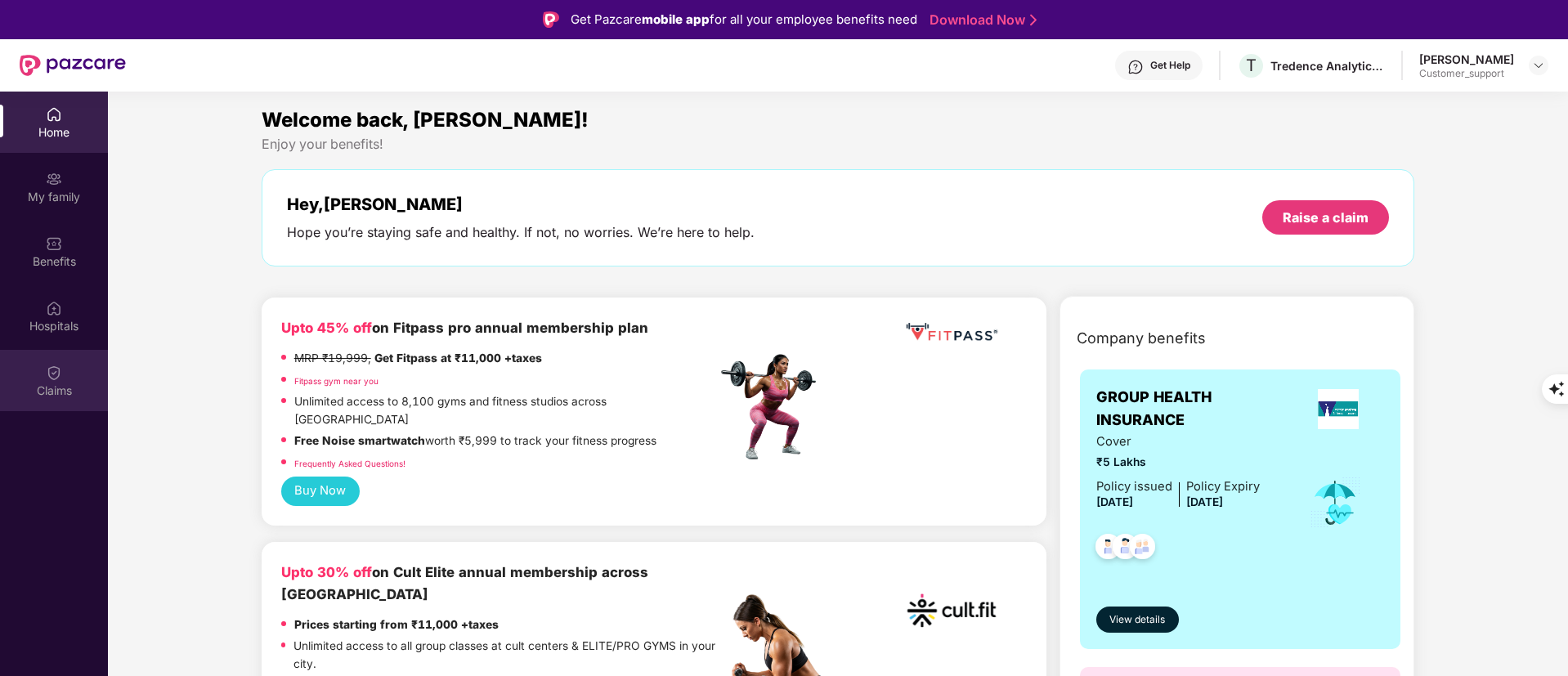
click at [49, 393] on div "Claims" at bounding box center [54, 390] width 108 height 16
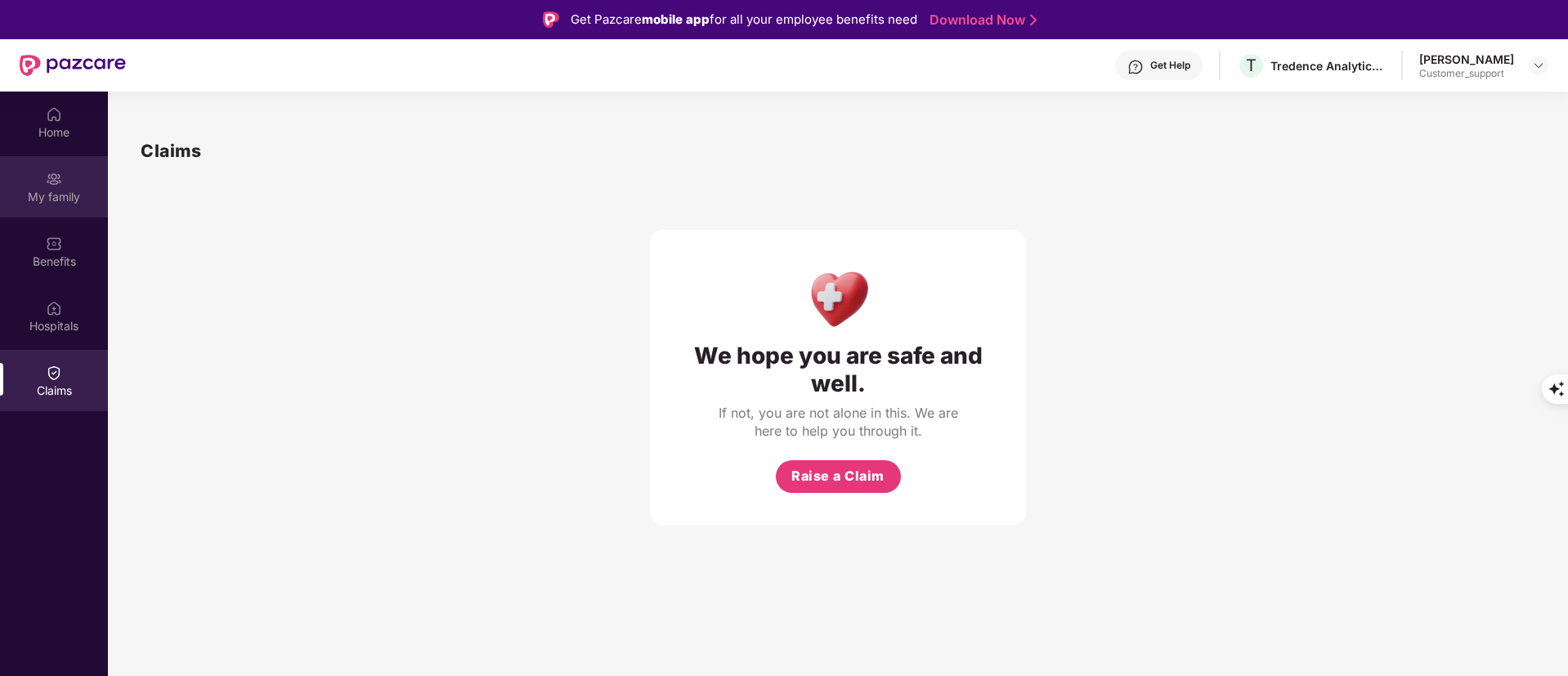
click at [57, 173] on img at bounding box center [54, 179] width 16 height 16
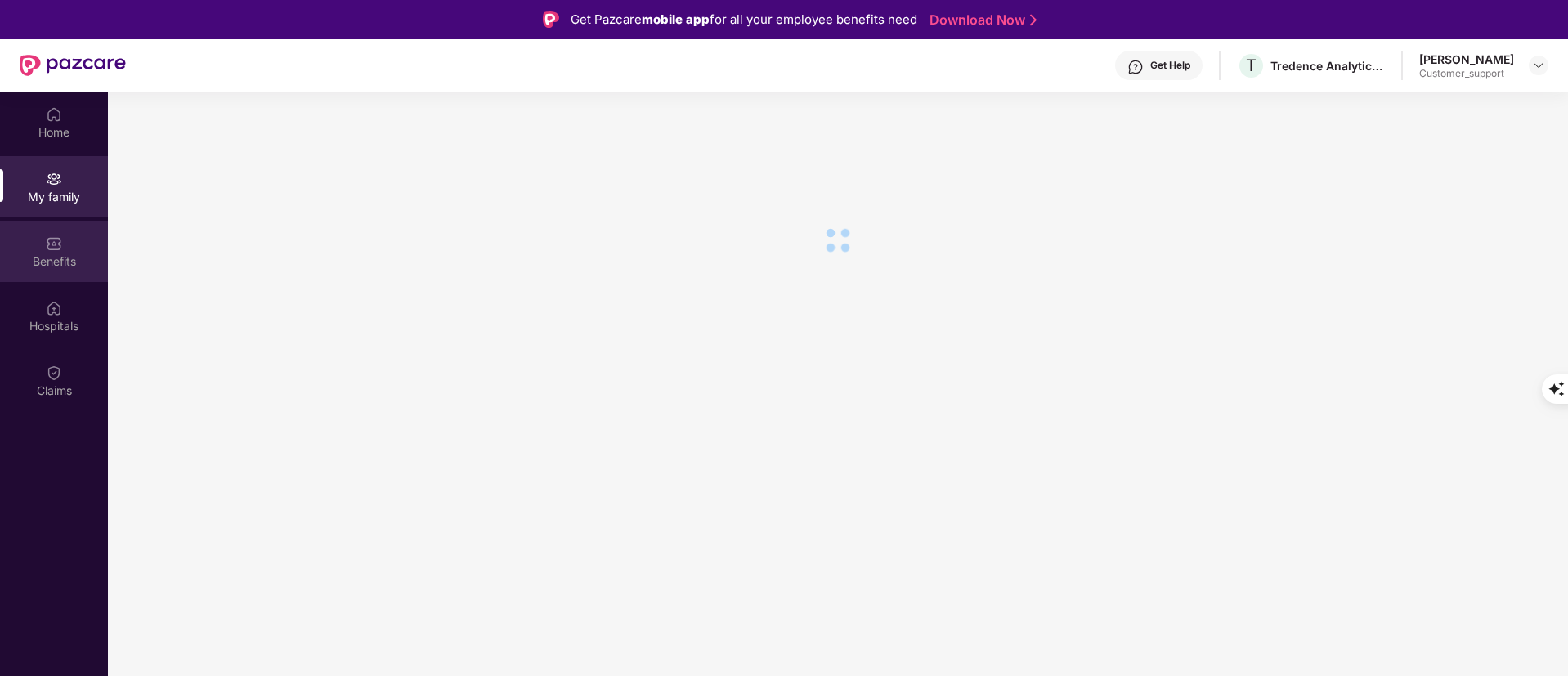
click at [79, 226] on div "Benefits" at bounding box center [54, 251] width 108 height 61
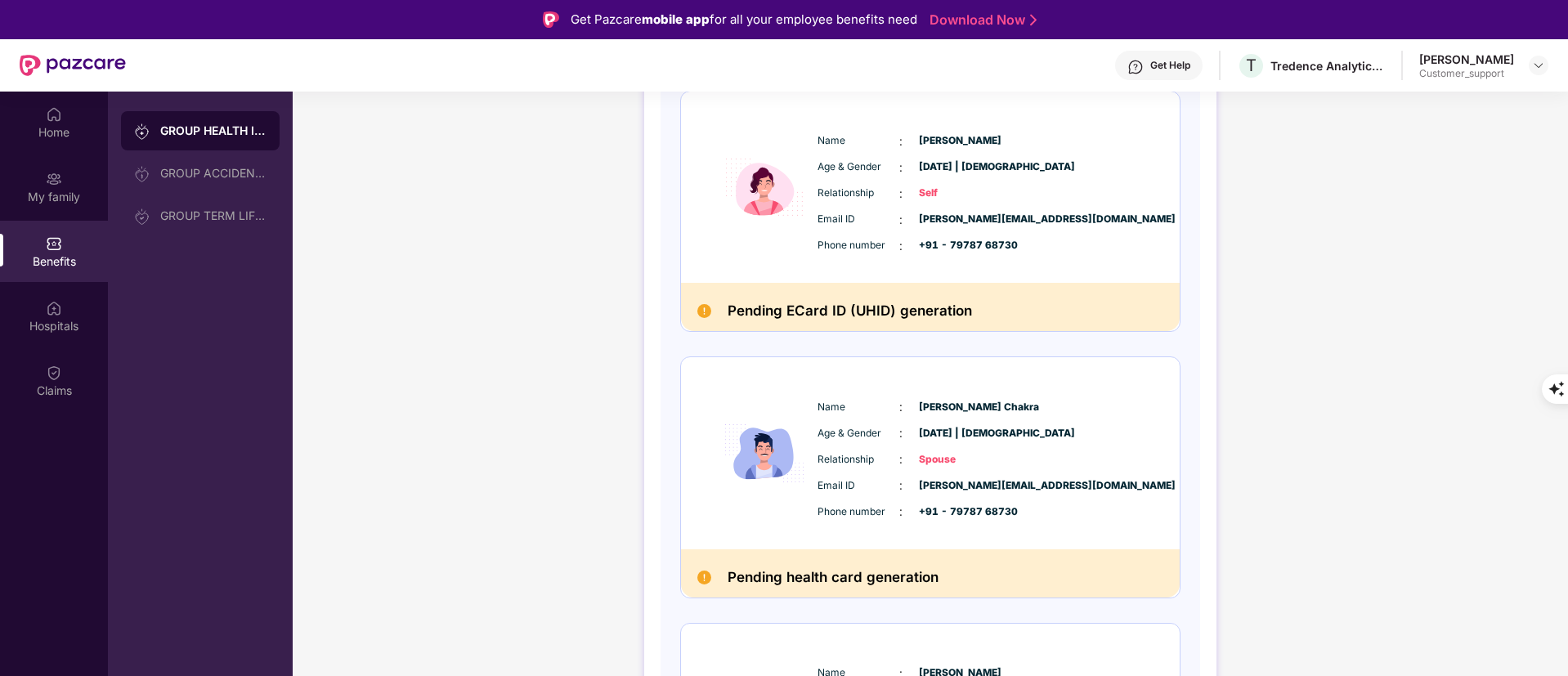
scroll to position [613, 0]
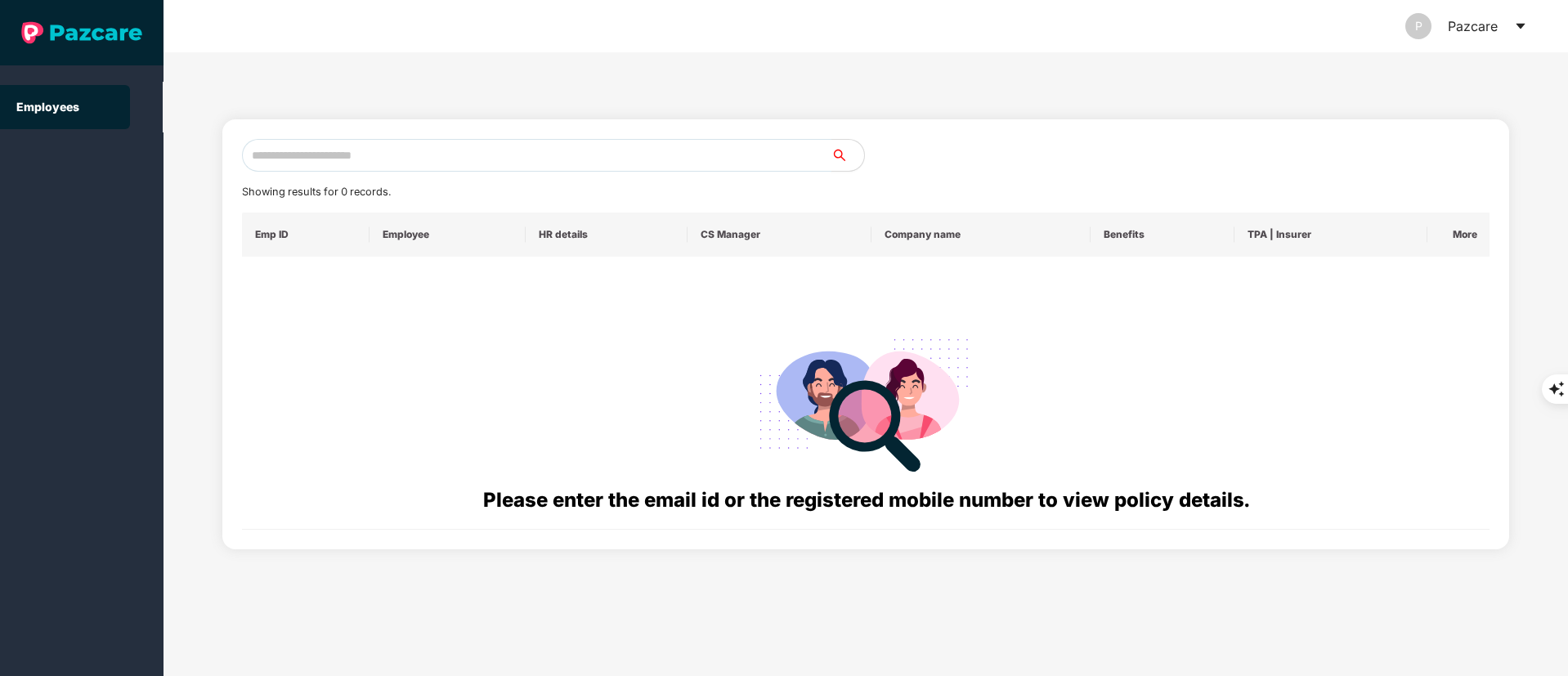
click at [301, 151] on input "text" at bounding box center [537, 156] width 590 height 33
paste input "**********"
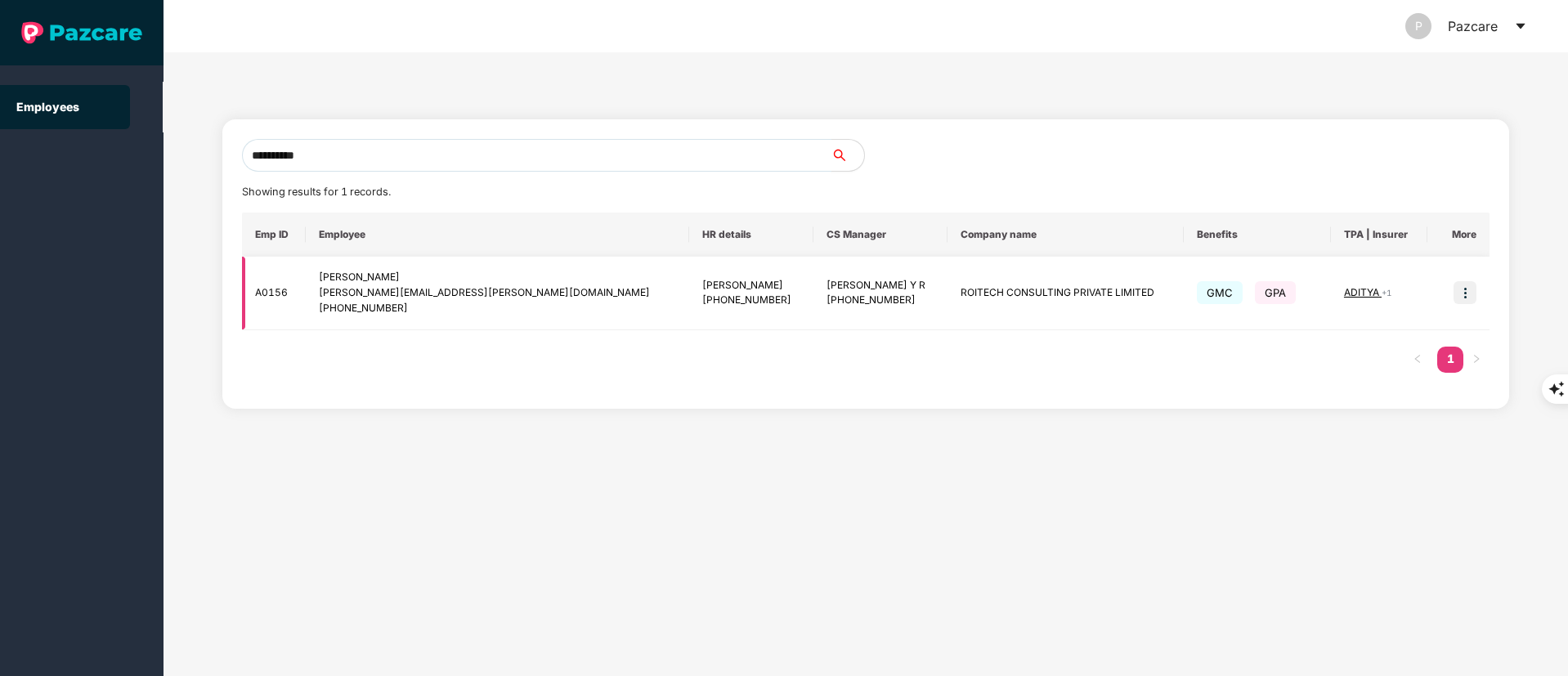
type input "**********"
click at [1468, 292] on img at bounding box center [1465, 292] width 23 height 23
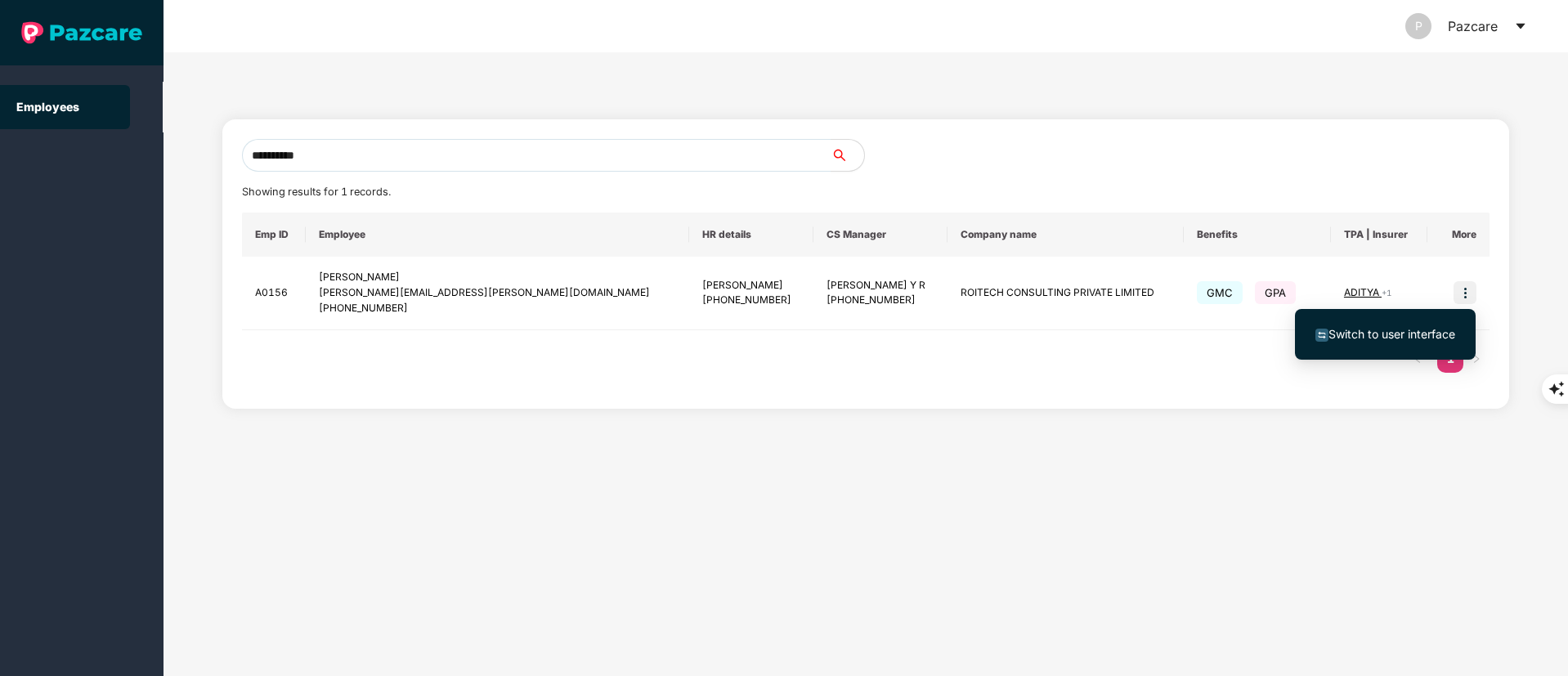
click at [1430, 326] on span "Switch to user interface" at bounding box center [1386, 335] width 140 height 18
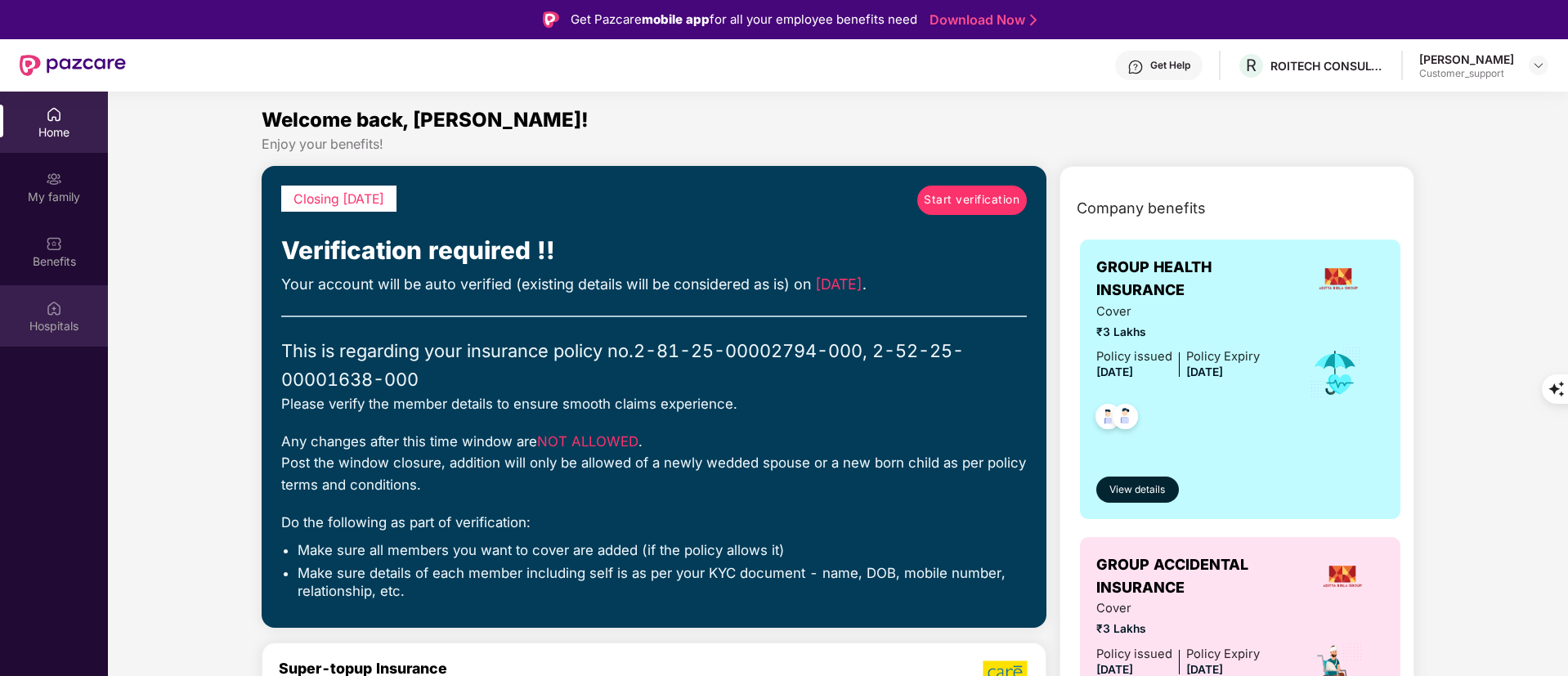
click at [46, 313] on img at bounding box center [54, 308] width 16 height 16
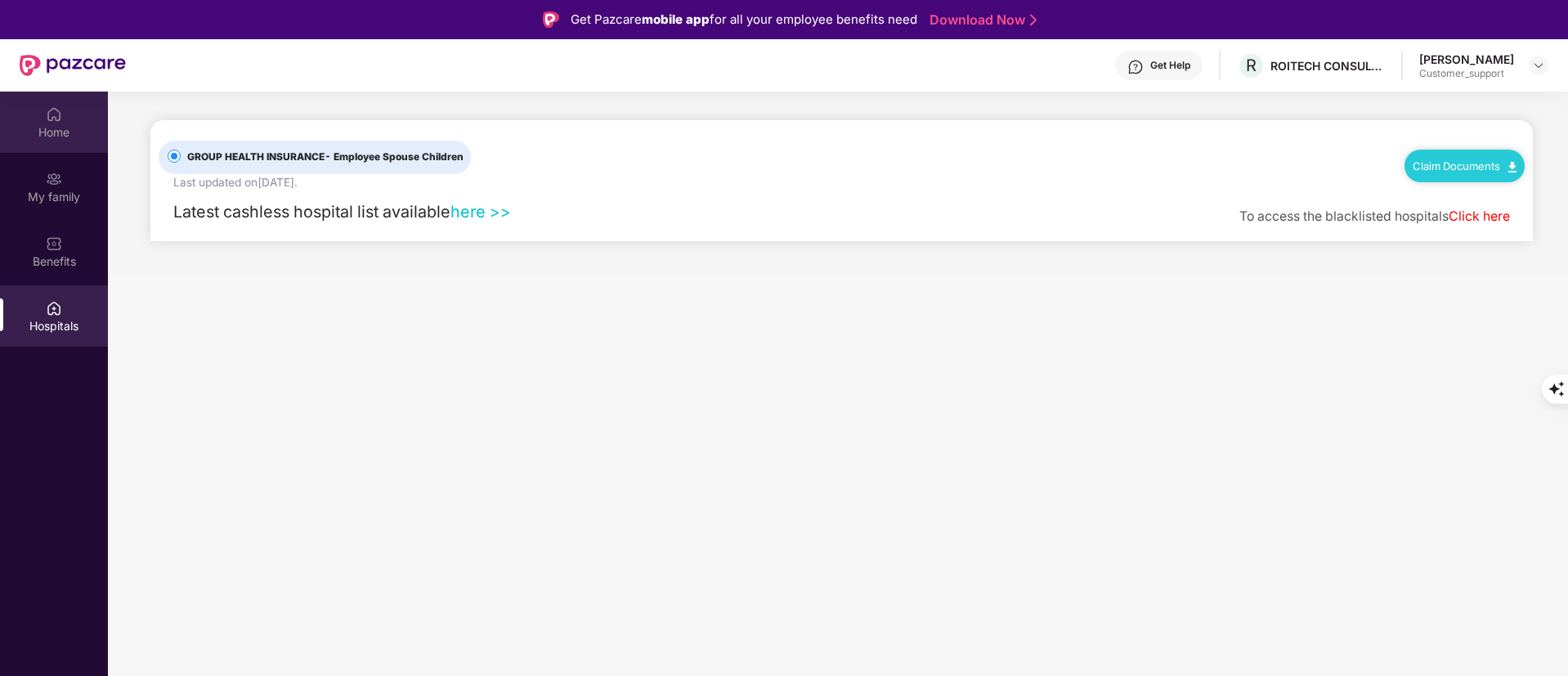
click at [36, 135] on div "Home" at bounding box center [54, 133] width 108 height 16
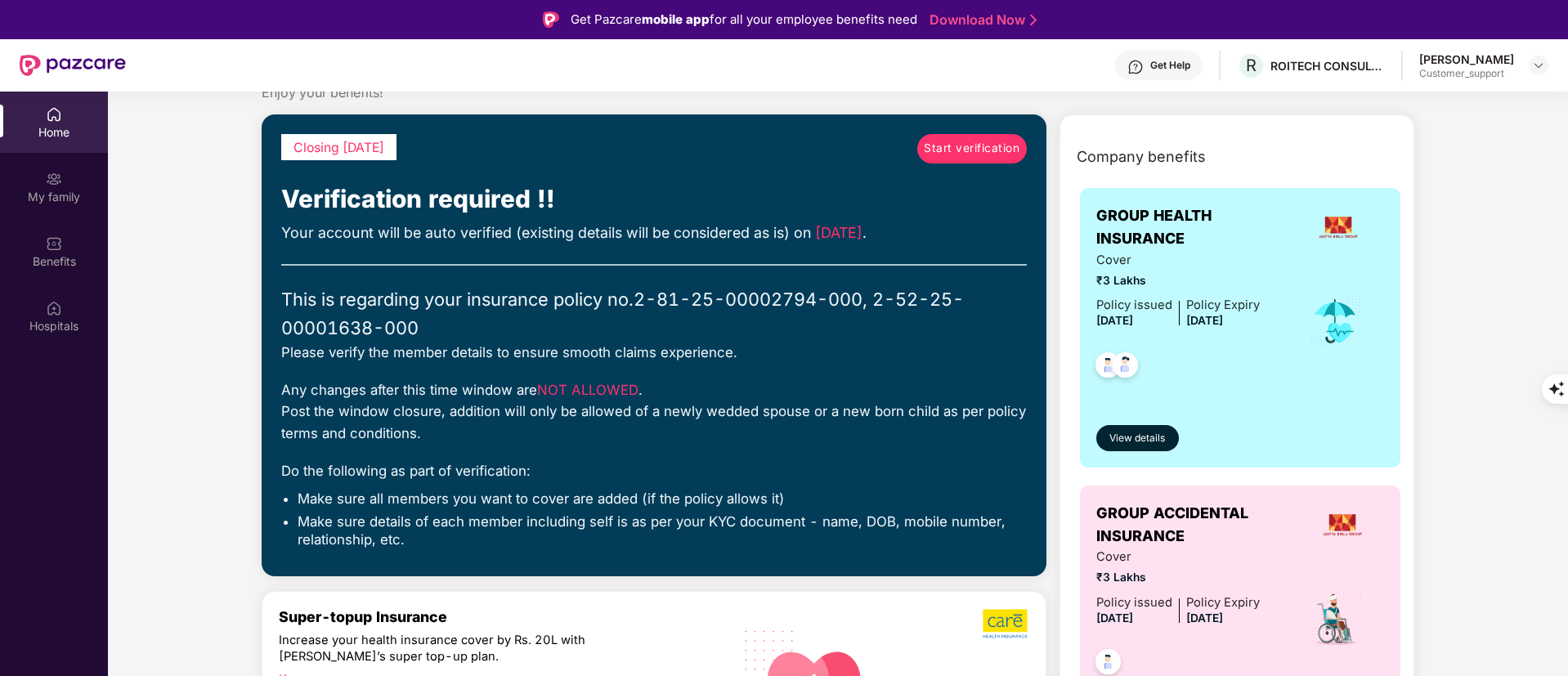
scroll to position [0, 0]
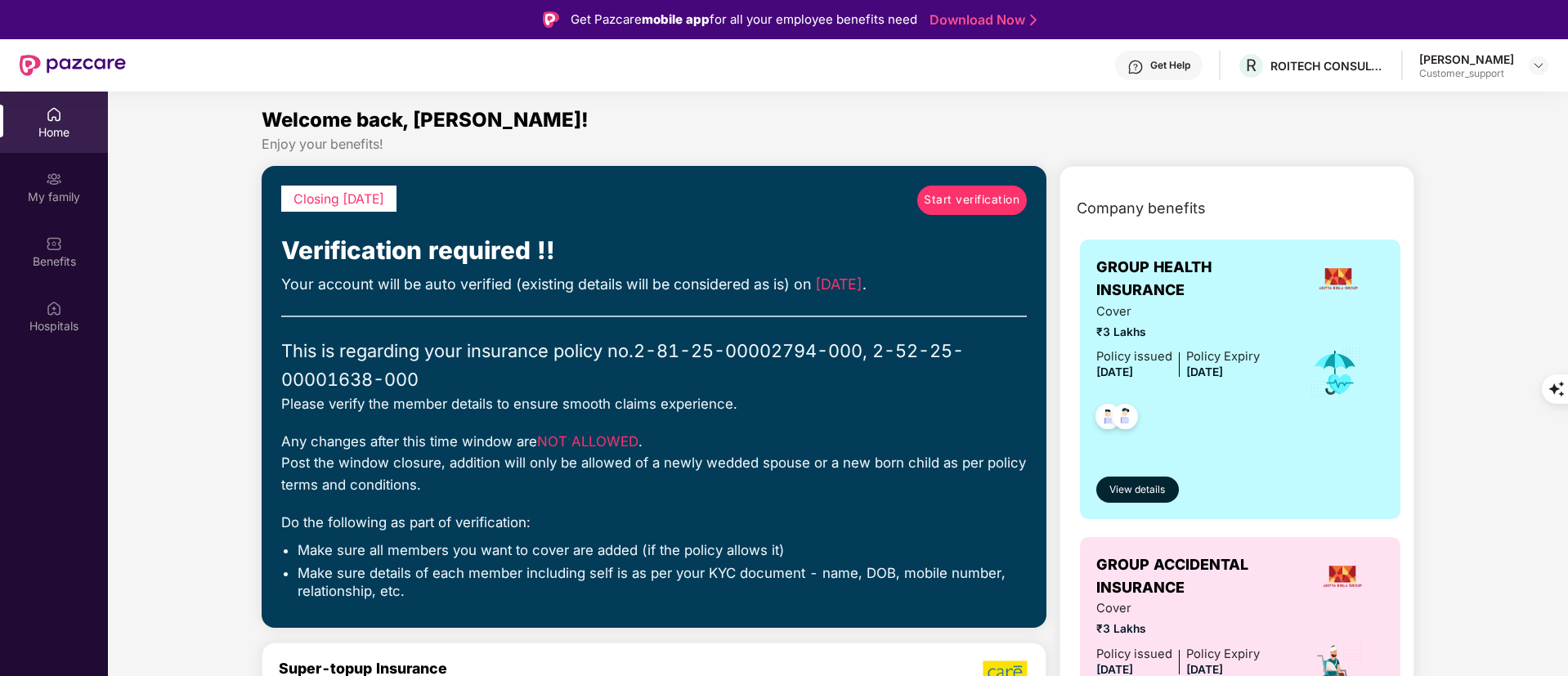
click at [957, 212] on link "Start verification" at bounding box center [972, 200] width 109 height 29
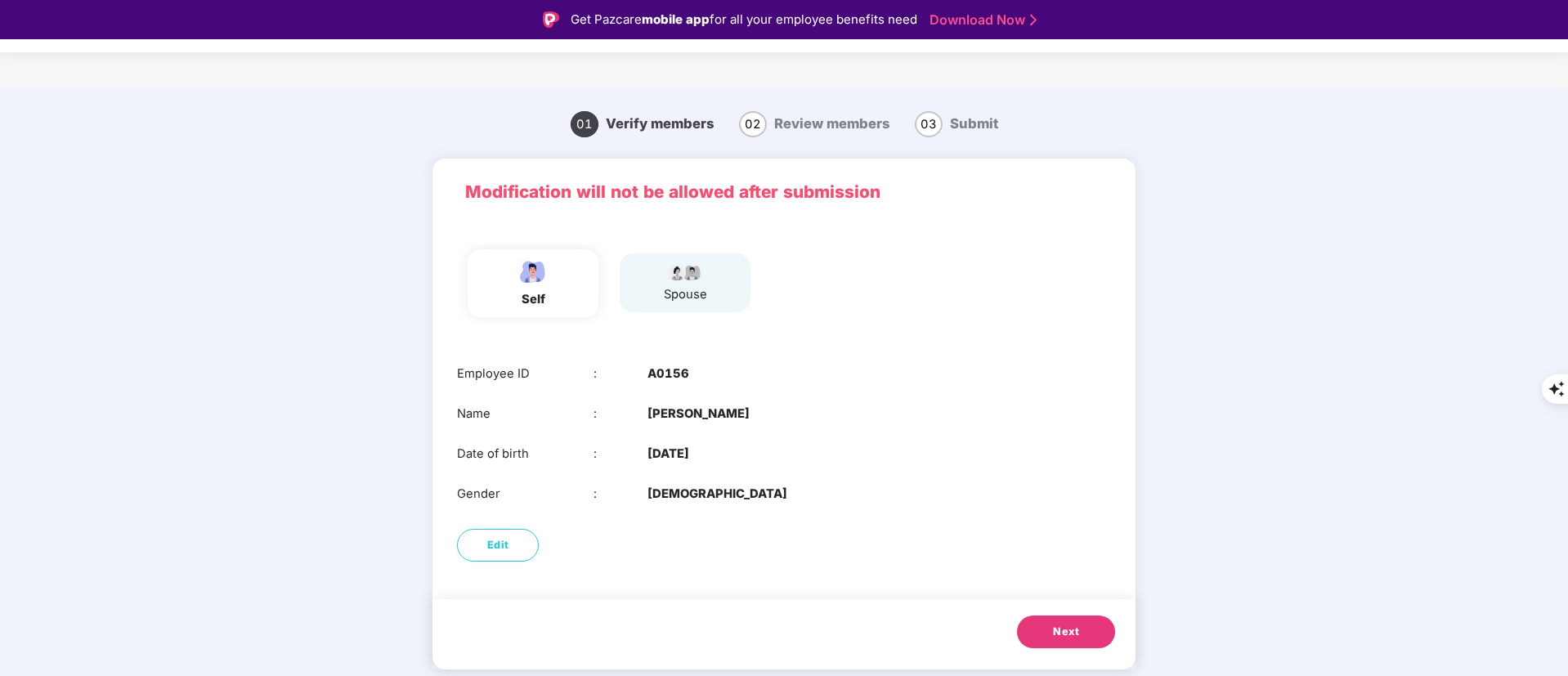
click at [1069, 633] on span "Next" at bounding box center [1066, 632] width 26 height 16
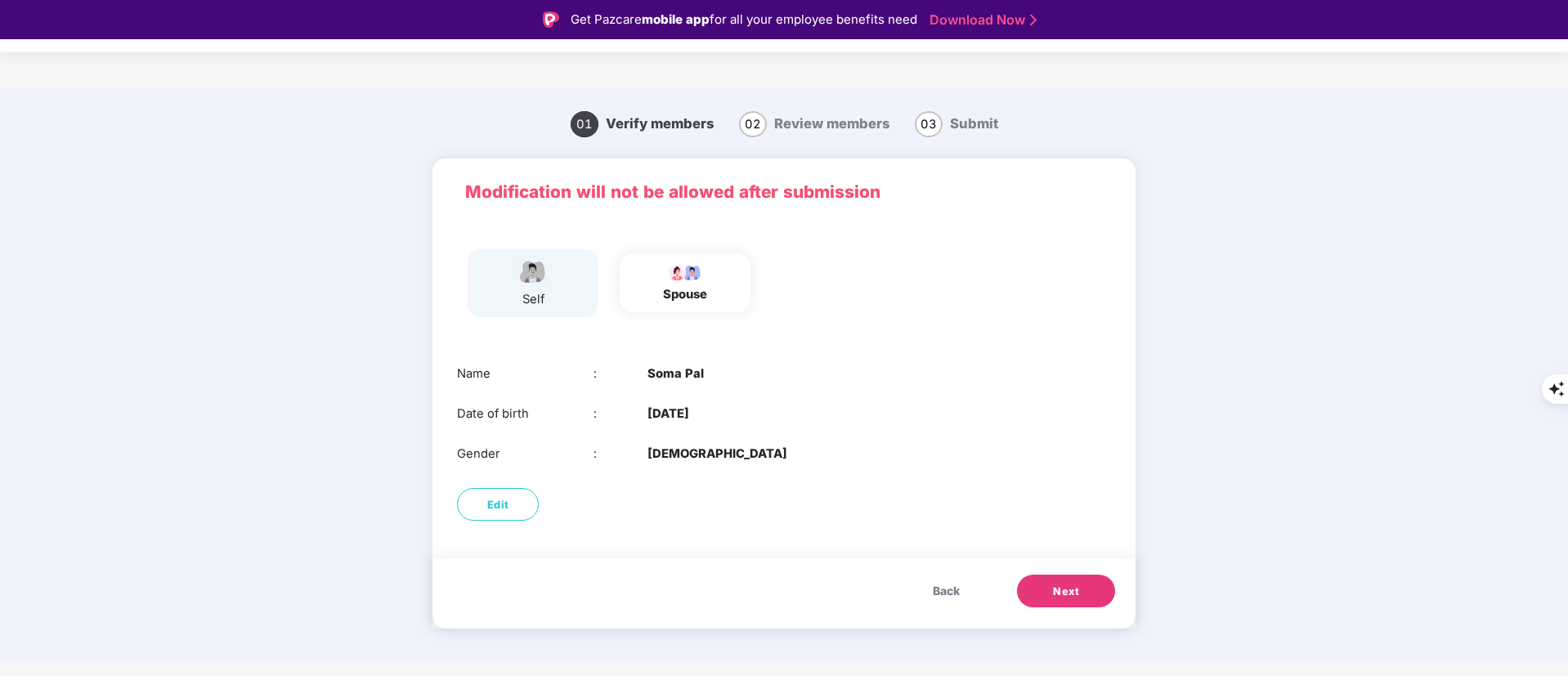
scroll to position [39, 0]
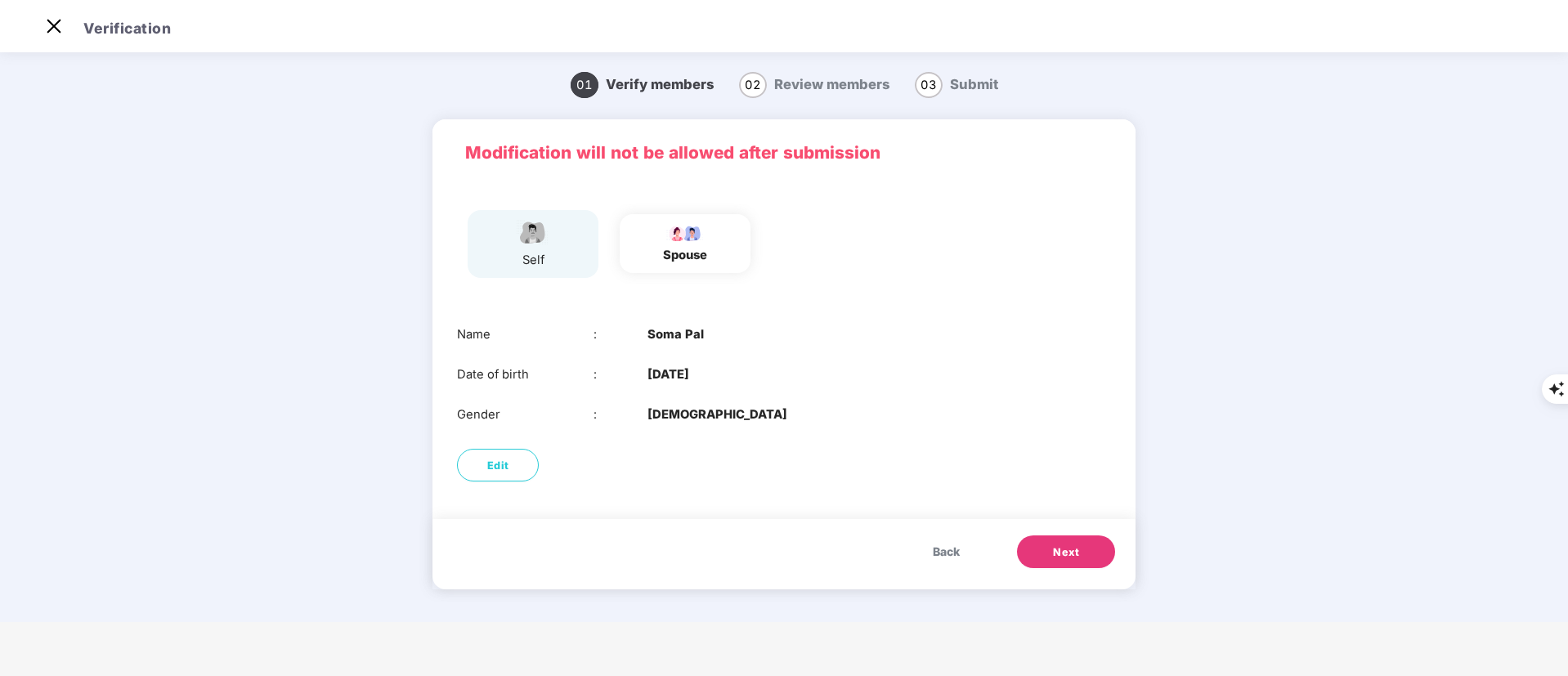
click at [1058, 560] on button "Next" at bounding box center [1067, 552] width 98 height 33
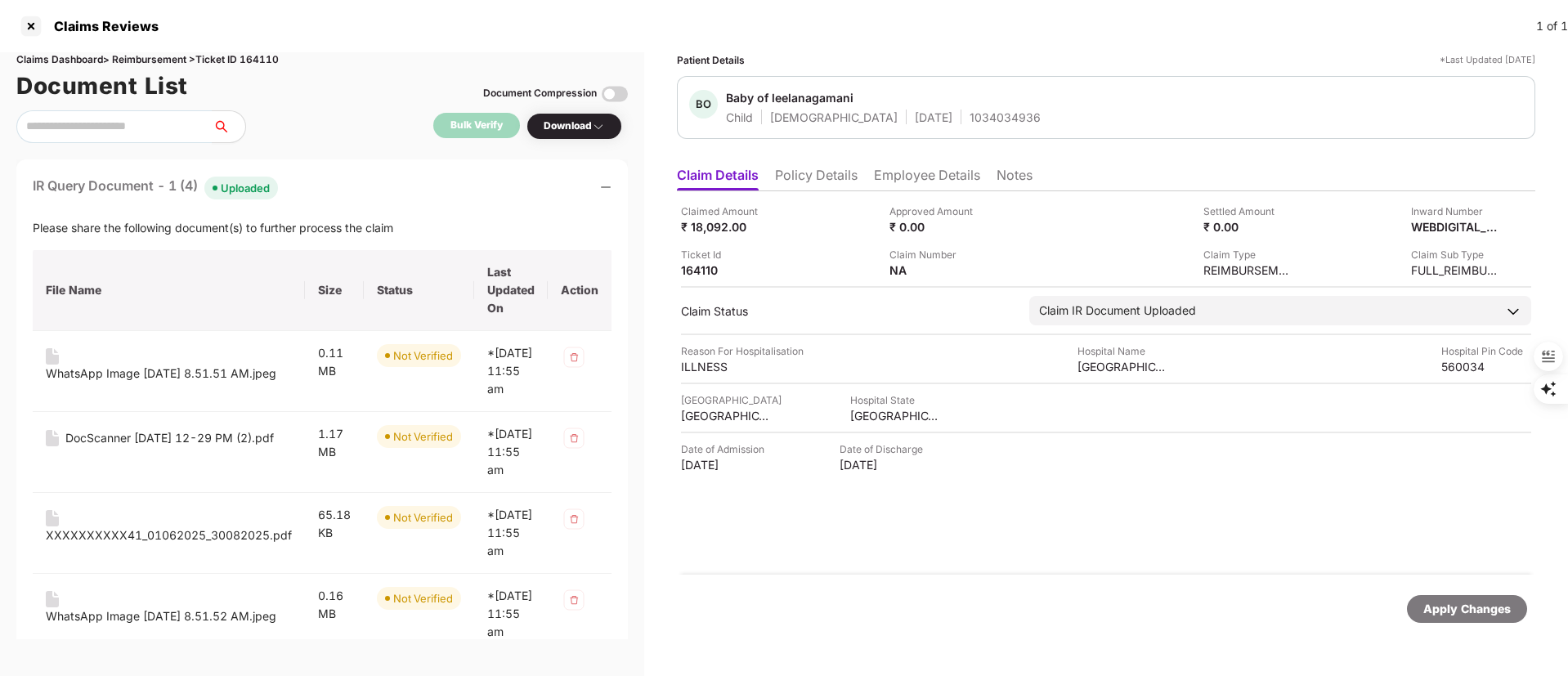
scroll to position [123, 0]
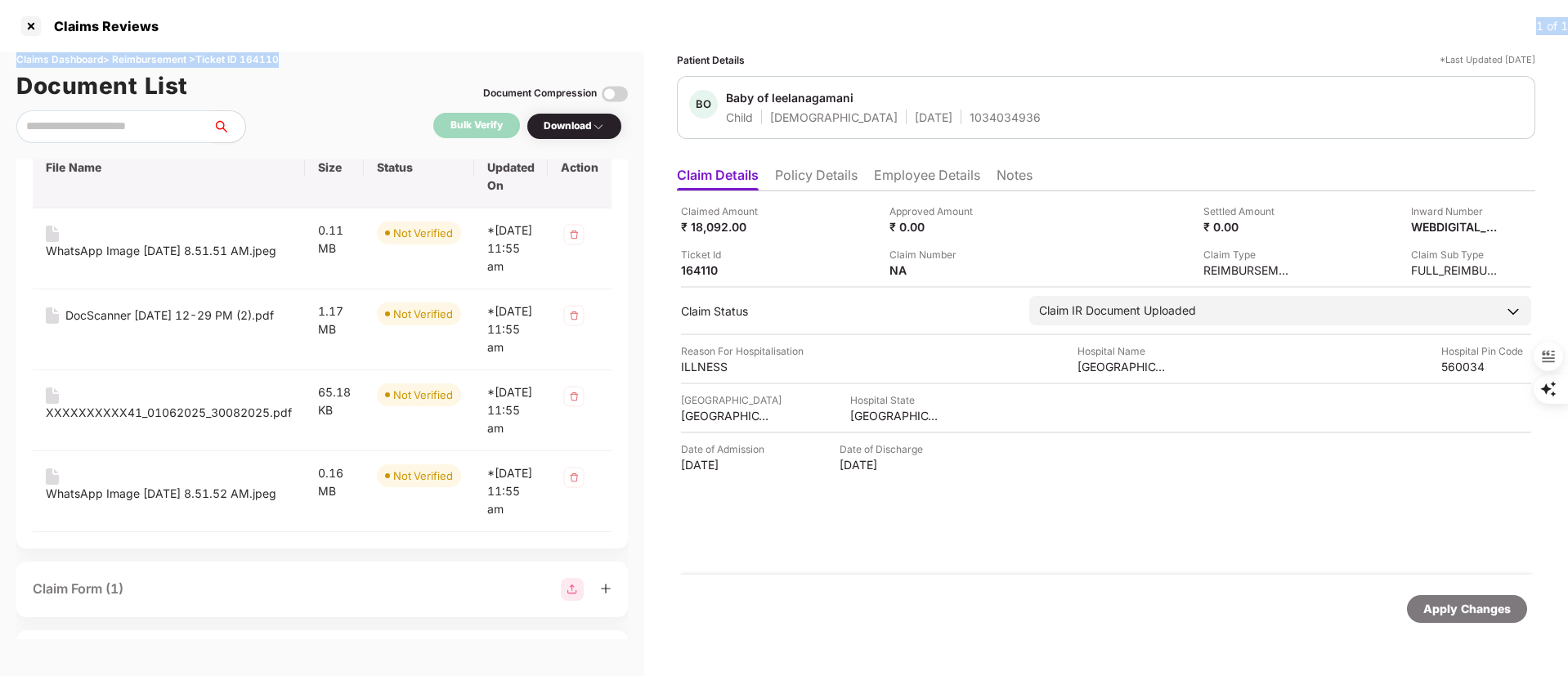
drag, startPoint x: 0, startPoint y: 0, endPoint x: 463, endPoint y: 53, distance: 466.0
click at [463, 53] on div "Claims Reviews 1 of 1 Claims Dashboard > Reimbursement > Ticket ID 164110 Docum…" at bounding box center [784, 338] width 1568 height 676
click at [38, 22] on div at bounding box center [31, 25] width 26 height 26
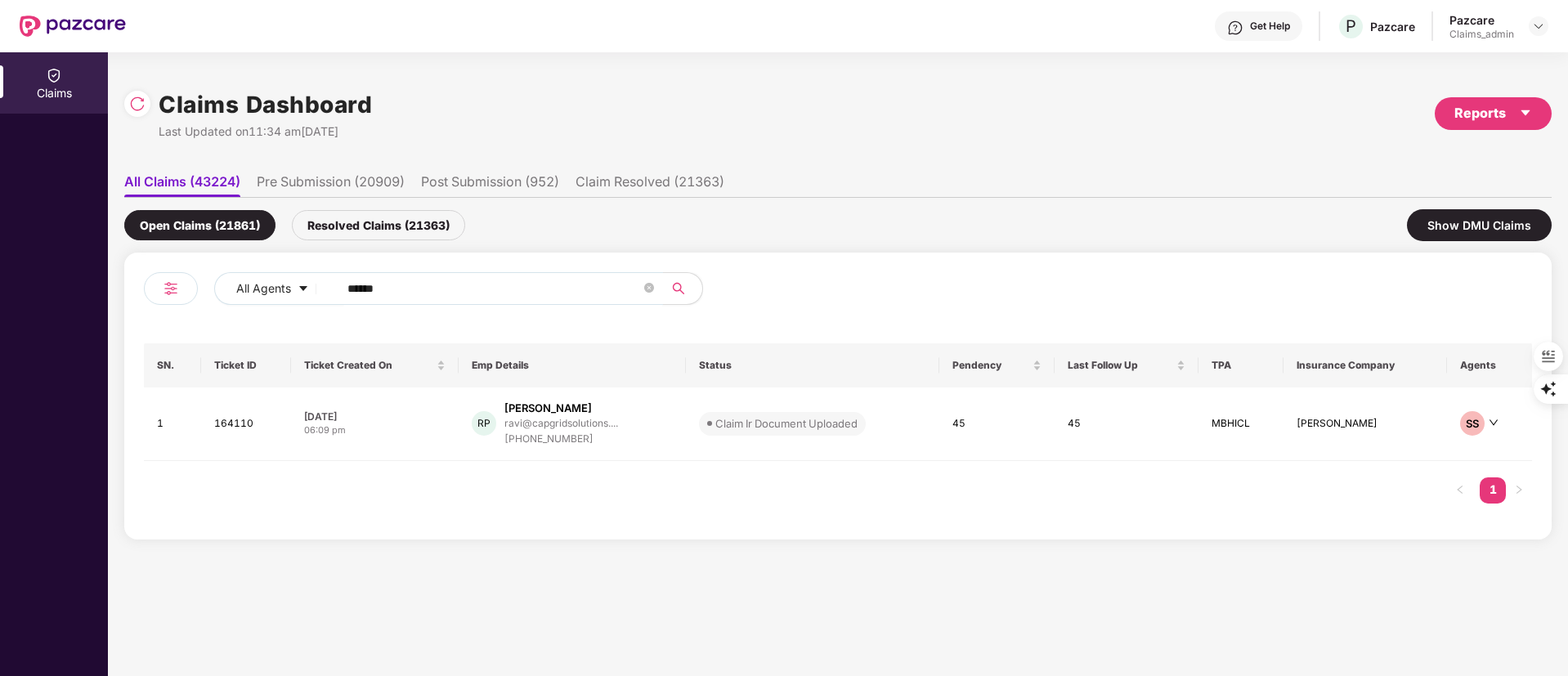
drag, startPoint x: 420, startPoint y: 283, endPoint x: 206, endPoint y: 283, distance: 214.0
click at [206, 283] on div "All Agents ******" at bounding box center [491, 295] width 694 height 45
paste input "text"
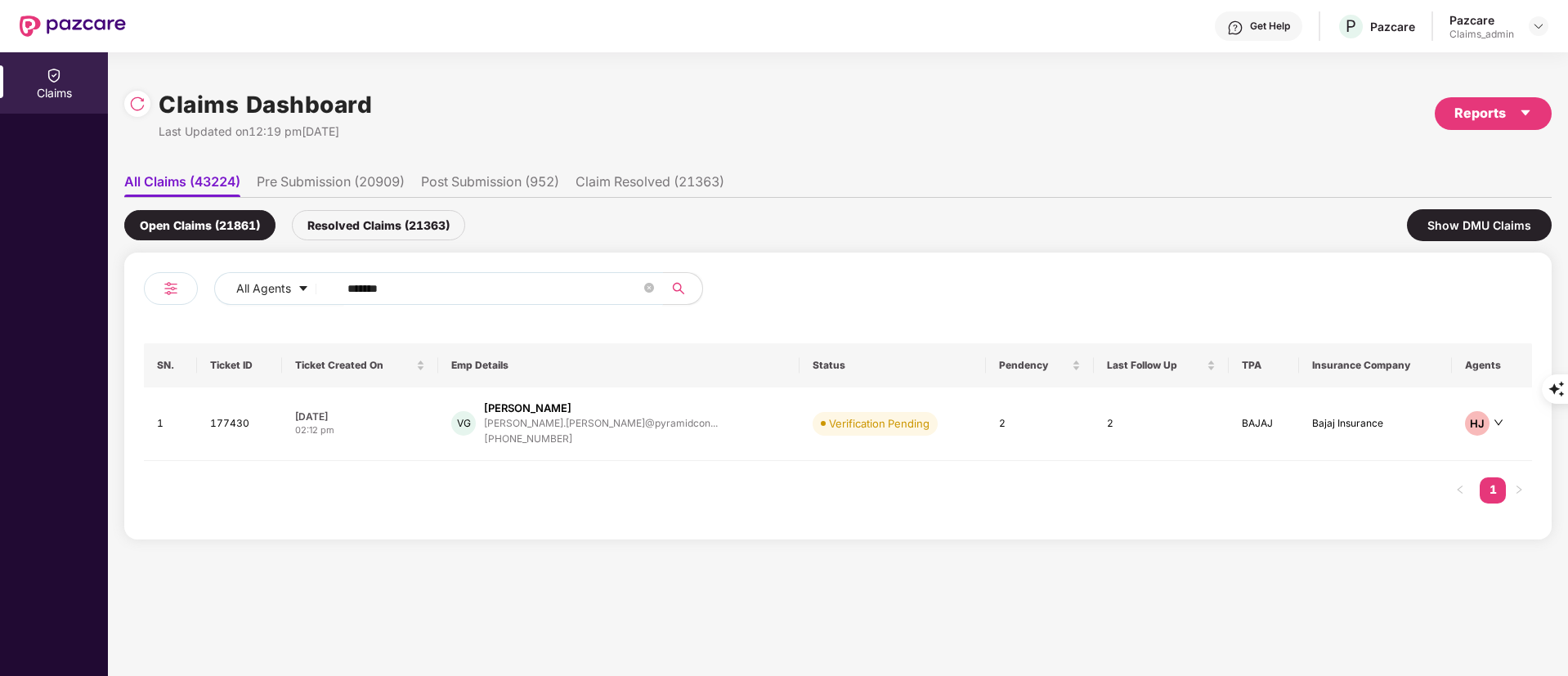
type input "******"
click at [543, 428] on div "[PERSON_NAME].[PERSON_NAME]@pyramidcon..." at bounding box center [601, 423] width 234 height 11
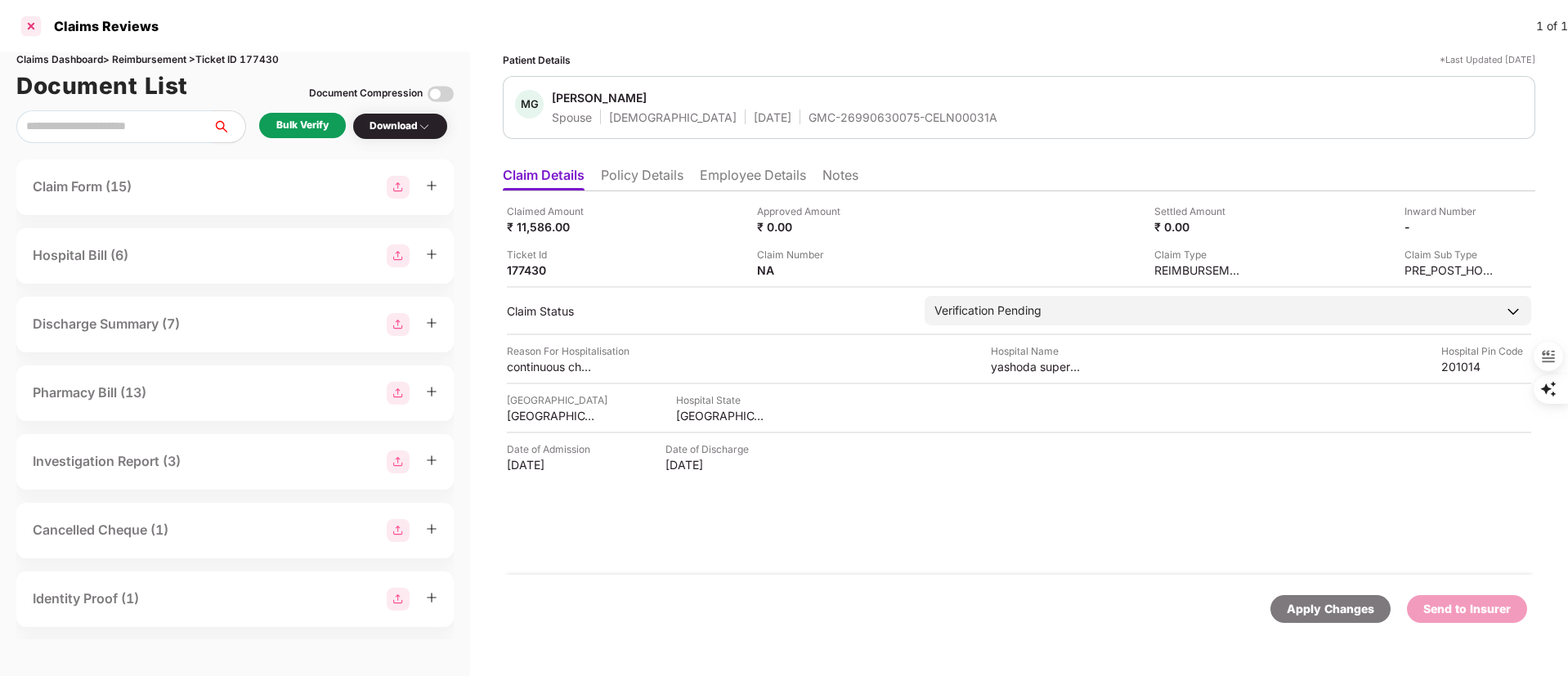
click at [27, 22] on div at bounding box center [31, 25] width 26 height 26
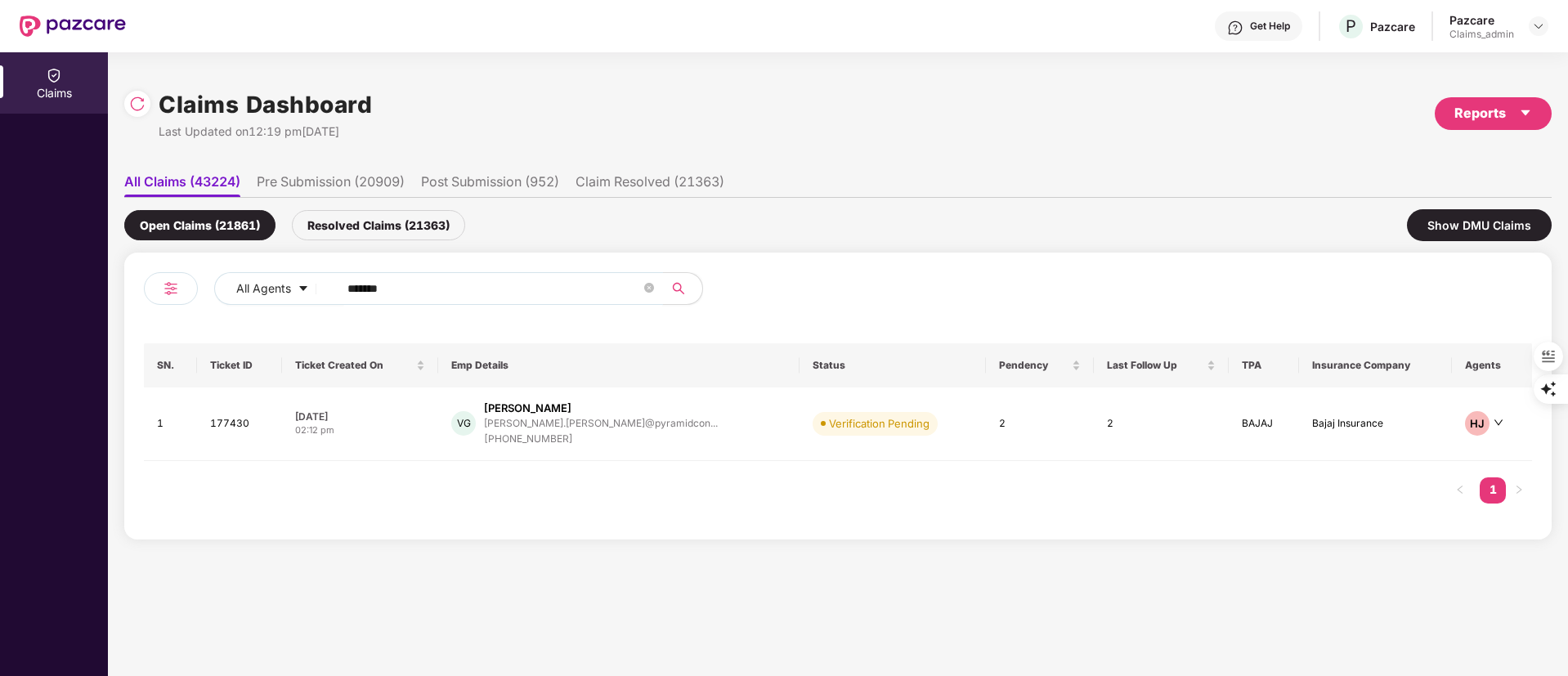
drag, startPoint x: 27, startPoint y: 22, endPoint x: 418, endPoint y: 284, distance: 470.7
click at [418, 284] on input "******" at bounding box center [494, 288] width 294 height 25
drag, startPoint x: 415, startPoint y: 284, endPoint x: 229, endPoint y: 290, distance: 186.1
click at [229, 290] on div "All Agents ******" at bounding box center [631, 288] width 834 height 33
paste input "text"
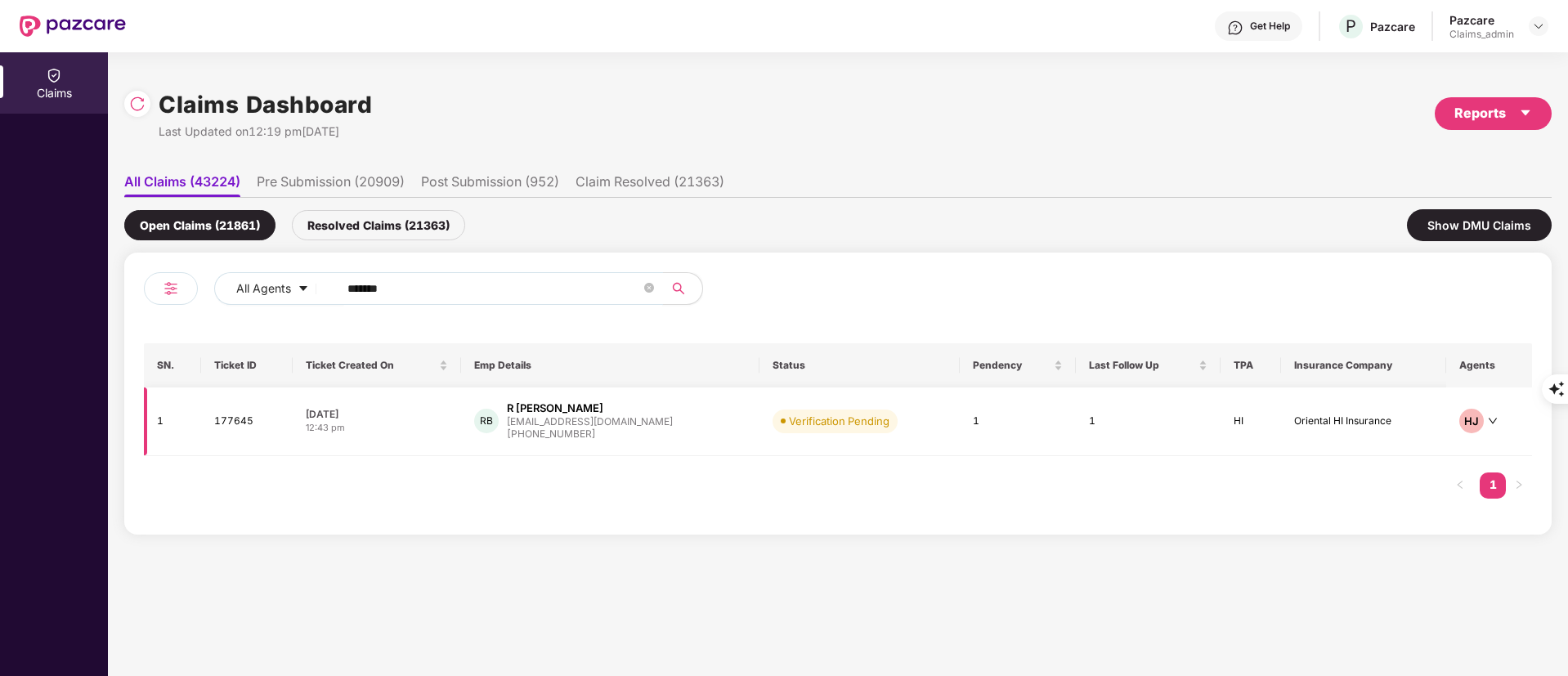
type input "******"
click at [546, 431] on div "[PHONE_NUMBER]" at bounding box center [590, 434] width 166 height 15
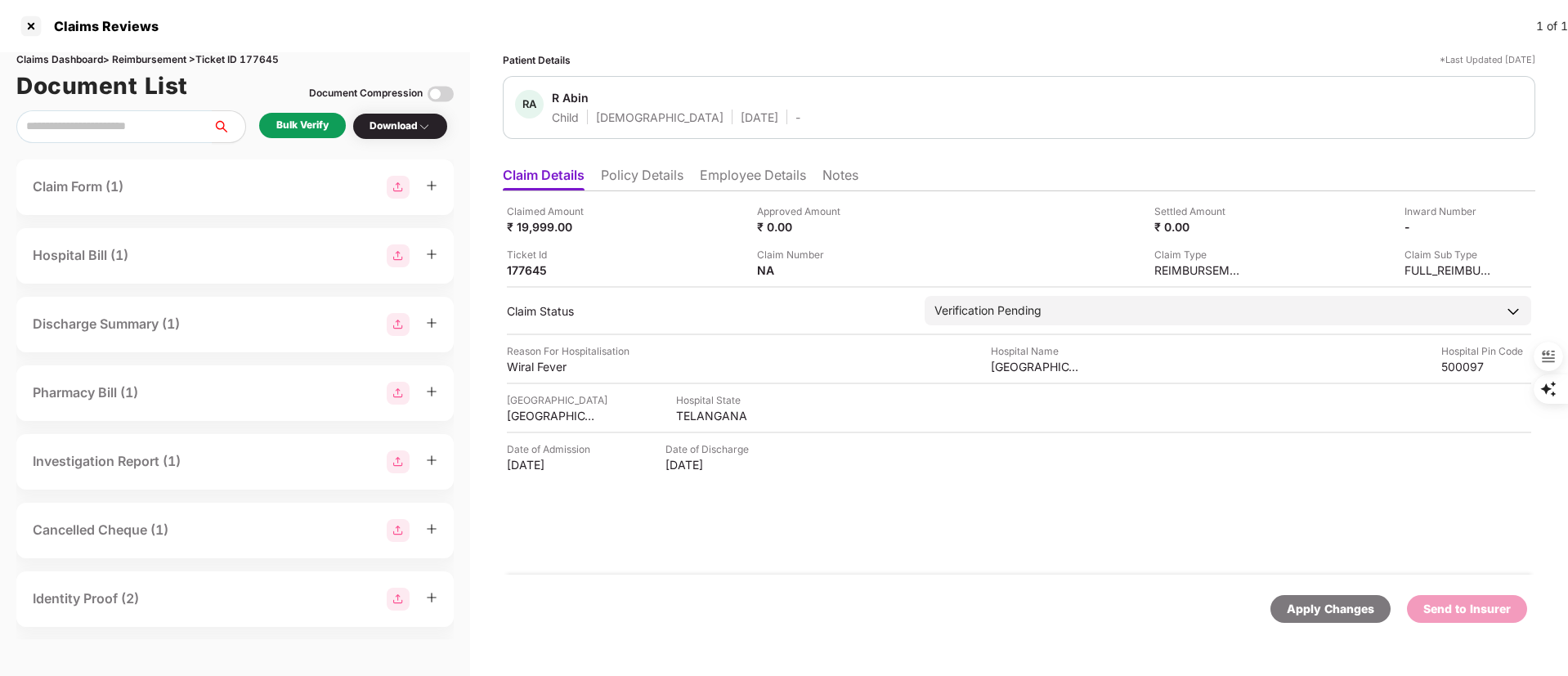
click at [721, 180] on li "Employee Details" at bounding box center [753, 178] width 106 height 24
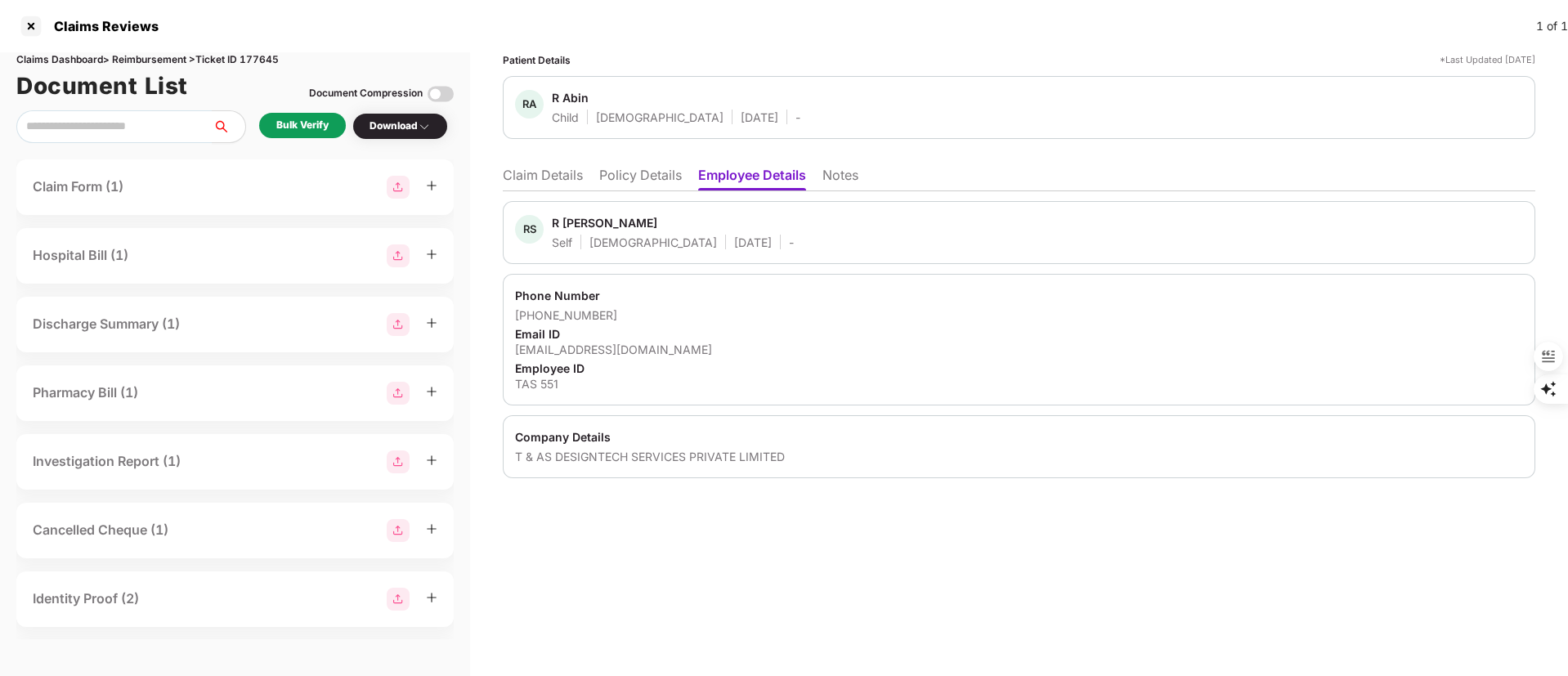
click at [620, 179] on li "Policy Details" at bounding box center [641, 178] width 83 height 24
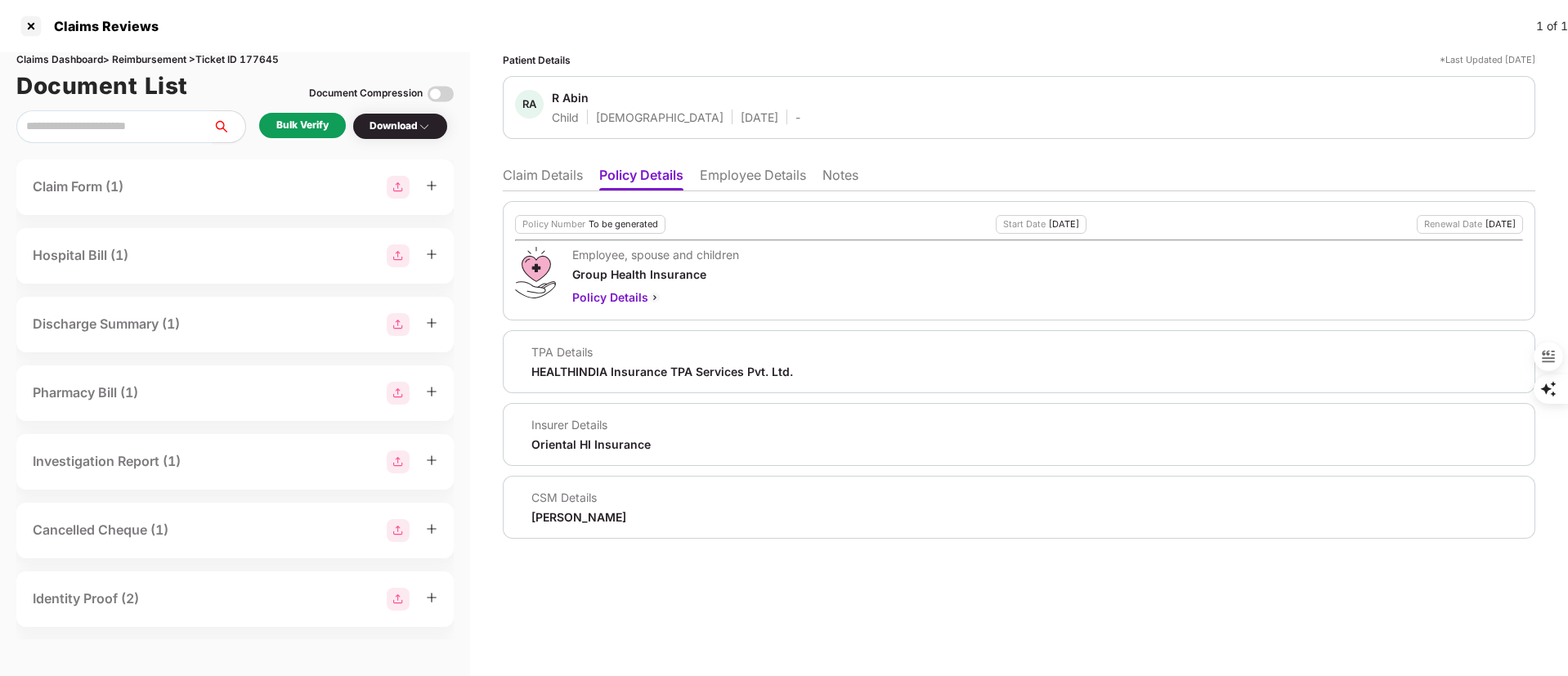
click at [758, 173] on li "Employee Details" at bounding box center [753, 178] width 106 height 24
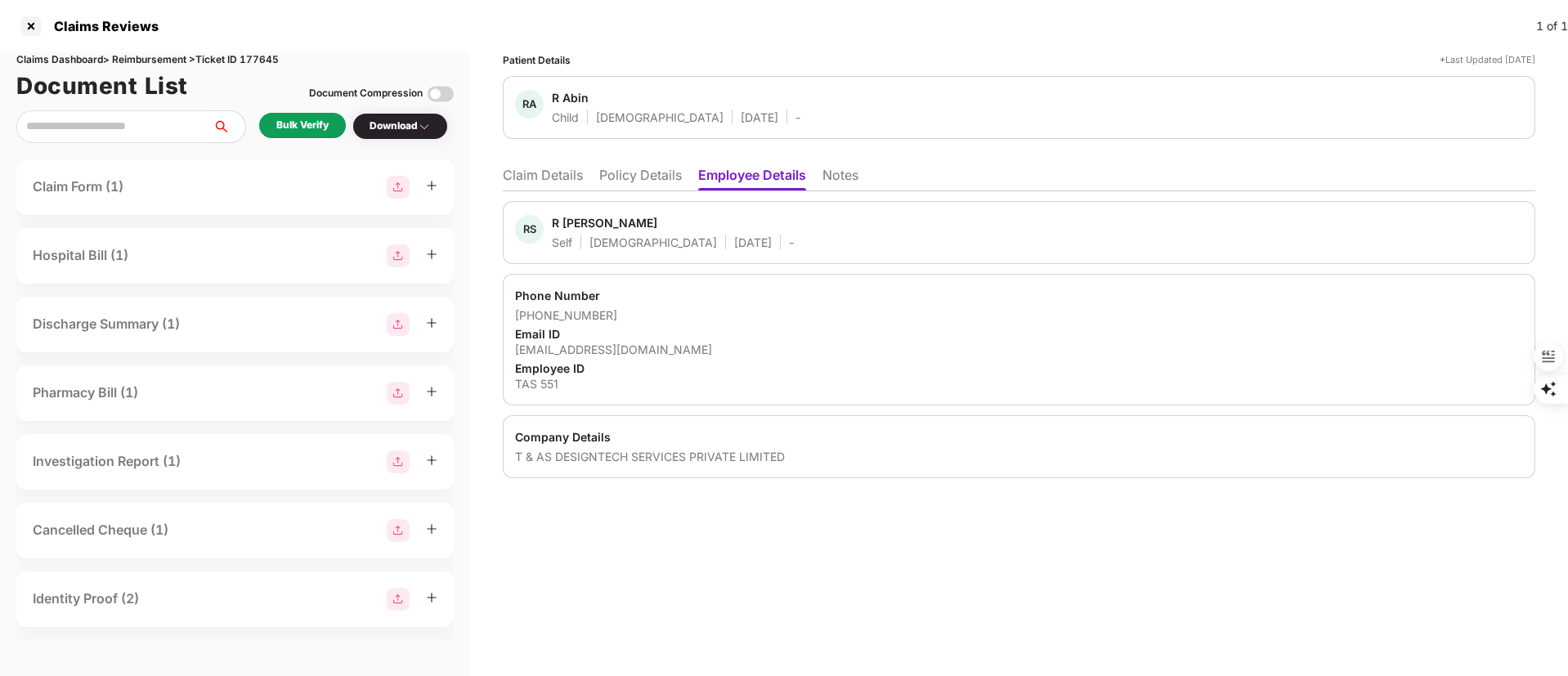
click at [639, 182] on li "Policy Details" at bounding box center [641, 178] width 83 height 24
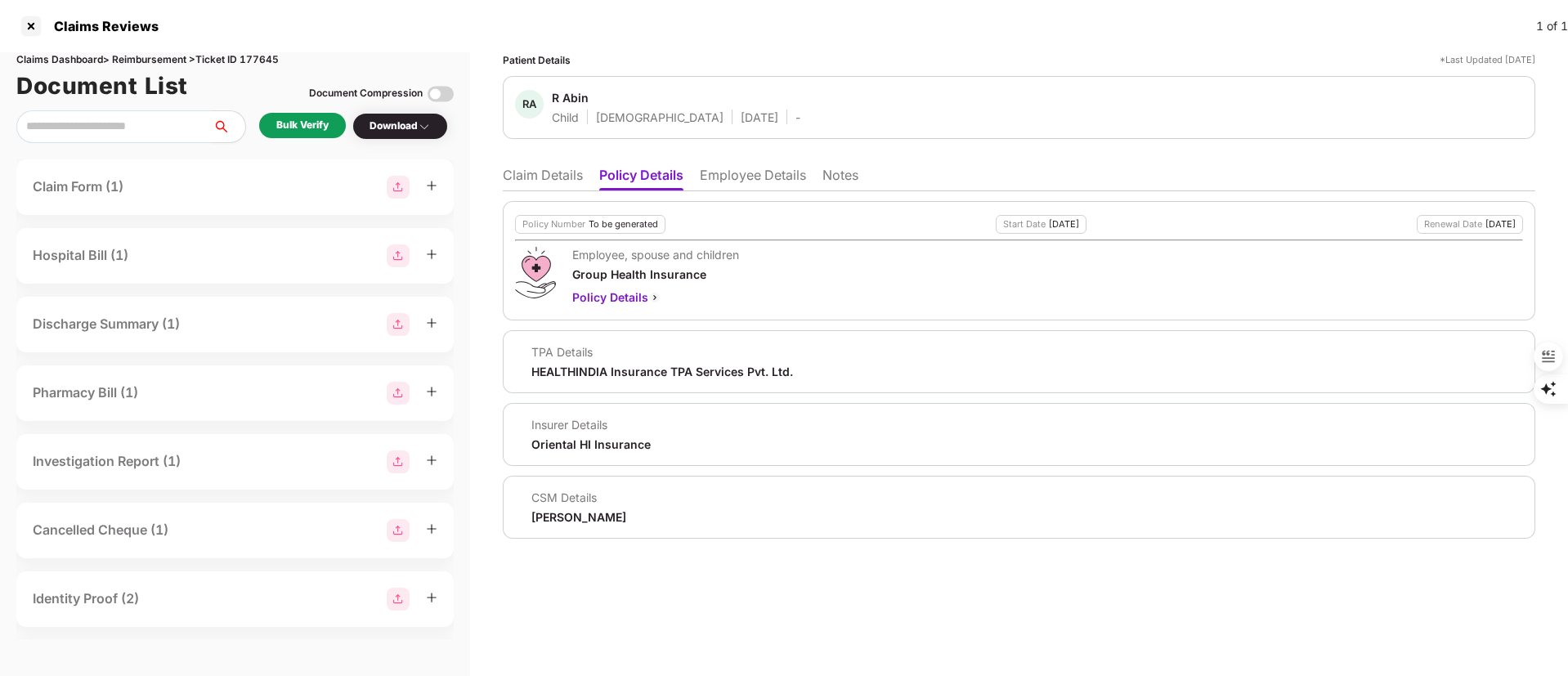
click at [520, 177] on li "Claim Details" at bounding box center [543, 178] width 80 height 24
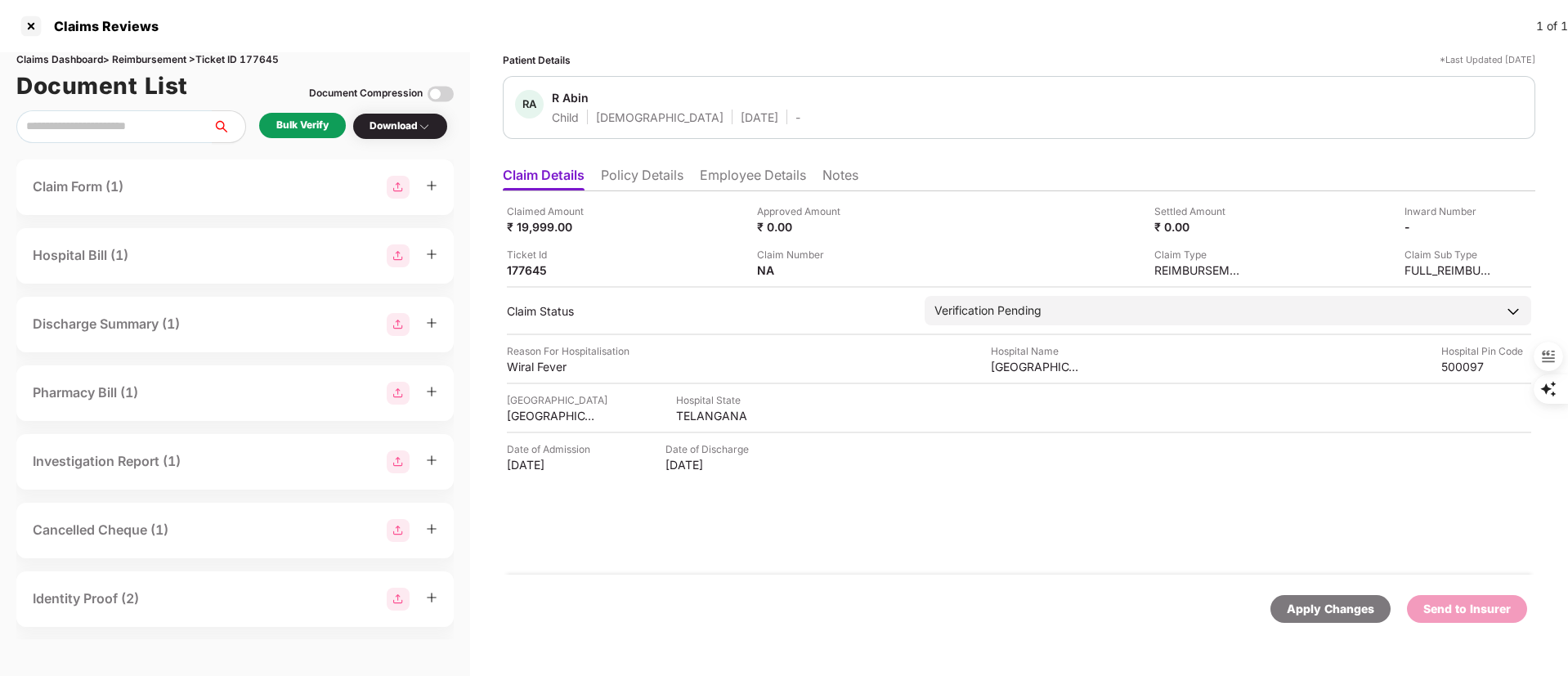
click at [744, 170] on li "Employee Details" at bounding box center [753, 178] width 106 height 24
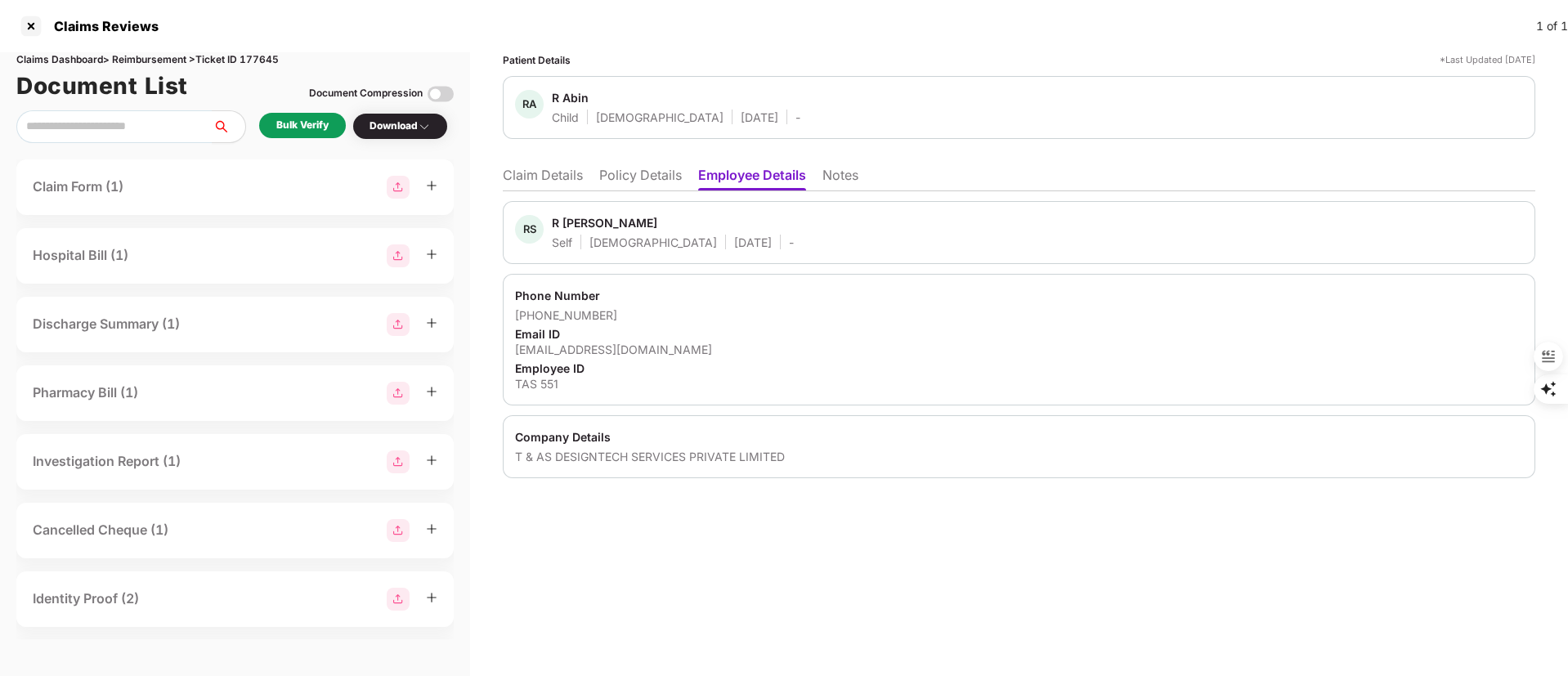
click at [304, 125] on div "Bulk Verify" at bounding box center [303, 125] width 53 height 15
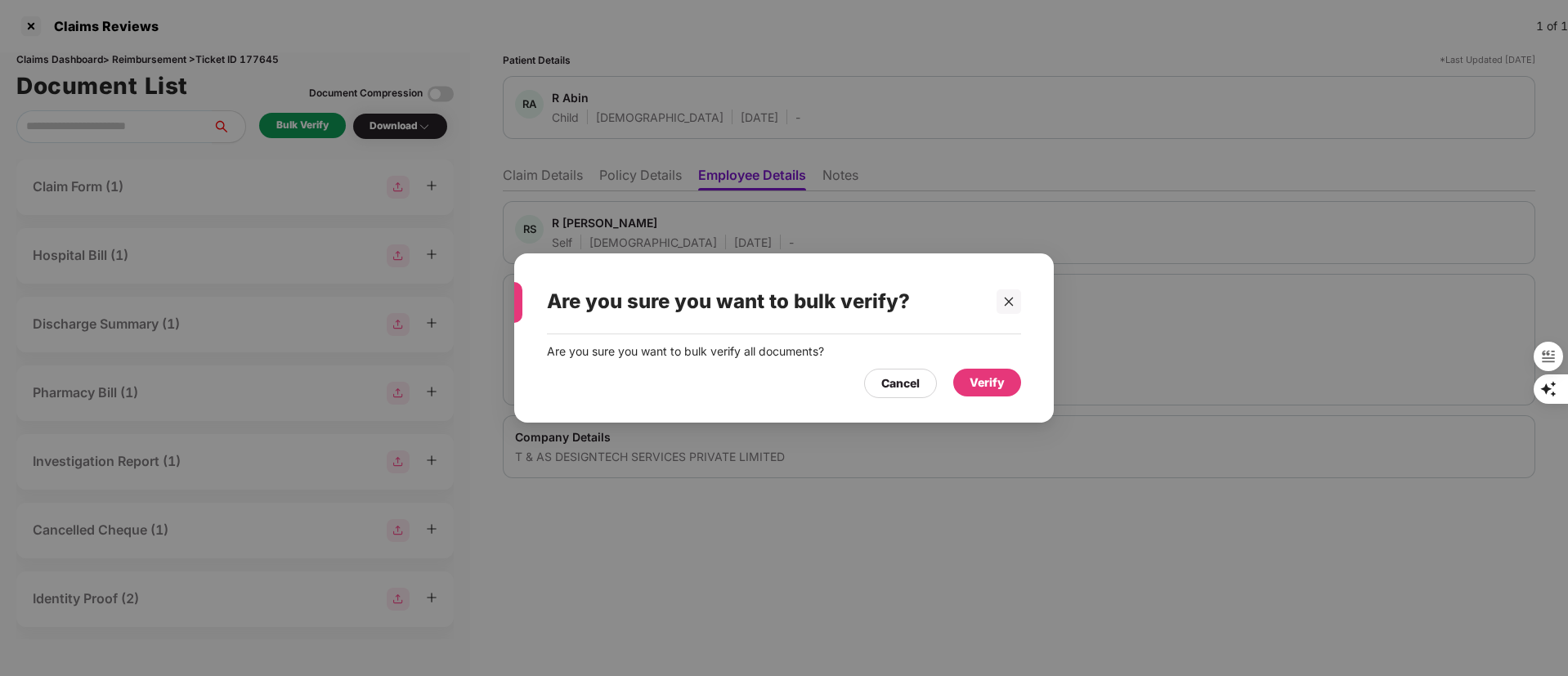
click at [982, 375] on div "Verify" at bounding box center [987, 383] width 35 height 18
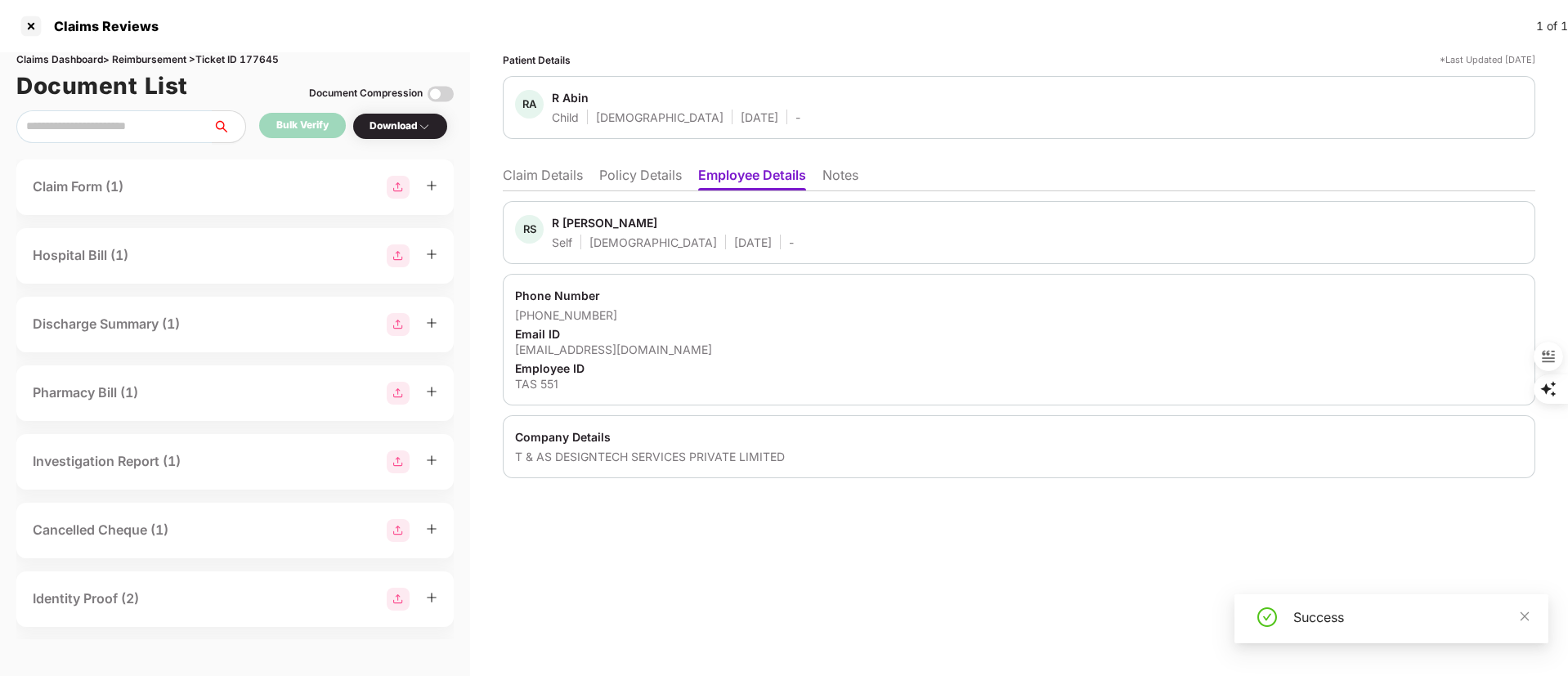
click at [589, 177] on ul "Claim Details Policy Details Employee Details Notes" at bounding box center [1019, 175] width 1033 height 33
click at [564, 171] on li "Claim Details" at bounding box center [543, 178] width 80 height 24
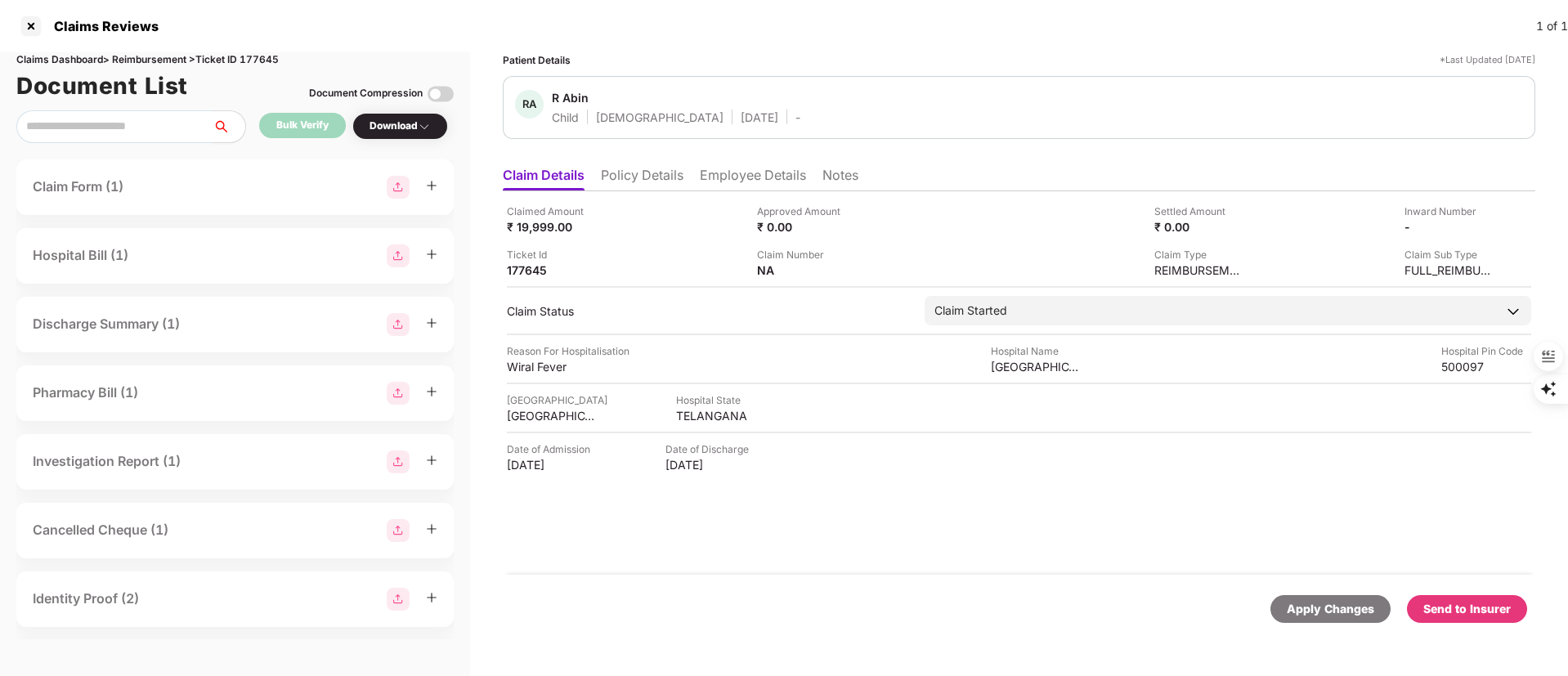
click at [766, 175] on li "Employee Details" at bounding box center [753, 178] width 106 height 24
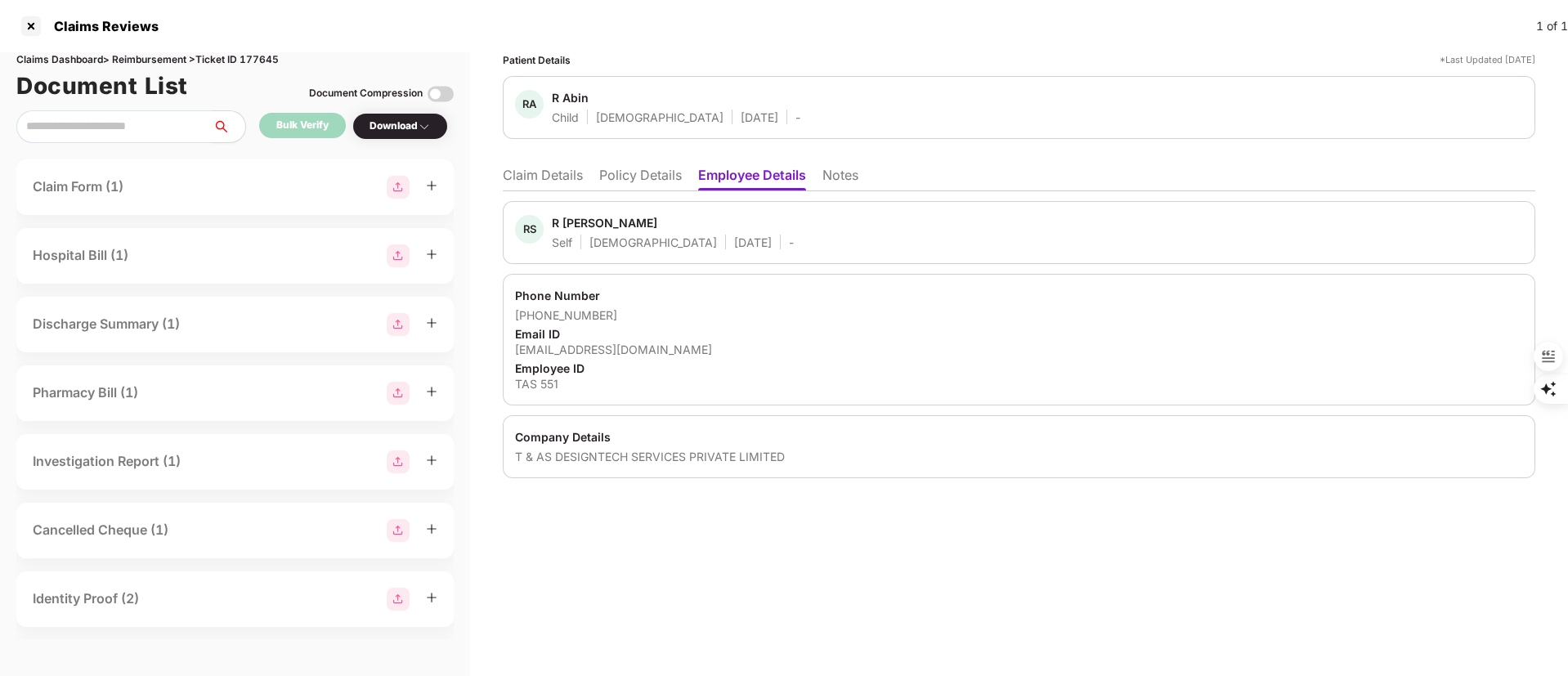
click at [641, 173] on li "Policy Details" at bounding box center [641, 178] width 83 height 24
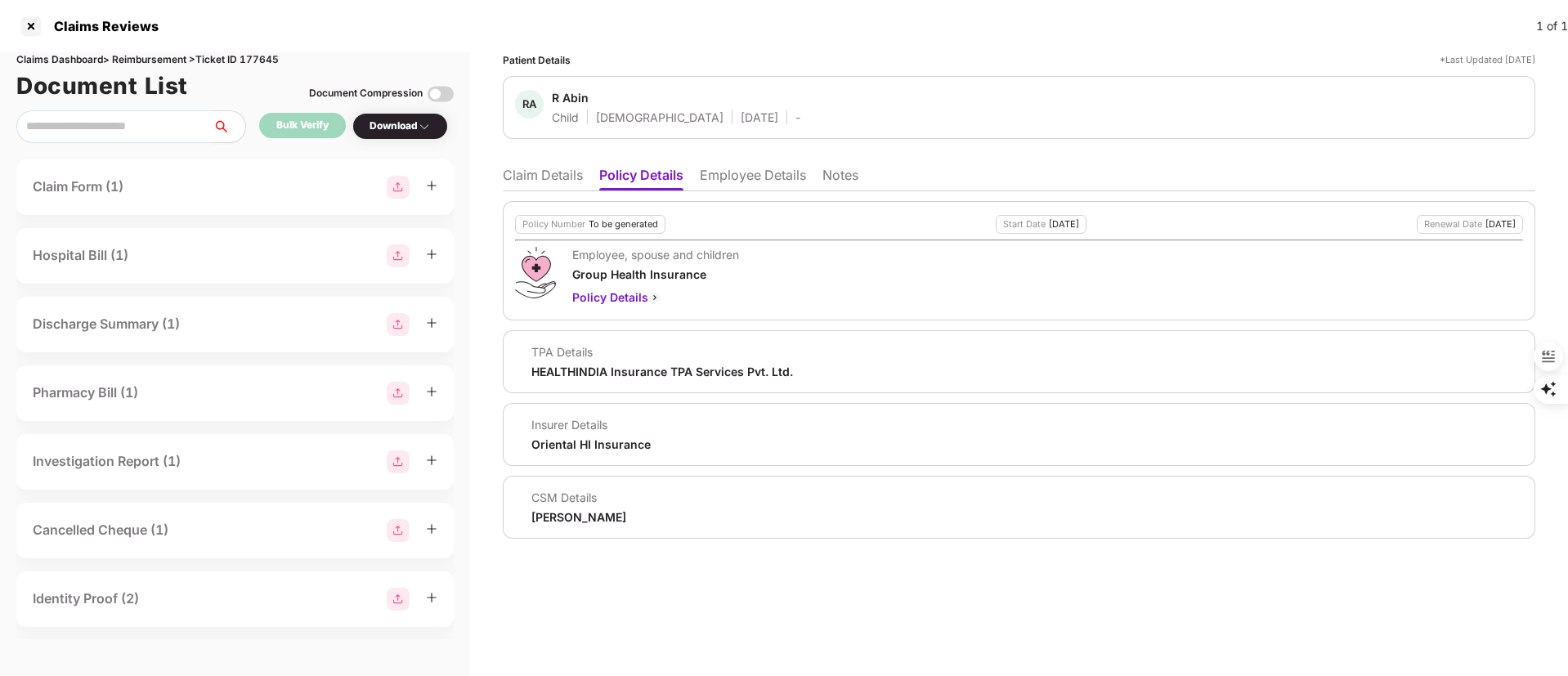
click at [551, 518] on div "[PERSON_NAME]" at bounding box center [579, 517] width 95 height 15
copy body "[PERSON_NAME]"
click at [522, 169] on li "Claim Details" at bounding box center [543, 178] width 80 height 24
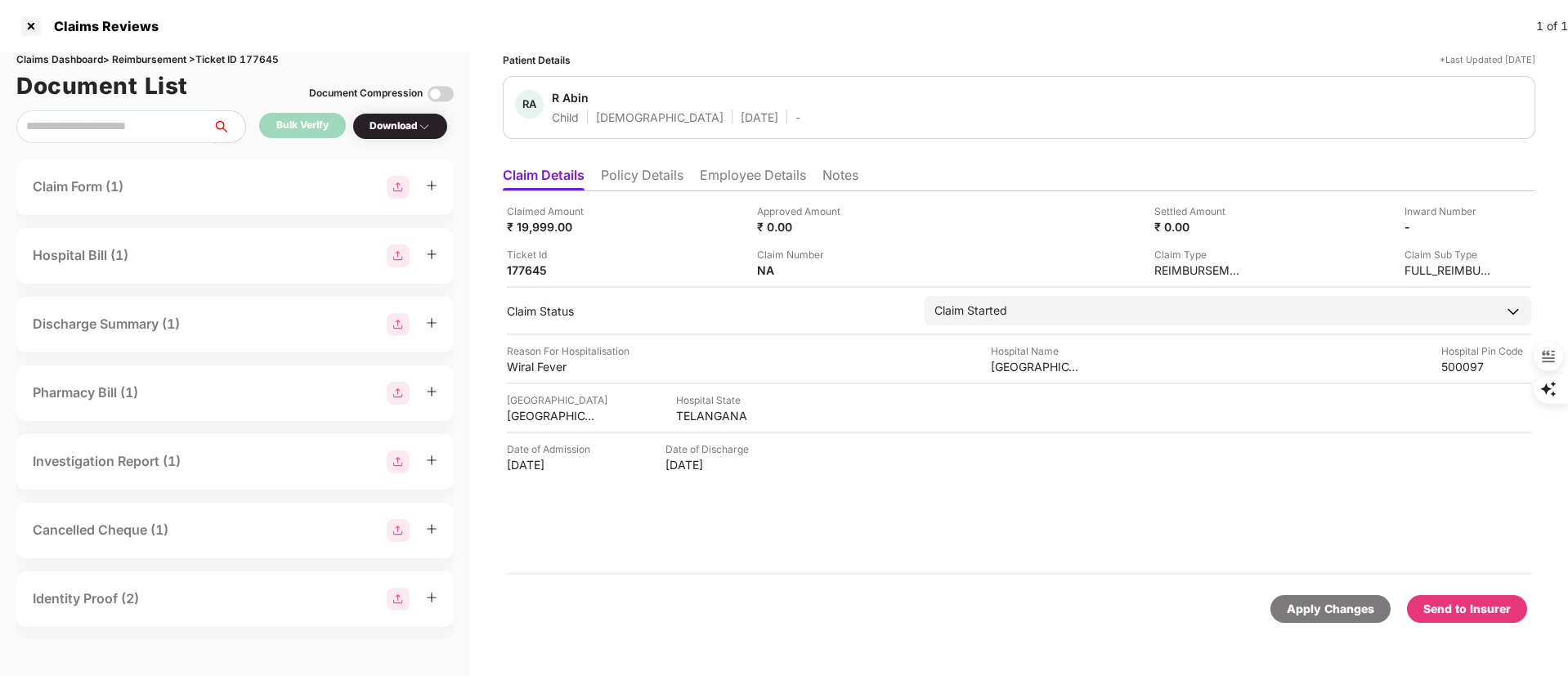
click at [626, 181] on li "Policy Details" at bounding box center [642, 178] width 83 height 24
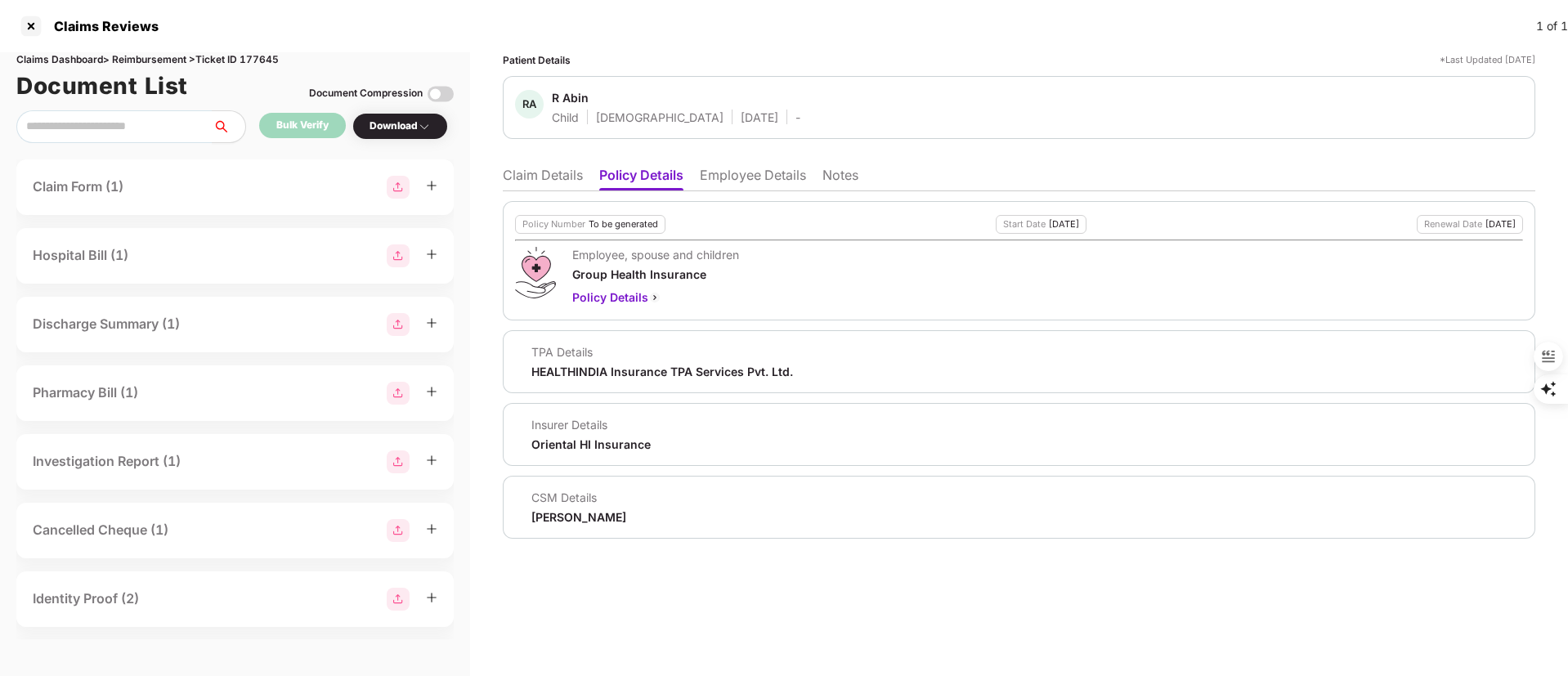
click at [549, 179] on li "Claim Details" at bounding box center [543, 178] width 80 height 24
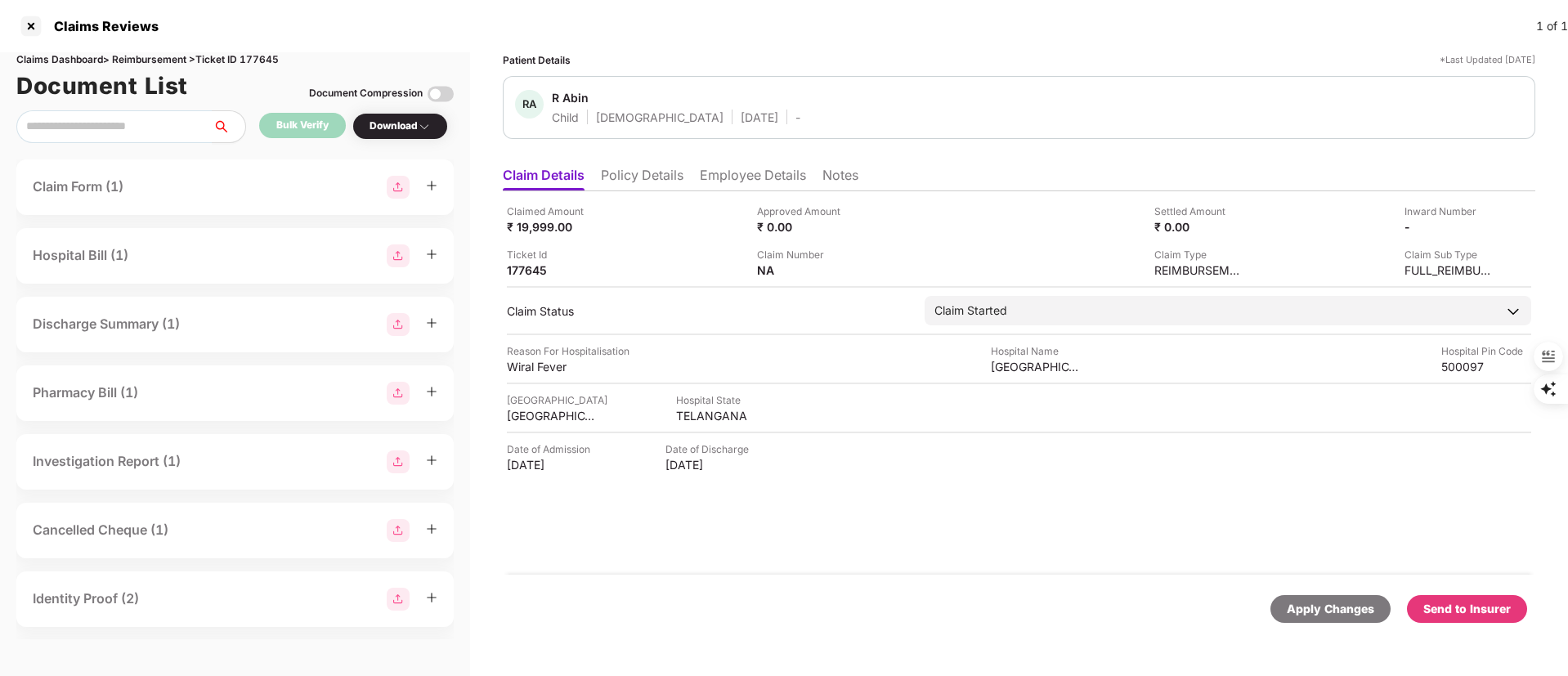
click at [722, 310] on div "Claim Status" at bounding box center [707, 310] width 401 height 15
click at [738, 173] on li "Employee Details" at bounding box center [753, 178] width 106 height 24
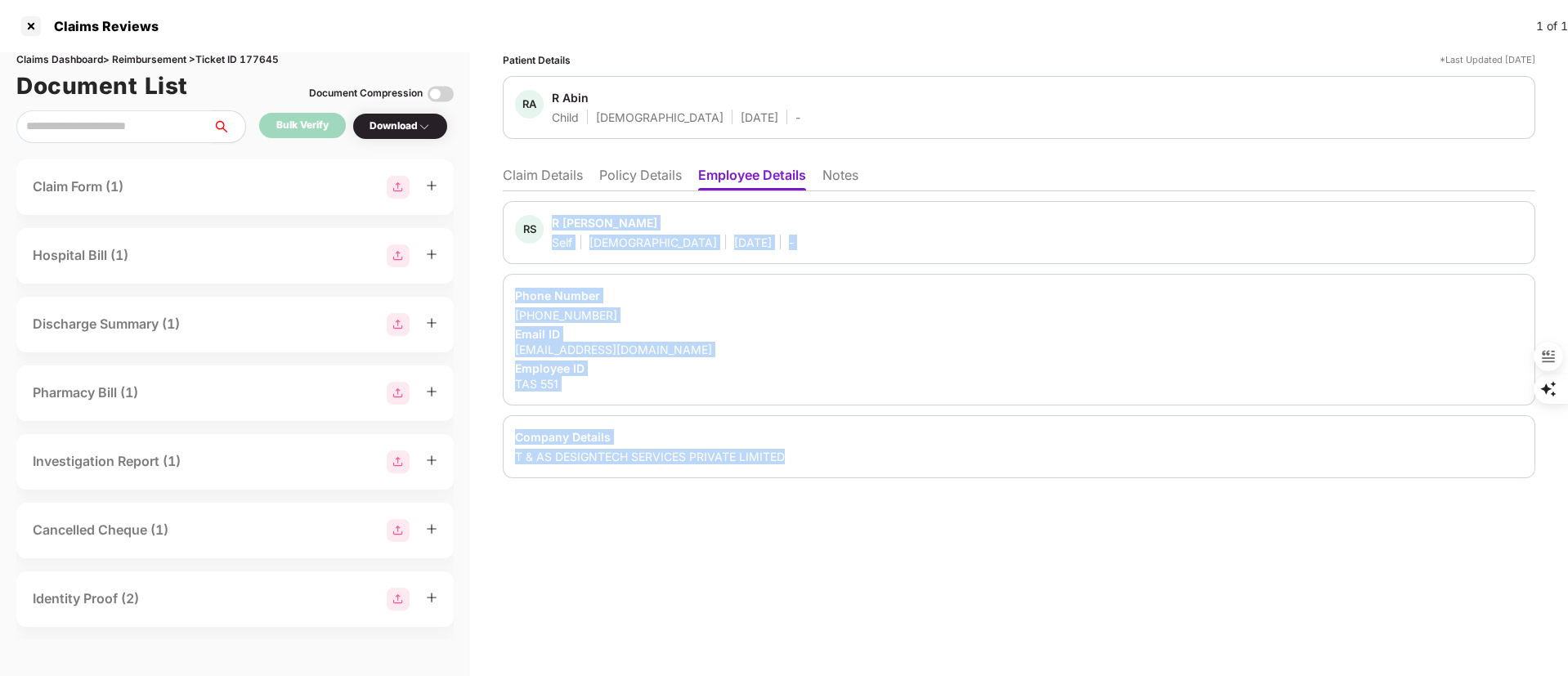
drag, startPoint x: 550, startPoint y: 224, endPoint x: 818, endPoint y: 448, distance: 349.3
click at [818, 448] on div "RS R [PERSON_NAME] Self [DEMOGRAPHIC_DATA] [DATE] - Phone Number [PHONE_NUMBER]…" at bounding box center [1019, 339] width 1033 height 277
copy div "R [PERSON_NAME] Self [DEMOGRAPHIC_DATA] [DATE] - Phone Number [PHONE_NUMBER] Em…"
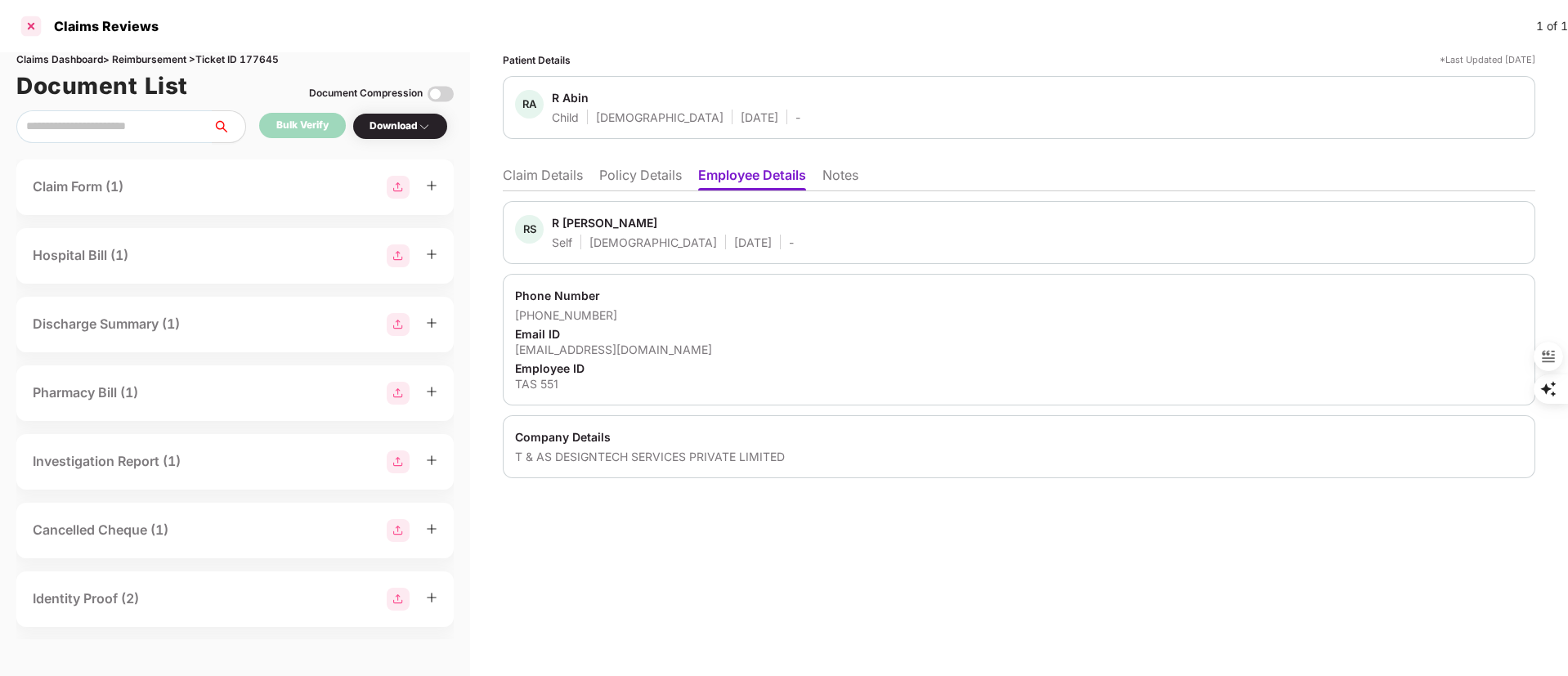
click at [35, 22] on div at bounding box center [31, 25] width 26 height 26
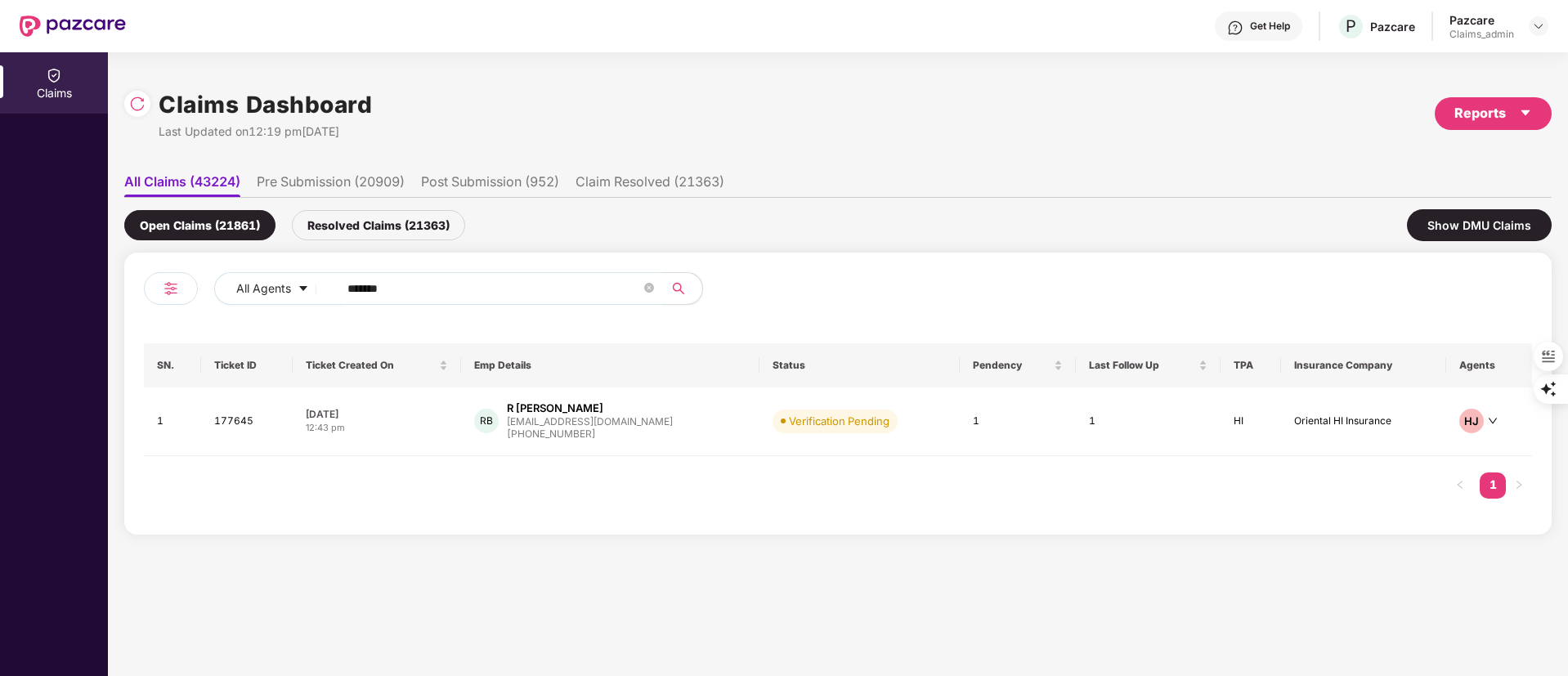
drag, startPoint x: 450, startPoint y: 291, endPoint x: 141, endPoint y: 306, distance: 309.4
click at [141, 306] on div "All Agents ****** SN. Ticket ID Ticket Created On Emp Details Status Pendency L…" at bounding box center [838, 394] width 1428 height 282
paste input "**********"
type input "**********"
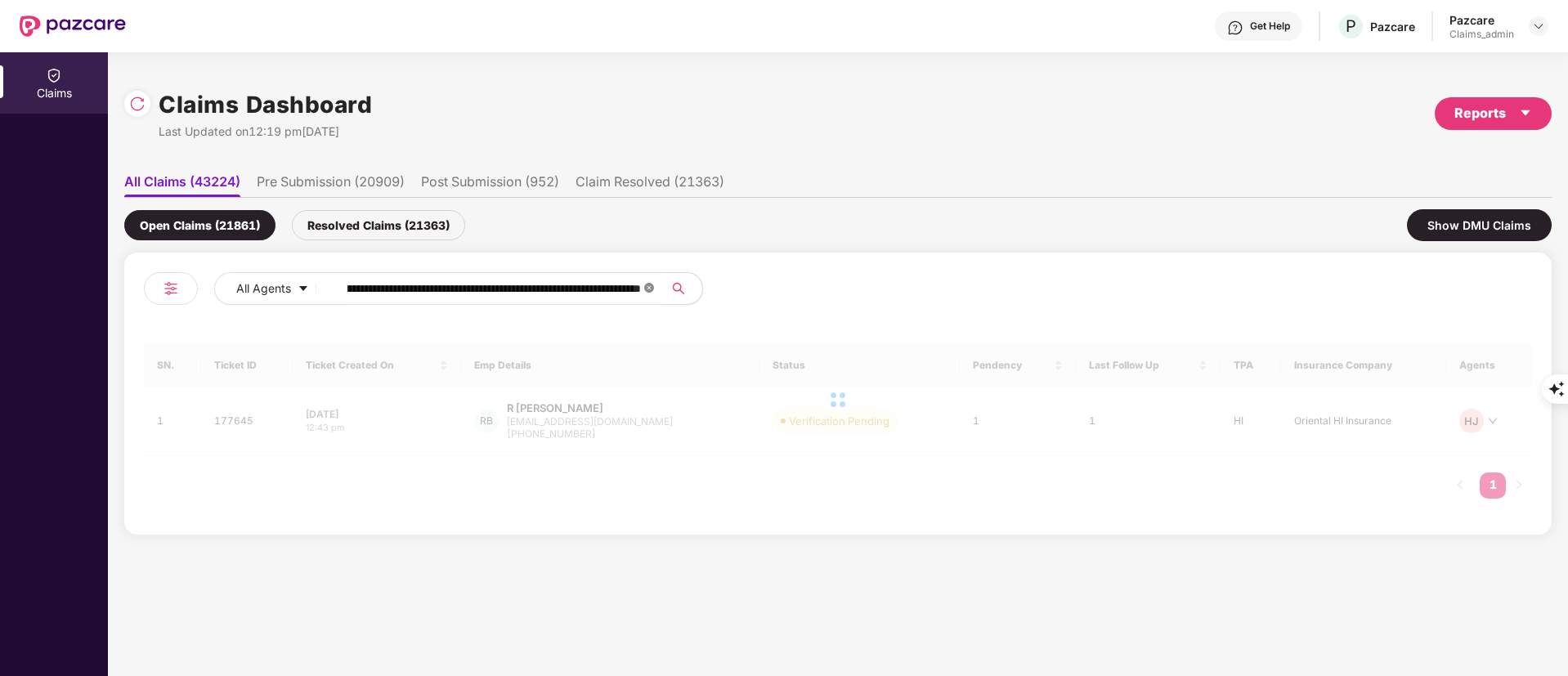
click at [645, 288] on icon "close-circle" at bounding box center [649, 288] width 10 height 10
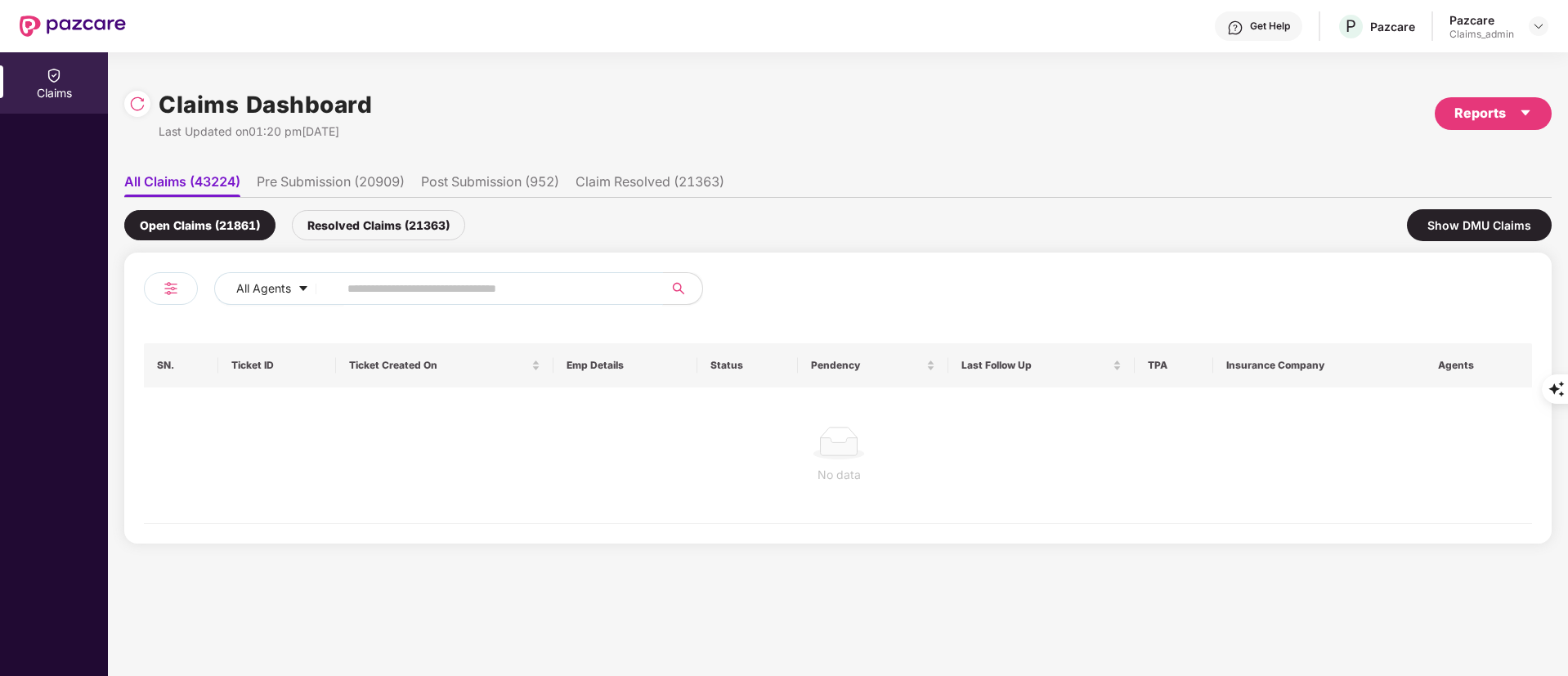
scroll to position [0, 0]
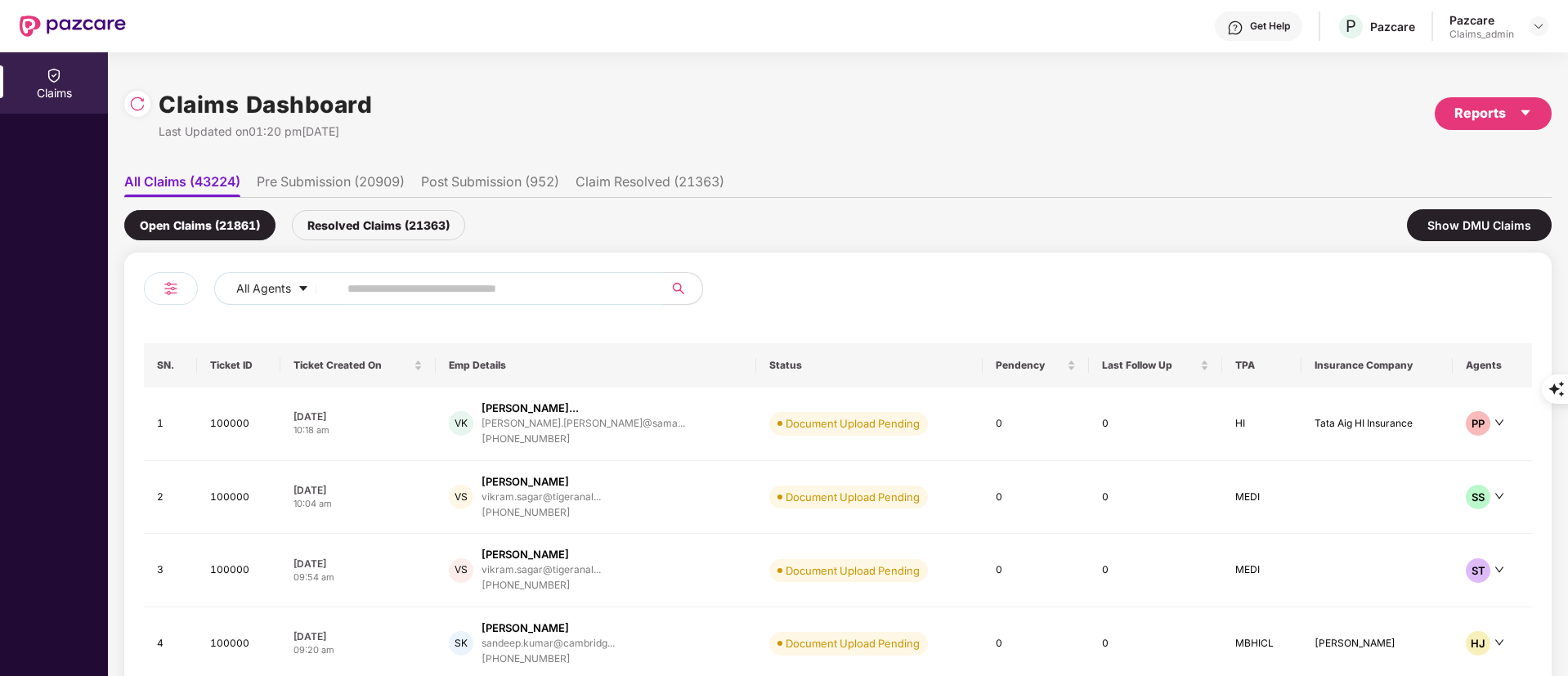
paste input "******"
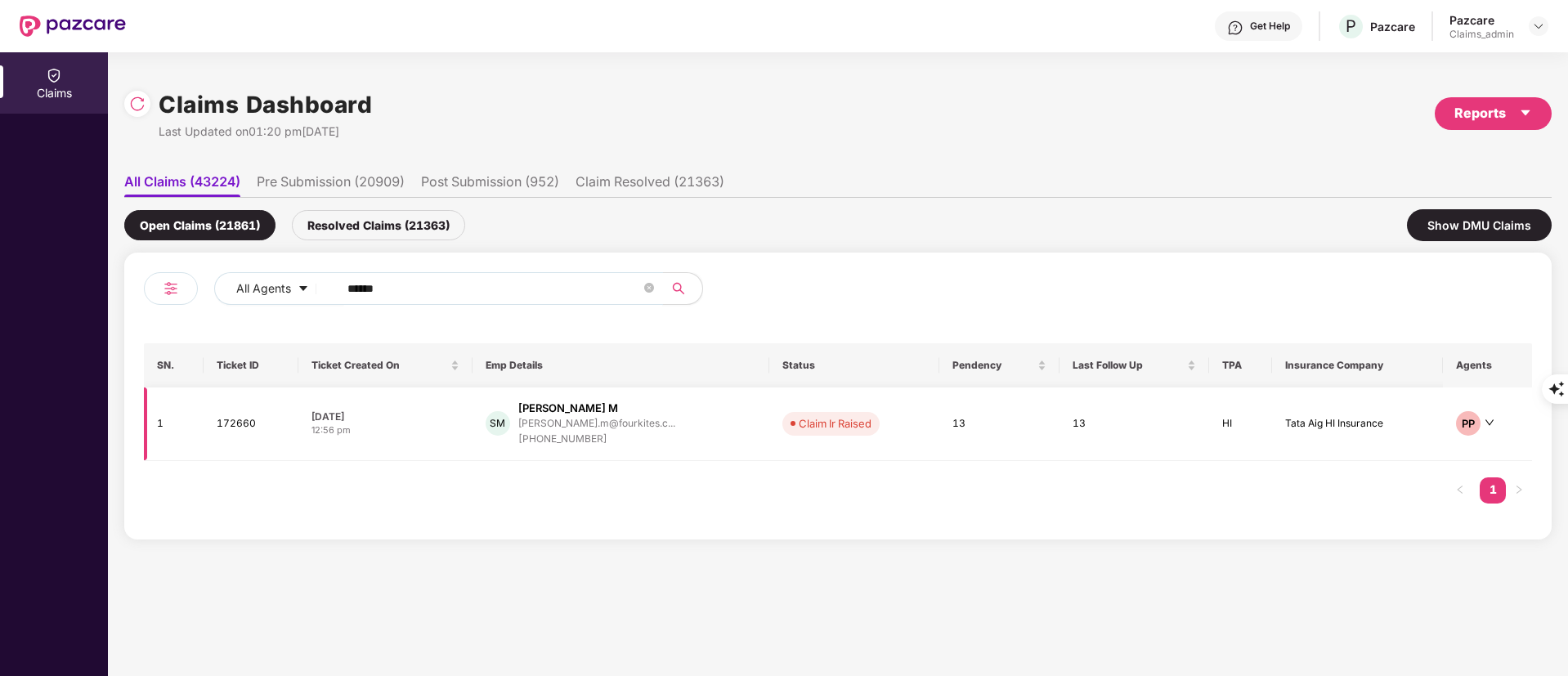
type input "******"
click at [589, 432] on div "[PHONE_NUMBER]" at bounding box center [597, 439] width 157 height 15
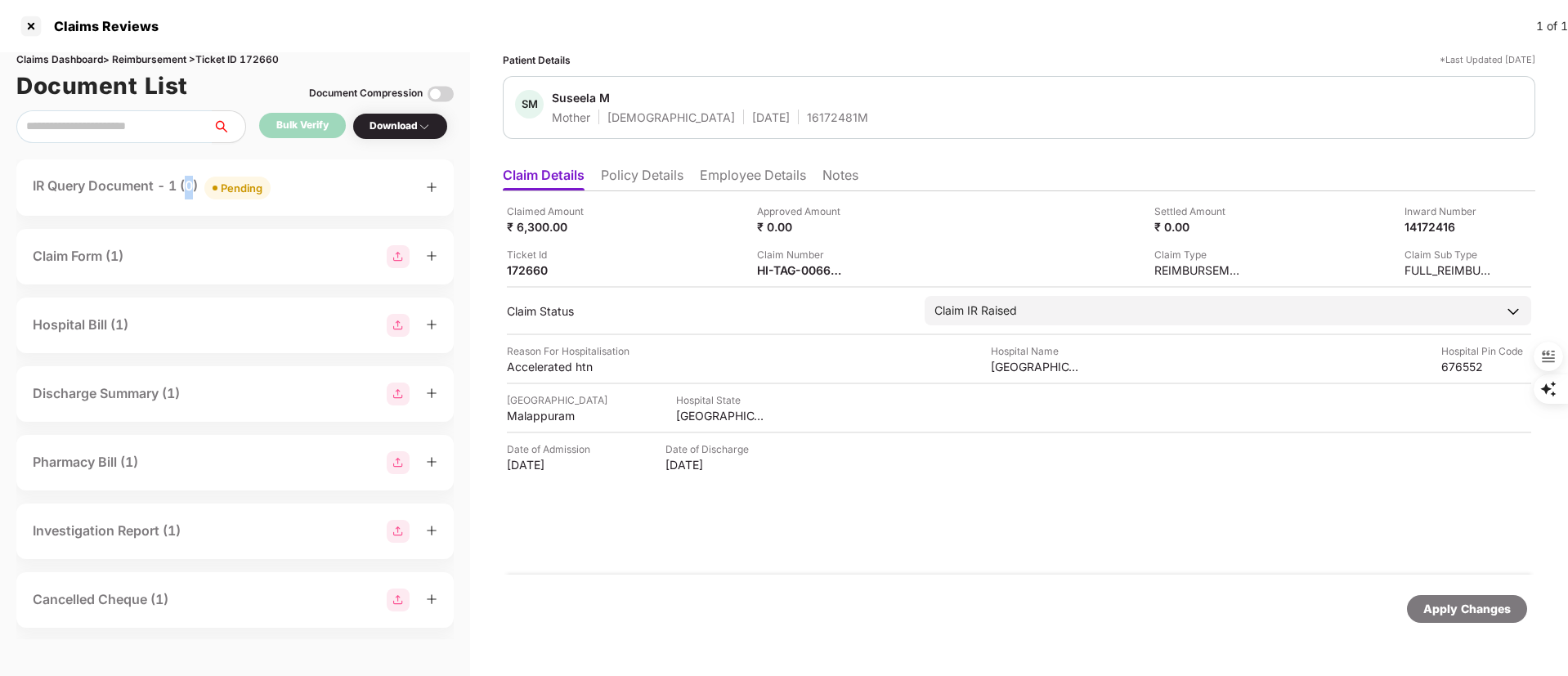
click at [192, 181] on div "IR Query Document - 1 (0) Pending" at bounding box center [151, 187] width 238 height 24
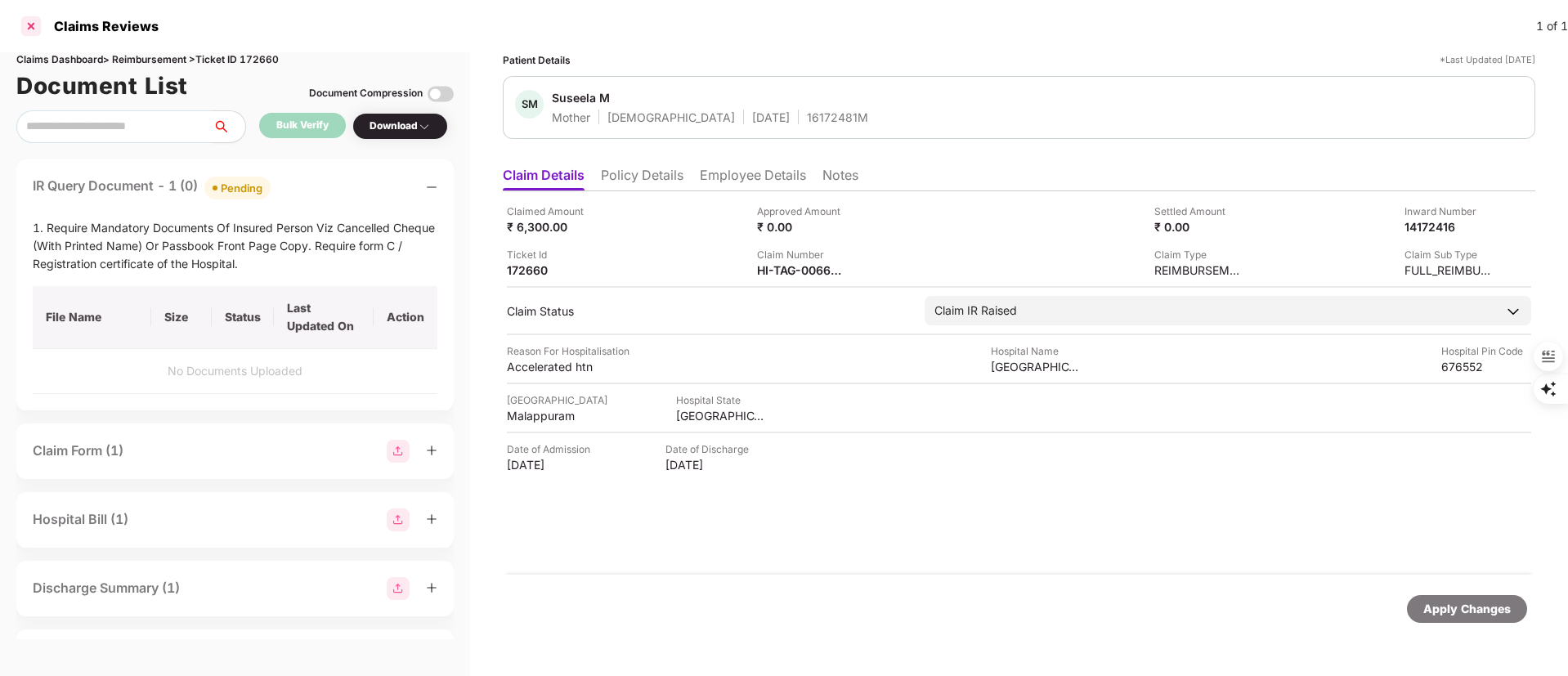
click at [27, 32] on div at bounding box center [31, 25] width 26 height 26
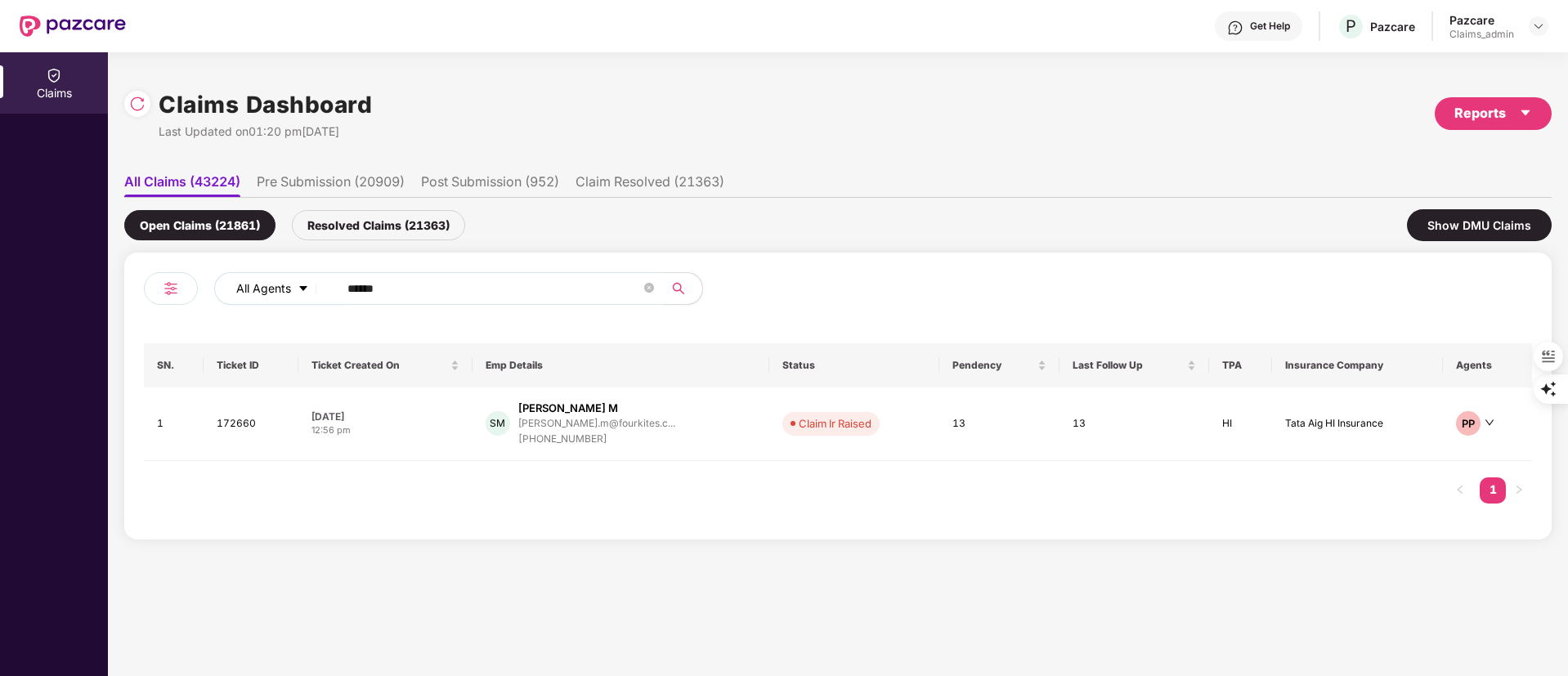
drag, startPoint x: 424, startPoint y: 286, endPoint x: 246, endPoint y: 286, distance: 178.0
click at [246, 286] on div "All Agents ******" at bounding box center [631, 288] width 834 height 33
paste input "text"
type input "******"
click at [625, 423] on div "[EMAIL_ADDRESS]...." at bounding box center [577, 423] width 96 height 11
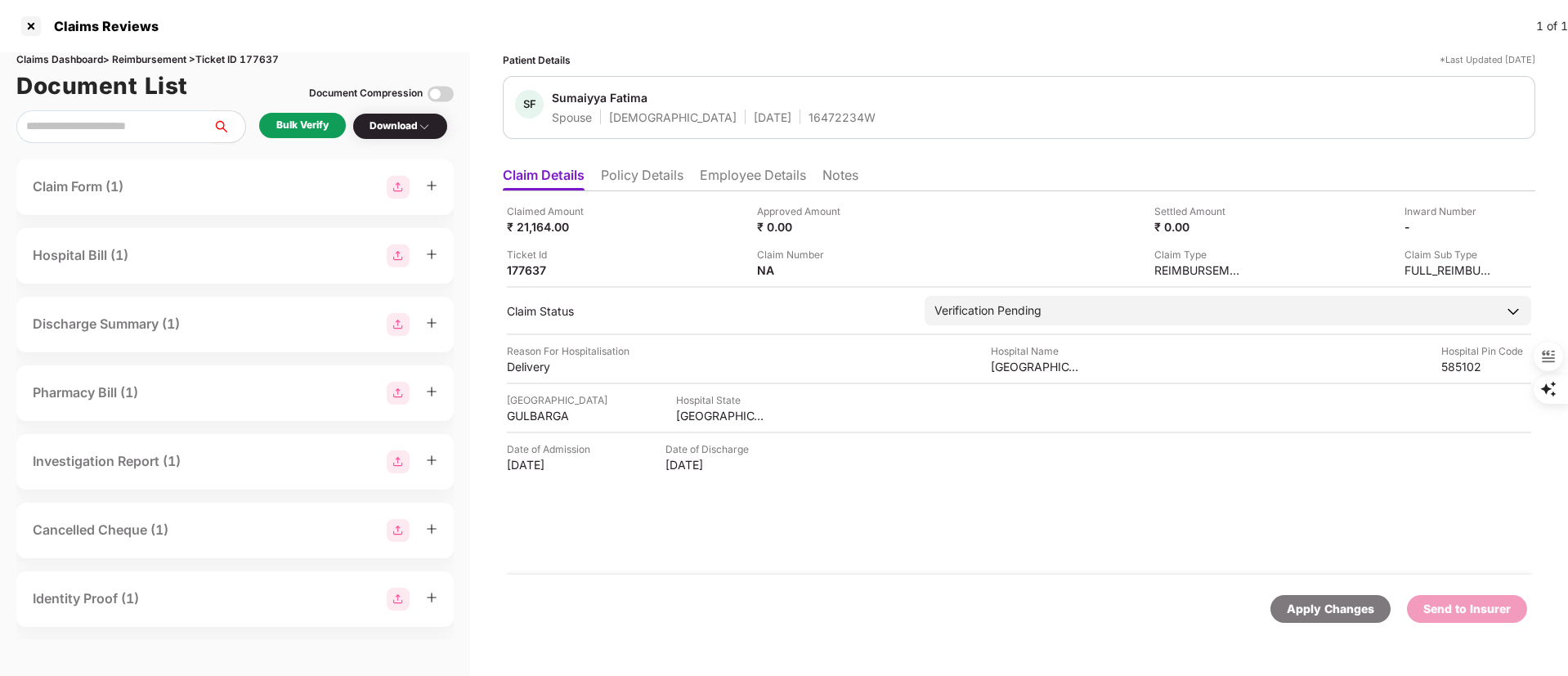
click at [316, 126] on div "Bulk Verify" at bounding box center [303, 125] width 53 height 15
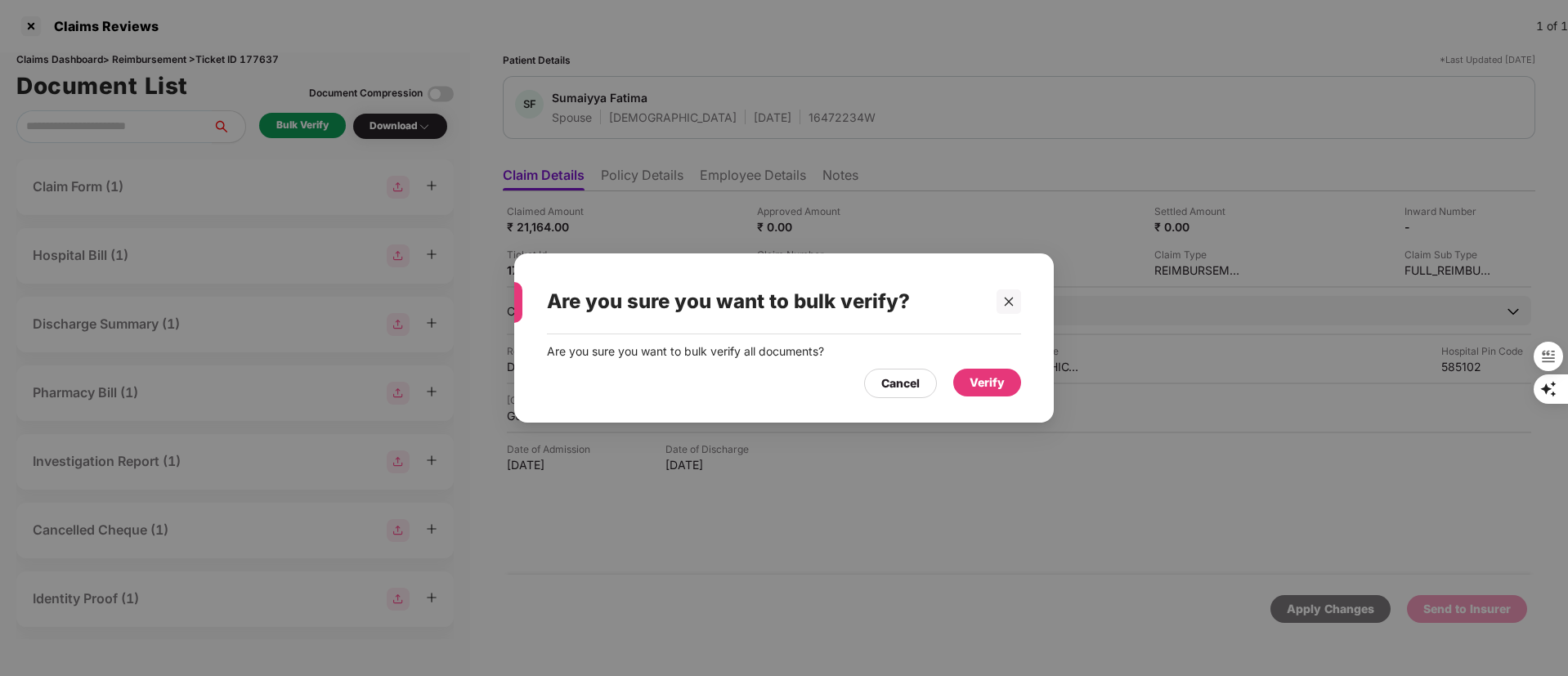
click at [996, 382] on div "Verify" at bounding box center [987, 383] width 35 height 18
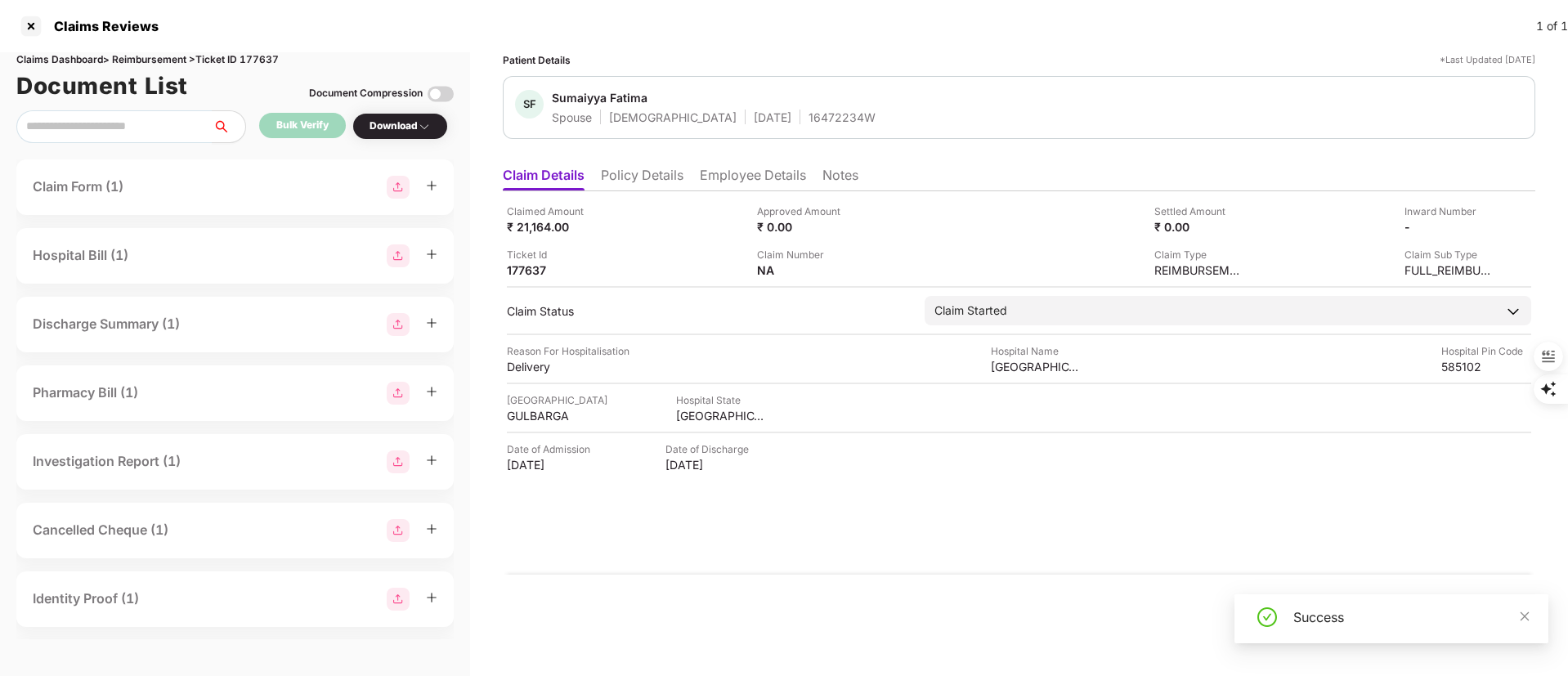
click at [659, 169] on li "Policy Details" at bounding box center [642, 178] width 83 height 24
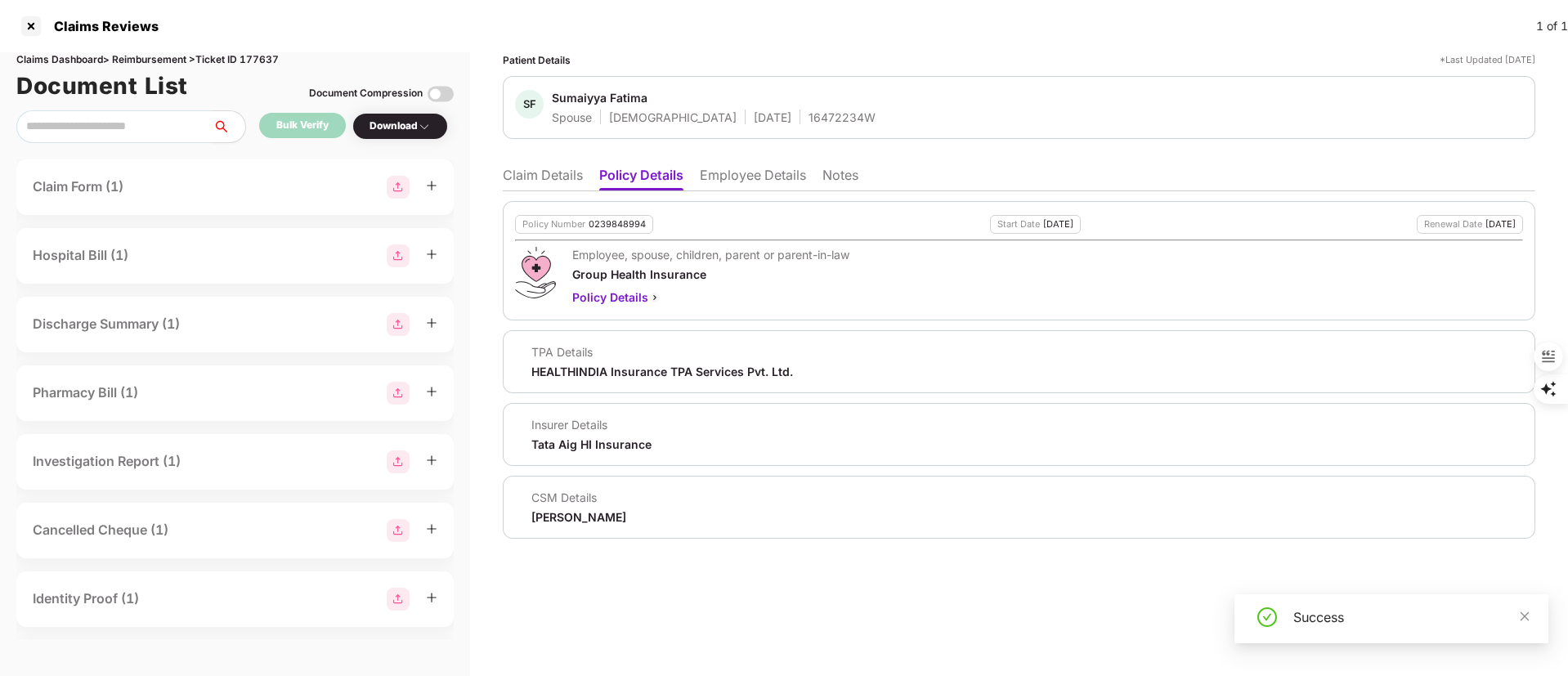
click at [545, 177] on li "Claim Details" at bounding box center [543, 178] width 80 height 24
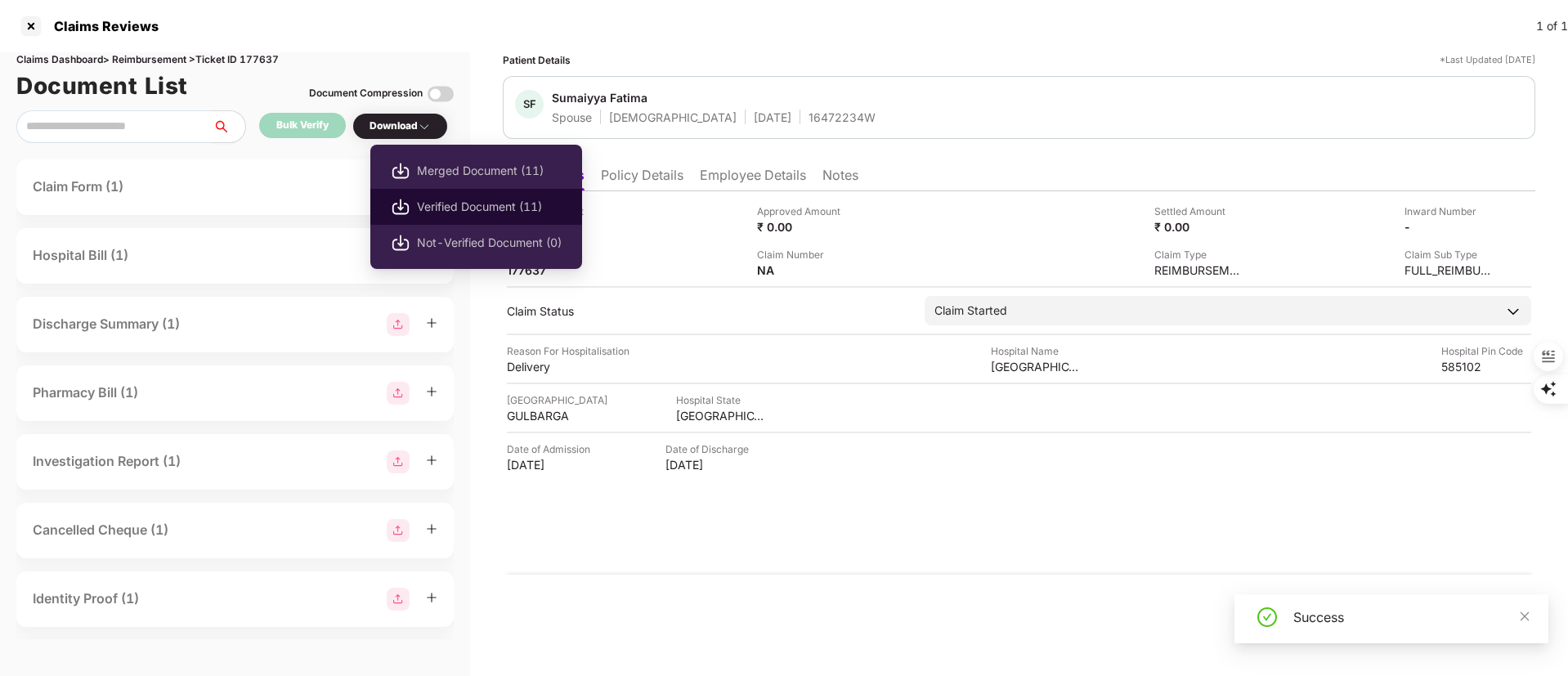
click at [488, 199] on span "Verified Document (11)" at bounding box center [489, 207] width 145 height 18
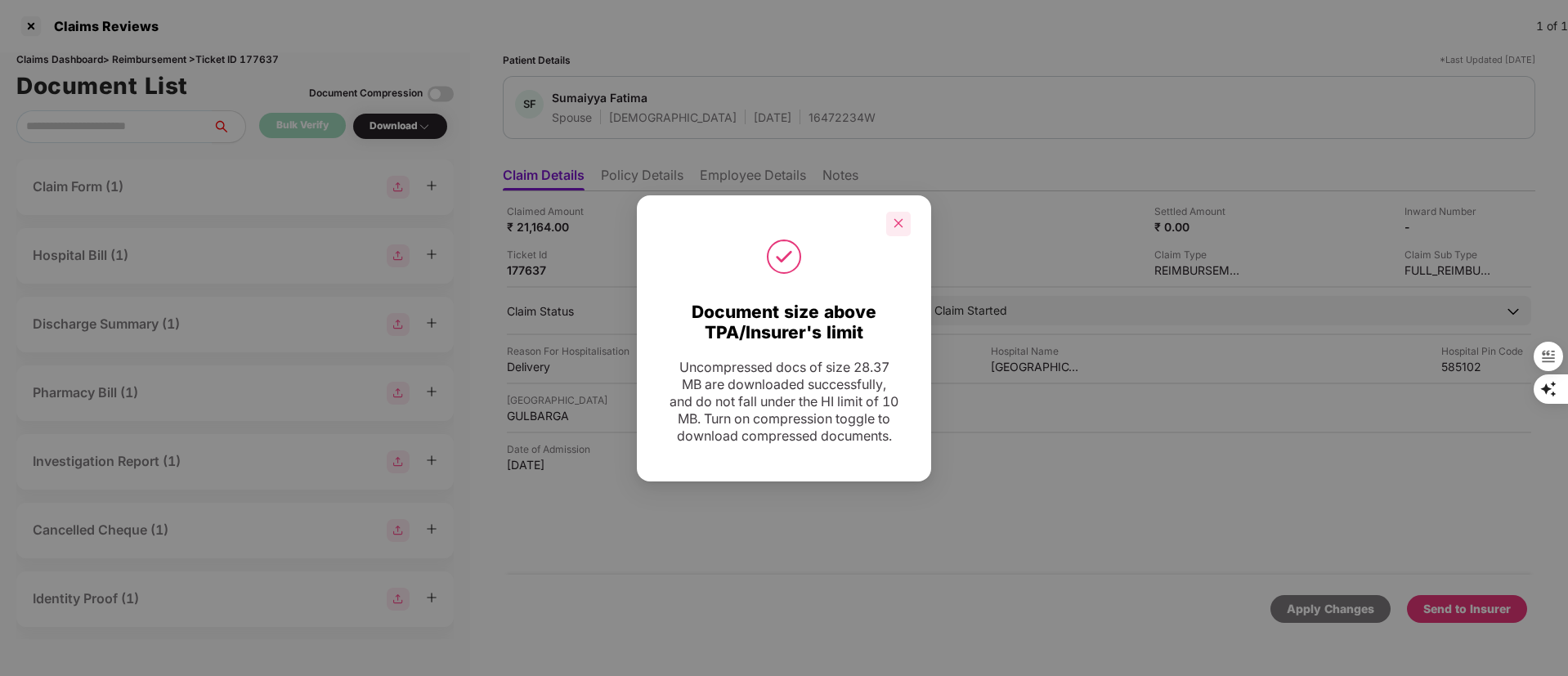
click at [905, 214] on div at bounding box center [898, 224] width 25 height 25
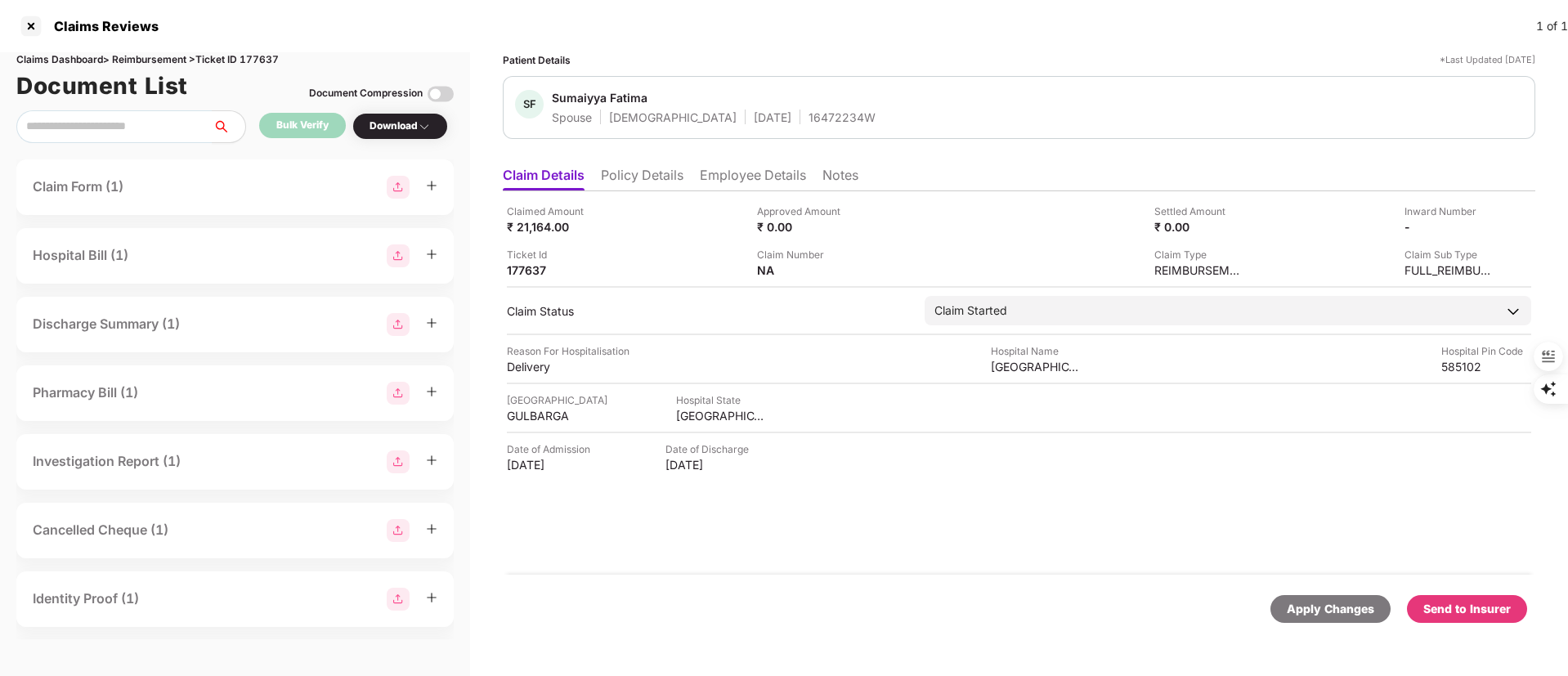
click at [1468, 607] on div "Send to Insurer" at bounding box center [1467, 610] width 87 height 18
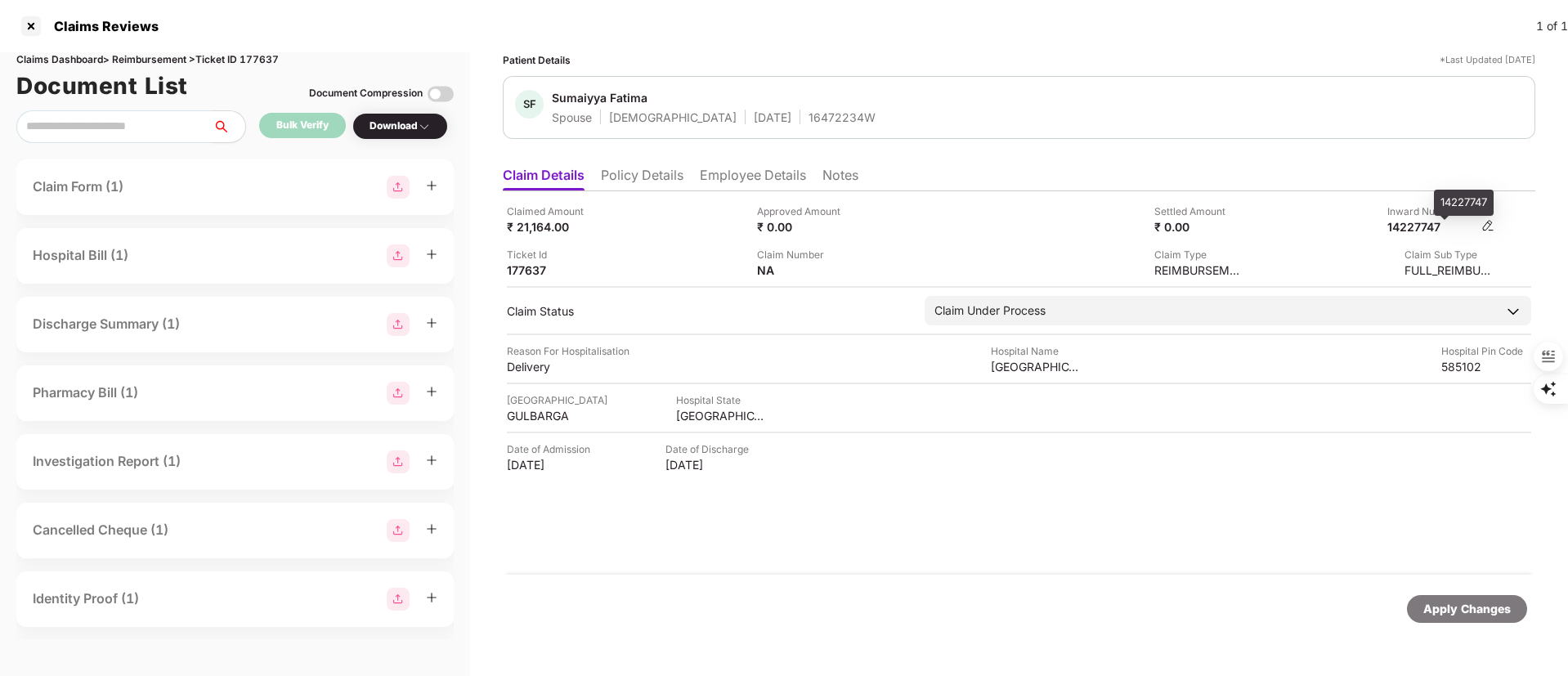
click at [1436, 227] on div "14227747" at bounding box center [1432, 227] width 90 height 15
copy div
